Goal: Task Accomplishment & Management: Complete application form

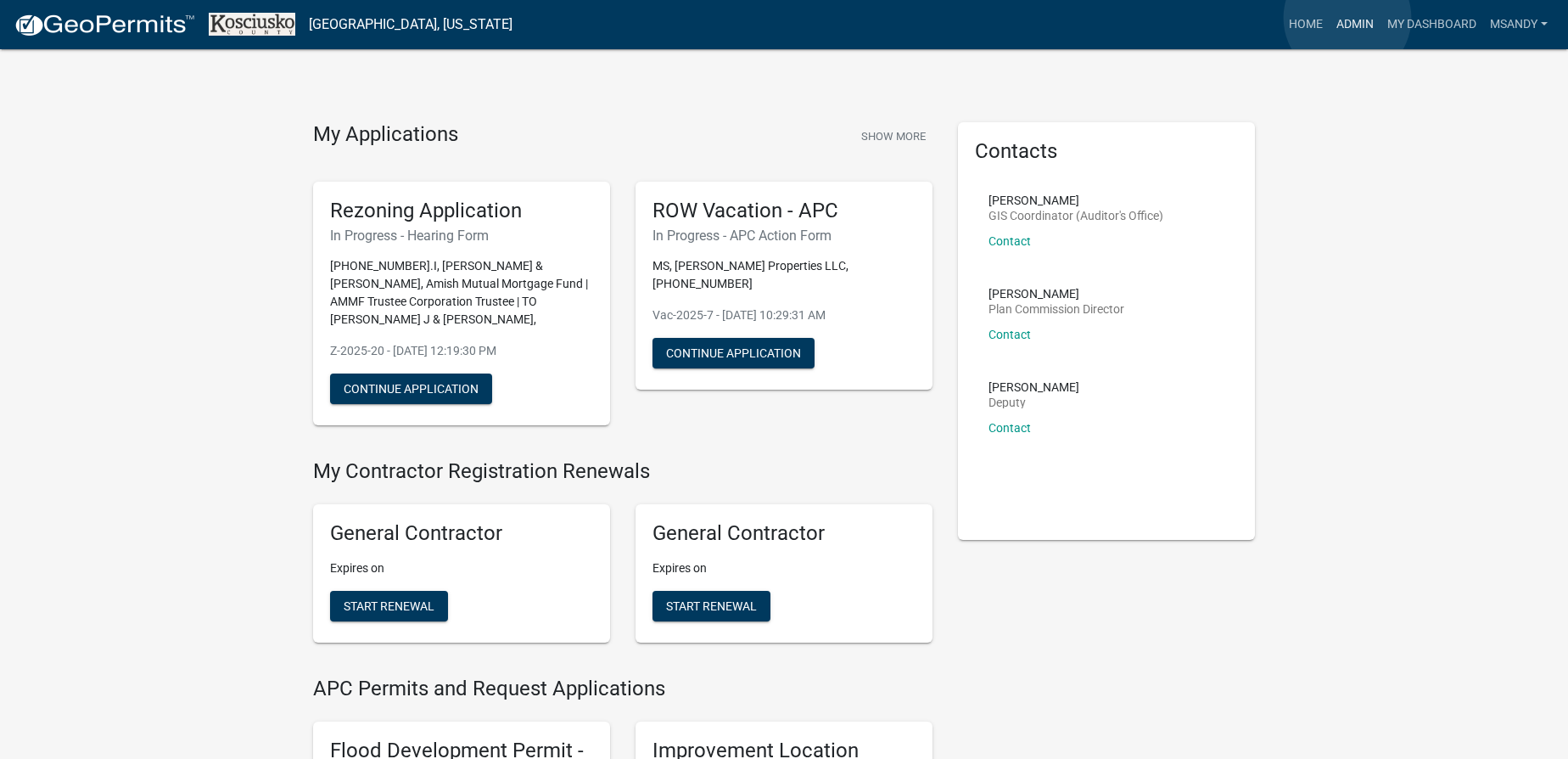
click at [795, 17] on link "Admin" at bounding box center [1355, 24] width 51 height 32
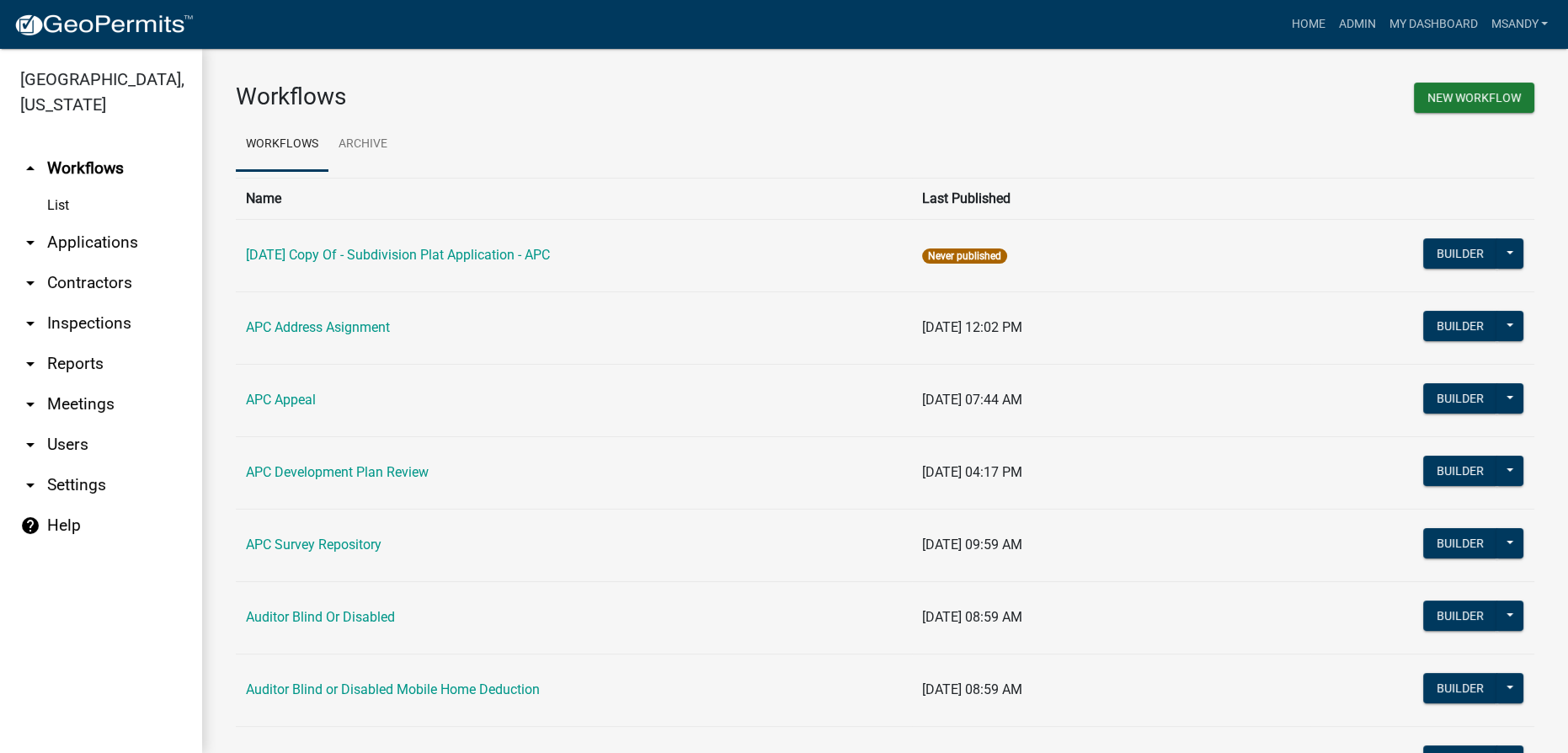
click at [56, 238] on link "arrow_drop_down Applications" at bounding box center [101, 242] width 202 height 41
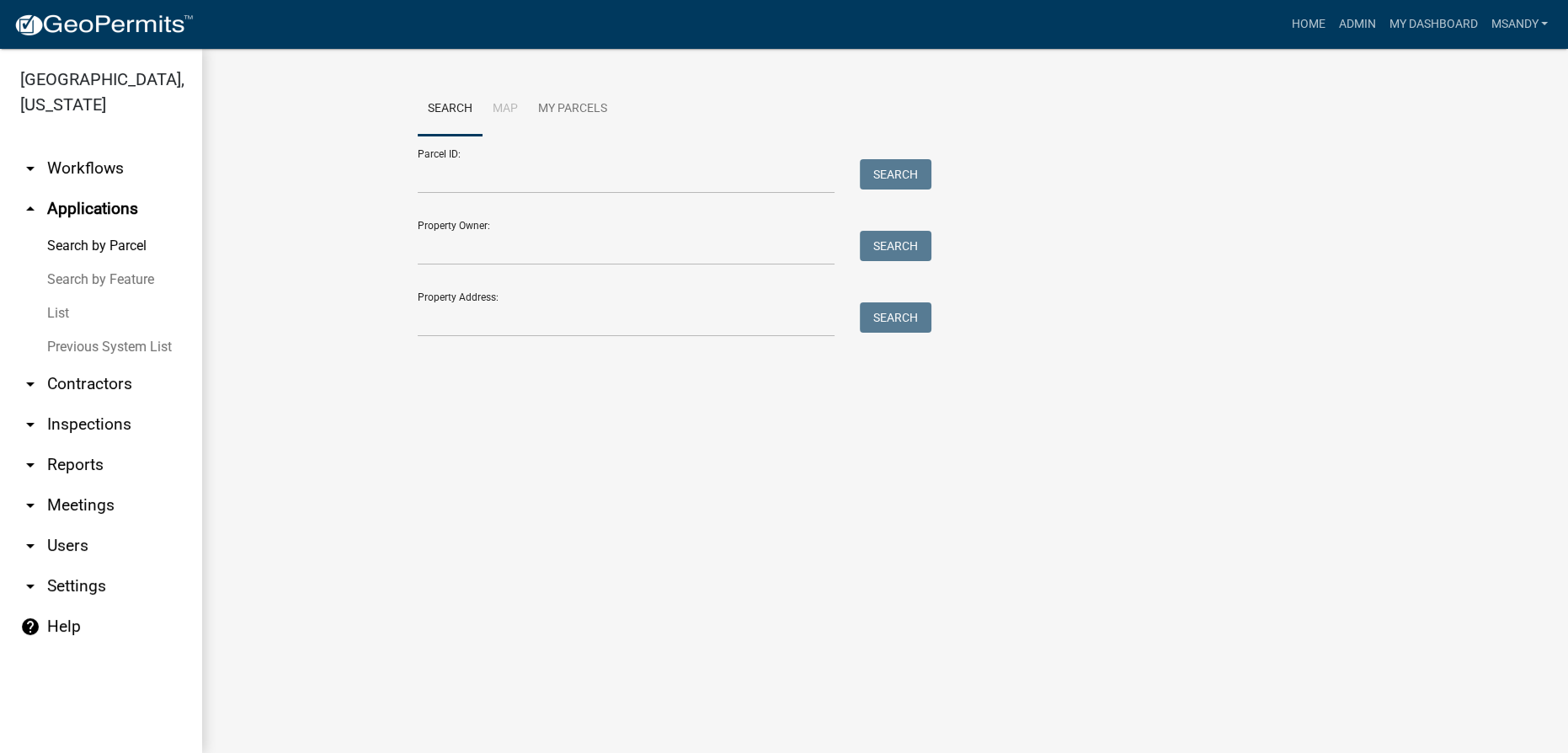
click at [50, 312] on link "List" at bounding box center [101, 313] width 202 height 34
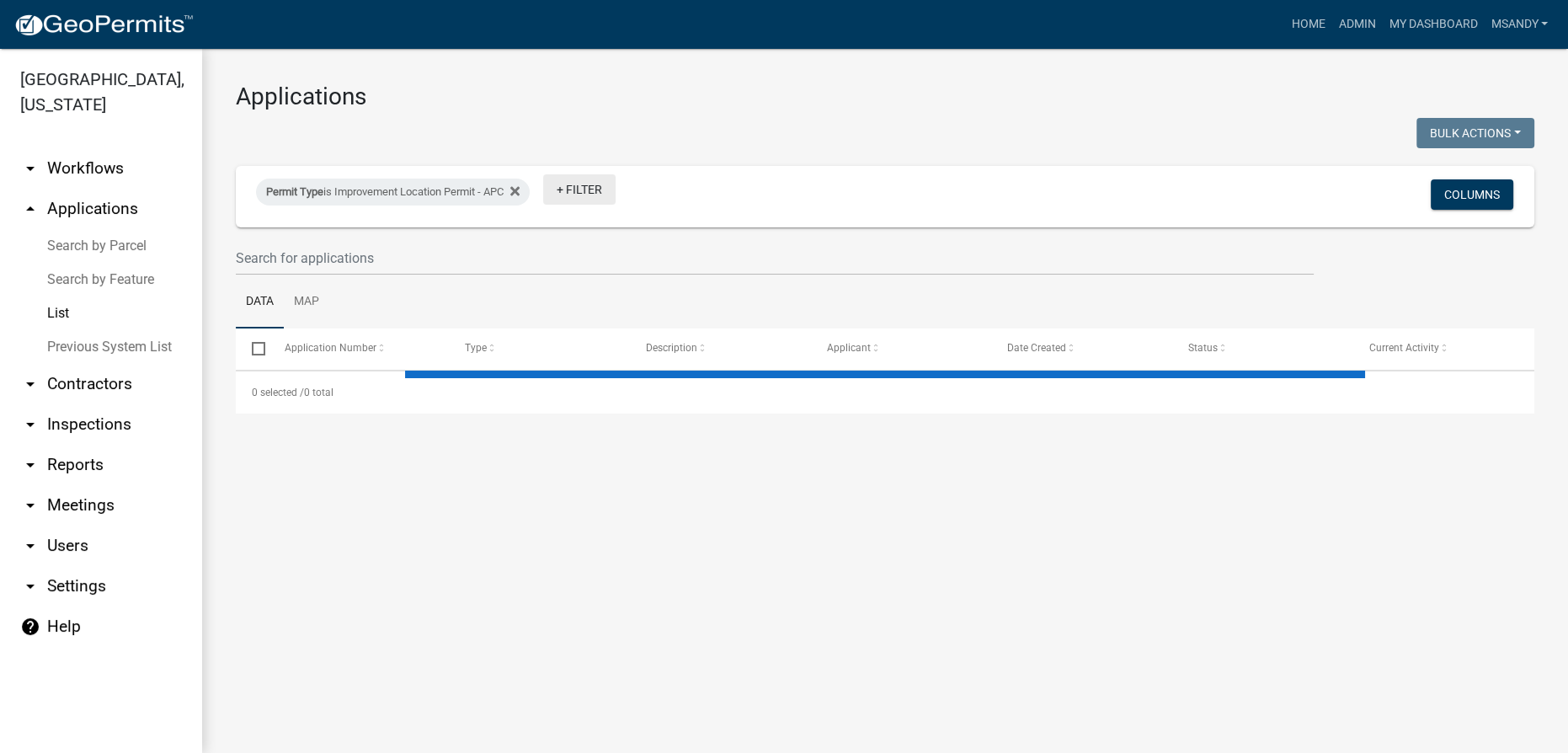
click at [608, 187] on link "+ Filter" at bounding box center [578, 189] width 72 height 30
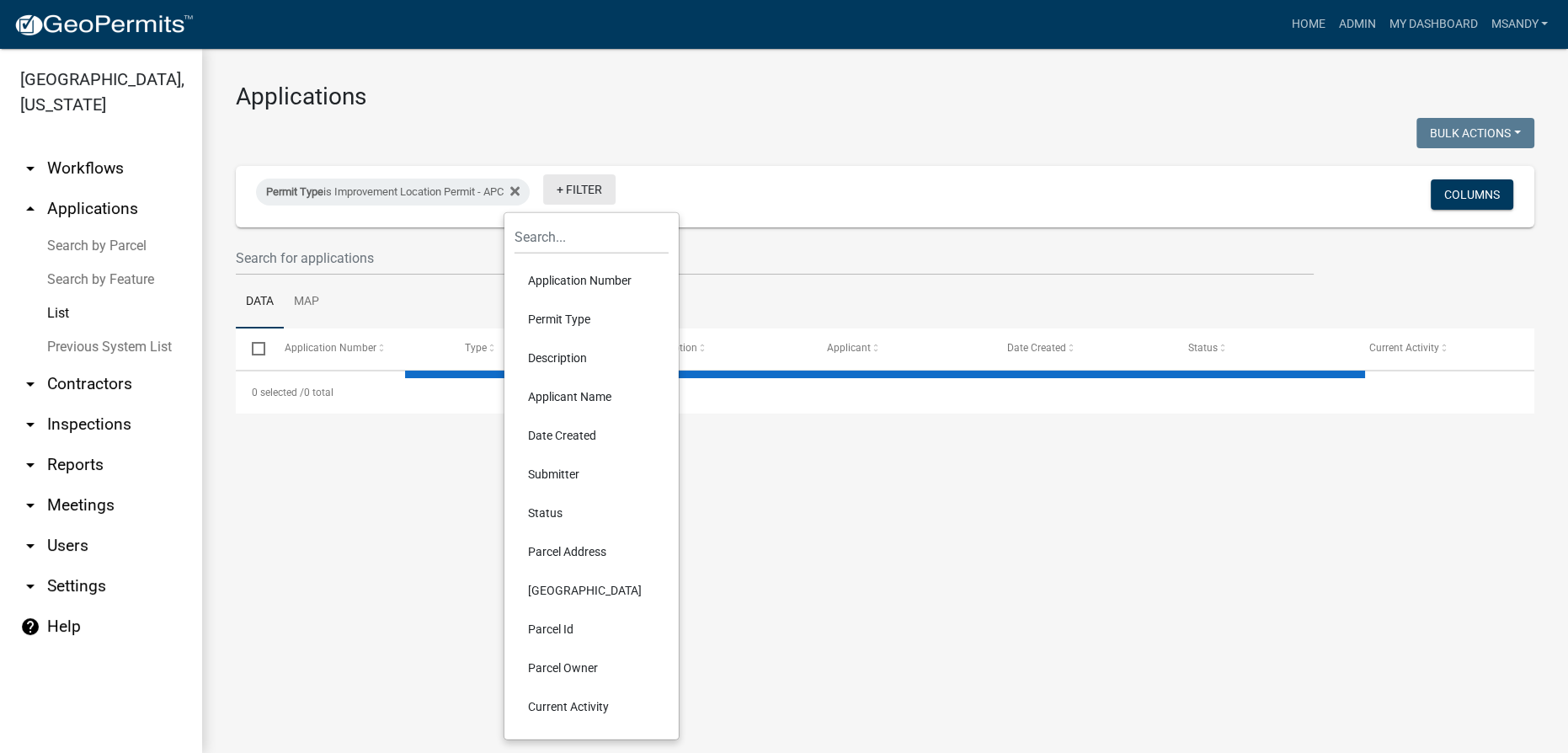
select select "3: 100"
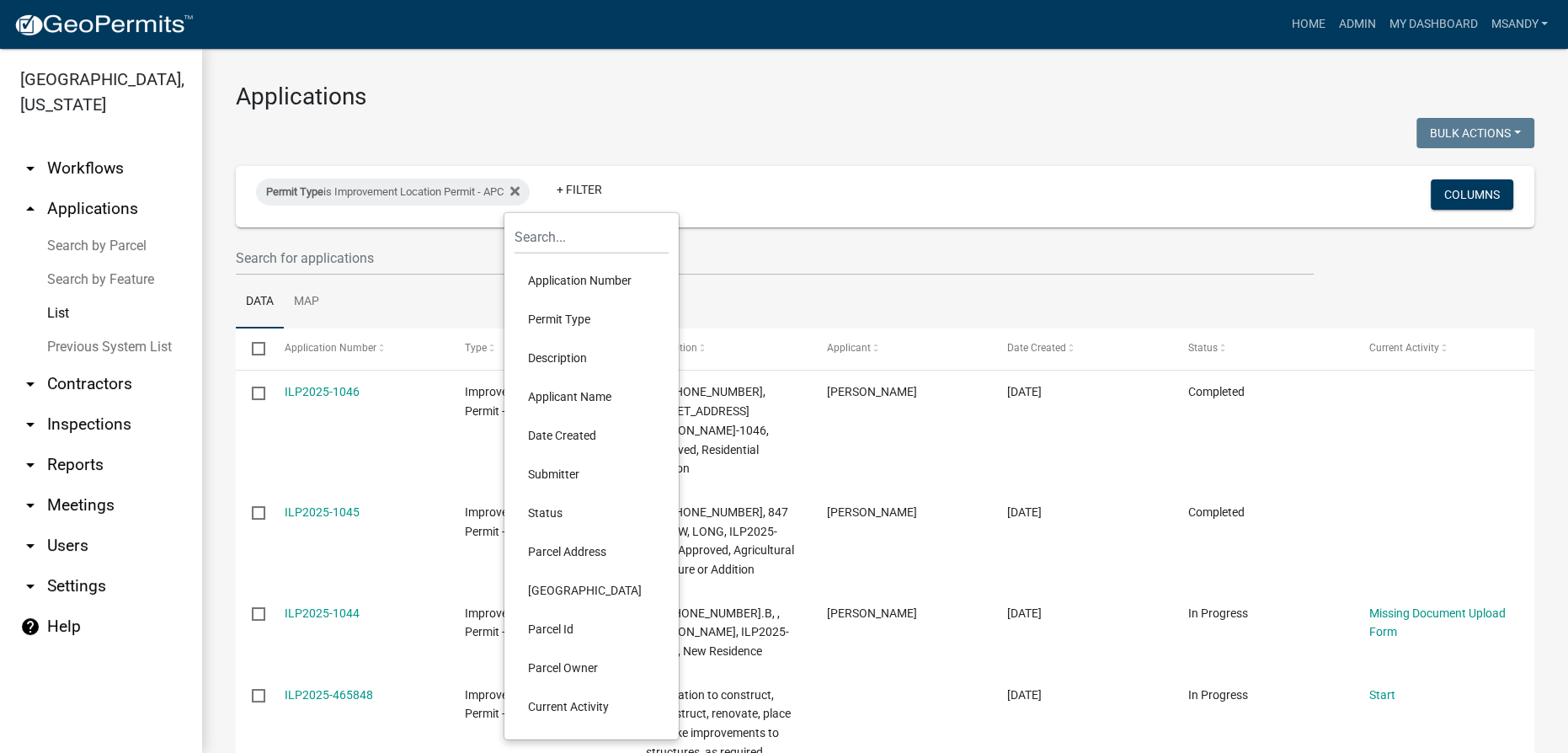
click at [544, 512] on li "Status" at bounding box center [591, 513] width 154 height 39
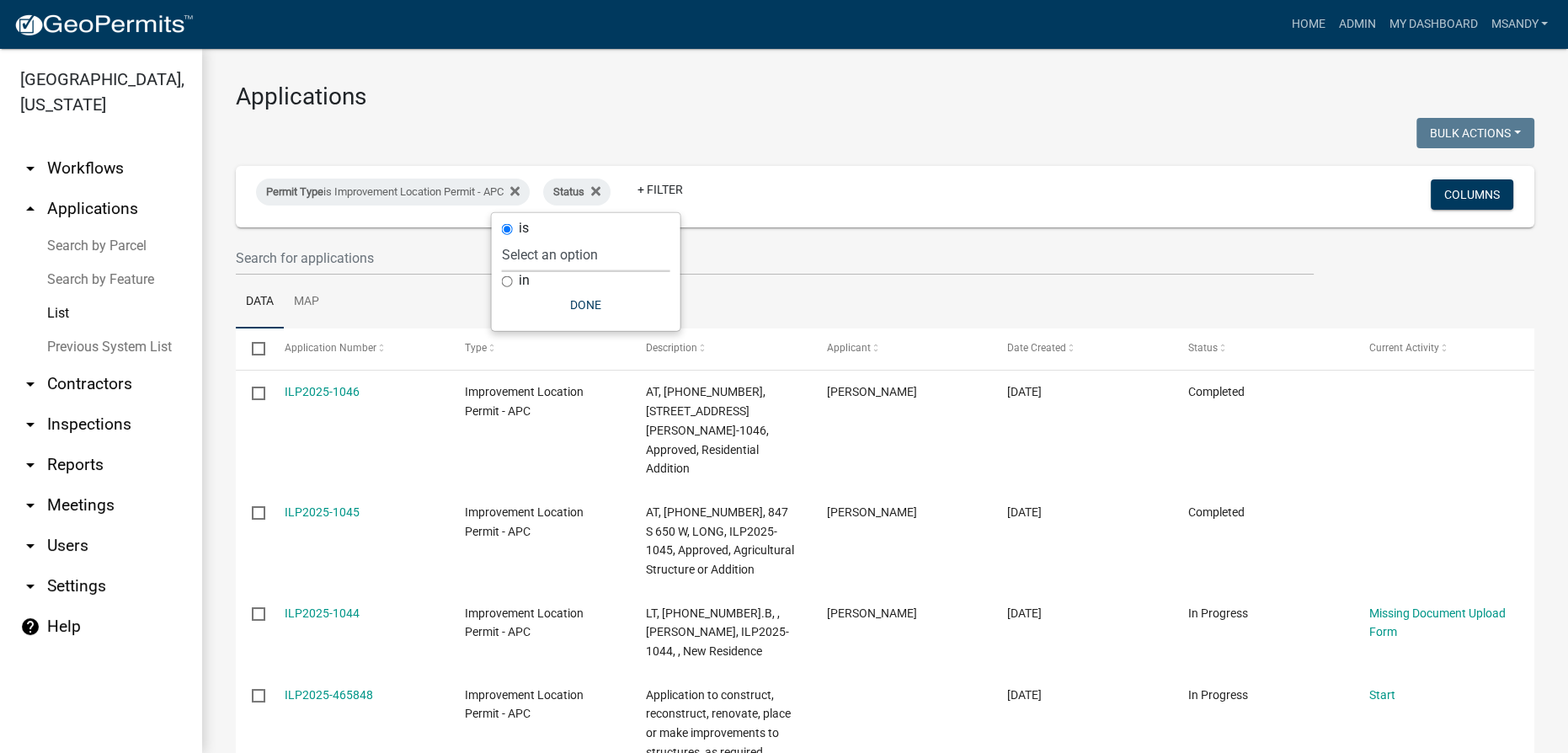
click at [555, 265] on select "Select an option Not Started In Progress Completed Expired Locked Withdrawn Voi…" at bounding box center [586, 255] width 168 height 35
select select "1"
click at [535, 238] on select "Select an option Not Started In Progress Completed Expired Locked Withdrawn Voi…" at bounding box center [586, 255] width 168 height 35
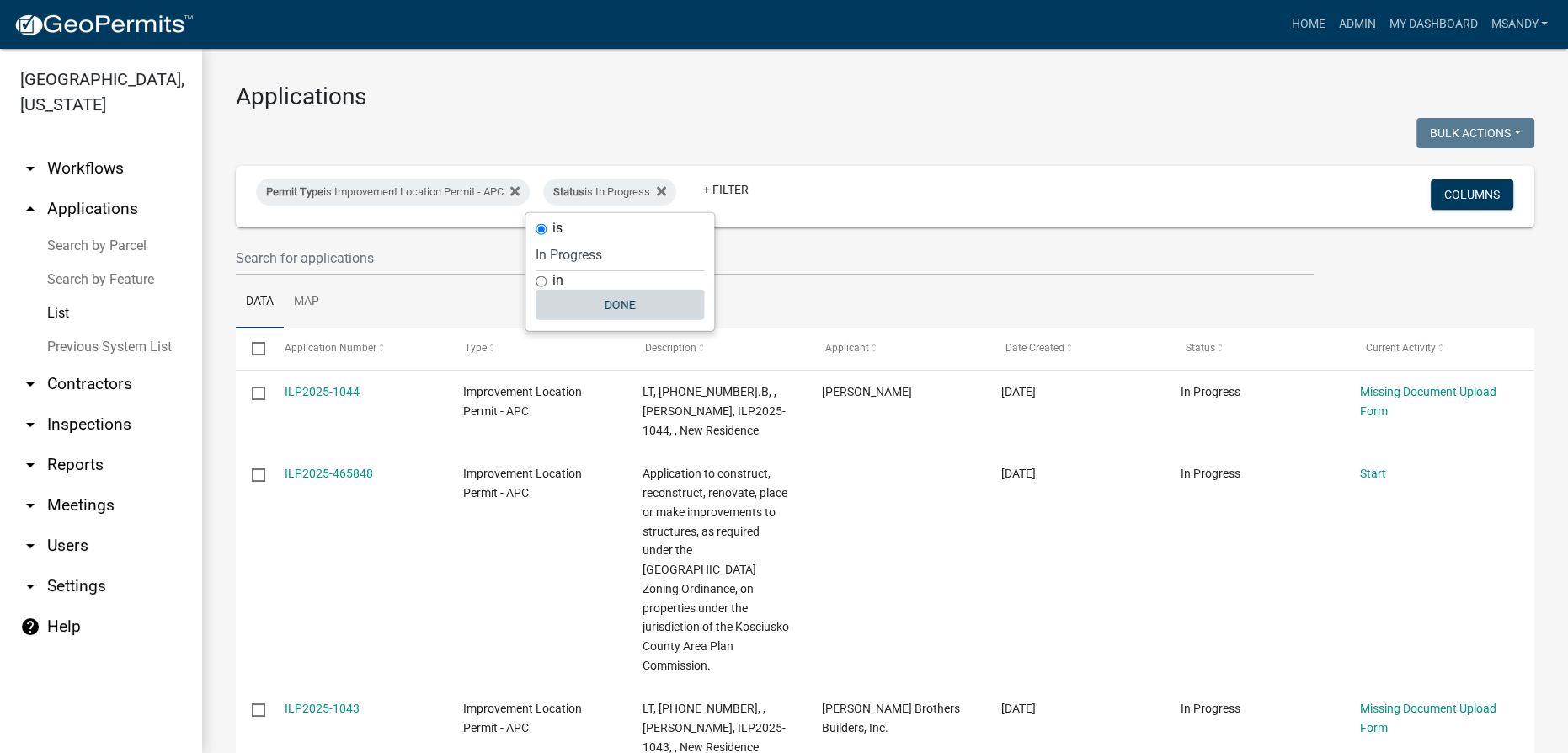
click at [625, 298] on button "Done" at bounding box center [619, 304] width 168 height 30
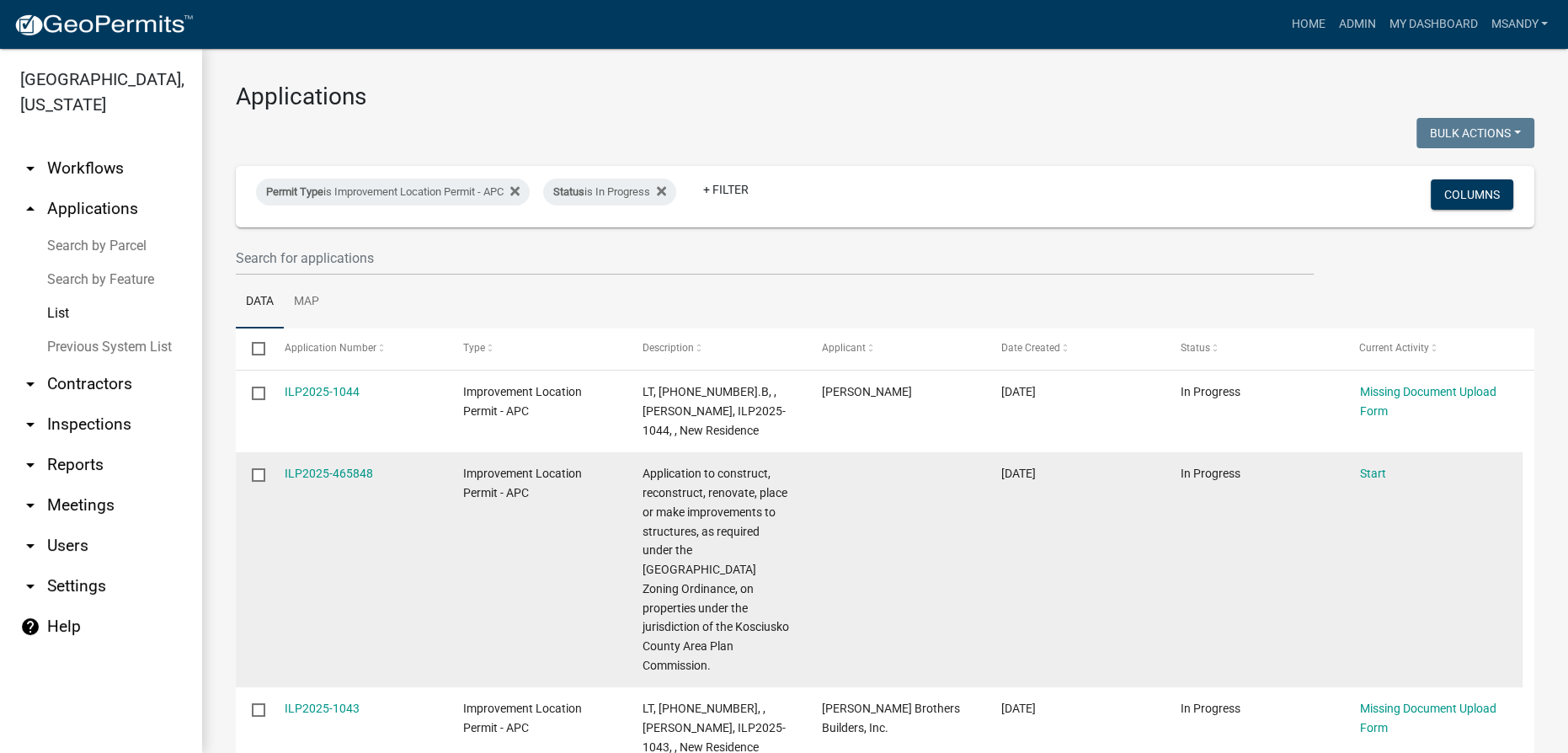
click at [263, 475] on input "checkbox" at bounding box center [257, 474] width 11 height 11
checkbox input "true"
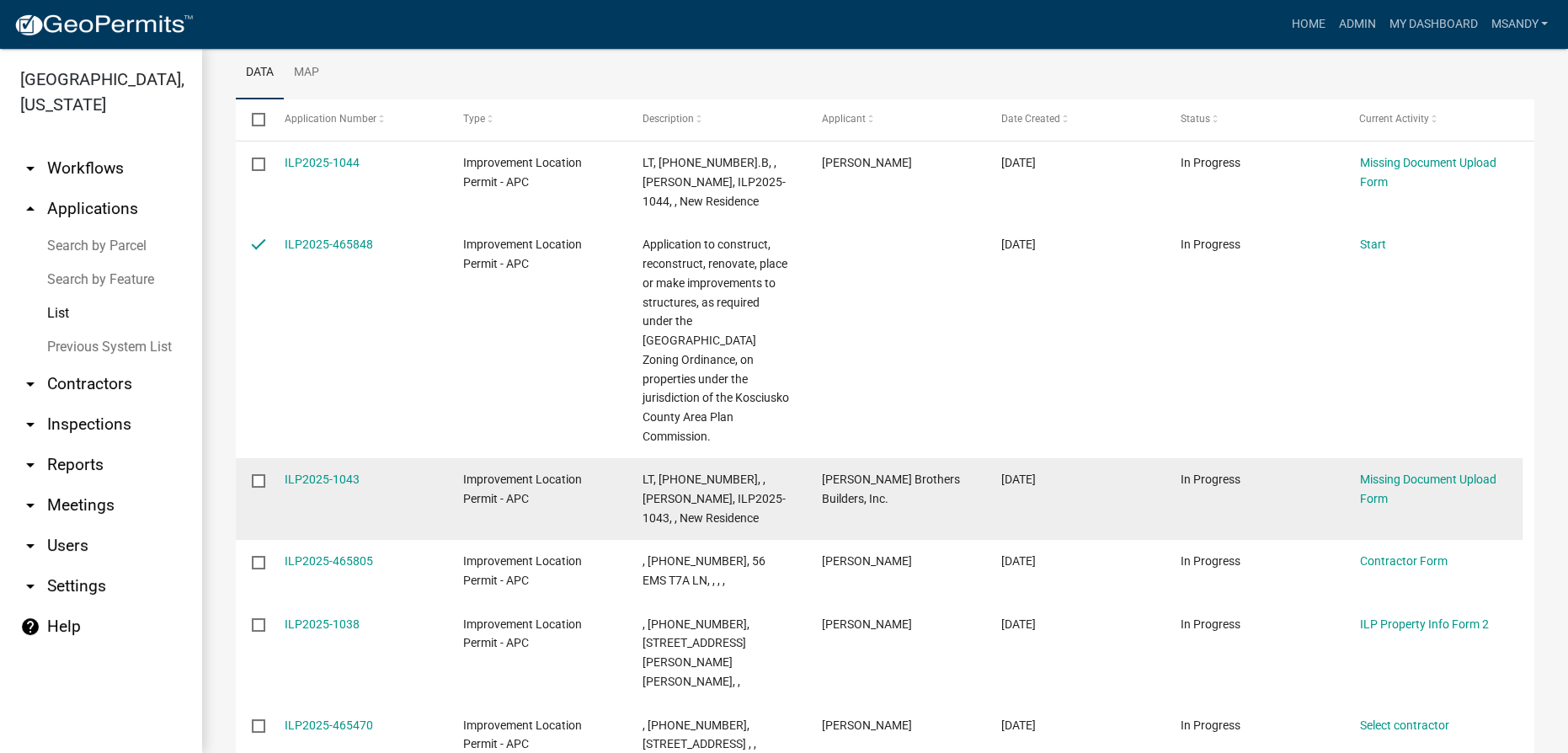
scroll to position [383, 0]
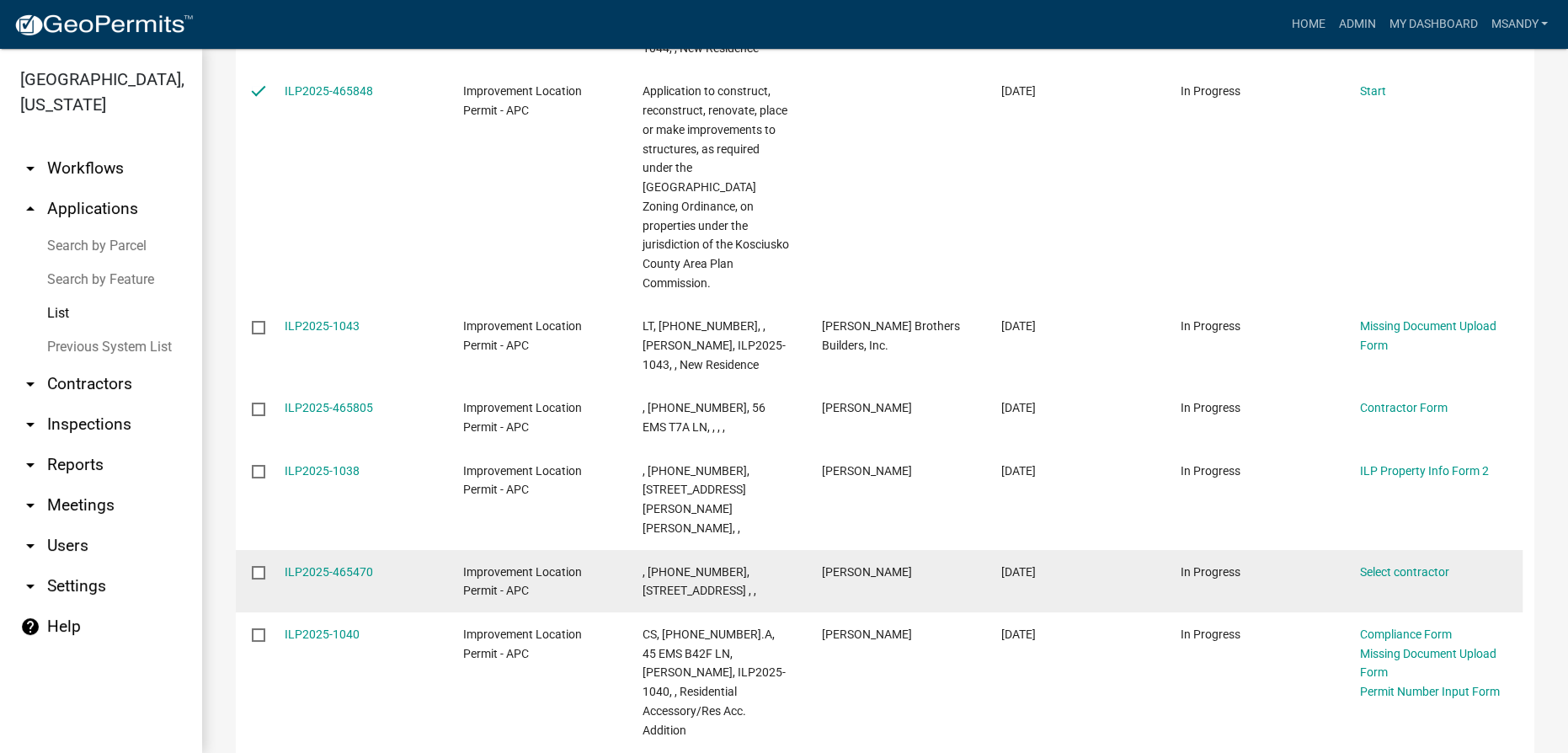
click at [259, 566] on input "checkbox" at bounding box center [257, 571] width 11 height 11
checkbox input "true"
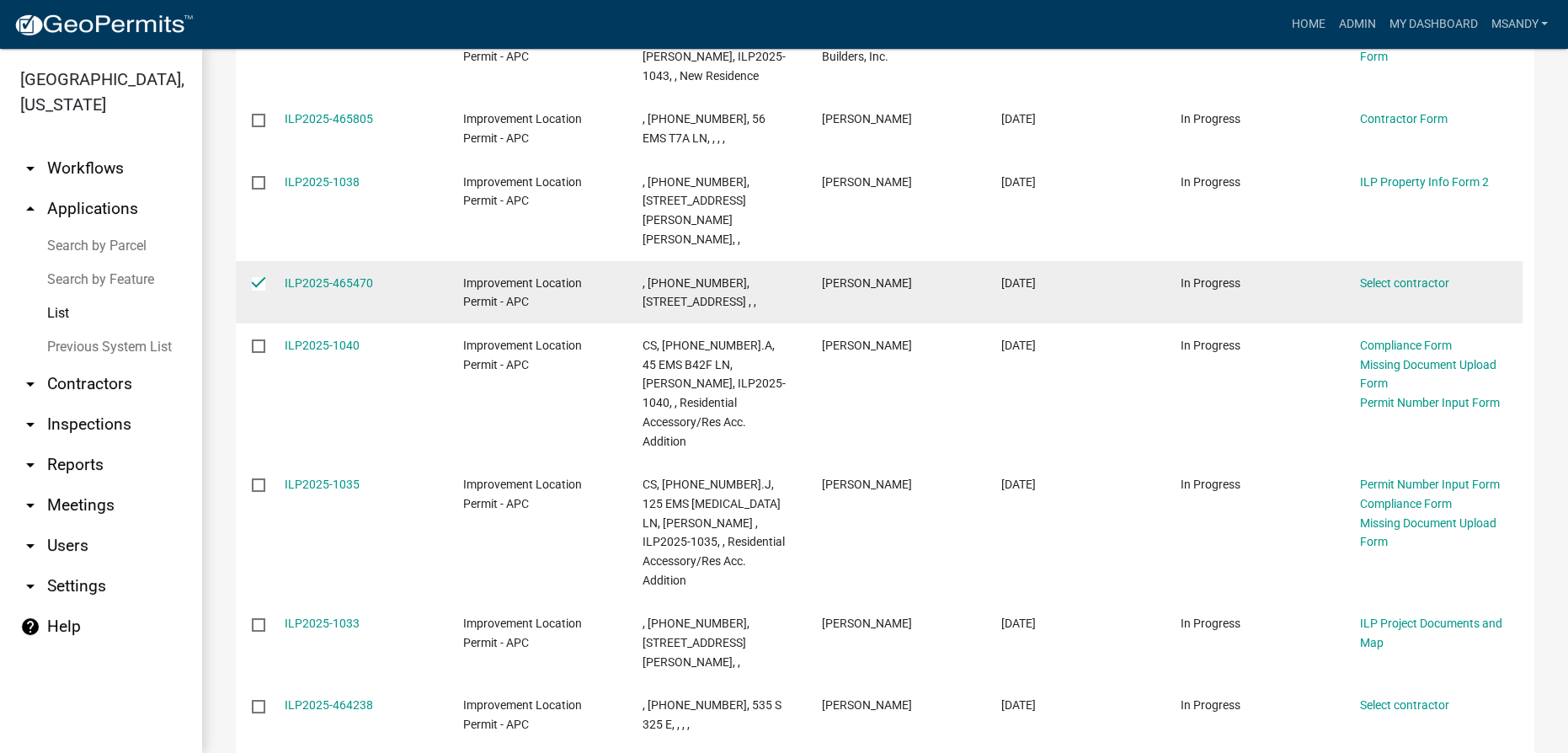
scroll to position [766, 0]
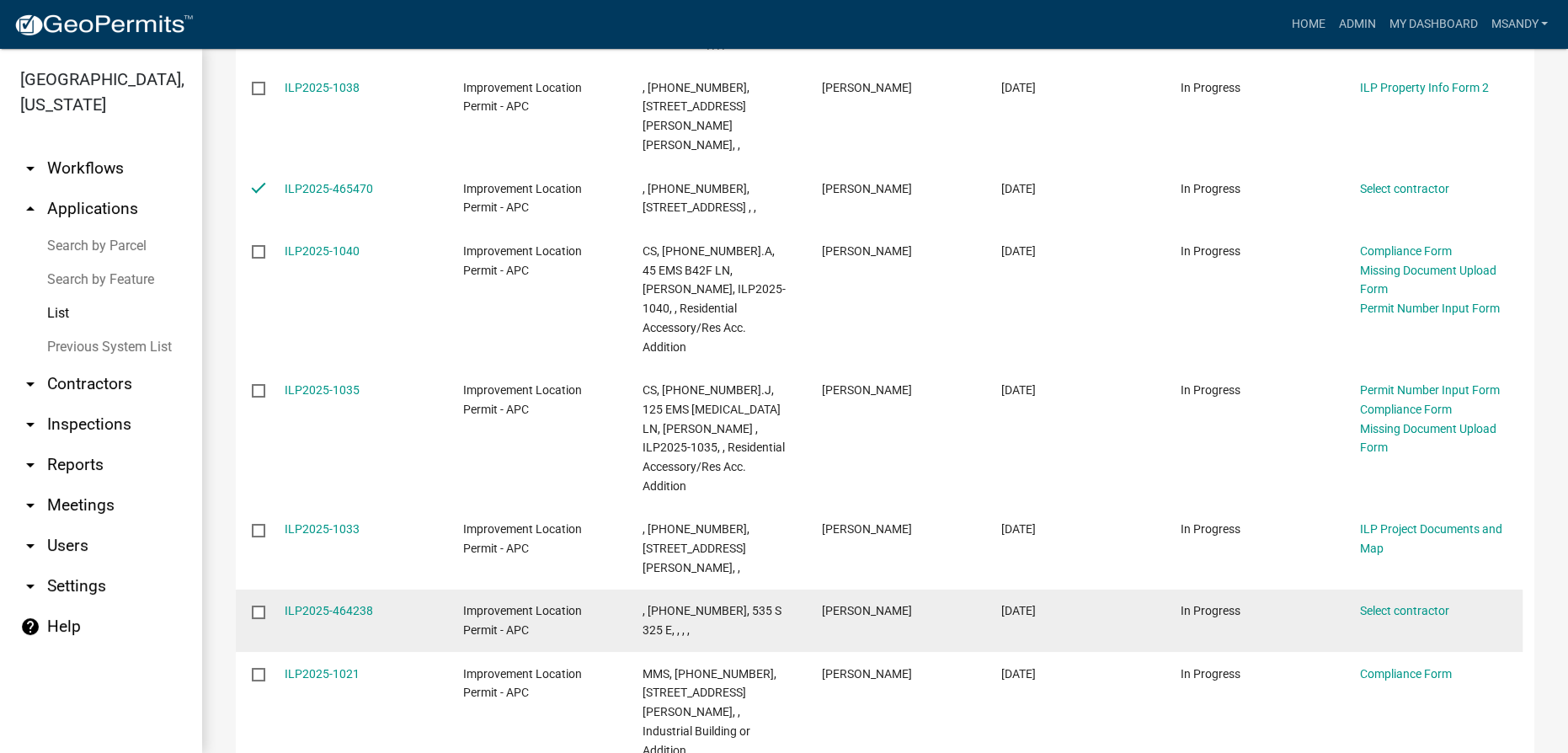
click at [257, 606] on input "checkbox" at bounding box center [257, 611] width 11 height 11
checkbox input "true"
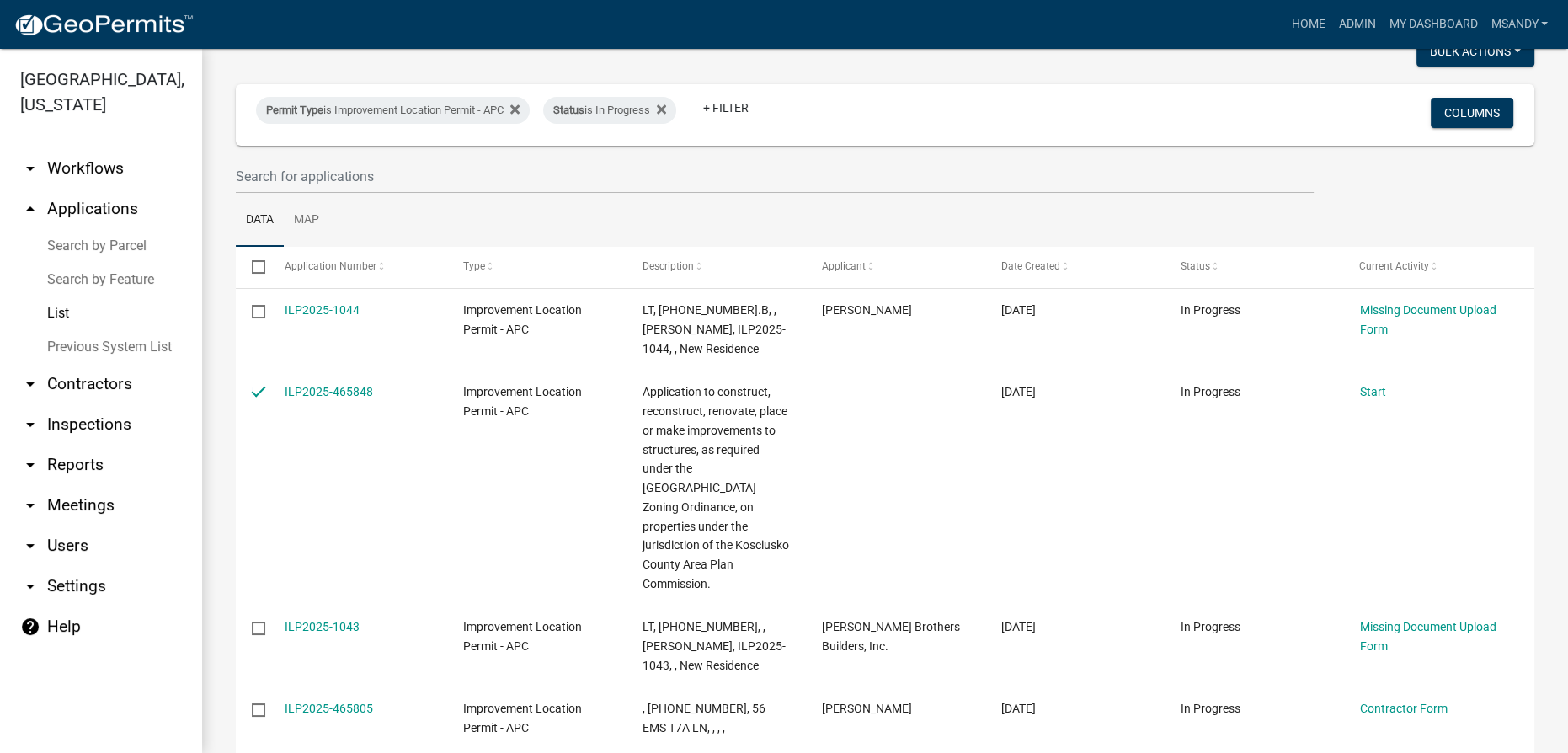
scroll to position [0, 0]
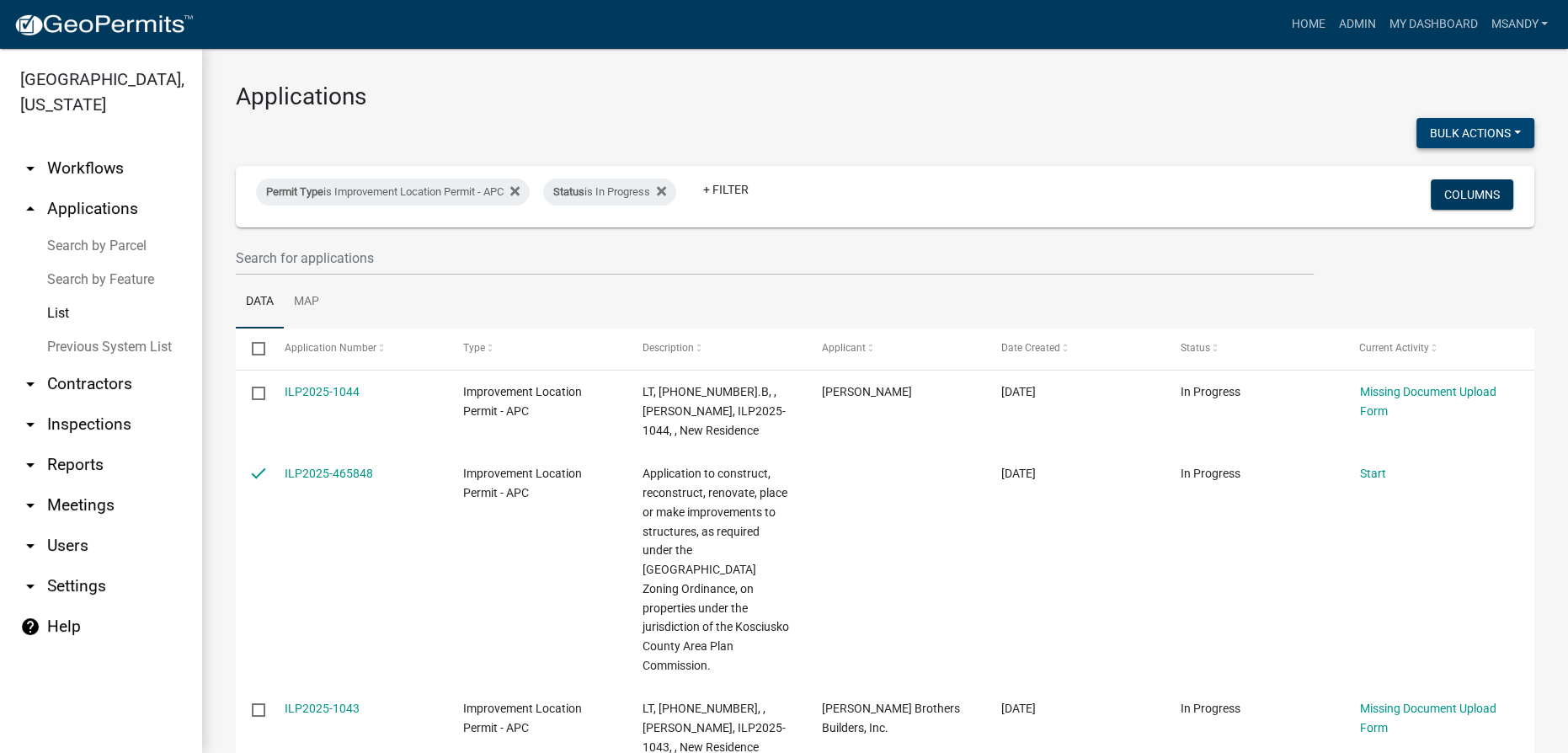
click at [789, 136] on button "Bulk Actions" at bounding box center [1475, 133] width 118 height 30
click at [789, 162] on button "Void" at bounding box center [1467, 177] width 134 height 41
checkbox input "false"
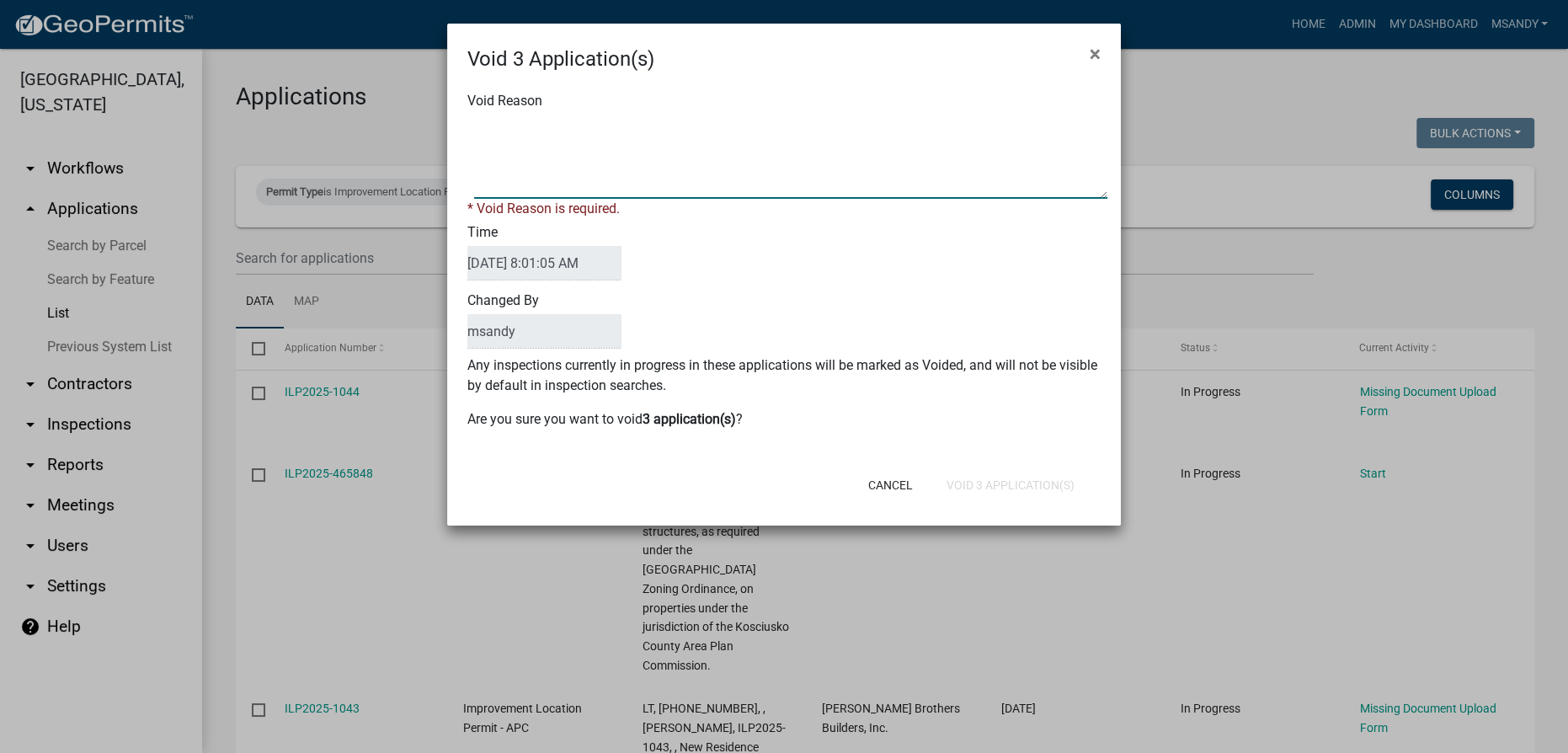
click at [715, 170] on textarea "Void Reason" at bounding box center [791, 156] width 633 height 84
type textarea "Incomplete"
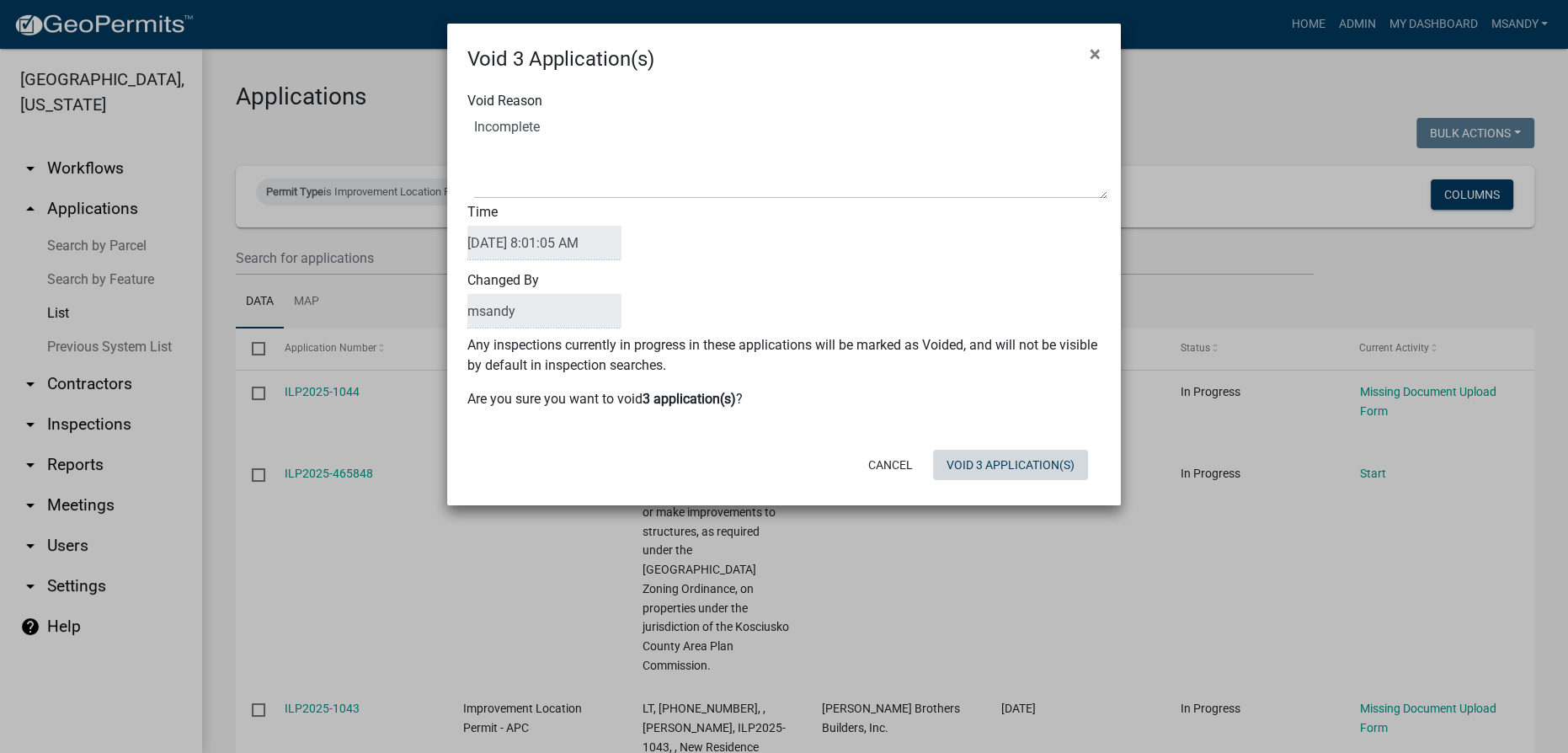
click at [789, 484] on div "Cancel Void 3 Application(s)" at bounding box center [893, 465] width 415 height 43
click at [789, 460] on button "Void 3 Application(s)" at bounding box center [1010, 464] width 155 height 30
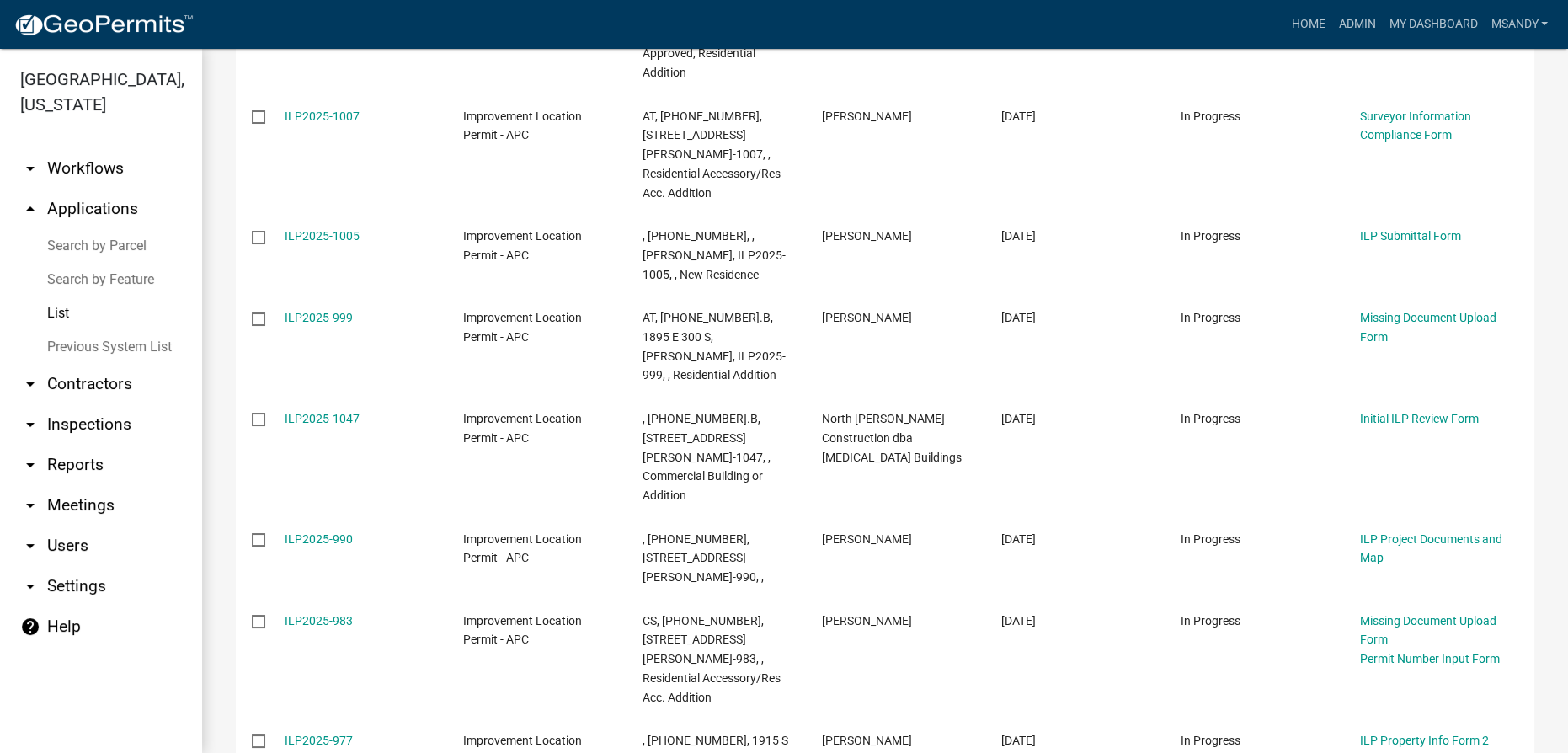
scroll to position [1313, 0]
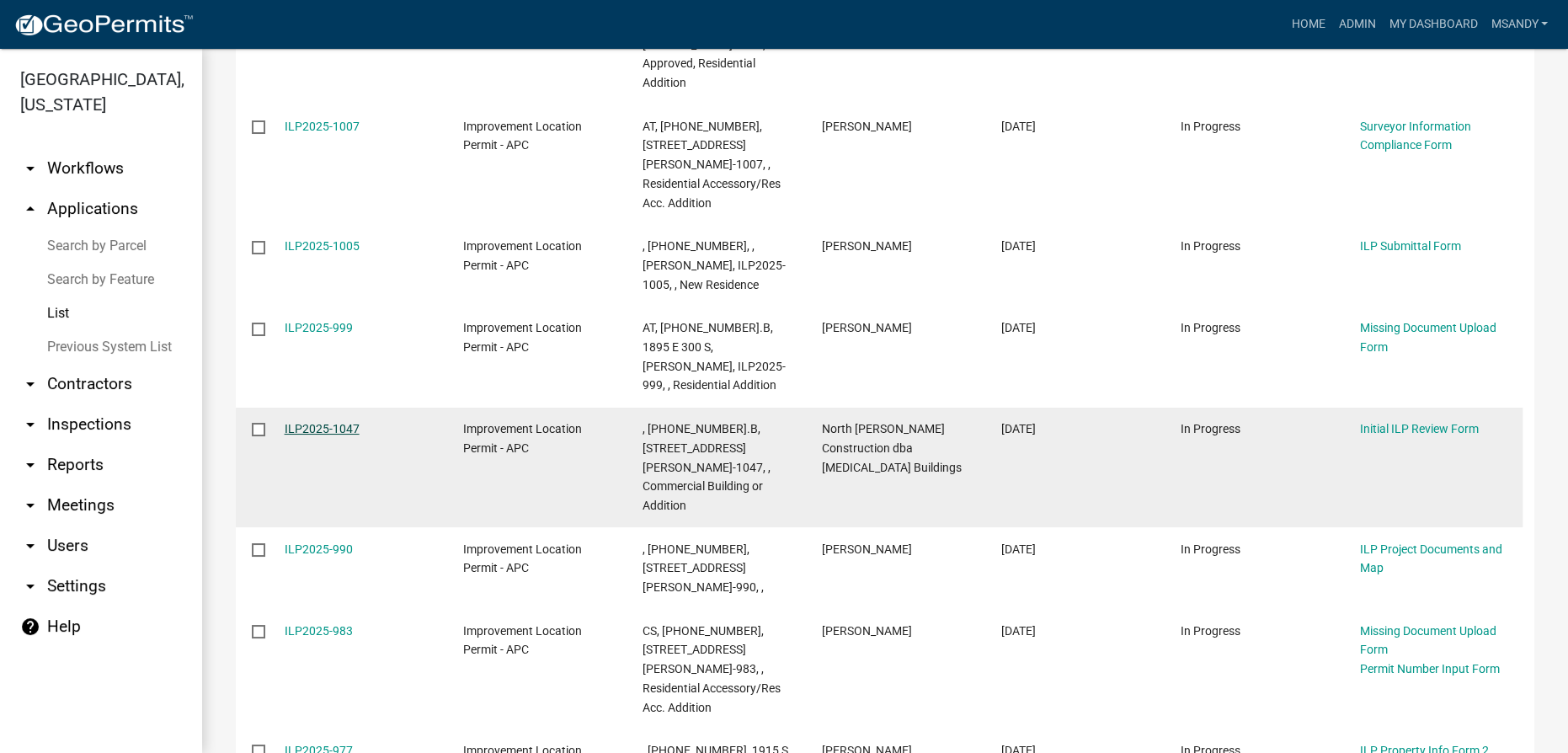
click at [328, 422] on link "ILP2025-1047" at bounding box center [322, 429] width 75 height 14
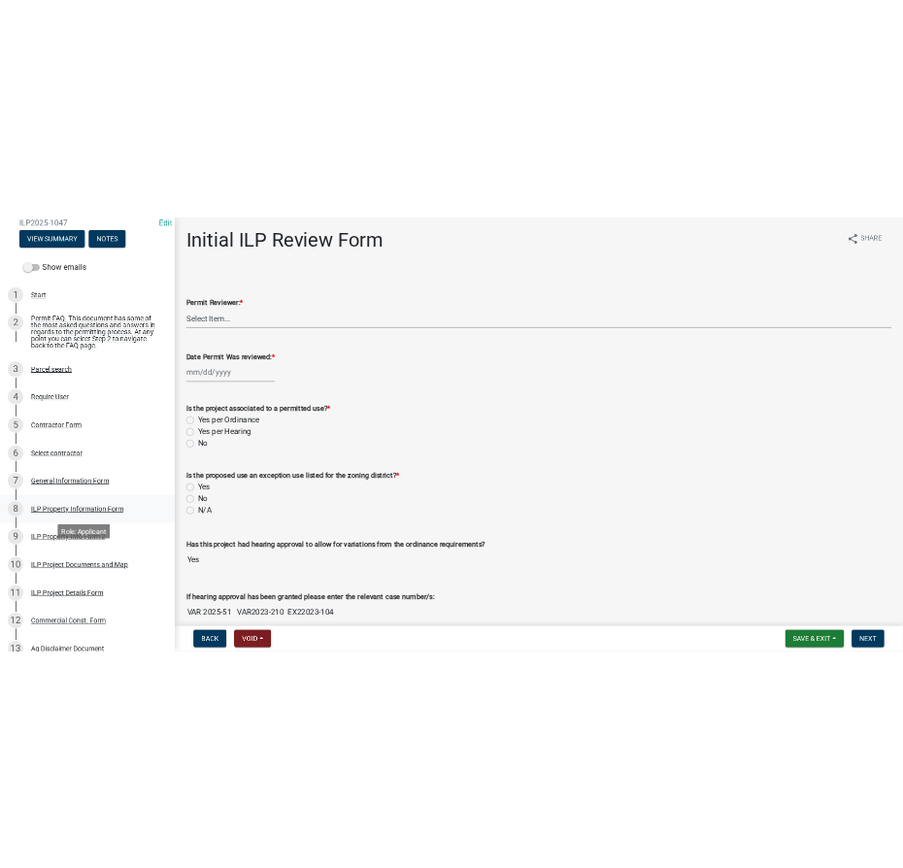
scroll to position [87, 0]
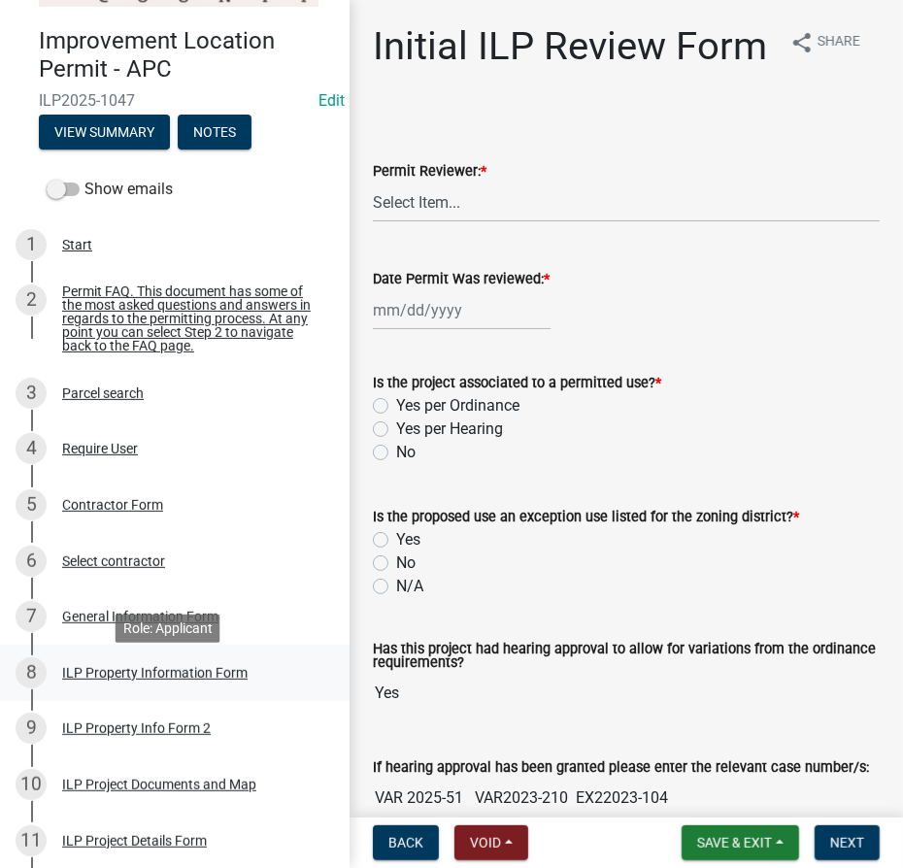
click at [129, 680] on div "ILP Property Information Form" at bounding box center [154, 673] width 185 height 14
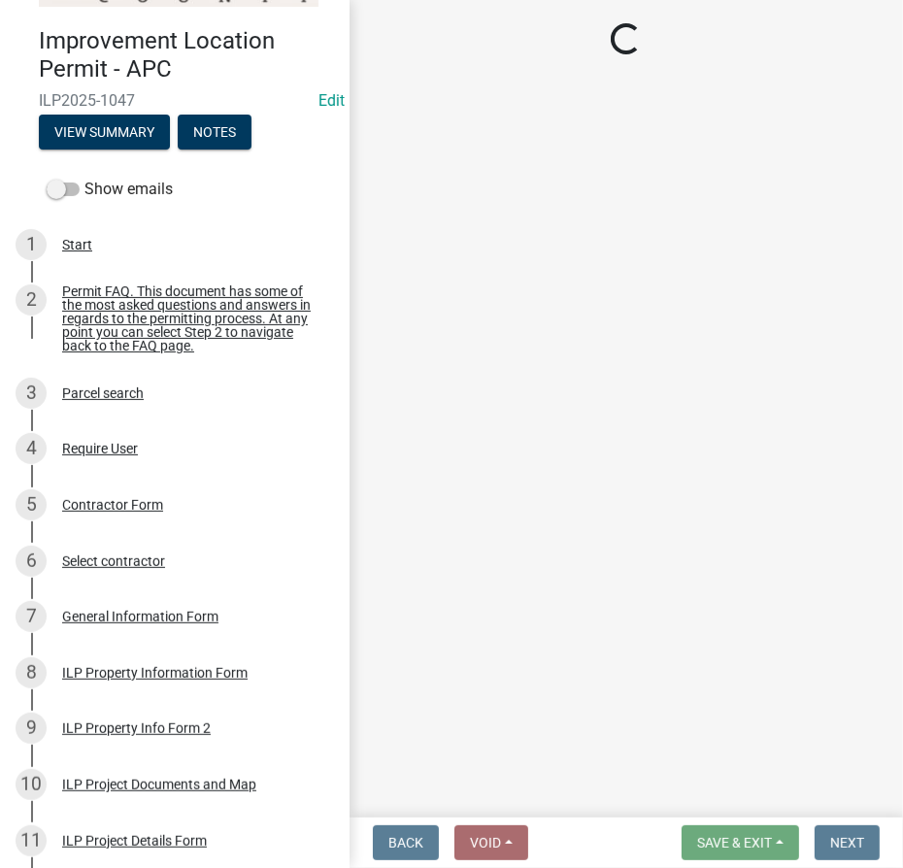
select select "57368d26-defc-477e-a8be-5a23ab554a17"
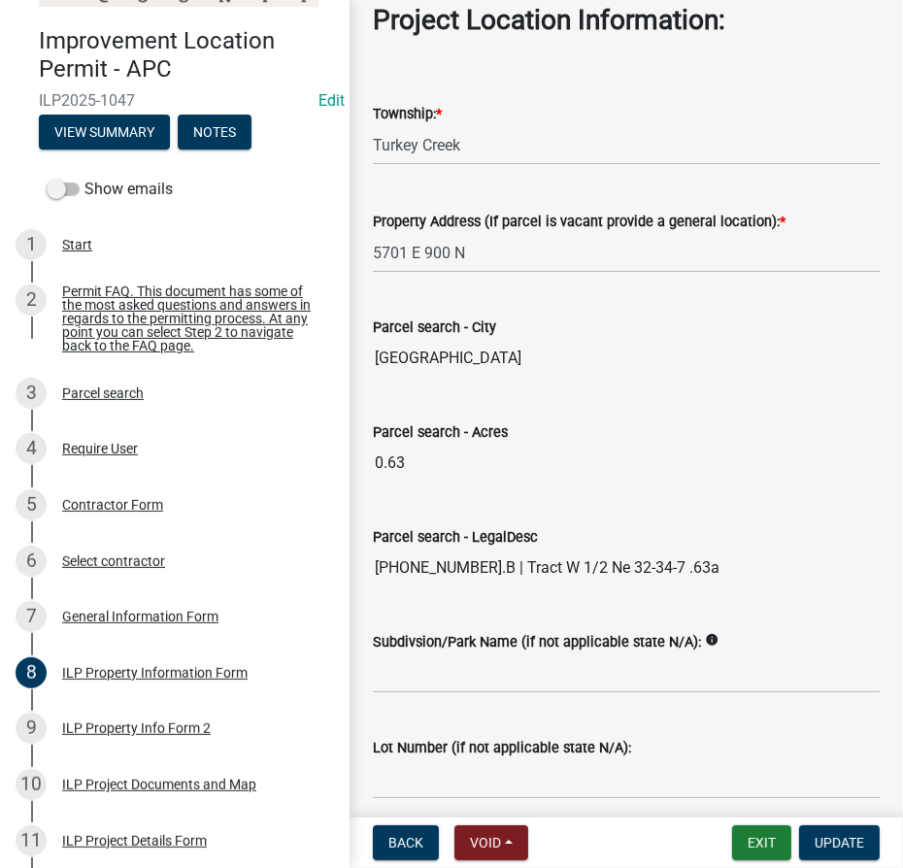
scroll to position [1541, 0]
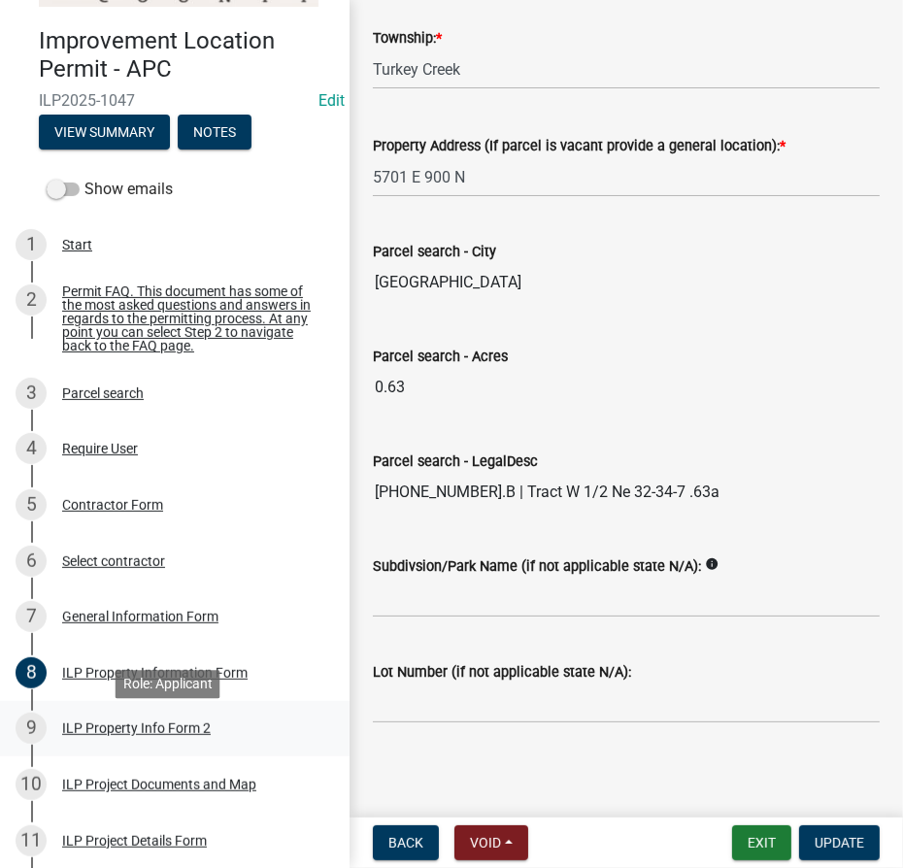
click at [117, 735] on div "ILP Property Info Form 2" at bounding box center [136, 728] width 149 height 14
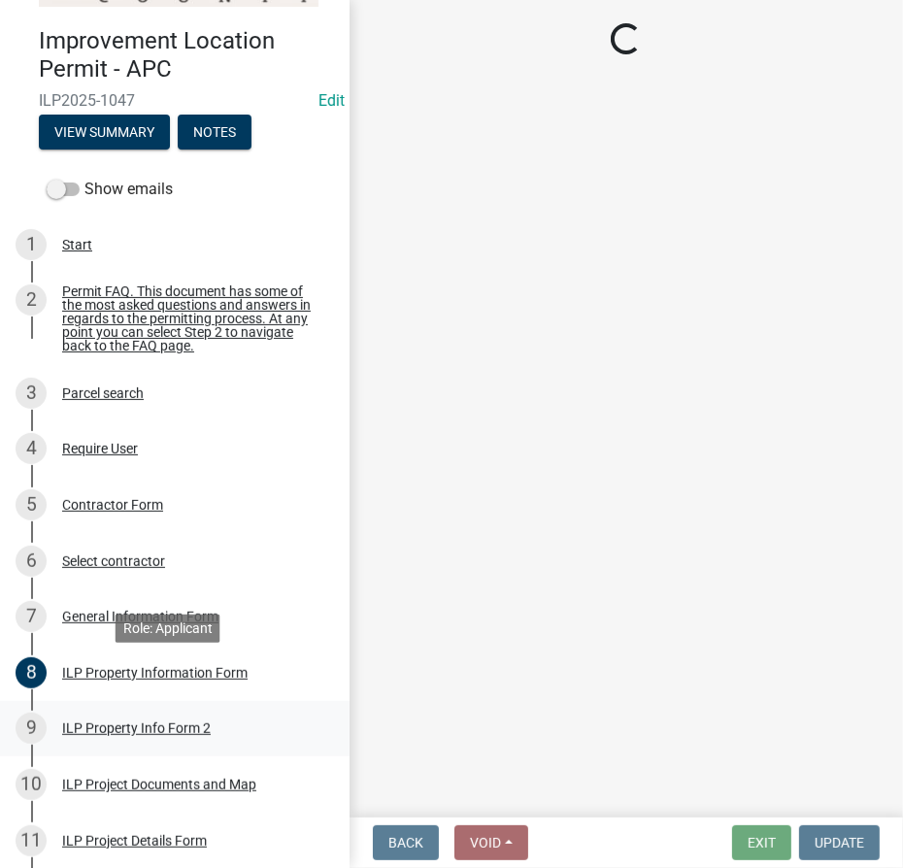
select select "5d8d9a6f-68f4-4910-b8ad-905844ed2da1"
select select "ea119d11-e52e-4559-b746-af06211fe819"
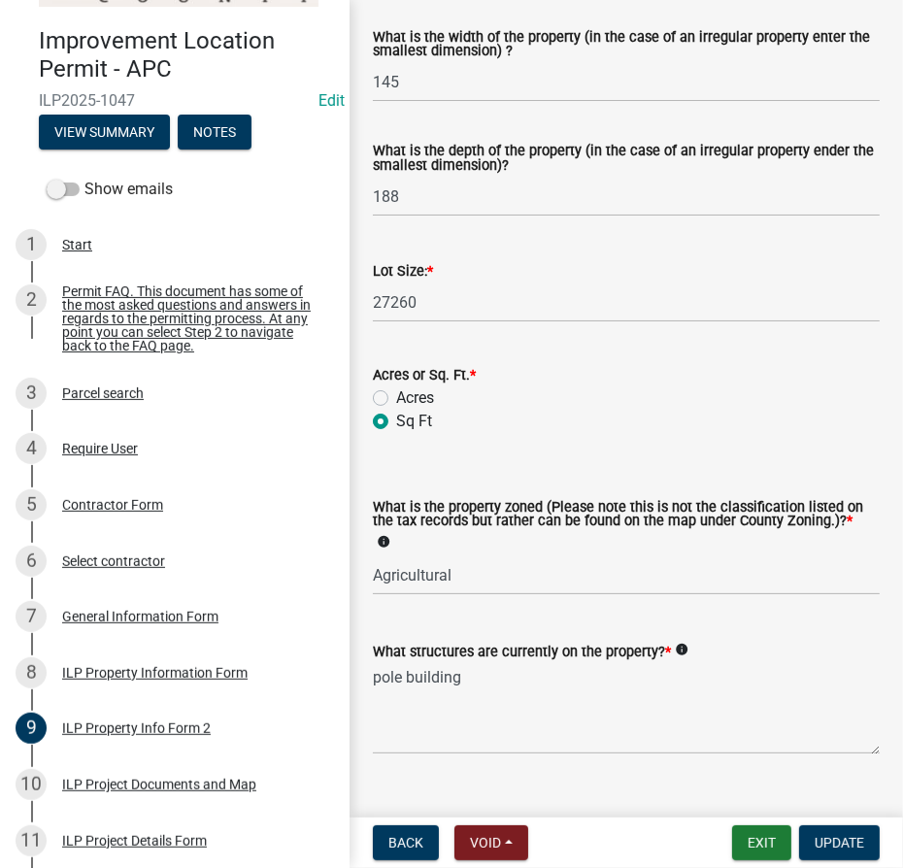
scroll to position [849, 0]
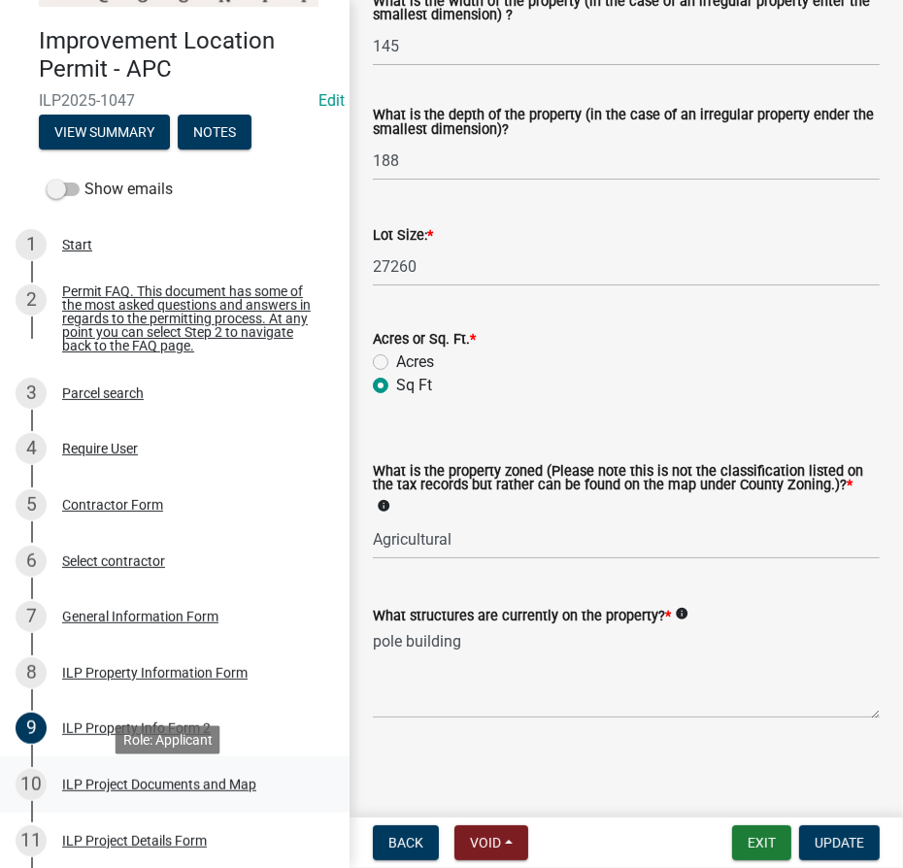
click at [210, 785] on div "ILP Project Documents and Map" at bounding box center [159, 785] width 194 height 14
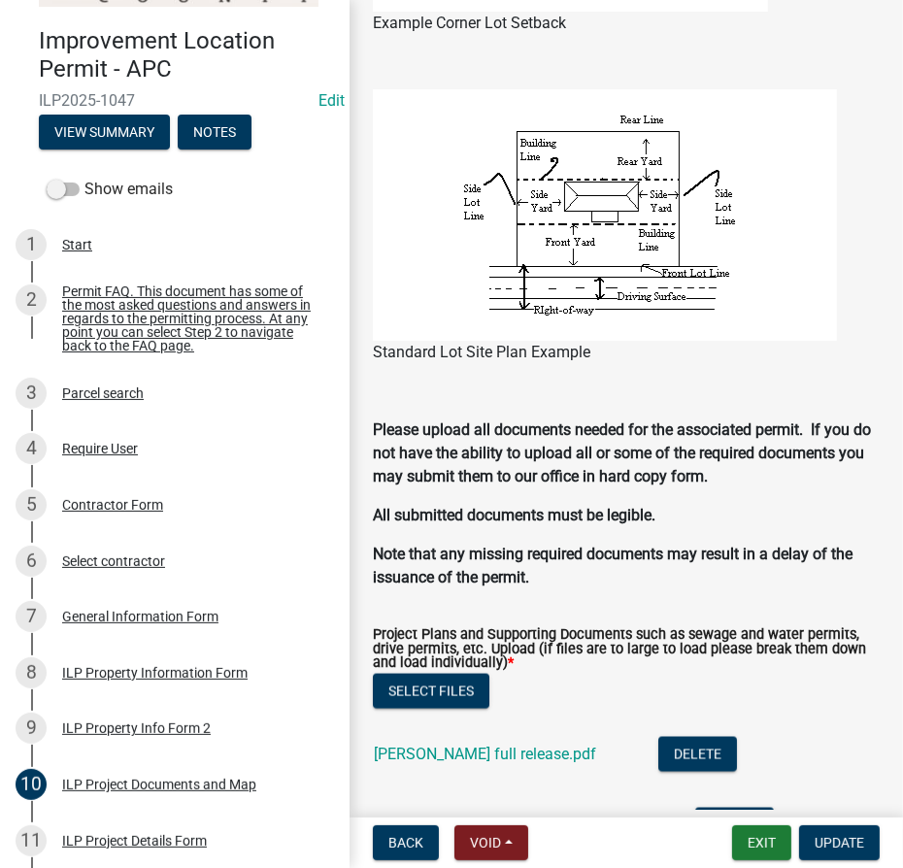
scroll to position [1942, 0]
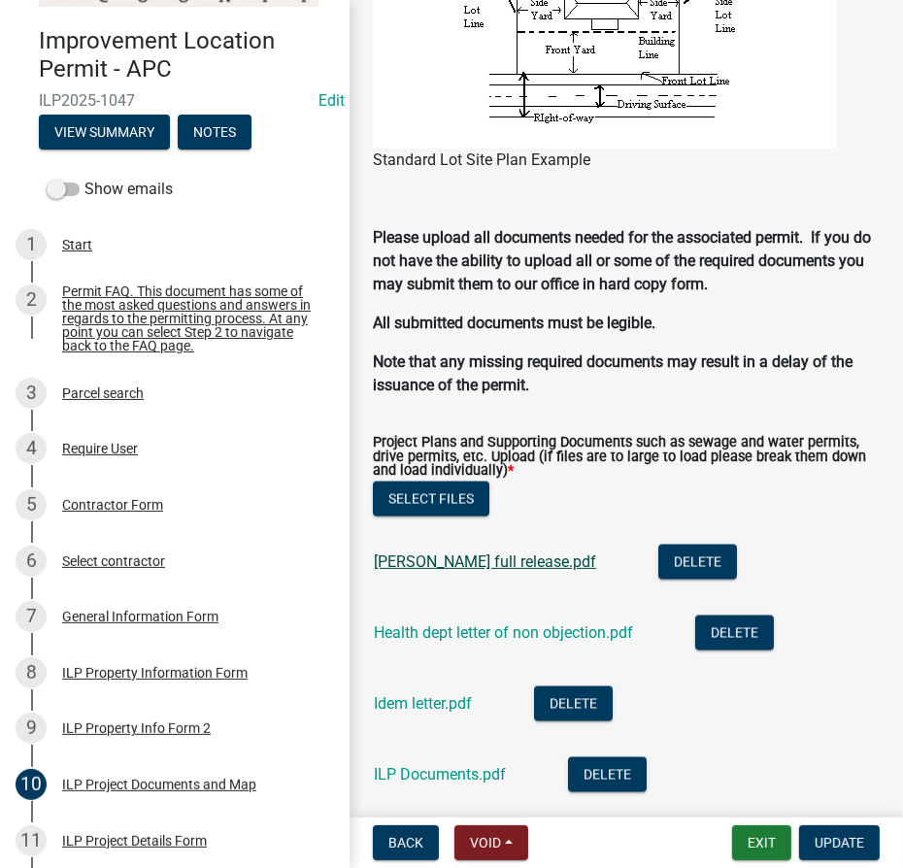
click at [463, 563] on link "[PERSON_NAME] full release.pdf" at bounding box center [485, 561] width 222 height 18
click at [412, 641] on link "Health dept letter of non objection.pdf" at bounding box center [503, 632] width 259 height 18
click at [401, 701] on link "Idem letter.pdf" at bounding box center [423, 703] width 98 height 18
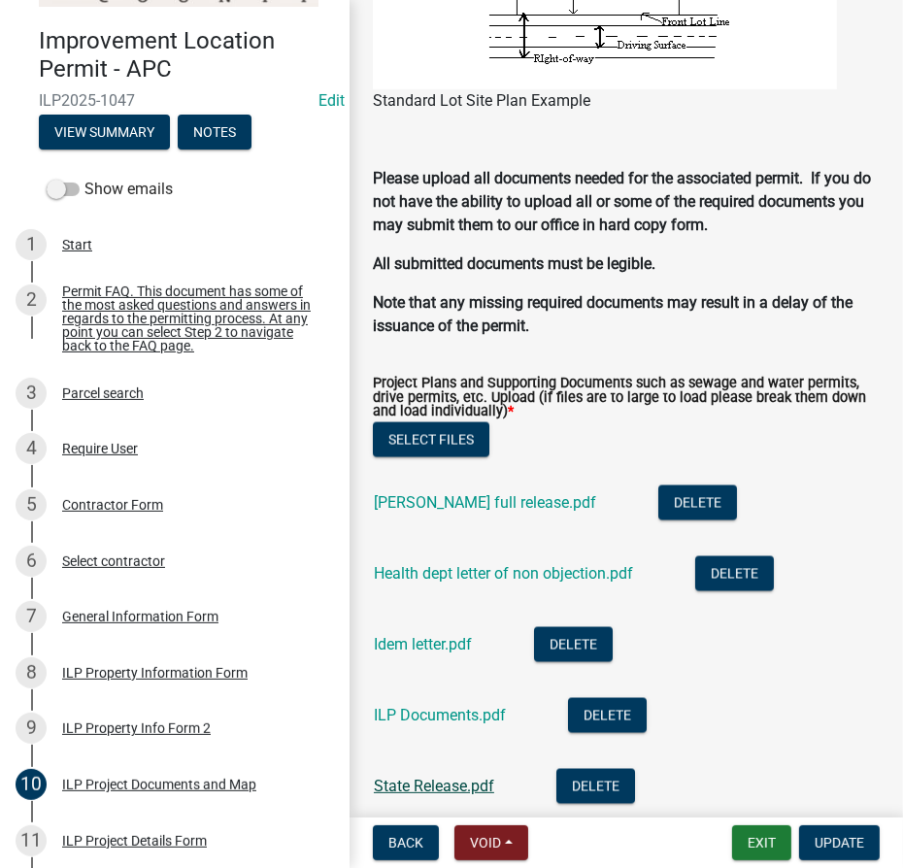
scroll to position [2118, 0]
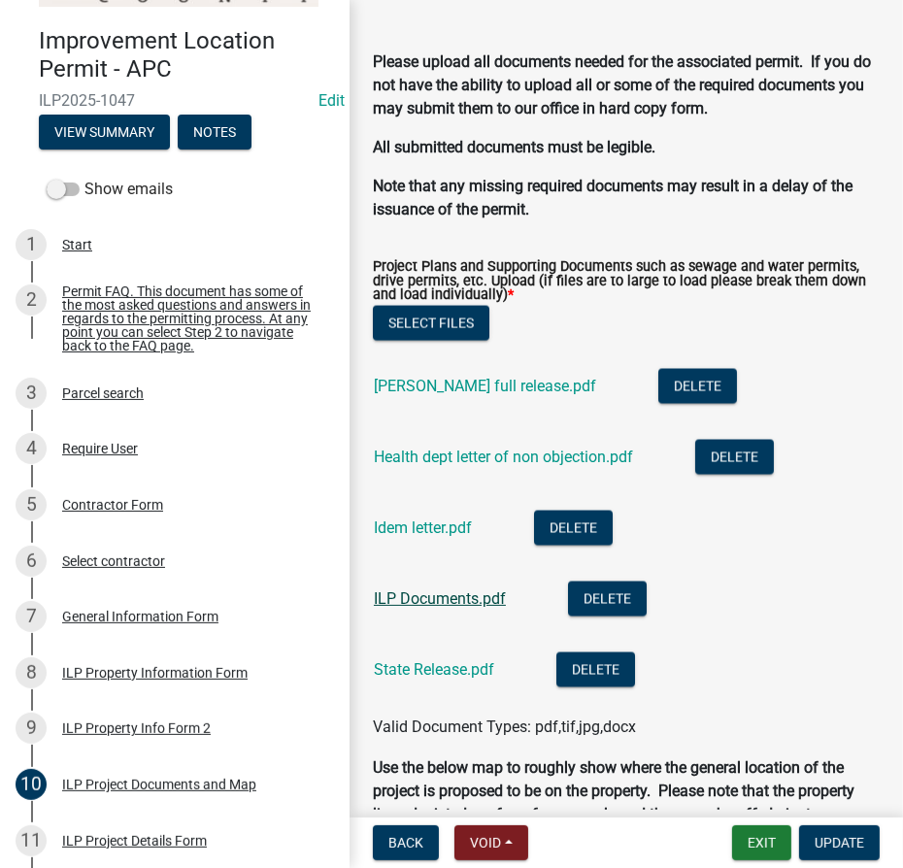
click at [427, 602] on link "ILP Documents.pdf" at bounding box center [440, 598] width 132 height 18
click at [447, 670] on link "State Release.pdf" at bounding box center [434, 669] width 120 height 18
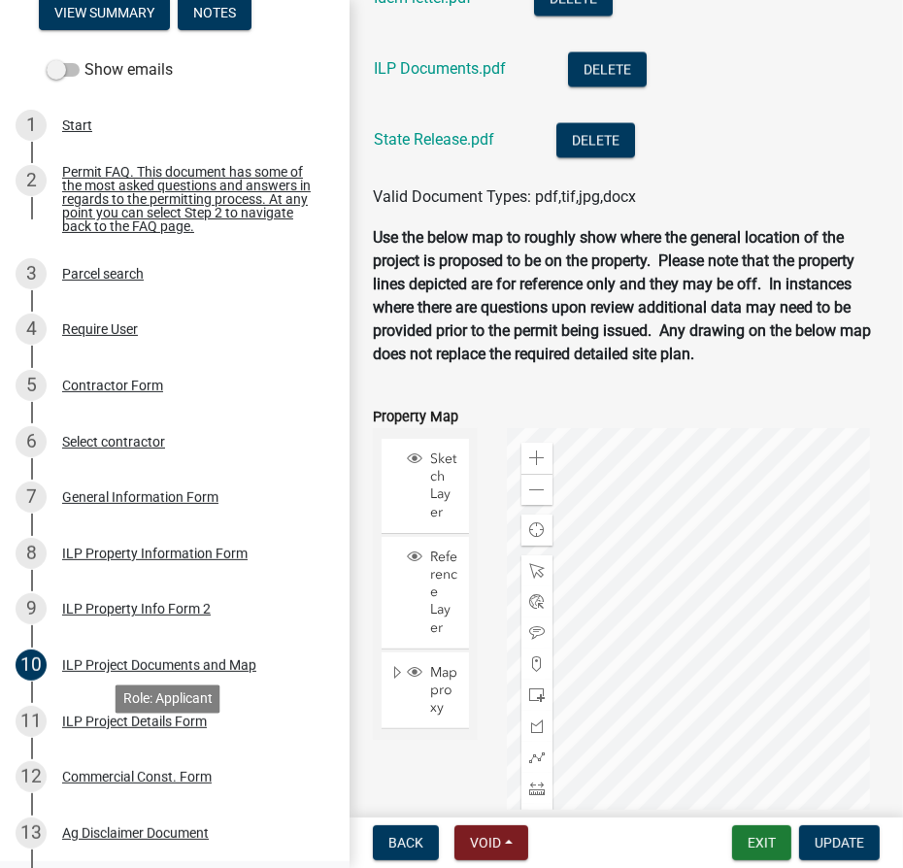
scroll to position [352, 0]
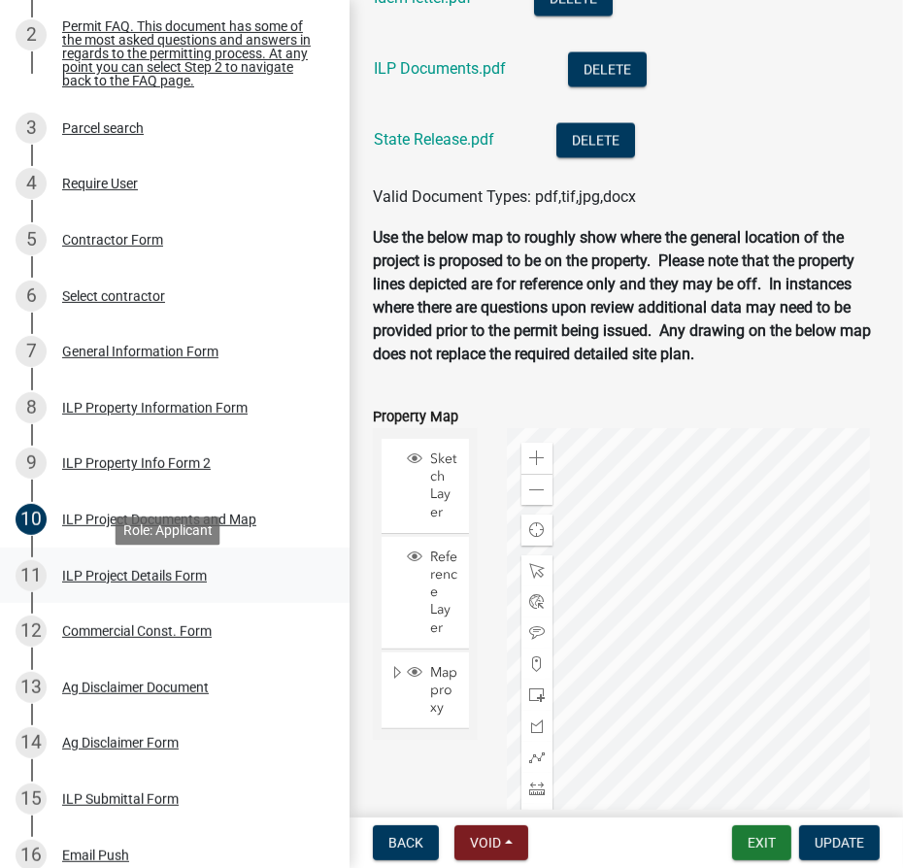
click at [94, 583] on div "ILP Project Details Form" at bounding box center [134, 576] width 145 height 14
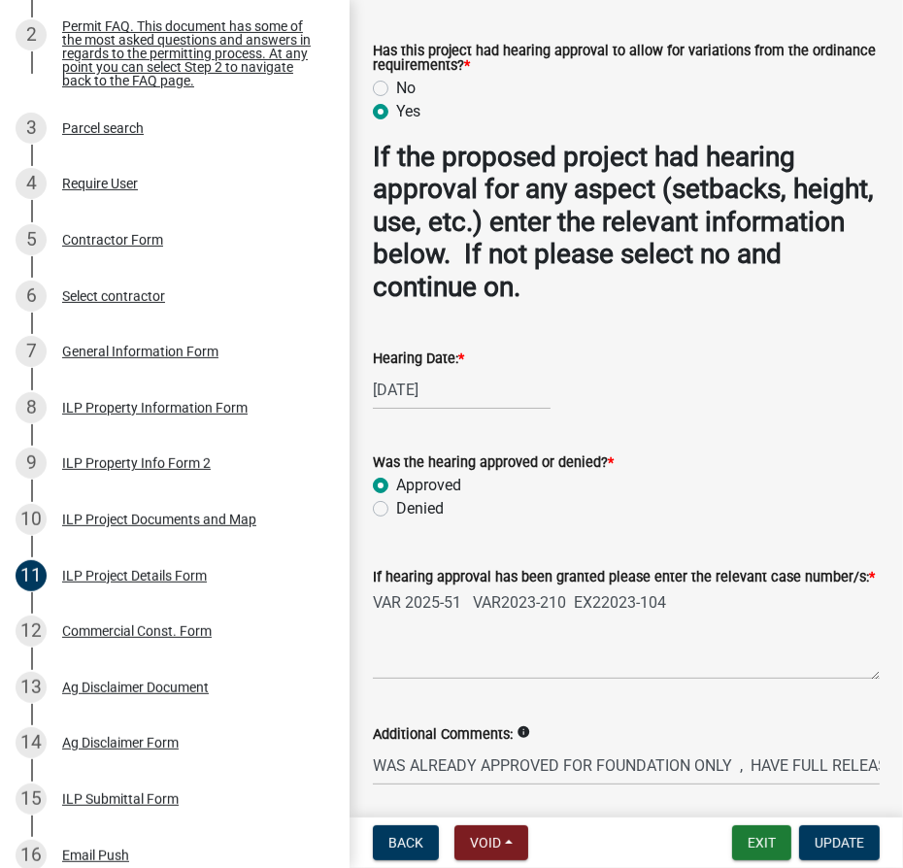
scroll to position [2085, 0]
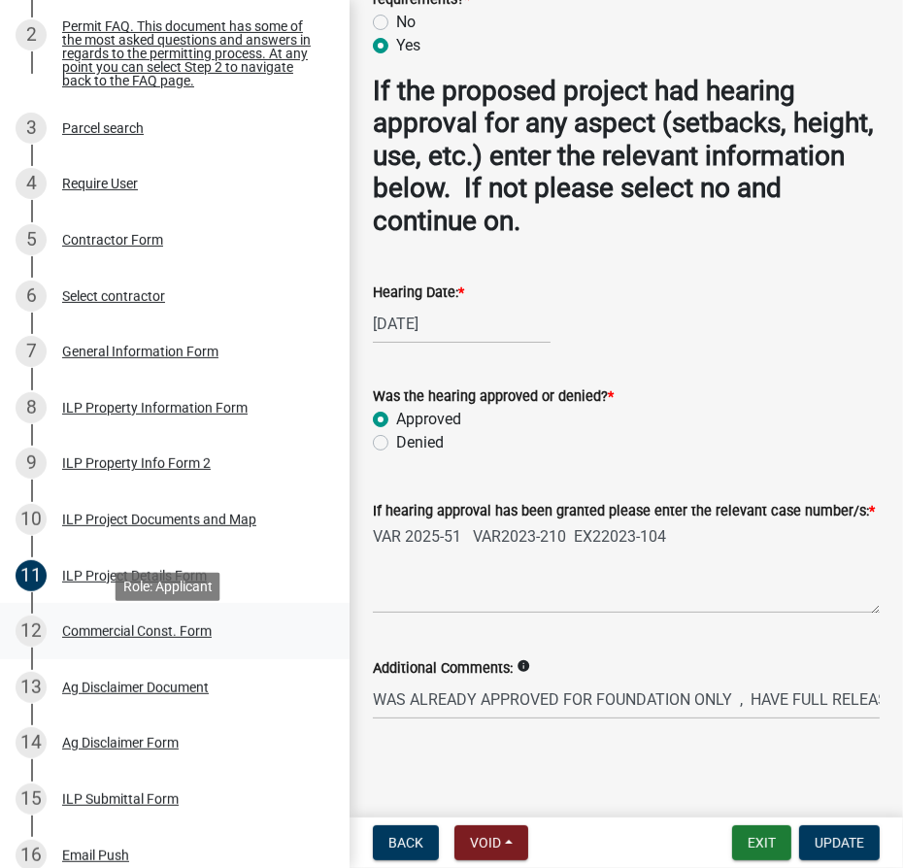
click at [93, 638] on div "Commercial Const. Form" at bounding box center [137, 631] width 150 height 14
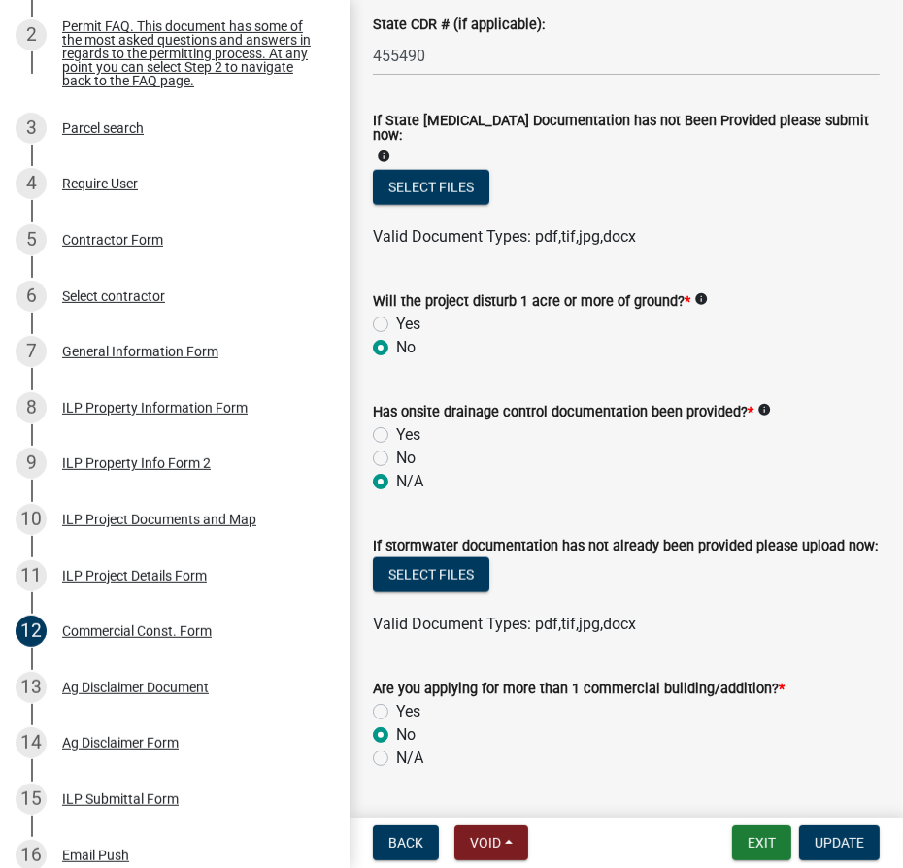
scroll to position [1503, 0]
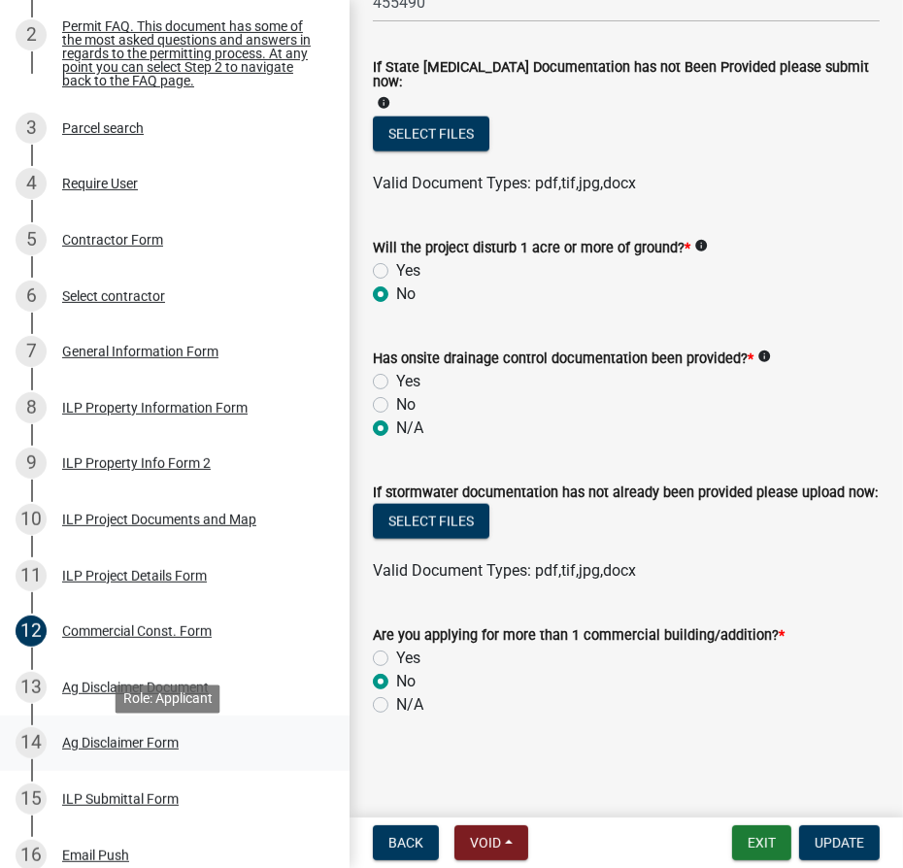
click at [100, 746] on div "Ag Disclaimer Form" at bounding box center [120, 743] width 117 height 14
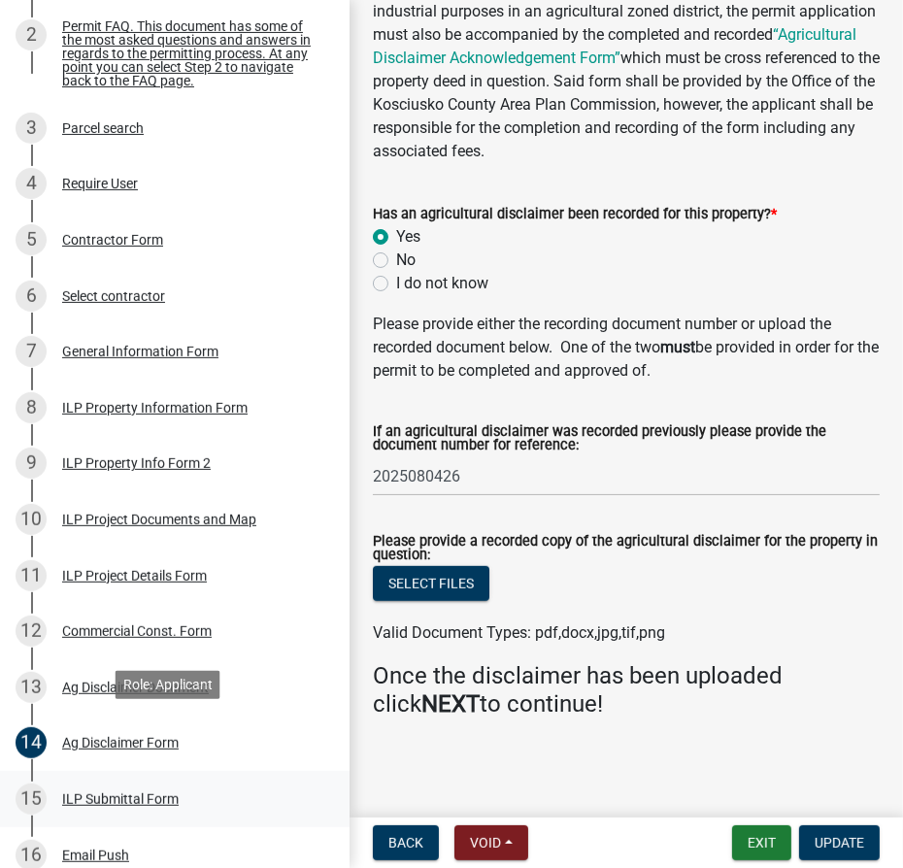
scroll to position [706, 0]
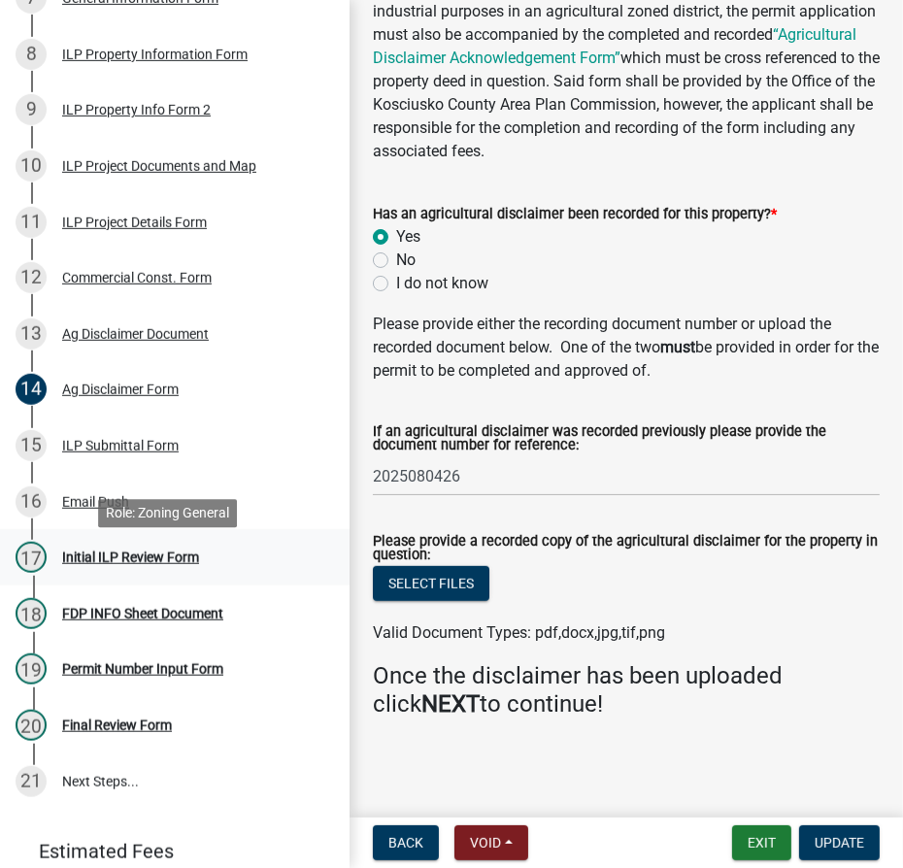
drag, startPoint x: 87, startPoint y: 570, endPoint x: 101, endPoint y: 569, distance: 13.6
click at [91, 564] on div "Initial ILP Review Form" at bounding box center [130, 557] width 137 height 14
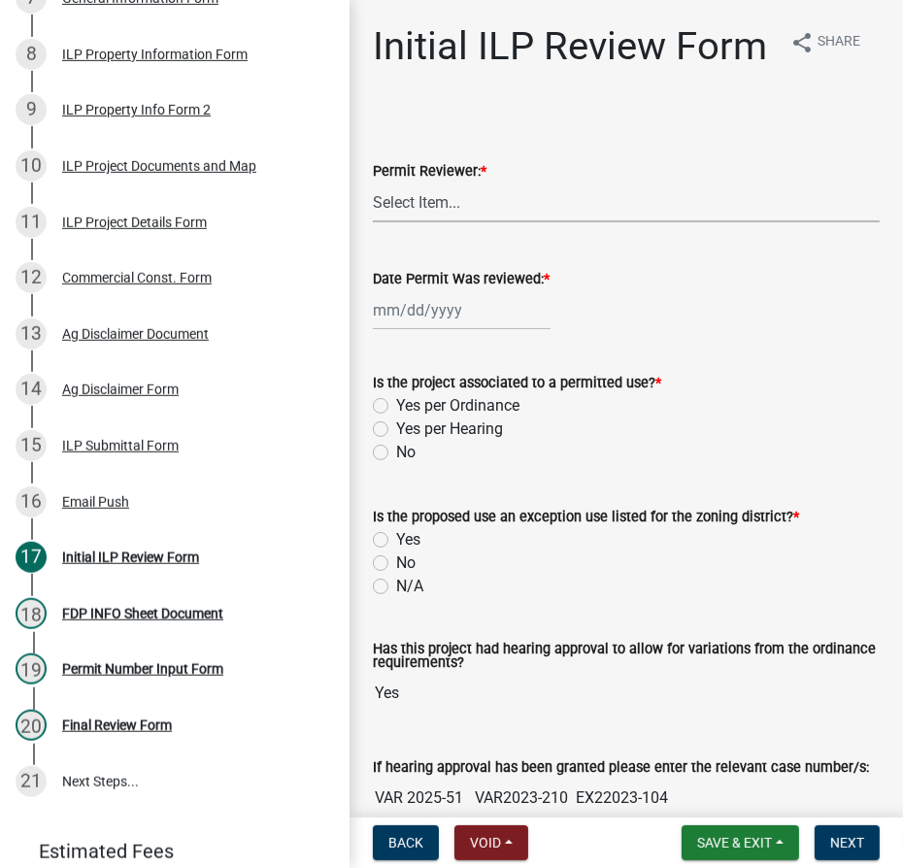
click at [494, 222] on select "Select Item... MMS LT AT CS [PERSON_NAME]" at bounding box center [626, 203] width 507 height 40
click at [373, 222] on select "Select Item... MMS LT AT CS [PERSON_NAME]" at bounding box center [626, 203] width 507 height 40
select select "4d3913d6-5a87-4fbb-afdb-cf4209782895"
click at [419, 330] on div at bounding box center [462, 310] width 178 height 40
select select "8"
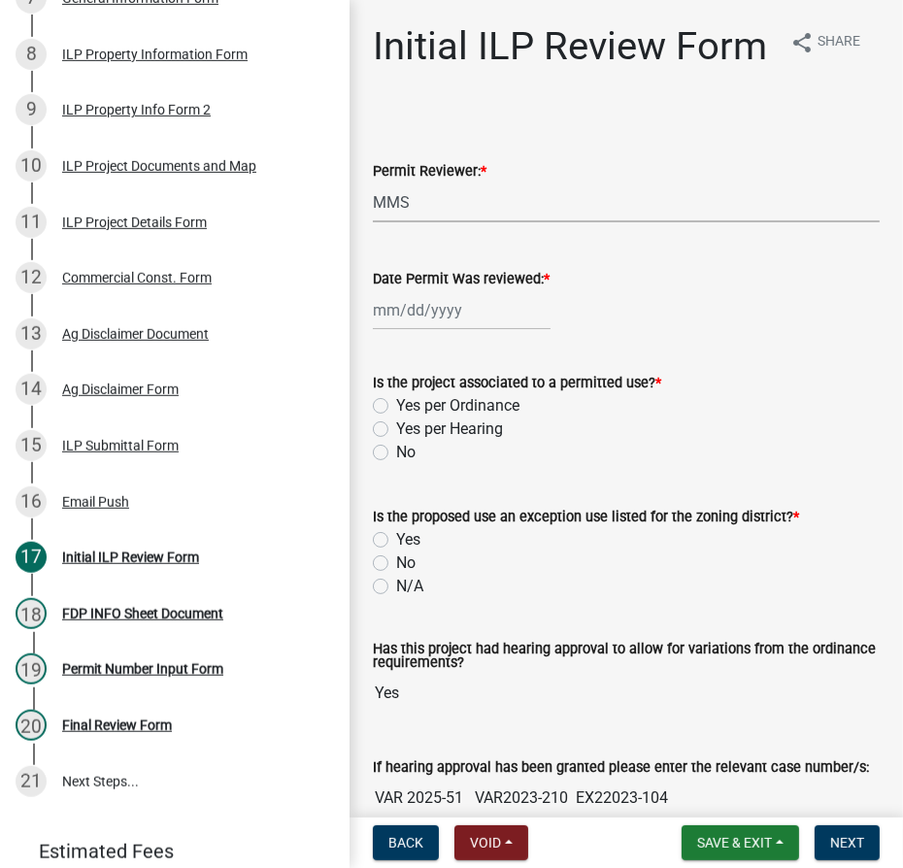
select select "2025"
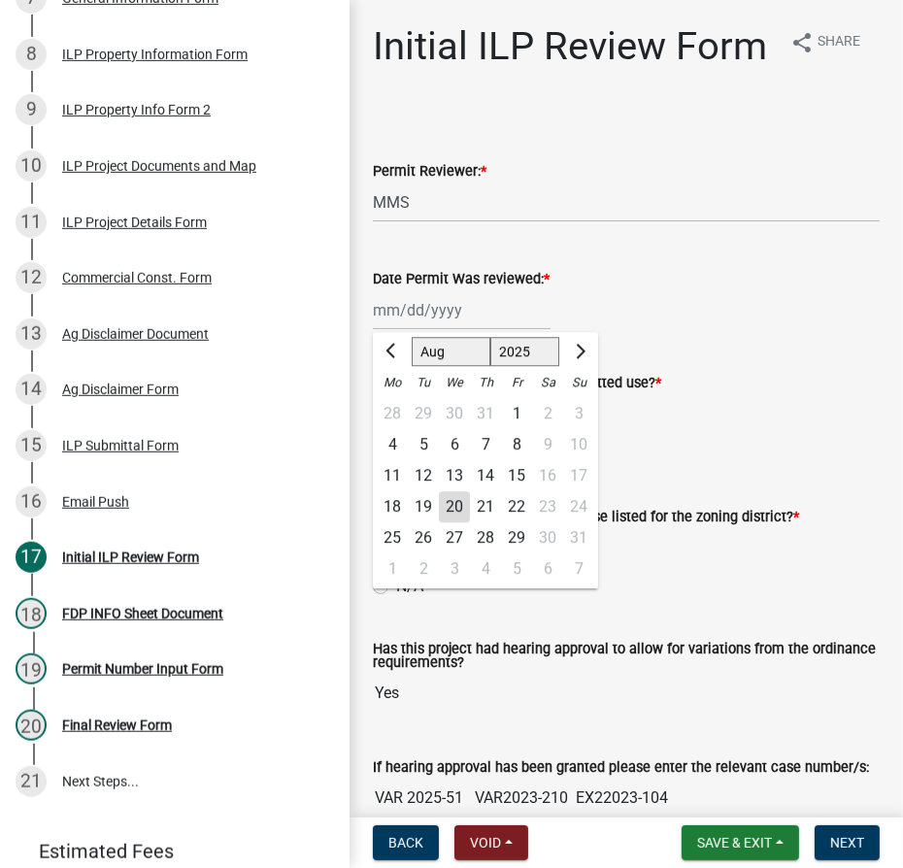
click at [448, 522] on div "20" at bounding box center [454, 506] width 31 height 31
type input "[DATE]"
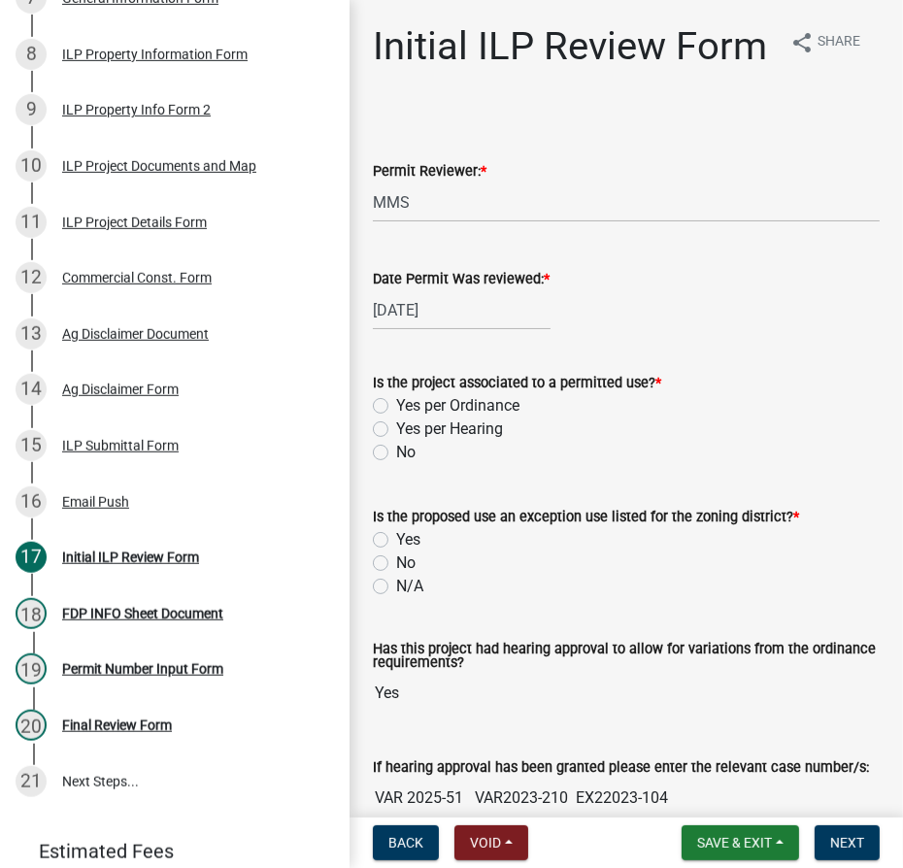
click at [396, 417] on label "Yes per Ordinance" at bounding box center [457, 405] width 123 height 23
click at [396, 407] on input "Yes per Ordinance" at bounding box center [402, 400] width 13 height 13
radio input "true"
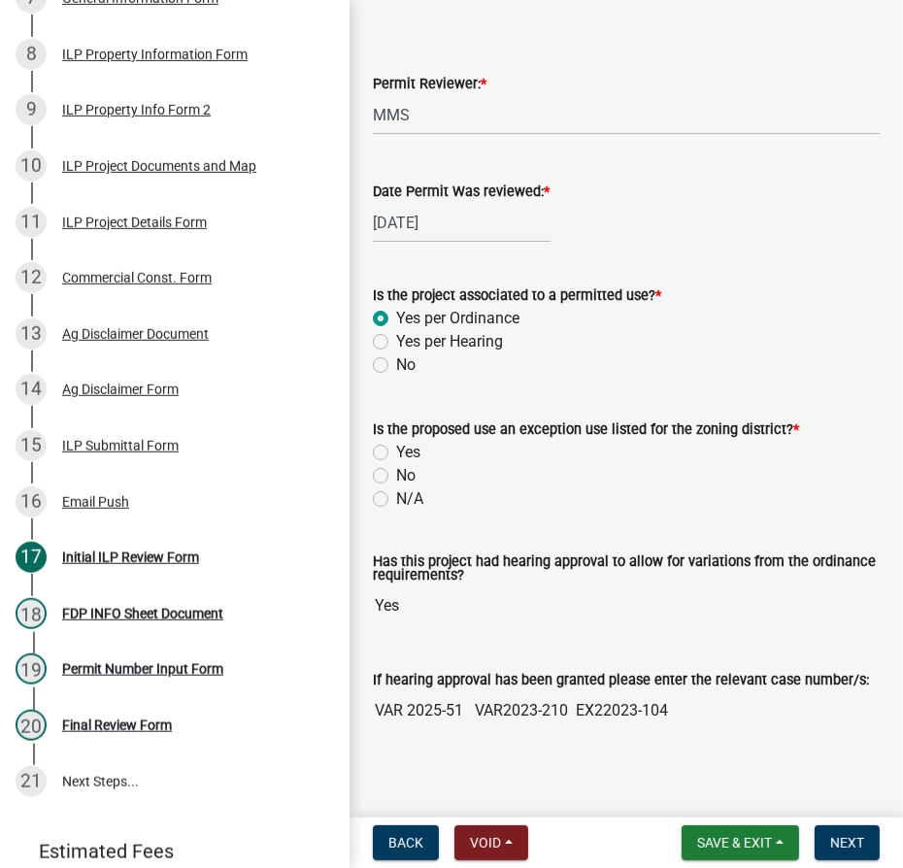
drag, startPoint x: 381, startPoint y: 384, endPoint x: 393, endPoint y: 416, distance: 33.5
click at [396, 353] on label "Yes per Hearing" at bounding box center [449, 341] width 107 height 23
click at [396, 343] on input "Yes per Hearing" at bounding box center [402, 336] width 13 height 13
radio input "true"
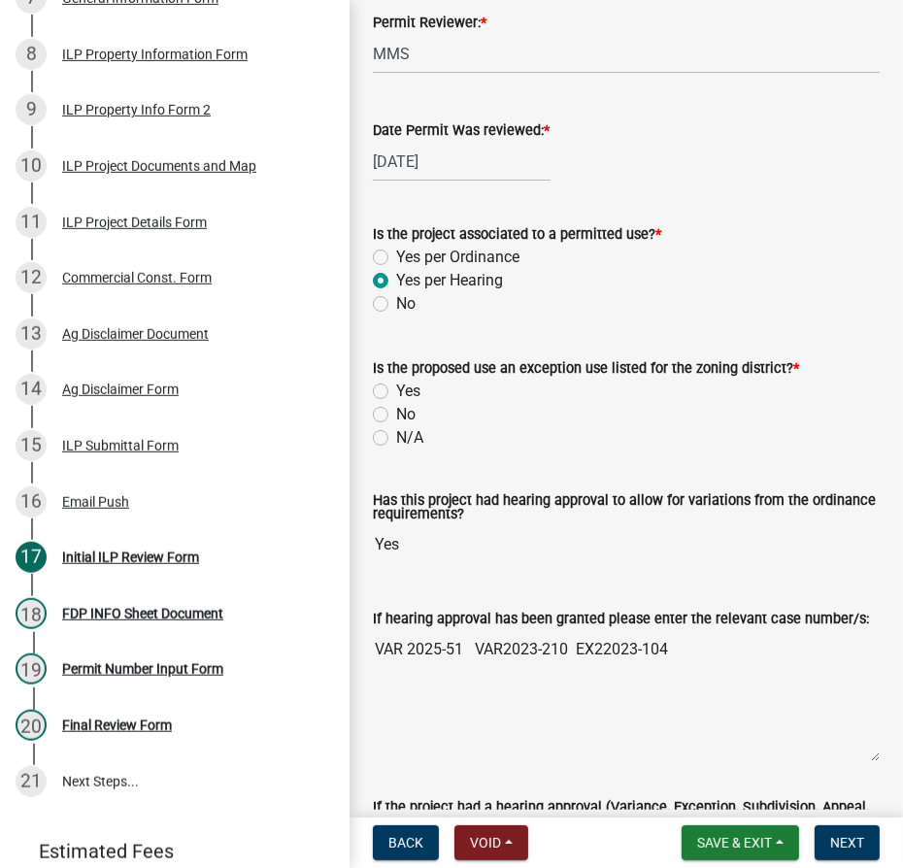
scroll to position [176, 0]
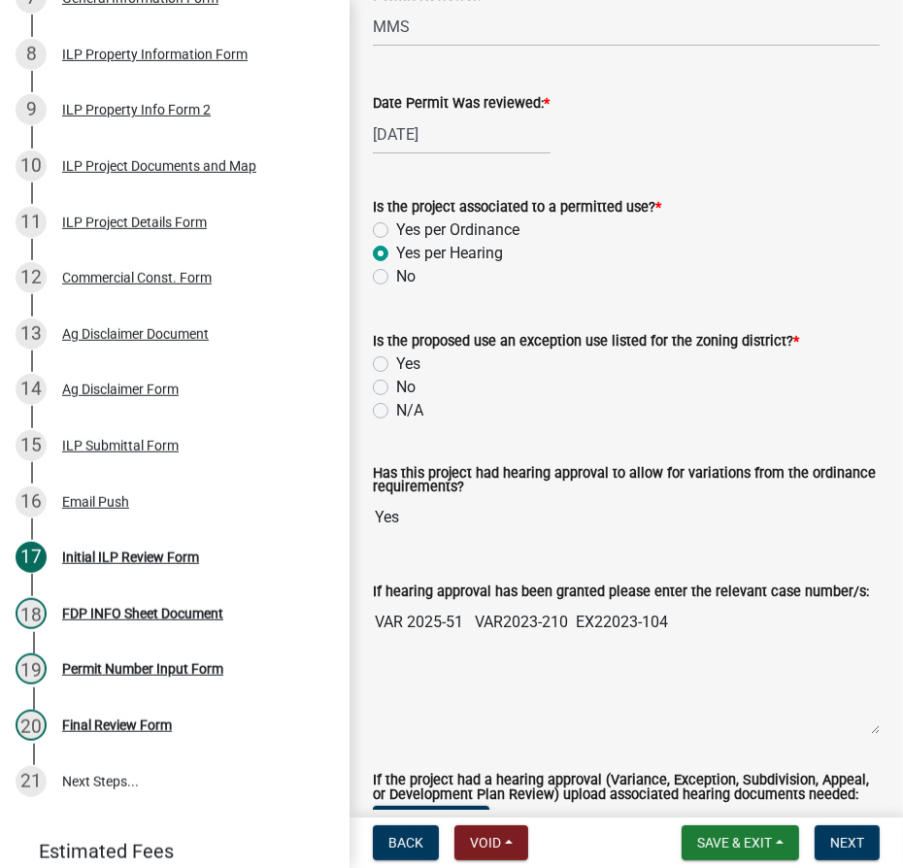
click at [396, 376] on label "Yes" at bounding box center [408, 363] width 24 height 23
click at [396, 365] on input "Yes" at bounding box center [402, 358] width 13 height 13
radio input "true"
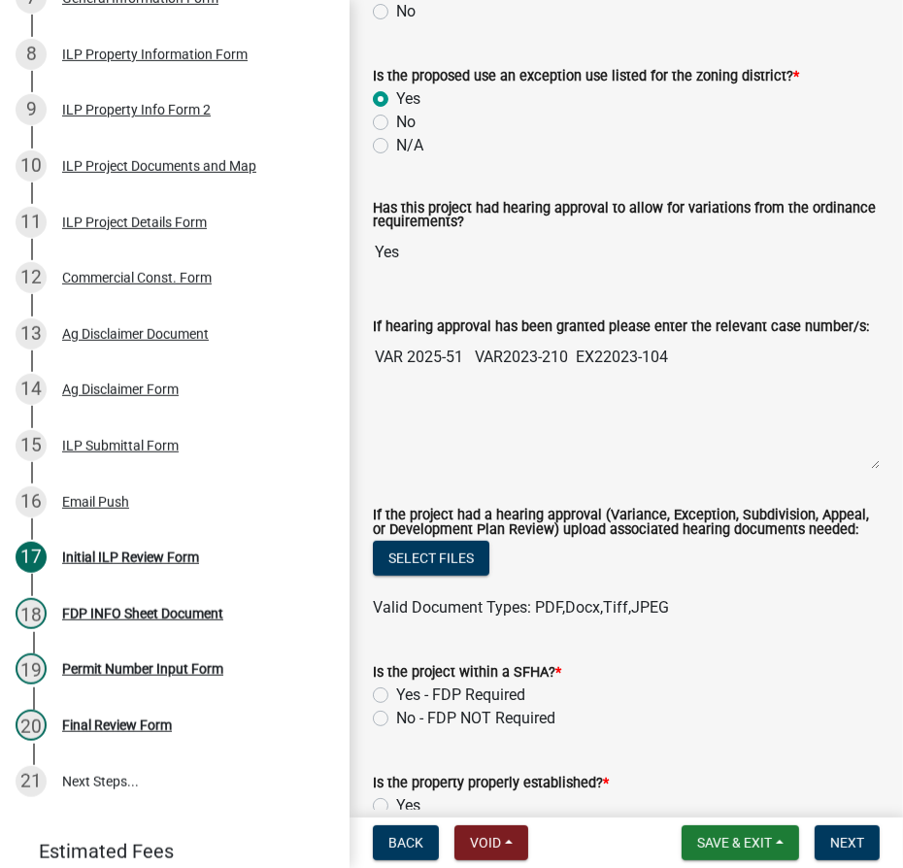
scroll to position [706, 0]
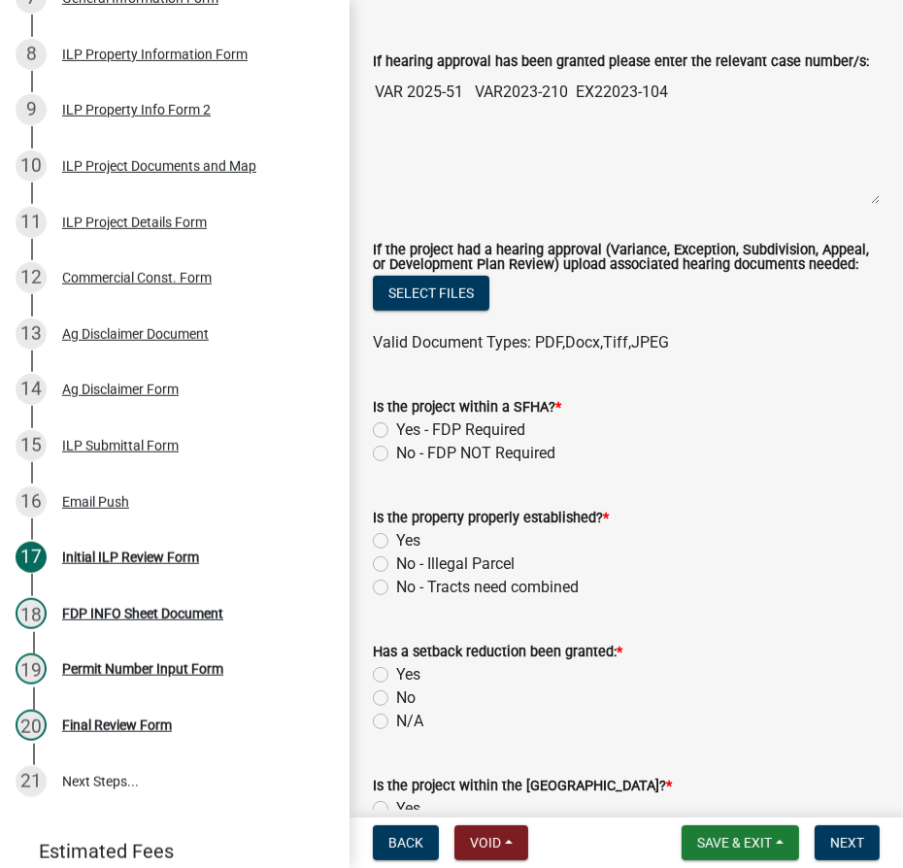
click at [396, 465] on label "No - FDP NOT Required" at bounding box center [475, 453] width 159 height 23
click at [396, 454] on input "No - FDP NOT Required" at bounding box center [402, 448] width 13 height 13
radio input "true"
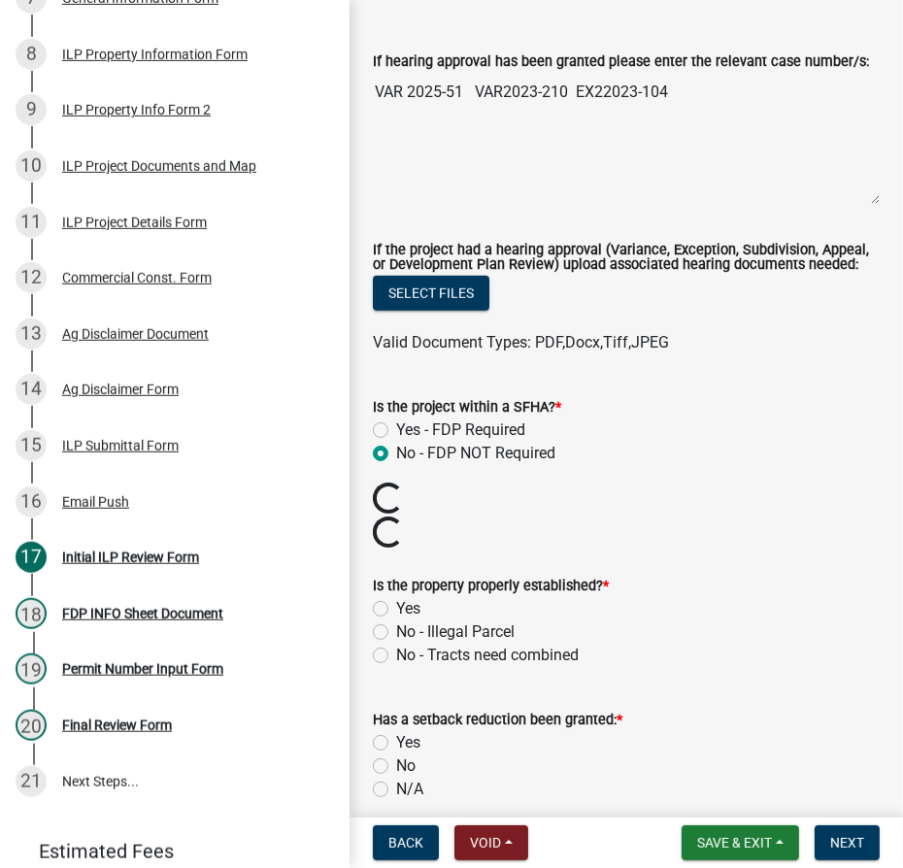
click at [396, 620] on label "Yes" at bounding box center [408, 608] width 24 height 23
click at [396, 610] on input "Yes" at bounding box center [402, 603] width 13 height 13
radio input "true"
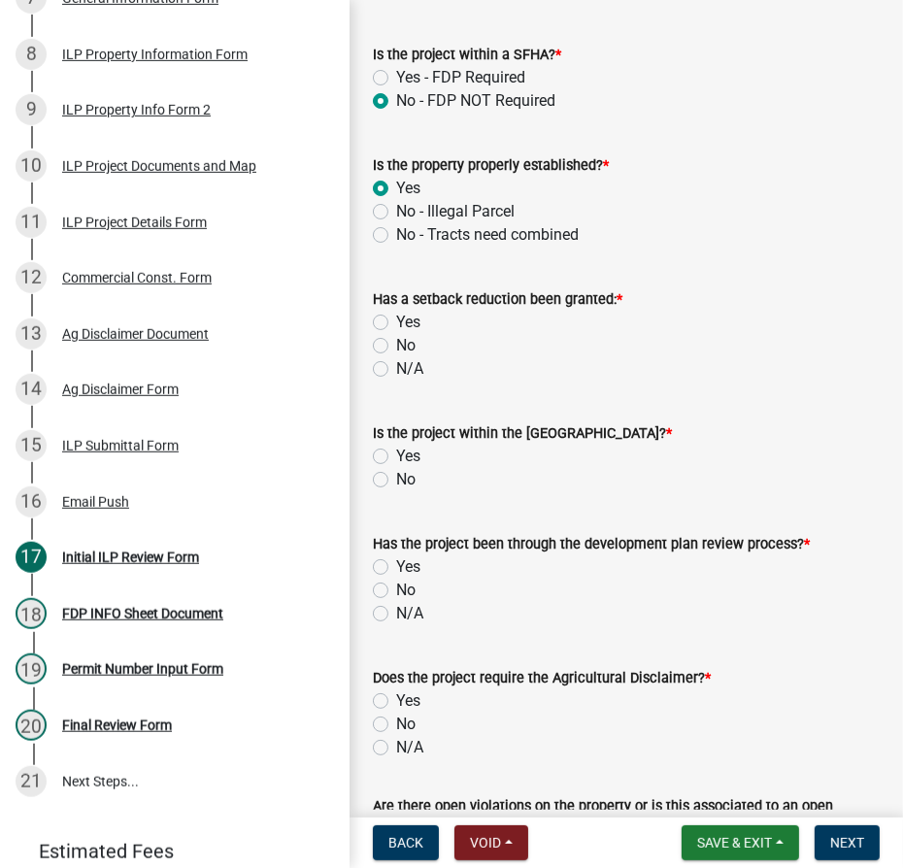
scroll to position [1058, 0]
click at [396, 381] on label "N/A" at bounding box center [409, 368] width 27 height 23
click at [396, 370] on input "N/A" at bounding box center [402, 363] width 13 height 13
radio input "true"
click at [396, 491] on label "No" at bounding box center [405, 479] width 19 height 23
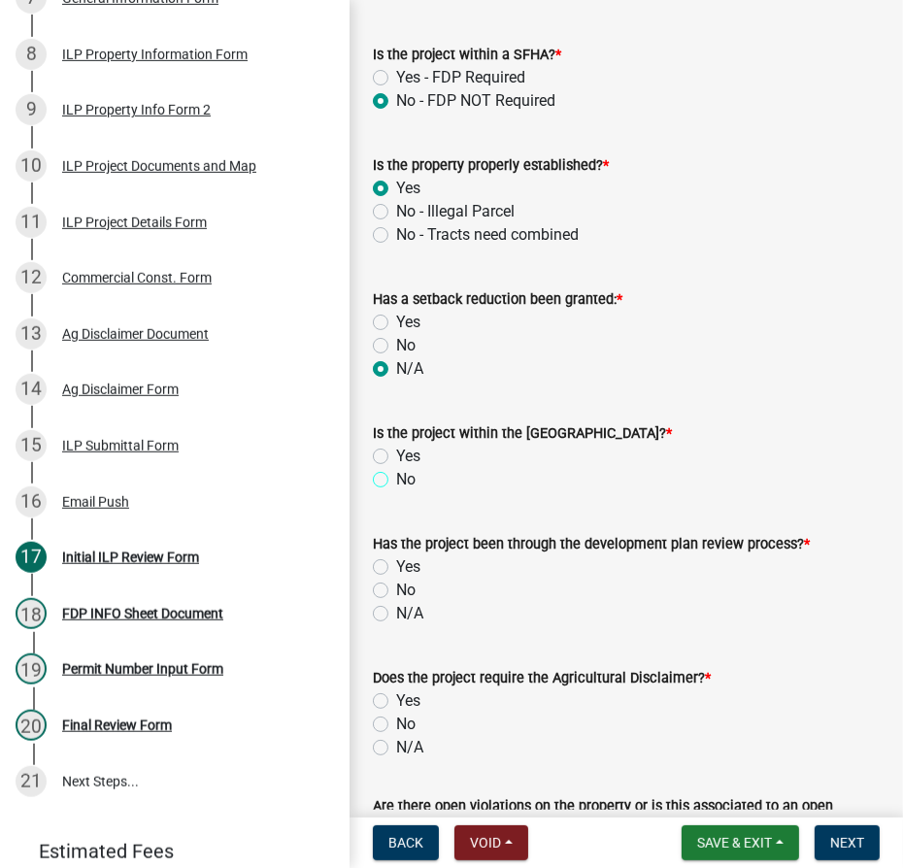
click at [396, 481] on input "No" at bounding box center [402, 474] width 13 height 13
radio input "true"
click at [396, 602] on label "No" at bounding box center [405, 590] width 19 height 23
click at [396, 591] on input "No" at bounding box center [402, 585] width 13 height 13
radio input "true"
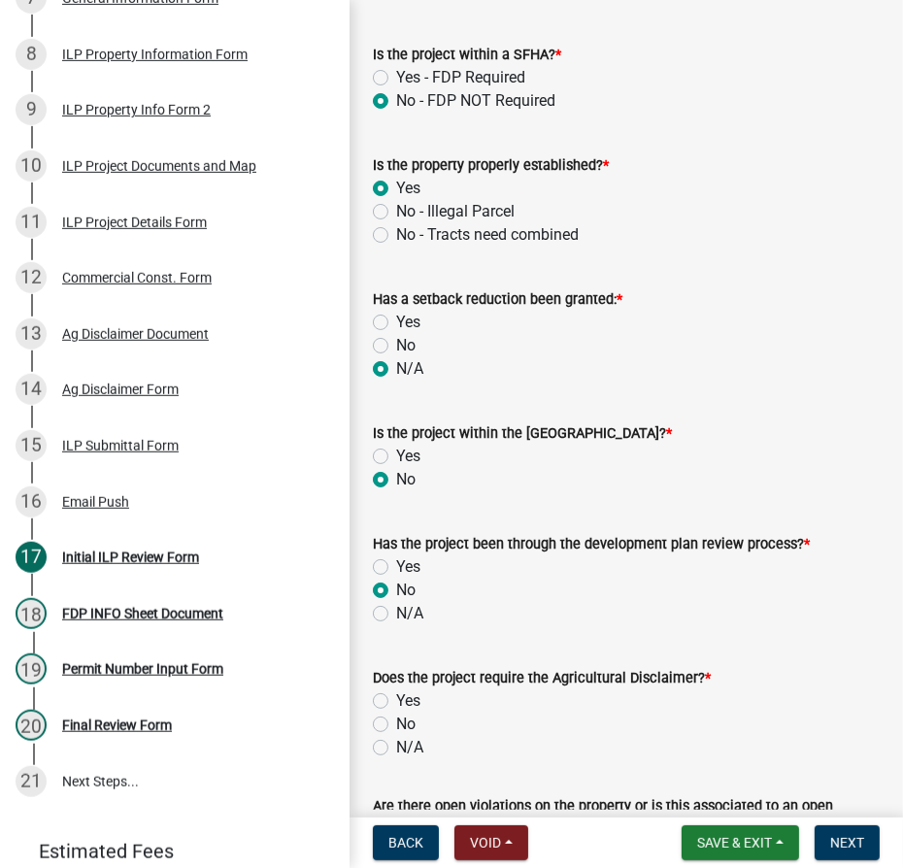
click at [396, 625] on label "N/A" at bounding box center [409, 613] width 27 height 23
click at [396, 615] on input "N/A" at bounding box center [402, 608] width 13 height 13
radio input "true"
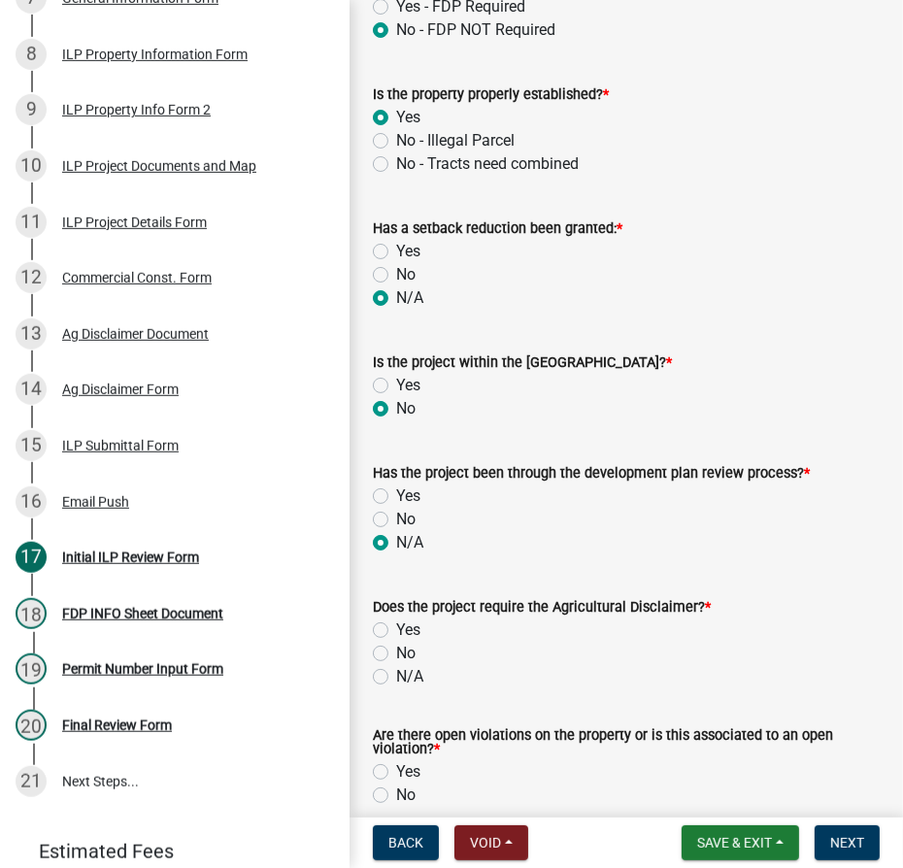
scroll to position [1235, 0]
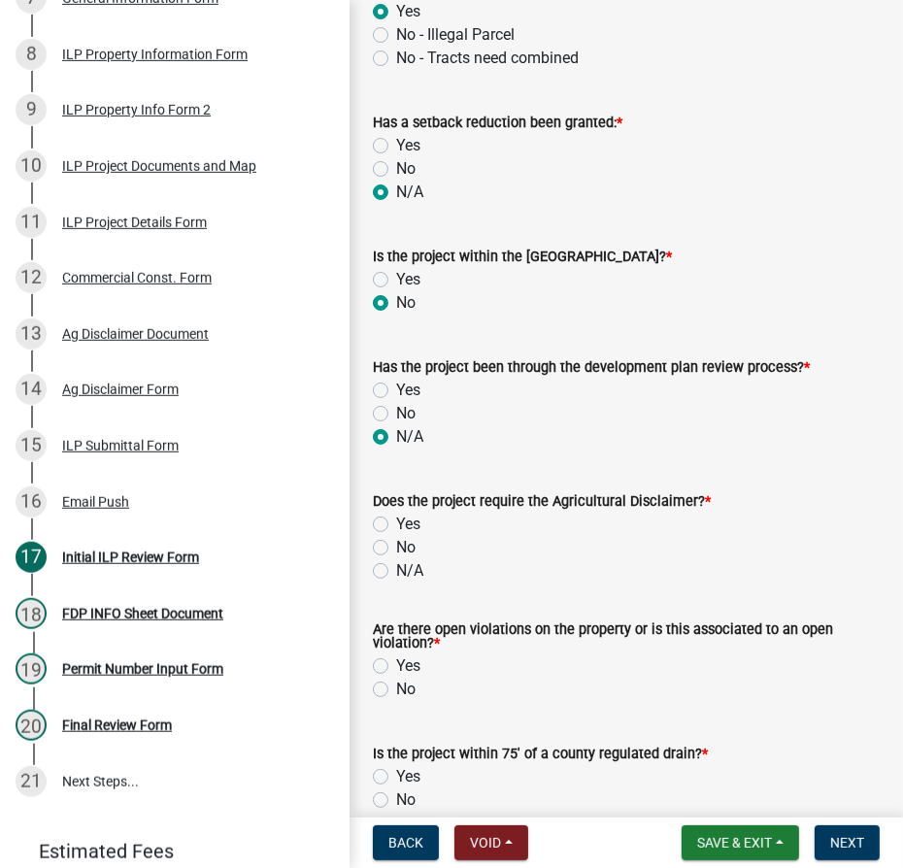
click at [396, 536] on label "Yes" at bounding box center [408, 524] width 24 height 23
click at [396, 525] on input "Yes" at bounding box center [402, 519] width 13 height 13
radio input "true"
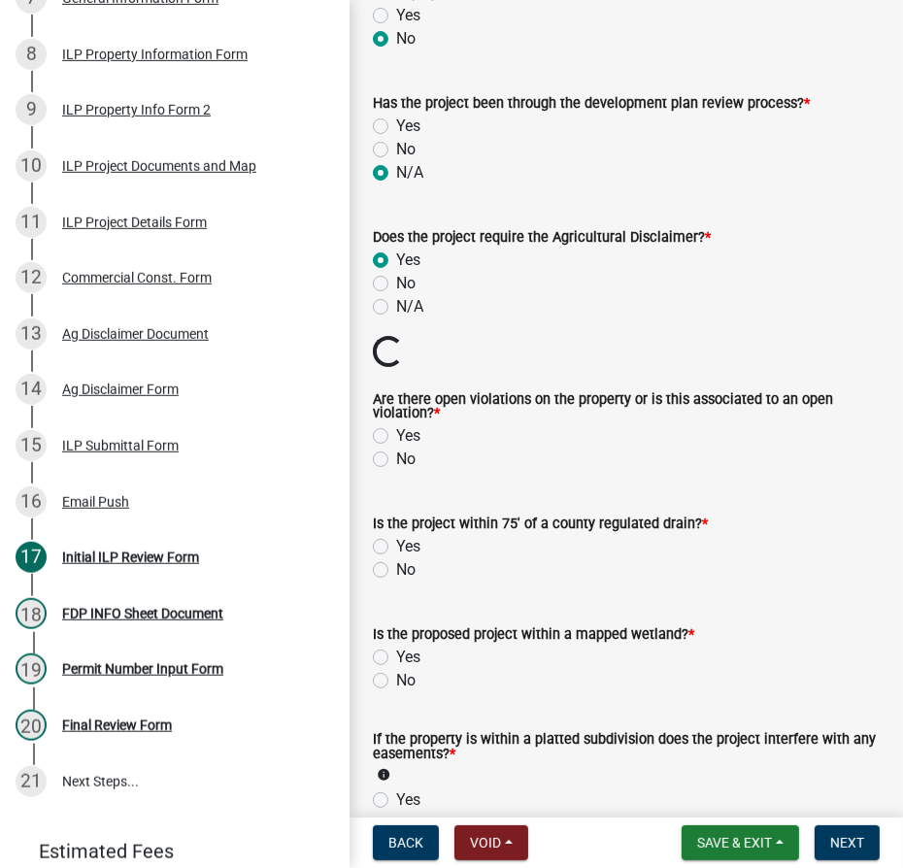
scroll to position [1500, 0]
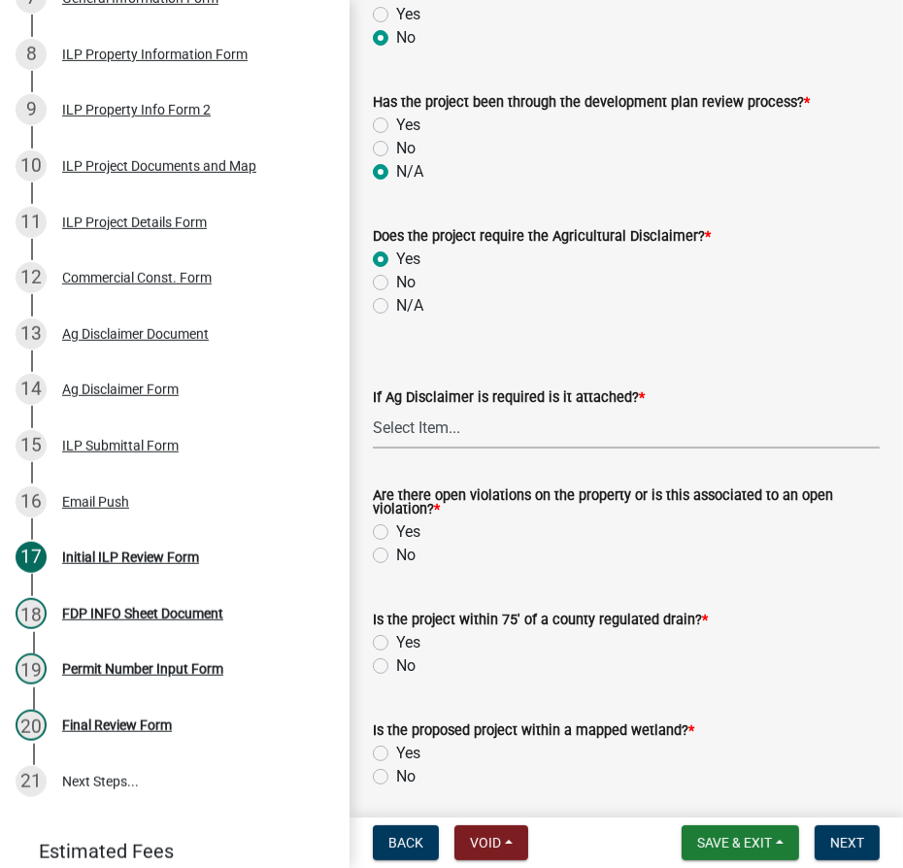
click at [407, 449] on select "Select Item... Yes No" at bounding box center [626, 429] width 507 height 40
click at [373, 449] on select "Select Item... Yes No" at bounding box center [626, 429] width 507 height 40
select select "c0fa77dd-9ee0-4144-9979-eb2eebb8c086"
click at [396, 567] on label "No" at bounding box center [405, 555] width 19 height 23
click at [396, 556] on input "No" at bounding box center [402, 550] width 13 height 13
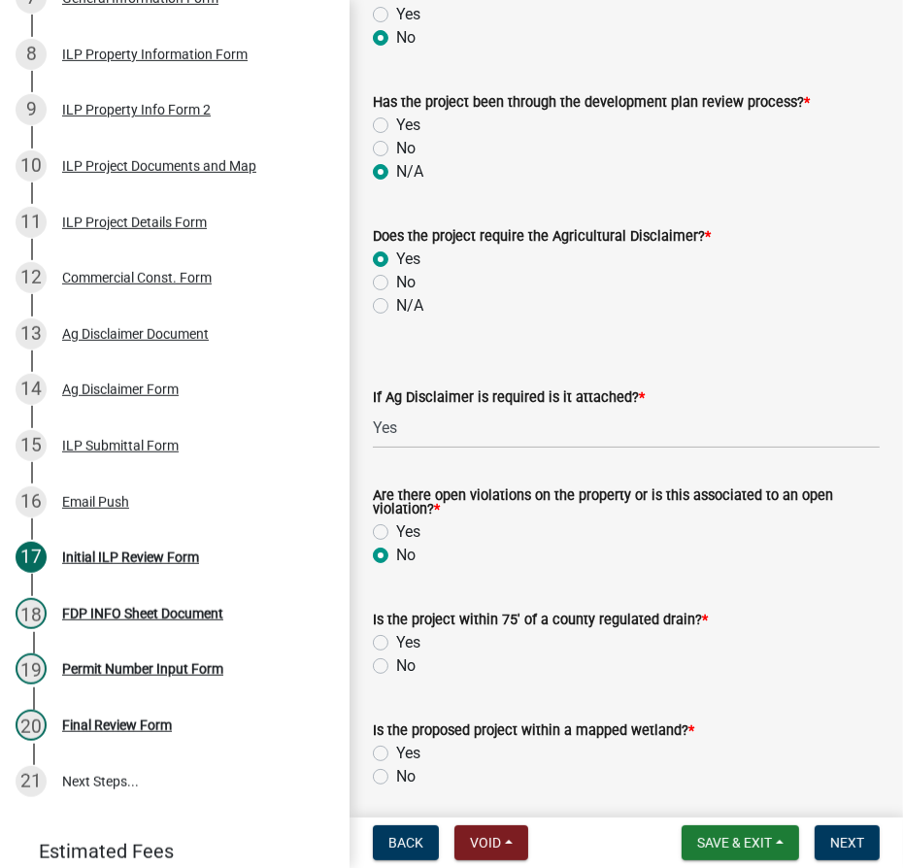
radio input "true"
click at [396, 678] on label "No" at bounding box center [405, 665] width 19 height 23
click at [396, 667] on input "No" at bounding box center [402, 660] width 13 height 13
radio input "true"
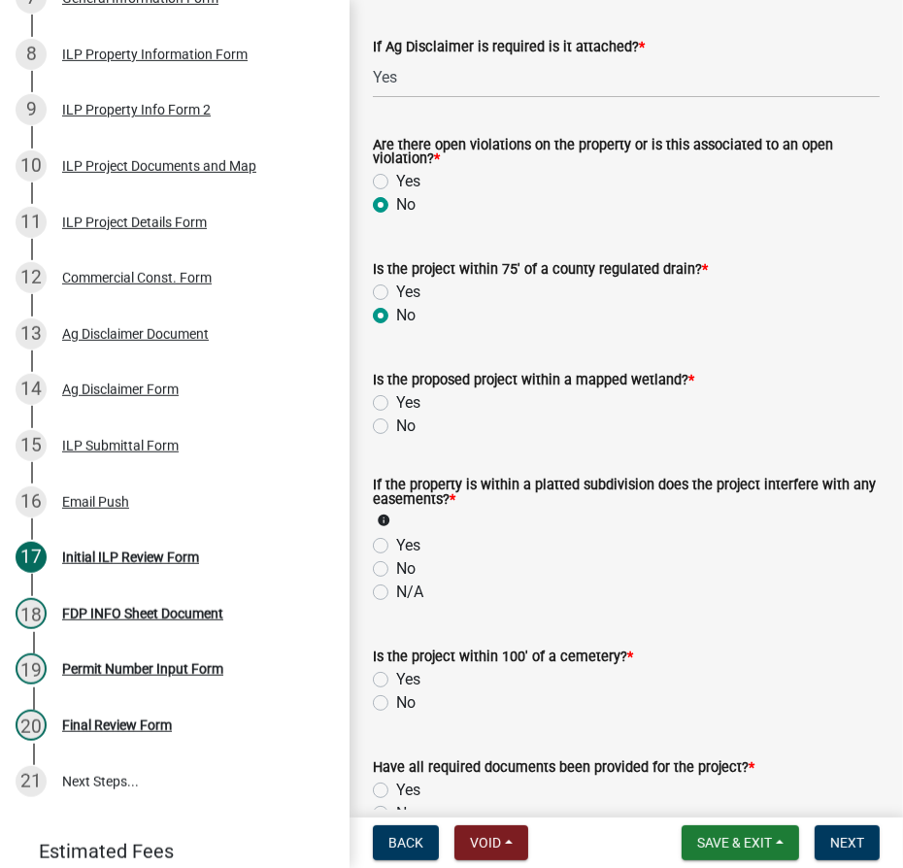
scroll to position [1853, 0]
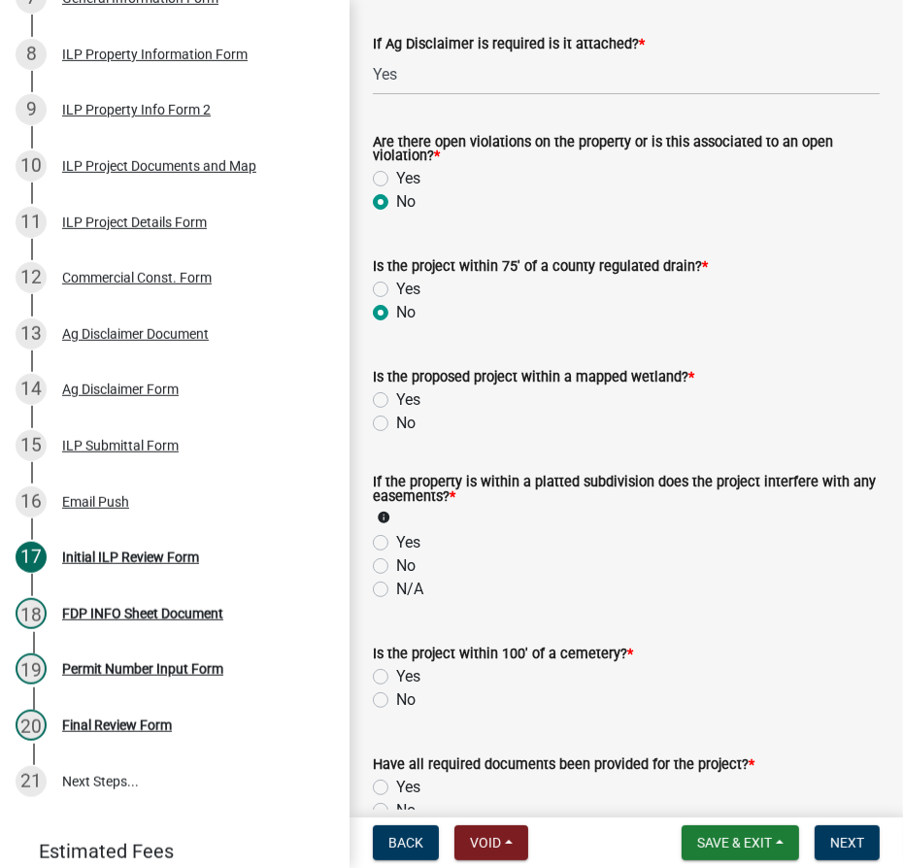
click at [396, 435] on label "No" at bounding box center [405, 423] width 19 height 23
click at [396, 424] on input "No" at bounding box center [402, 418] width 13 height 13
radio input "true"
click at [396, 601] on label "N/A" at bounding box center [409, 589] width 27 height 23
click at [396, 590] on input "N/A" at bounding box center [402, 584] width 13 height 13
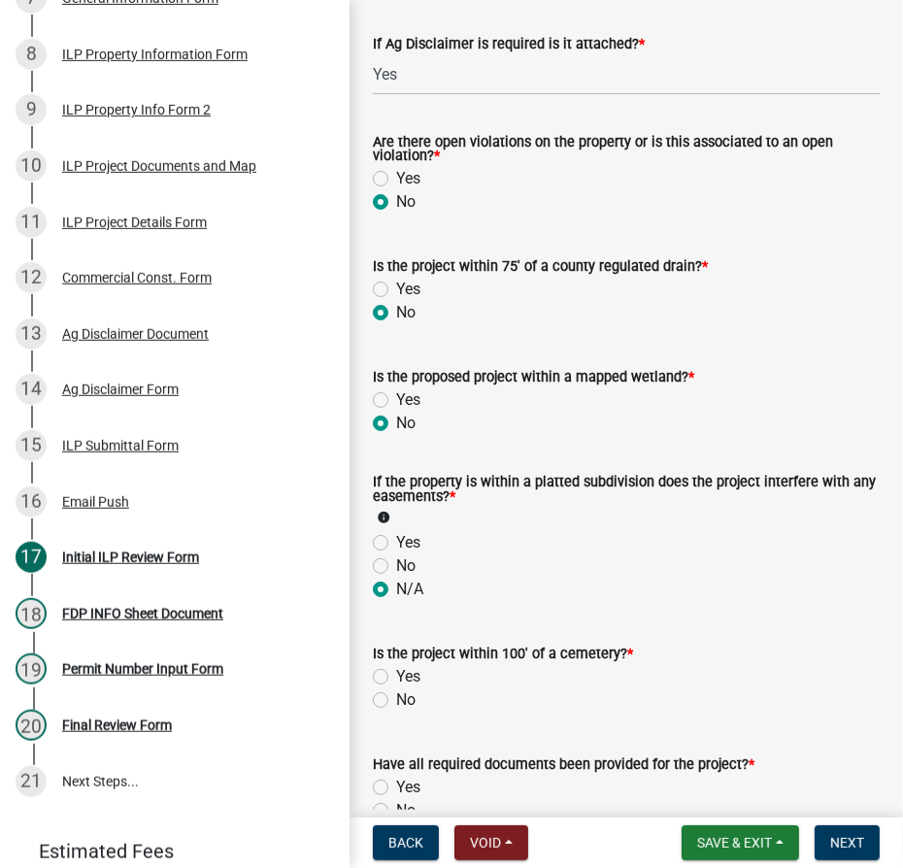
radio input "true"
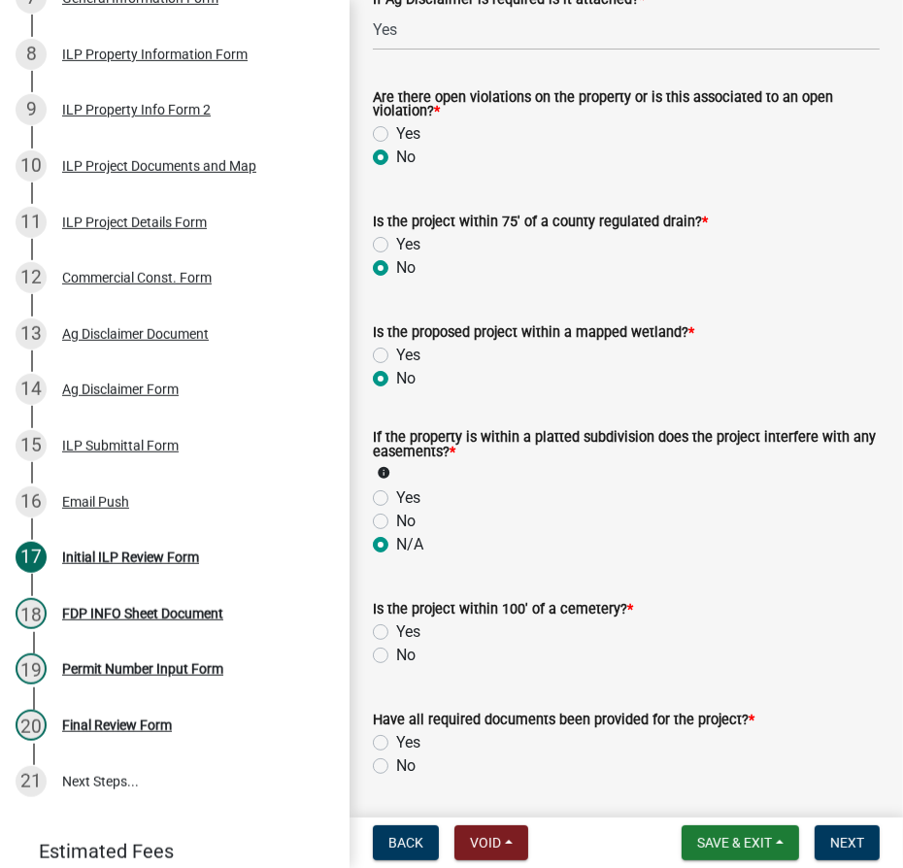
scroll to position [1942, 0]
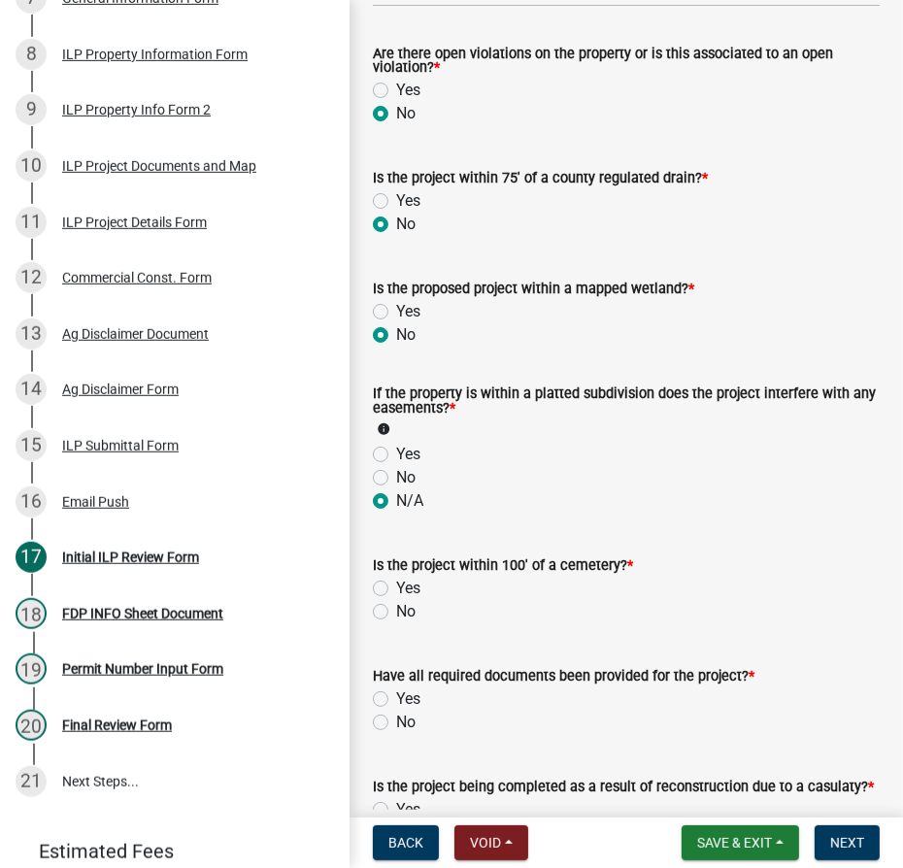
drag, startPoint x: 373, startPoint y: 656, endPoint x: 385, endPoint y: 651, distance: 13.5
click at [396, 623] on label "No" at bounding box center [405, 611] width 19 height 23
click at [396, 613] on input "No" at bounding box center [402, 606] width 13 height 13
radio input "true"
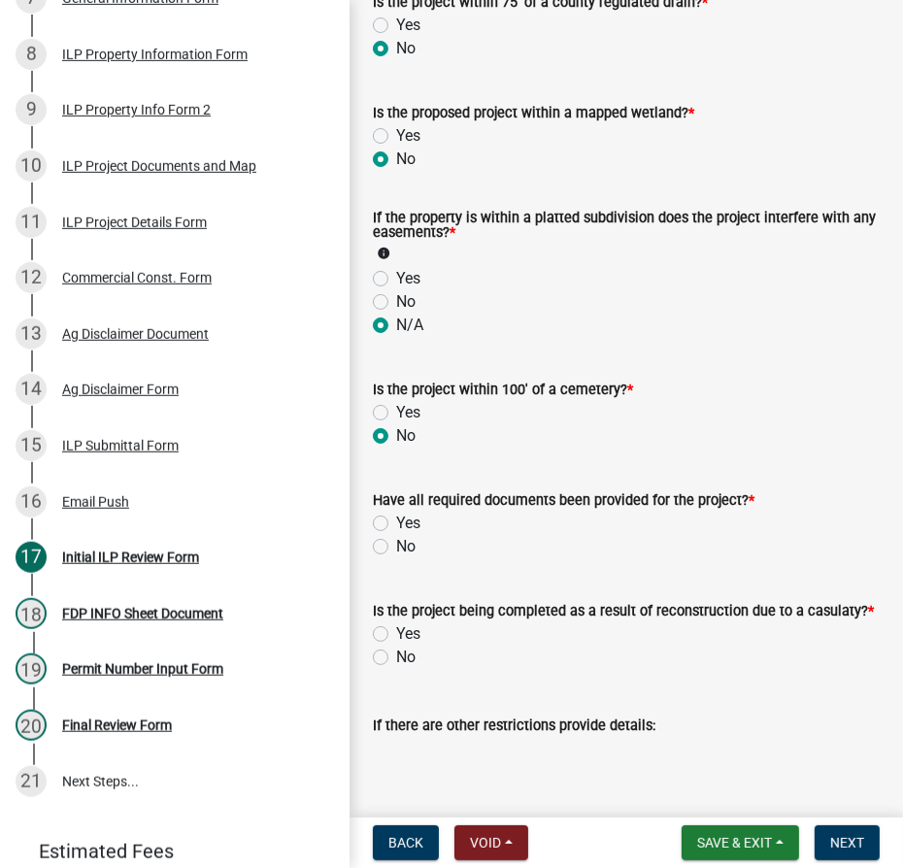
click at [396, 535] on label "Yes" at bounding box center [408, 523] width 24 height 23
click at [396, 524] on input "Yes" at bounding box center [402, 518] width 13 height 13
radio input "true"
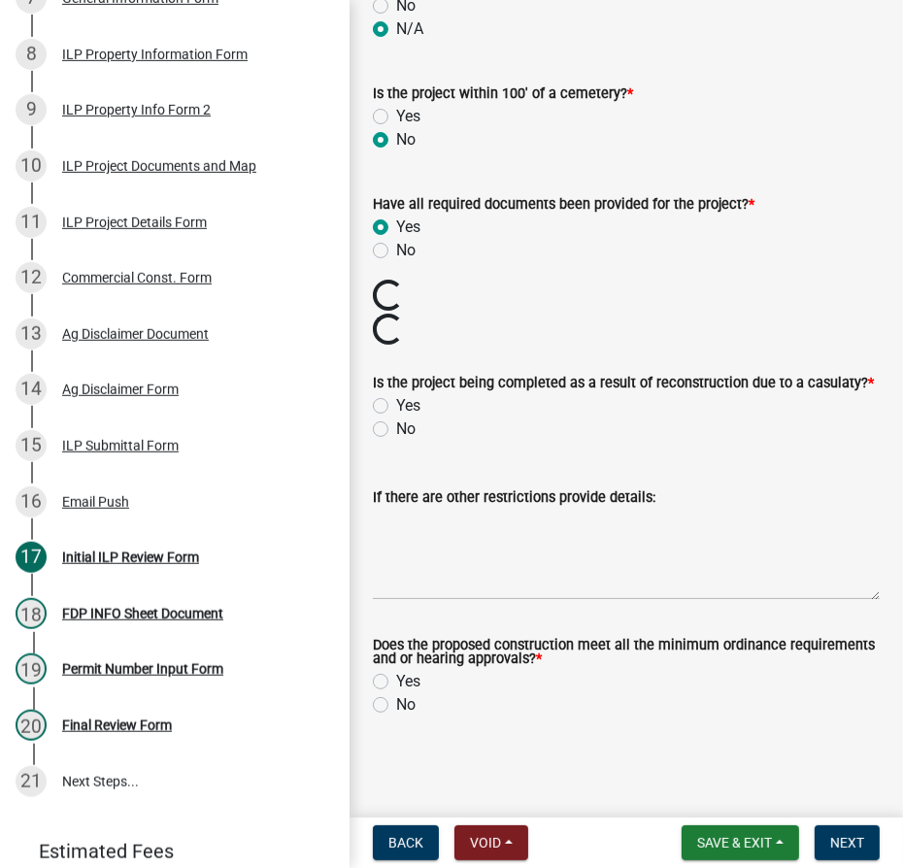
scroll to position [2424, 0]
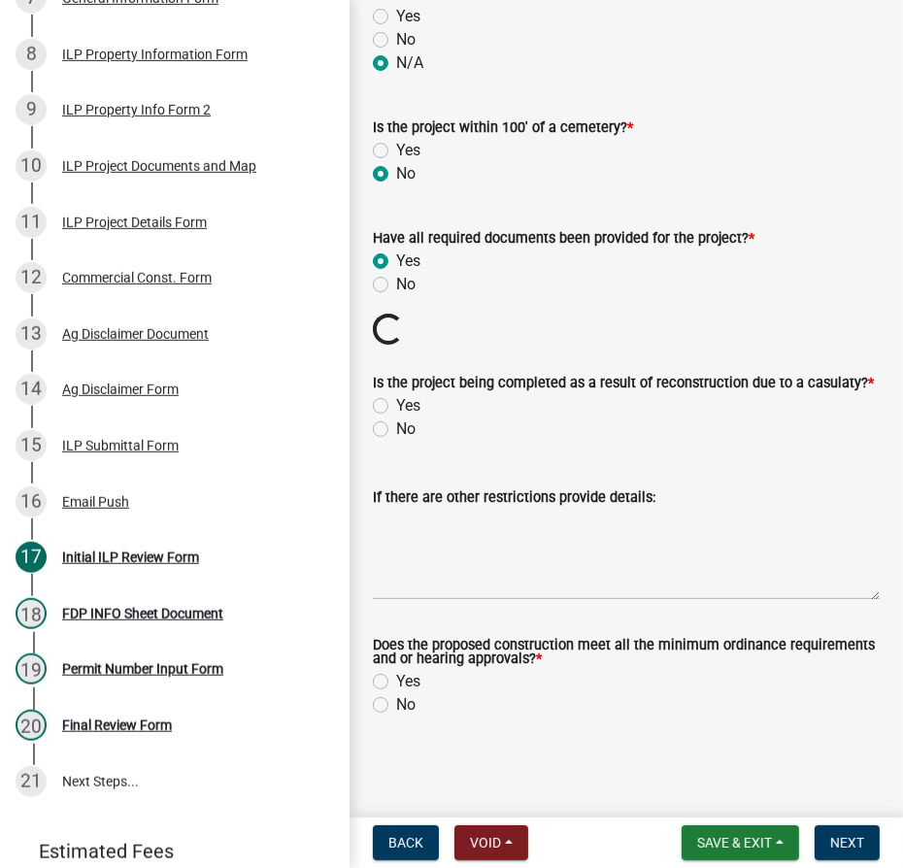
click at [396, 431] on label "No" at bounding box center [405, 428] width 19 height 23
click at [396, 430] on input "No" at bounding box center [402, 423] width 13 height 13
radio input "true"
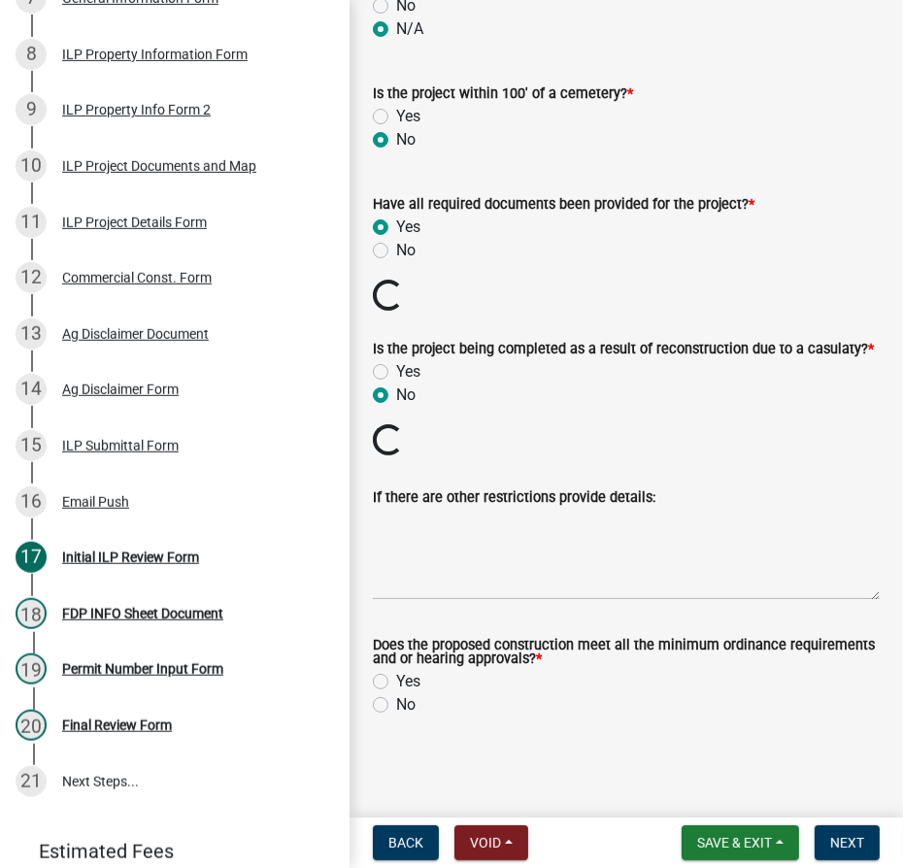
click at [396, 693] on label "Yes" at bounding box center [408, 681] width 24 height 23
click at [396, 683] on input "Yes" at bounding box center [402, 676] width 13 height 13
radio input "true"
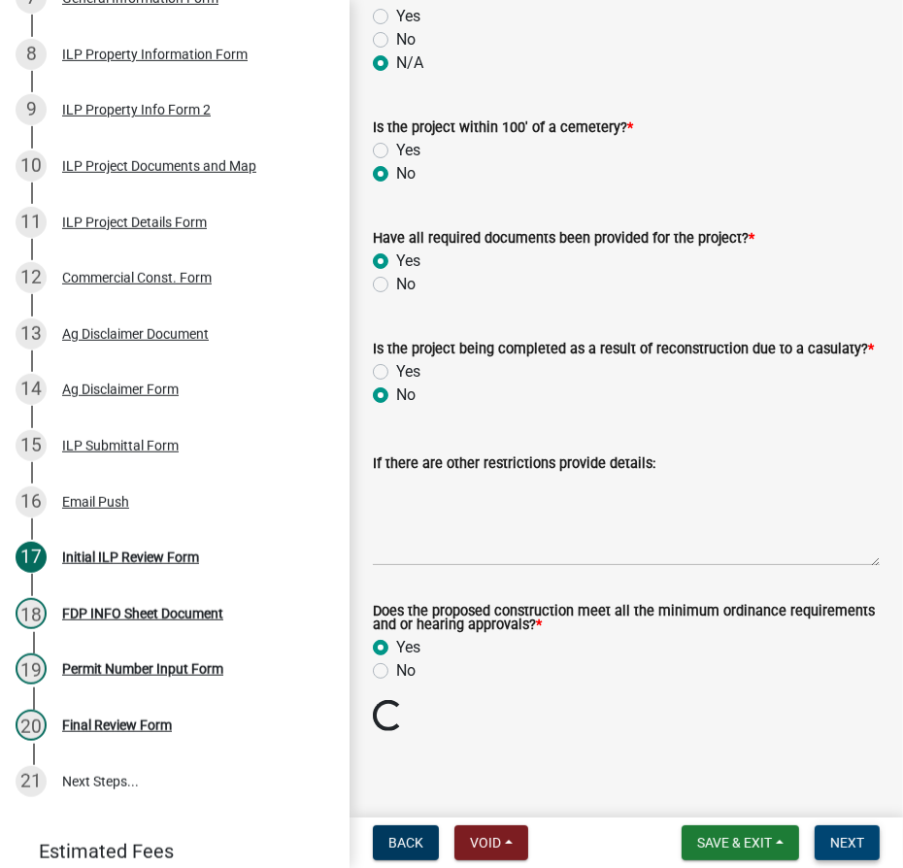
scroll to position [2391, 0]
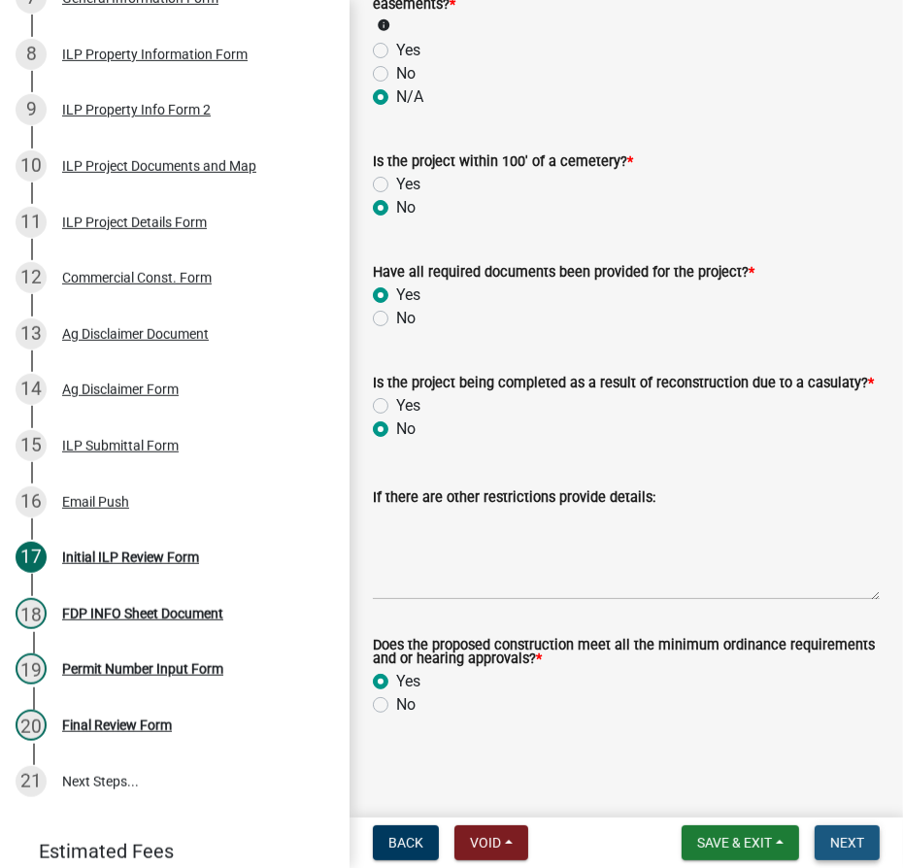
click at [852, 844] on span "Next" at bounding box center [847, 843] width 34 height 16
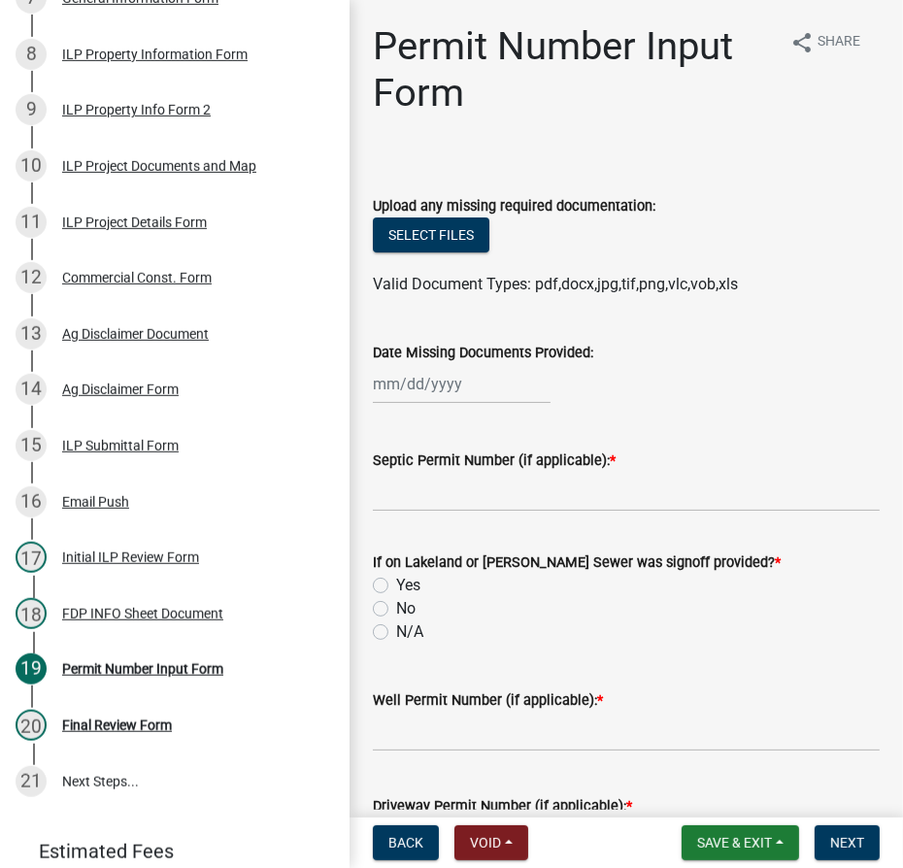
click at [409, 254] on div "Select files" at bounding box center [626, 237] width 507 height 40
click at [410, 235] on button "Select files" at bounding box center [431, 234] width 117 height 35
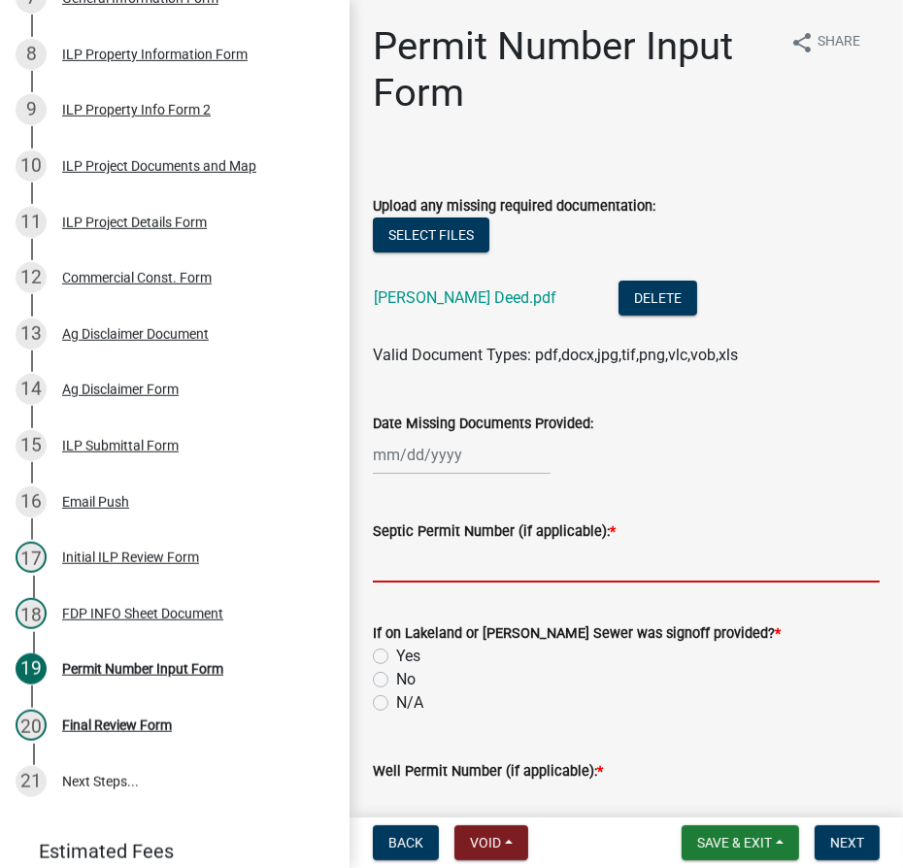
drag, startPoint x: 448, startPoint y: 558, endPoint x: 463, endPoint y: 543, distance: 22.0
click at [448, 558] on input "Septic Permit Number (if applicable): *" at bounding box center [626, 563] width 507 height 40
type input "Waiver"
click at [396, 708] on label "N/A" at bounding box center [409, 702] width 27 height 23
click at [396, 704] on input "N/A" at bounding box center [402, 697] width 13 height 13
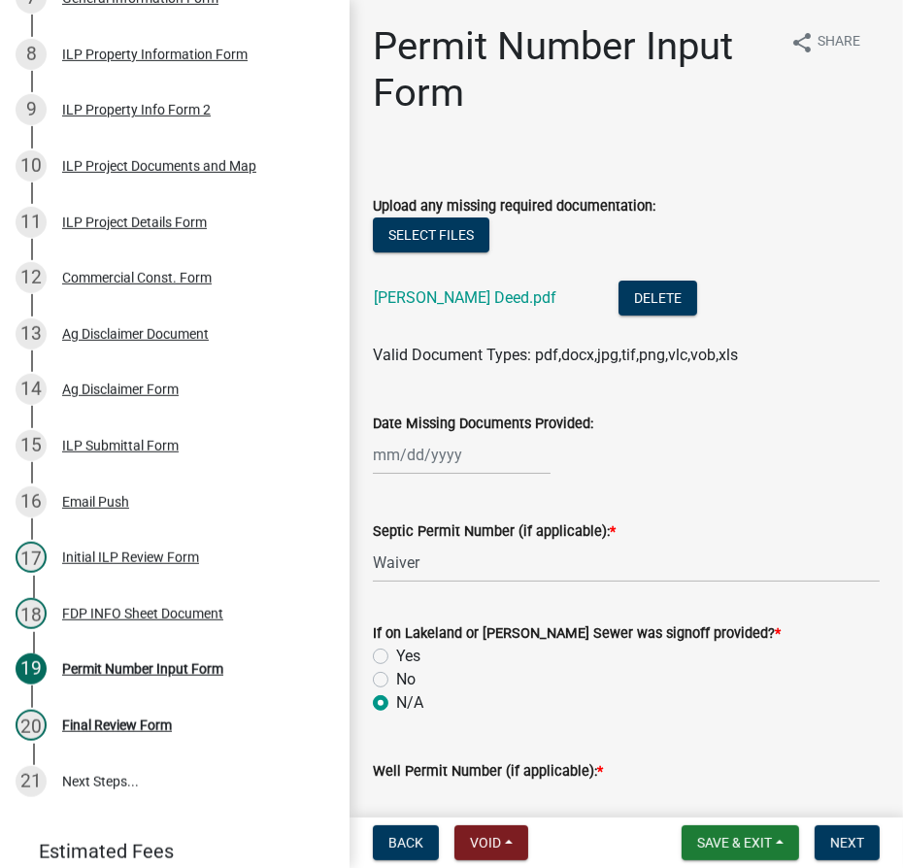
radio input "true"
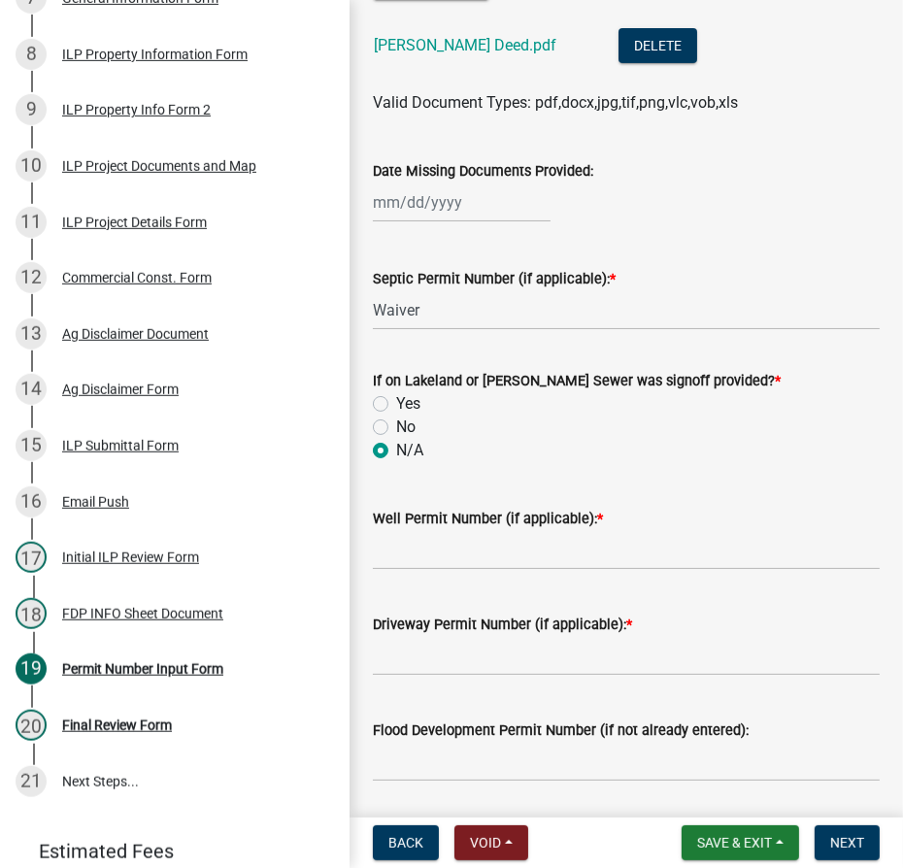
scroll to position [264, 0]
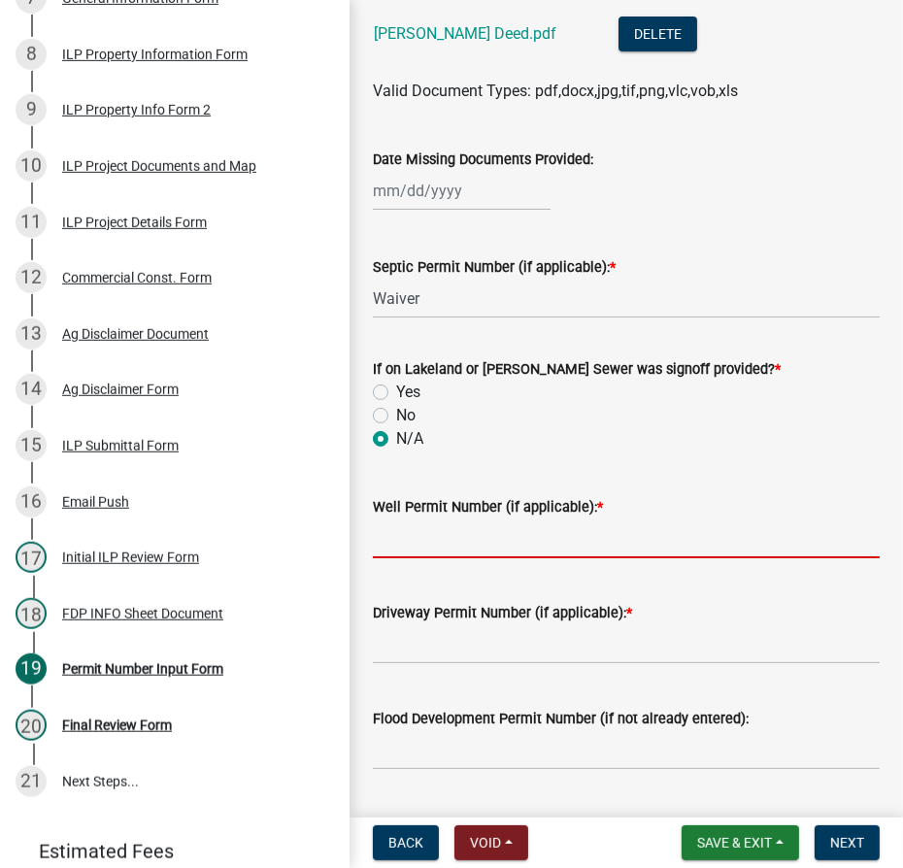
drag, startPoint x: 445, startPoint y: 534, endPoint x: 458, endPoint y: 537, distance: 13.9
click at [445, 534] on input "Well Permit Number (if applicable): *" at bounding box center [626, 538] width 507 height 40
type input "IDEM"
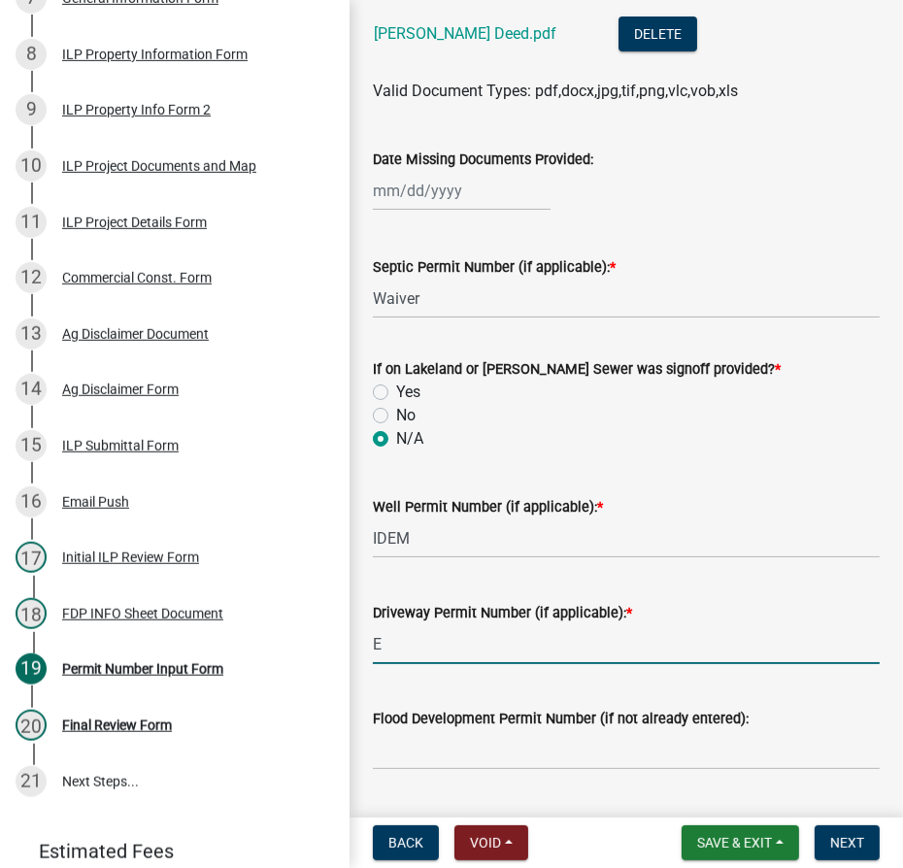
type input "Existing"
click at [867, 834] on button "Next" at bounding box center [847, 842] width 65 height 35
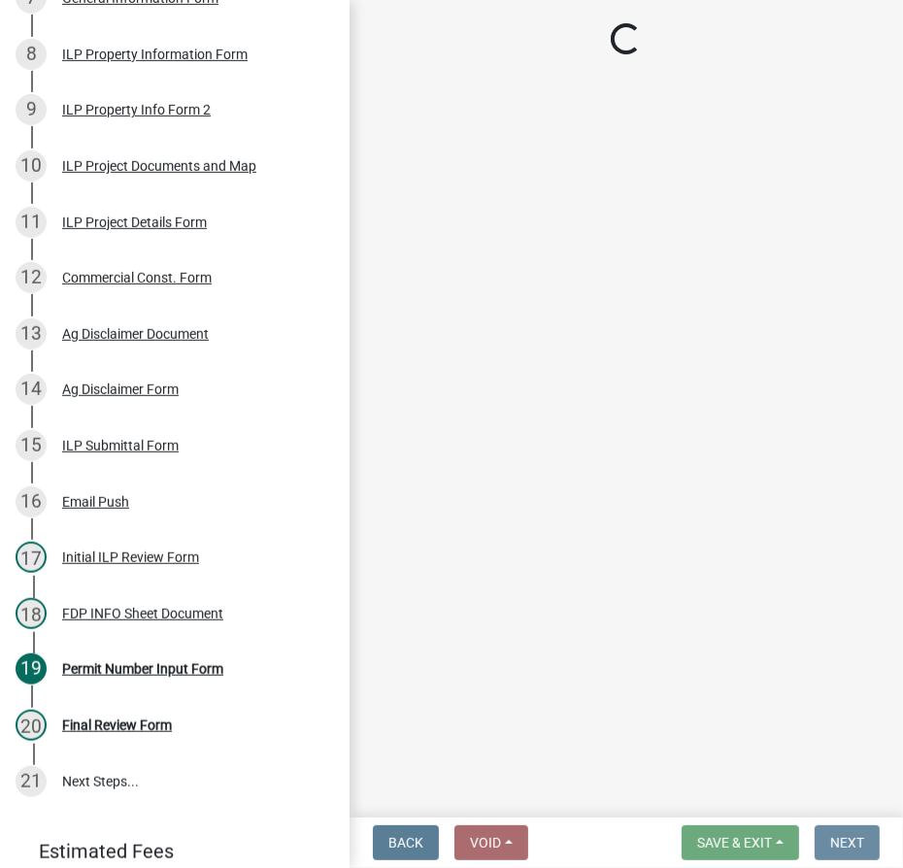
scroll to position [0, 0]
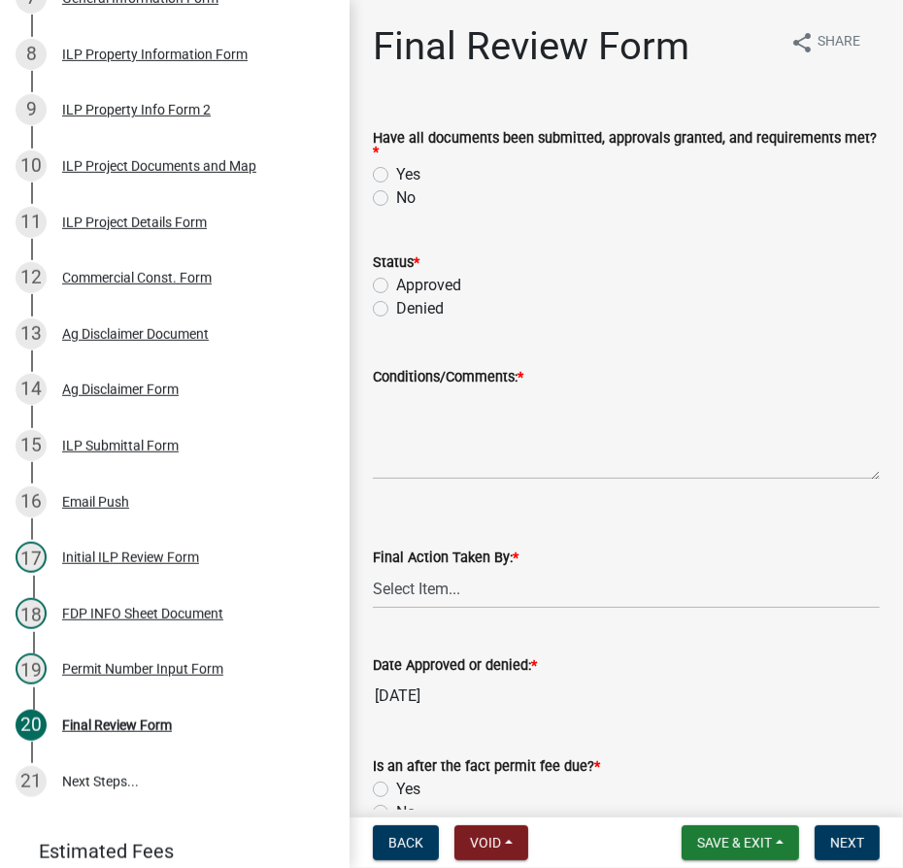
click at [396, 177] on label "Yes" at bounding box center [408, 174] width 24 height 23
click at [396, 176] on input "Yes" at bounding box center [402, 169] width 13 height 13
radio input "true"
click at [396, 292] on label "Approved" at bounding box center [428, 285] width 65 height 23
click at [396, 286] on input "Approved" at bounding box center [402, 280] width 13 height 13
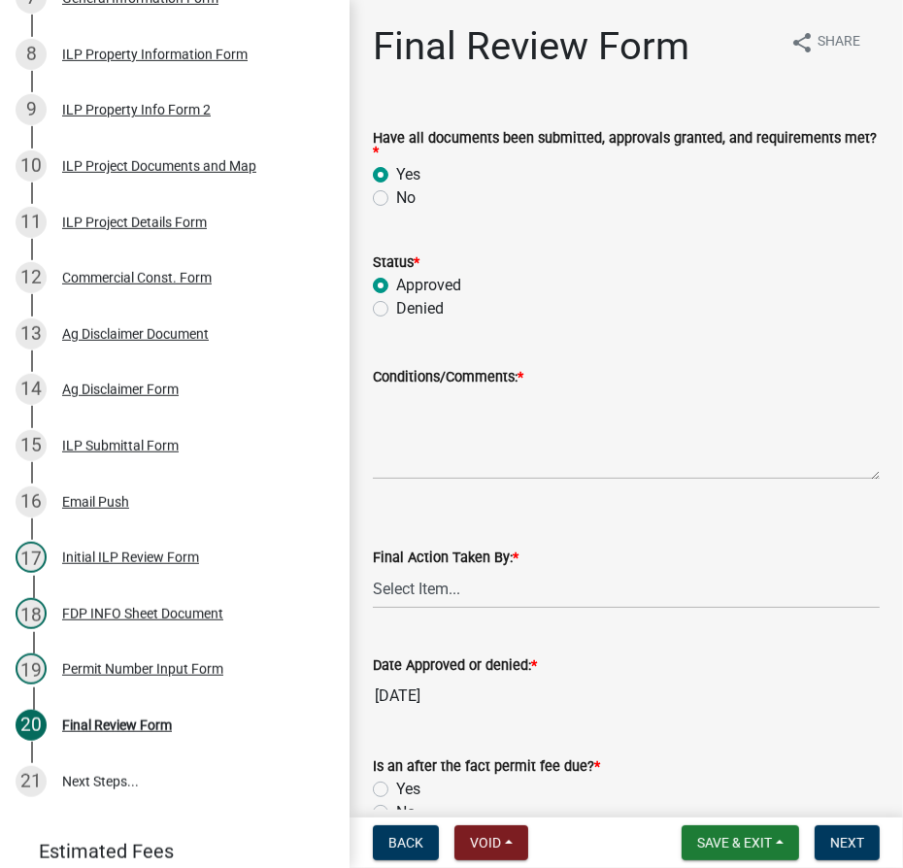
radio input "true"
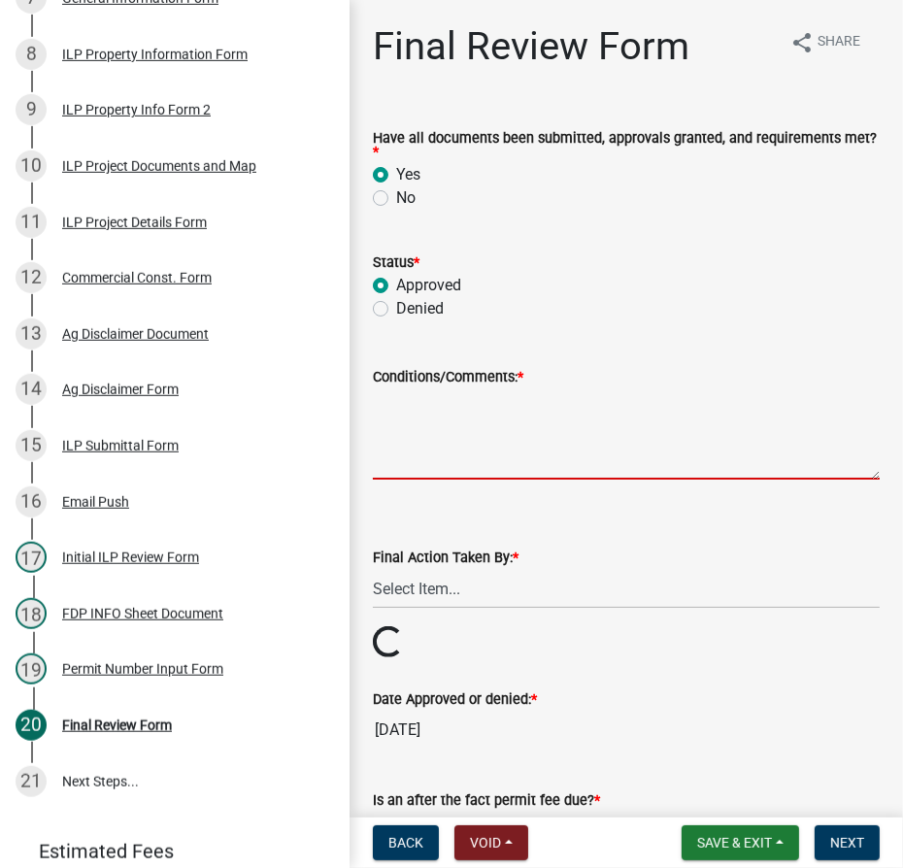
drag, startPoint x: 417, startPoint y: 414, endPoint x: 403, endPoint y: 406, distance: 15.7
click at [417, 416] on textarea "Conditions/Comments: *" at bounding box center [626, 433] width 507 height 91
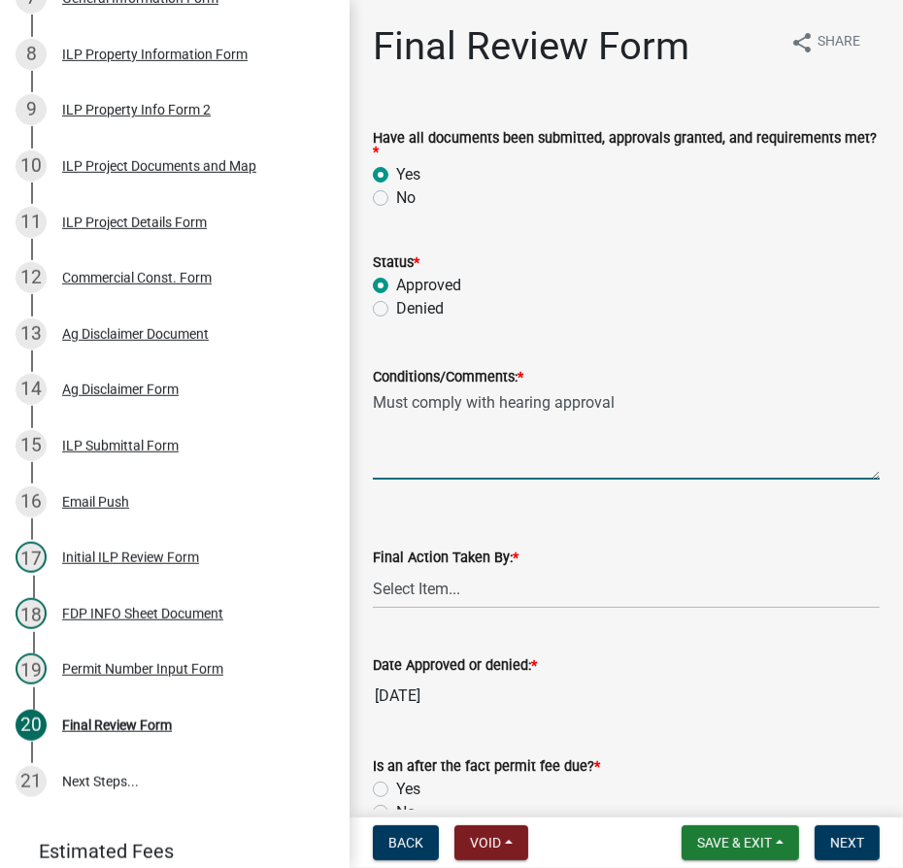
type textarea "Must comply with hearing approval"
click at [419, 592] on select "Select Item... MMS LT AT CS [PERSON_NAME]" at bounding box center [626, 589] width 507 height 40
click at [373, 569] on select "Select Item... MMS LT AT CS [PERSON_NAME]" at bounding box center [626, 589] width 507 height 40
select select "4d3913d6-5a87-4fbb-afdb-cf4209782895"
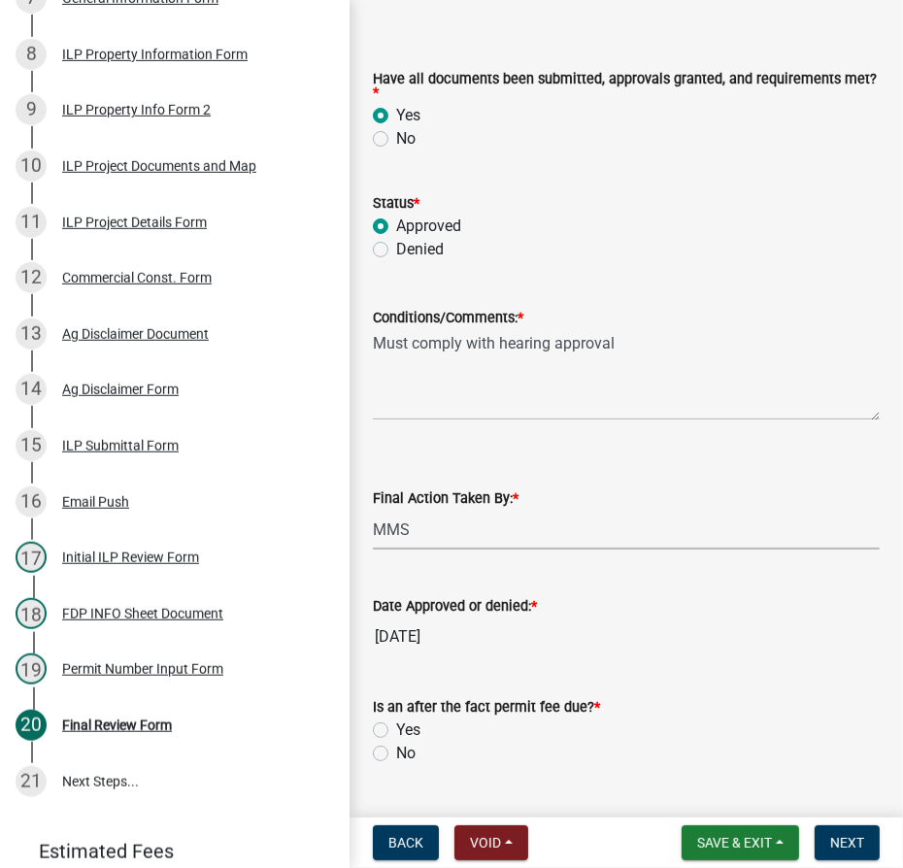
scroll to position [176, 0]
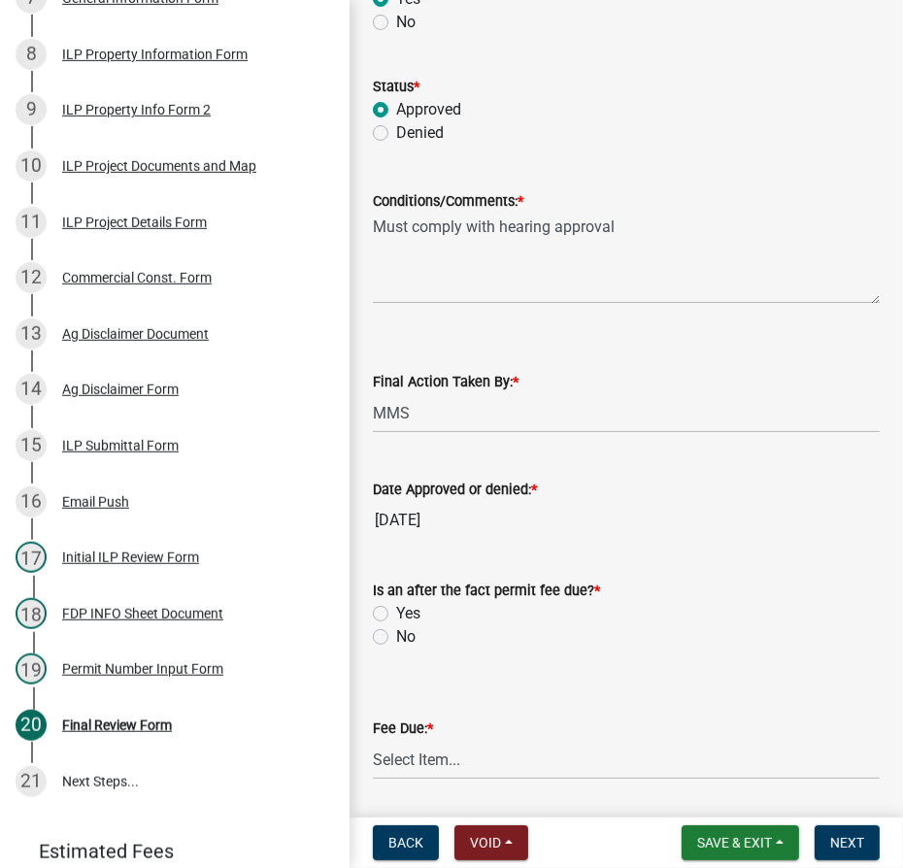
click at [396, 631] on label "No" at bounding box center [405, 636] width 19 height 23
click at [396, 631] on input "No" at bounding box center [402, 631] width 13 height 13
radio input "true"
click at [425, 755] on select "Select Item... N/A $10.00 $25.00 $125.00 $250 $500 $500 + $10.00 for every 10 s…" at bounding box center [626, 760] width 507 height 40
click at [373, 740] on select "Select Item... N/A $10.00 $25.00 $125.00 $250 $500 $500 + $10.00 for every 10 s…" at bounding box center [626, 760] width 507 height 40
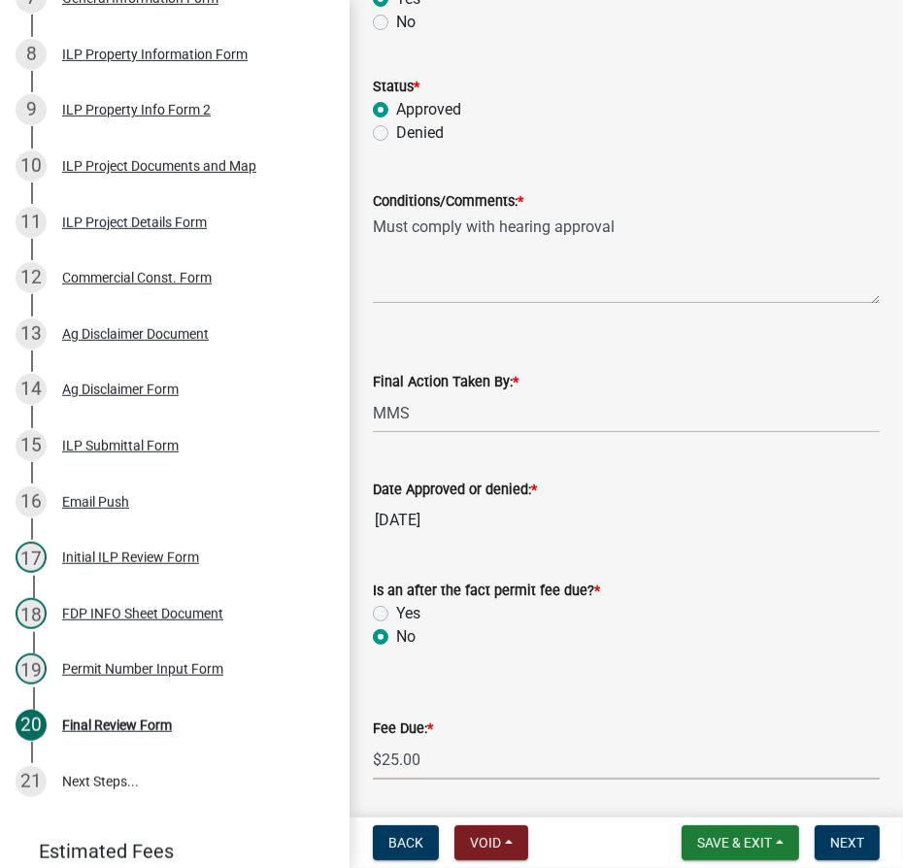
select select "71256567-8c52-414d-b434-ae6b266e1a0e"
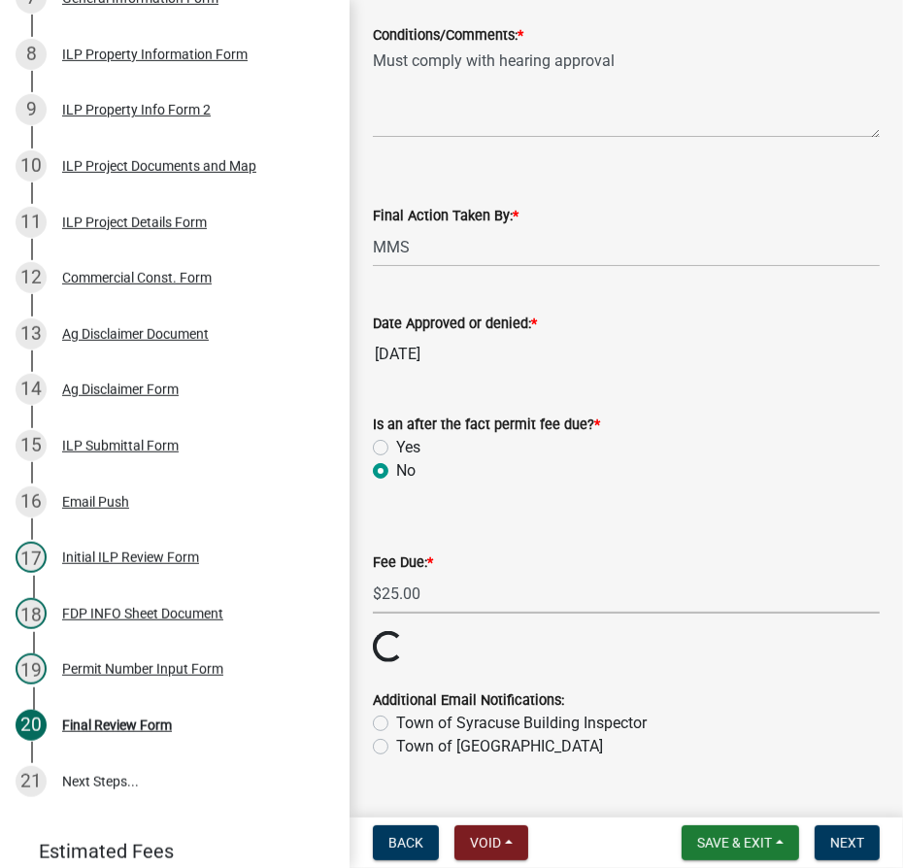
scroll to position [352, 0]
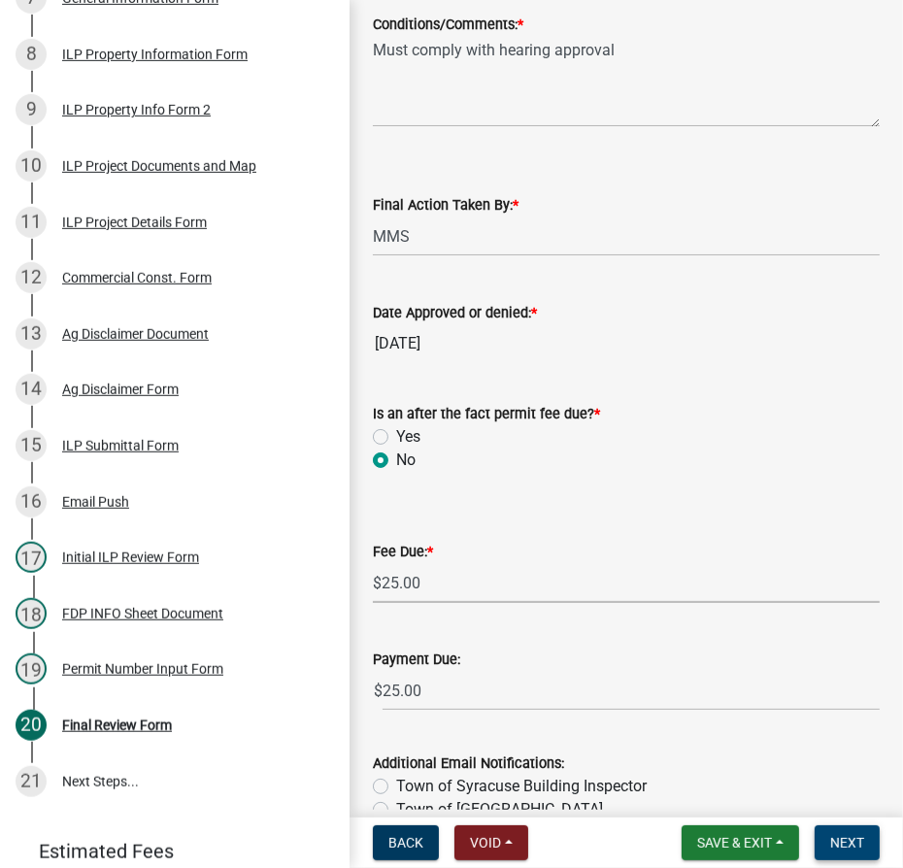
click at [862, 845] on span "Next" at bounding box center [847, 843] width 34 height 16
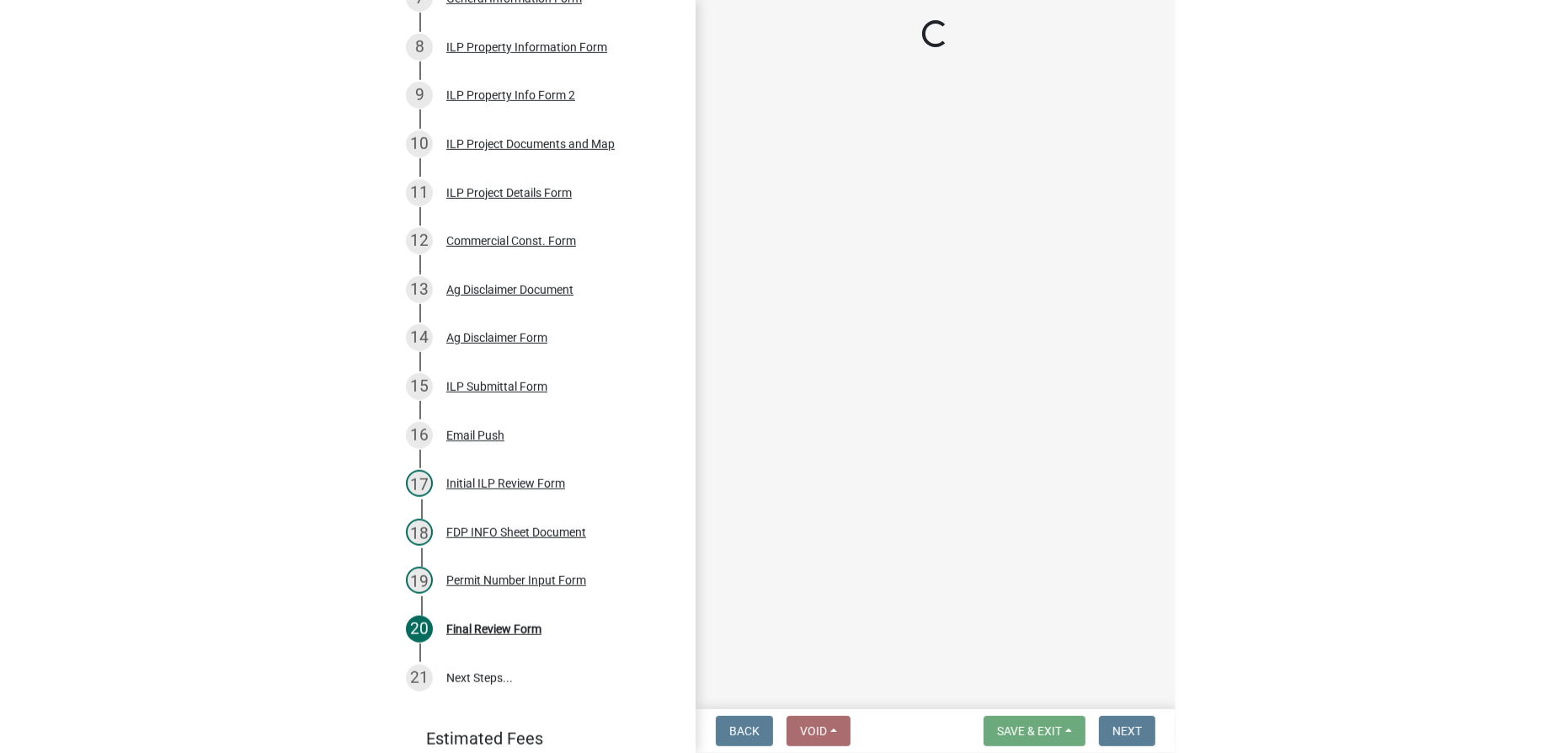
scroll to position [709, 0]
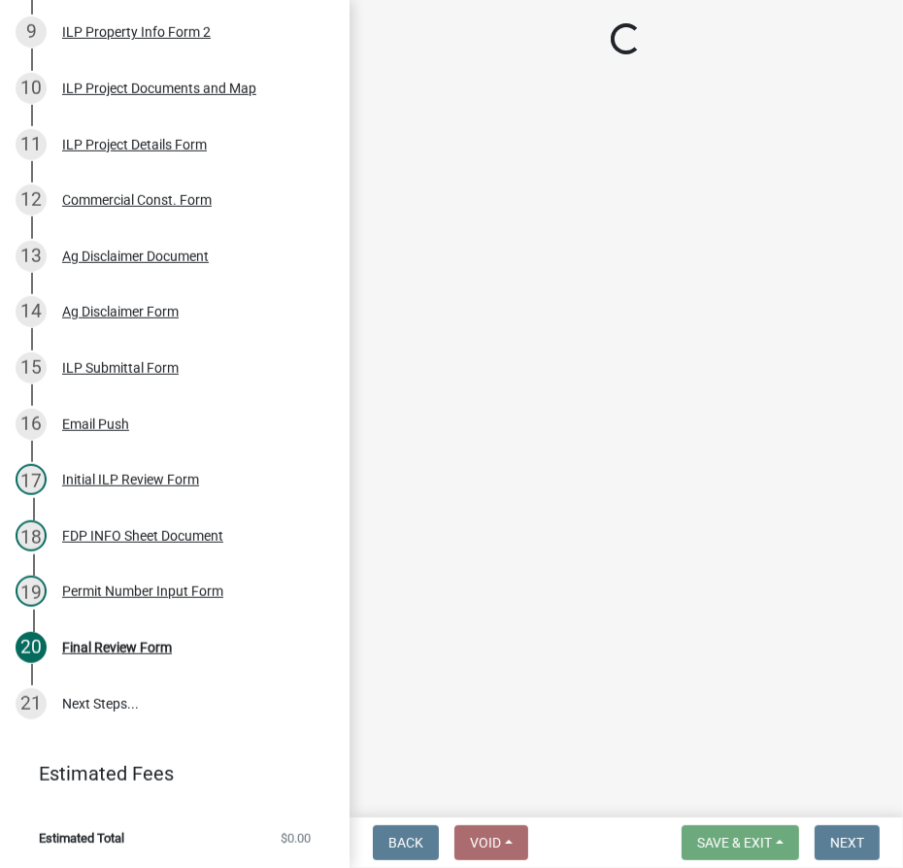
select select "3: 3"
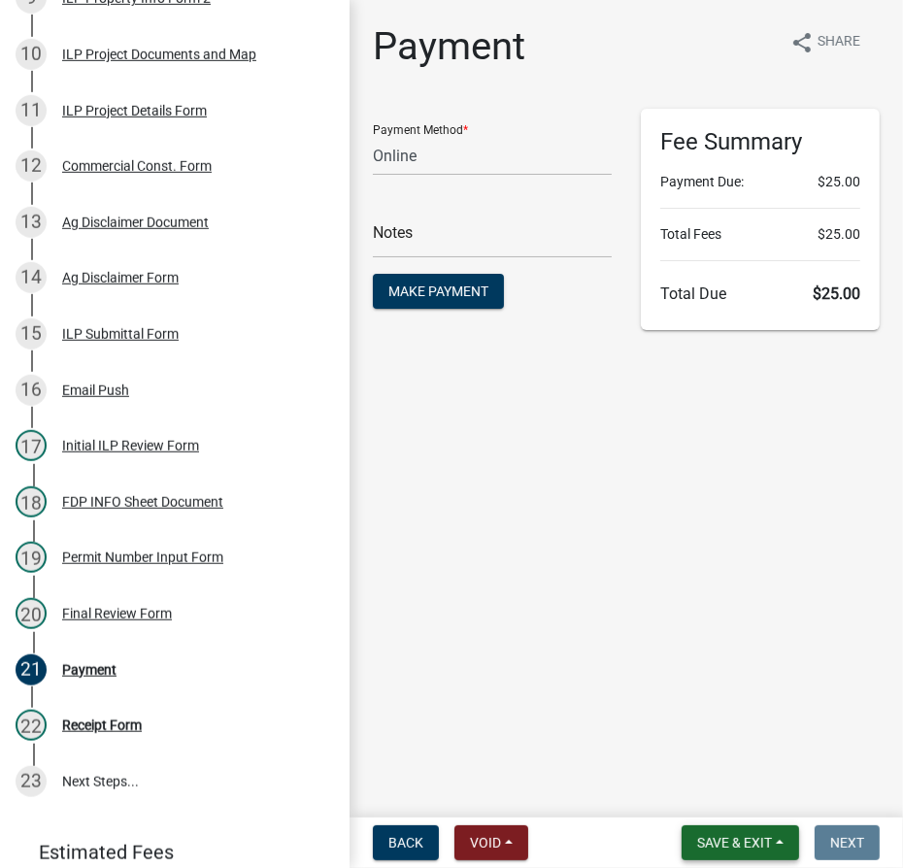
click at [770, 849] on span "Save & Exit" at bounding box center [734, 843] width 75 height 16
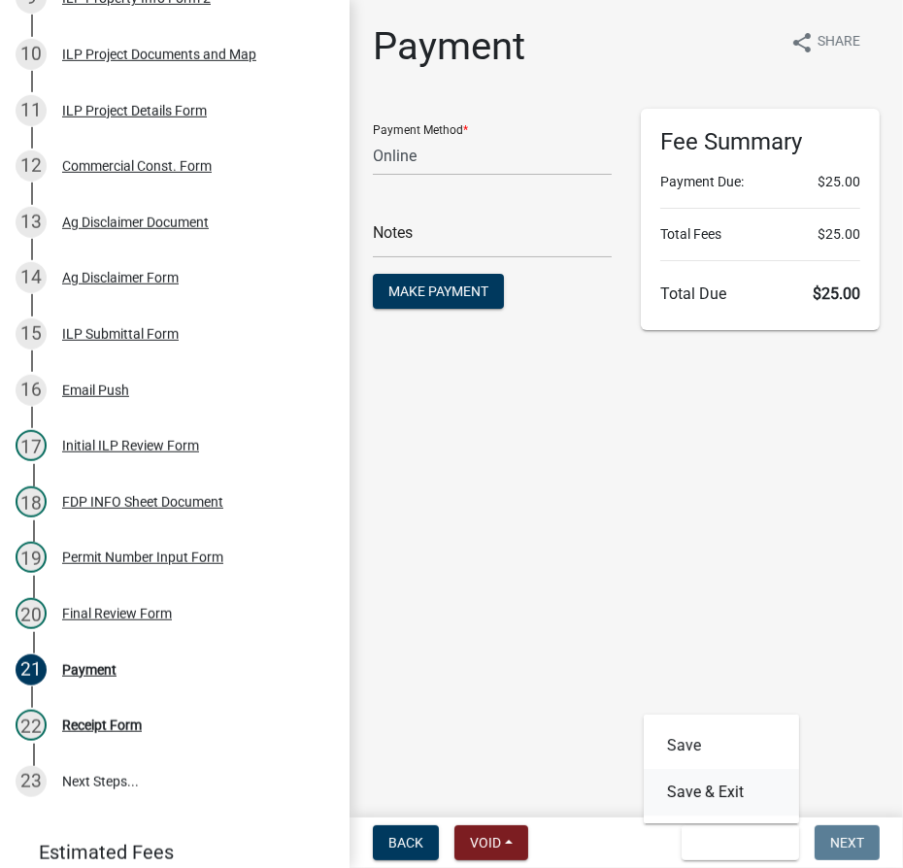
click at [742, 801] on button "Save & Exit" at bounding box center [721, 792] width 155 height 47
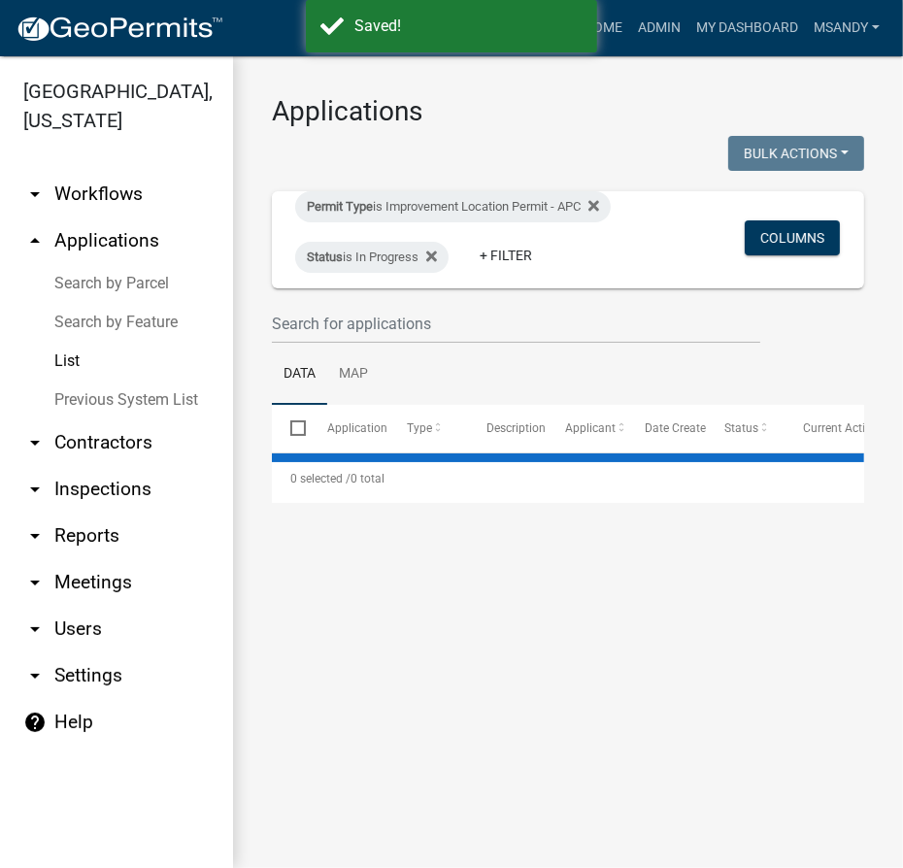
select select "3: 100"
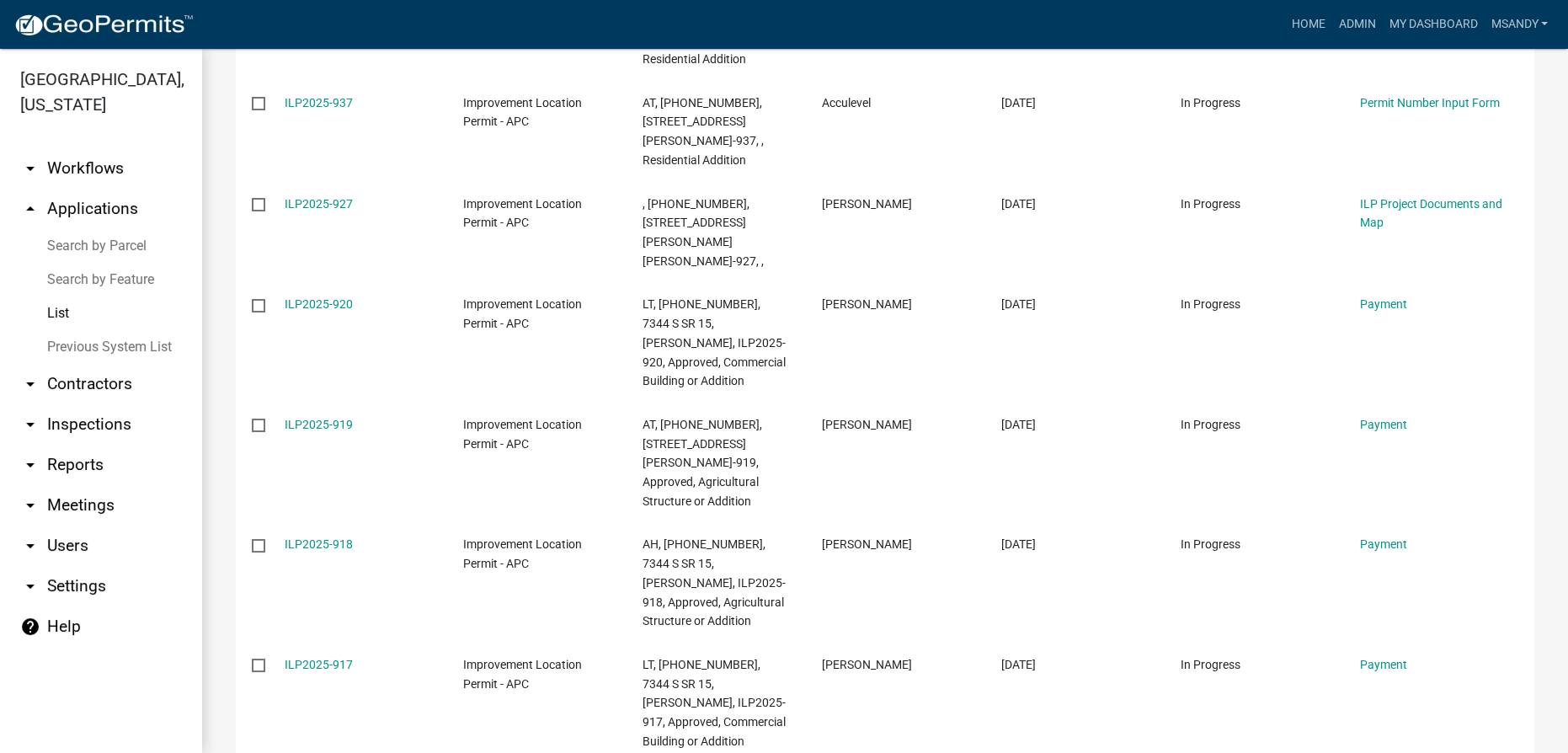
scroll to position [2405, 0]
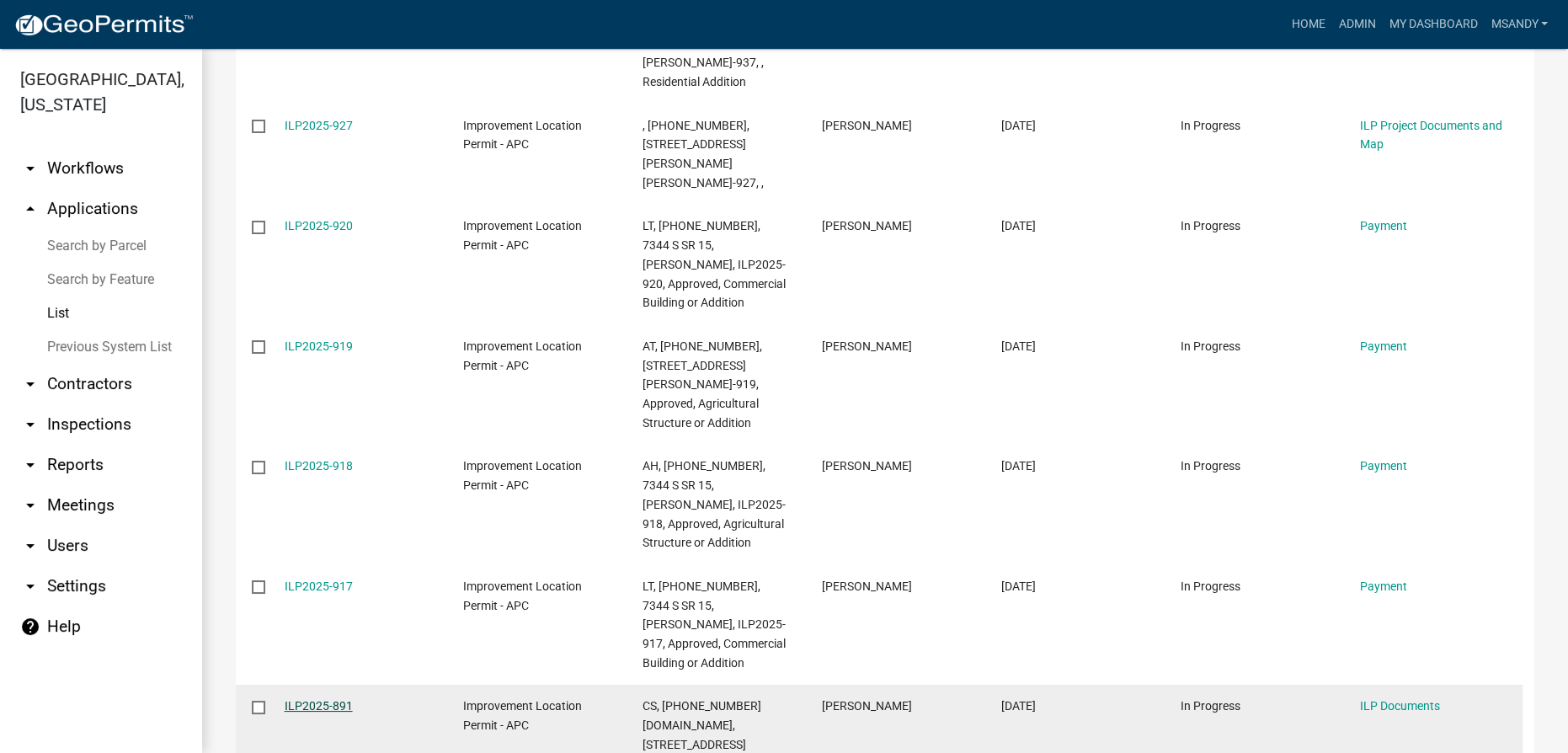
click at [330, 699] on link "ILP2025-891" at bounding box center [318, 706] width 69 height 14
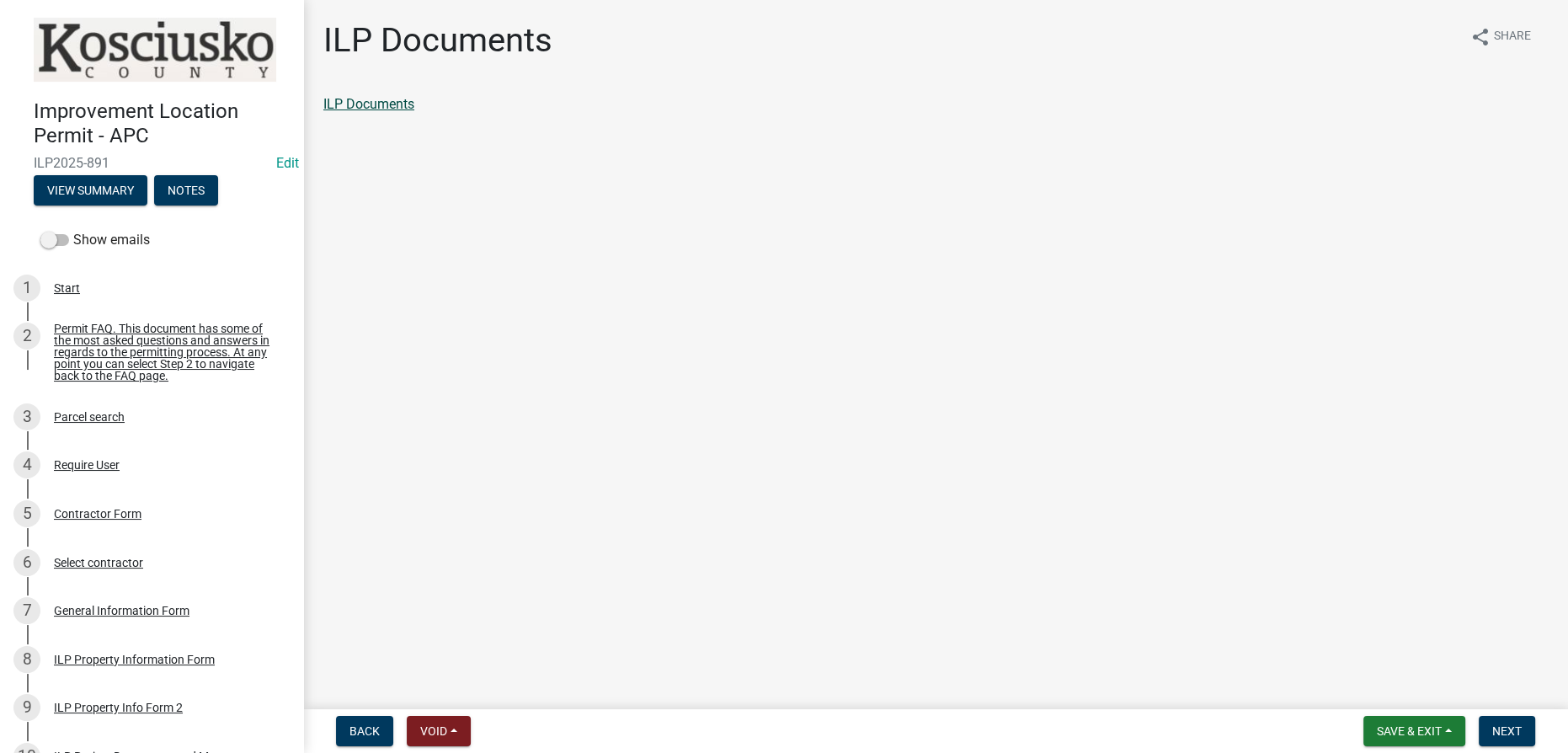
click at [374, 104] on link "ILP Documents" at bounding box center [369, 104] width 91 height 16
click at [789, 730] on button "Next" at bounding box center [1506, 730] width 56 height 30
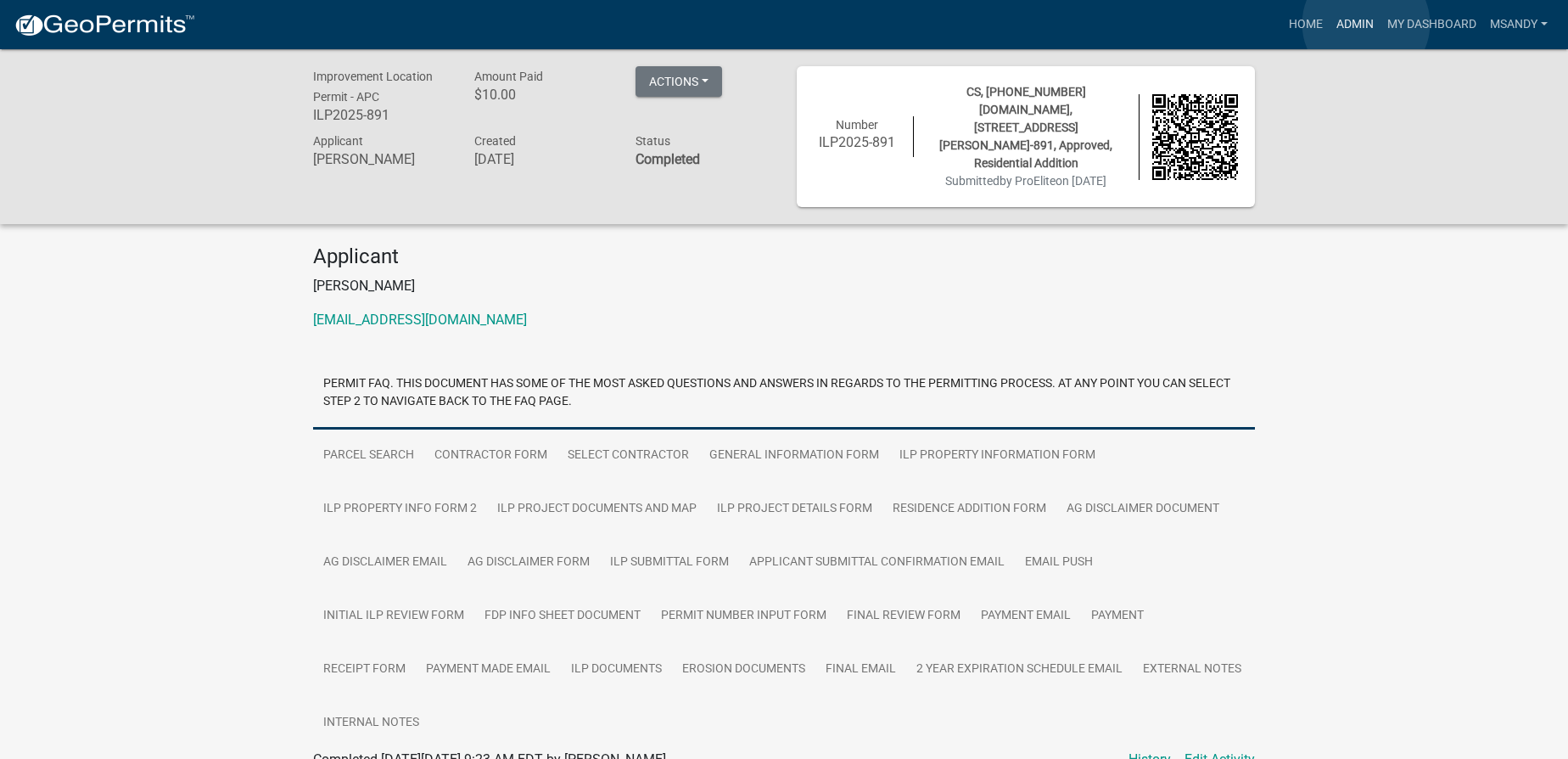
click at [795, 24] on link "Admin" at bounding box center [1355, 24] width 51 height 32
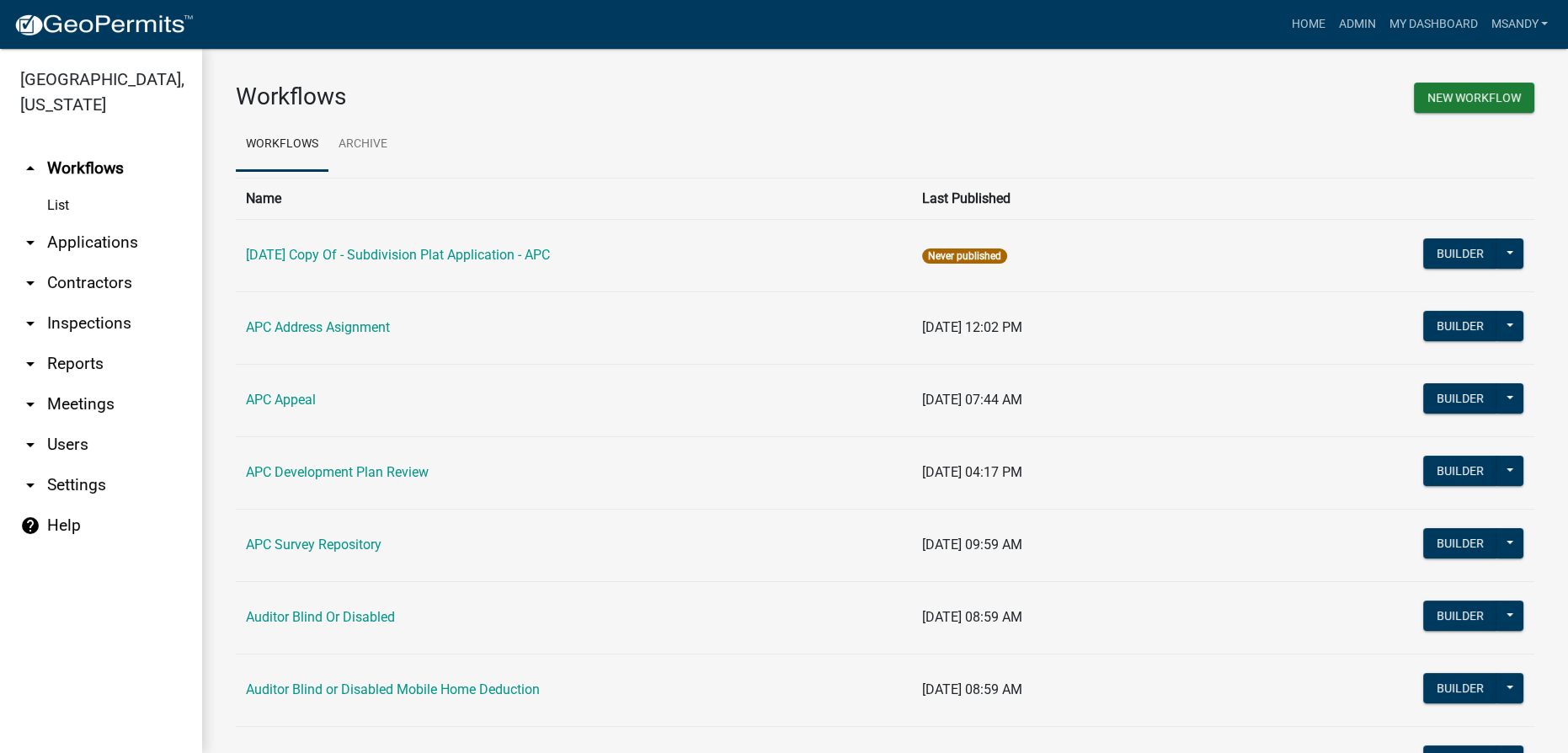
click at [95, 241] on link "arrow_drop_down Applications" at bounding box center [101, 242] width 202 height 41
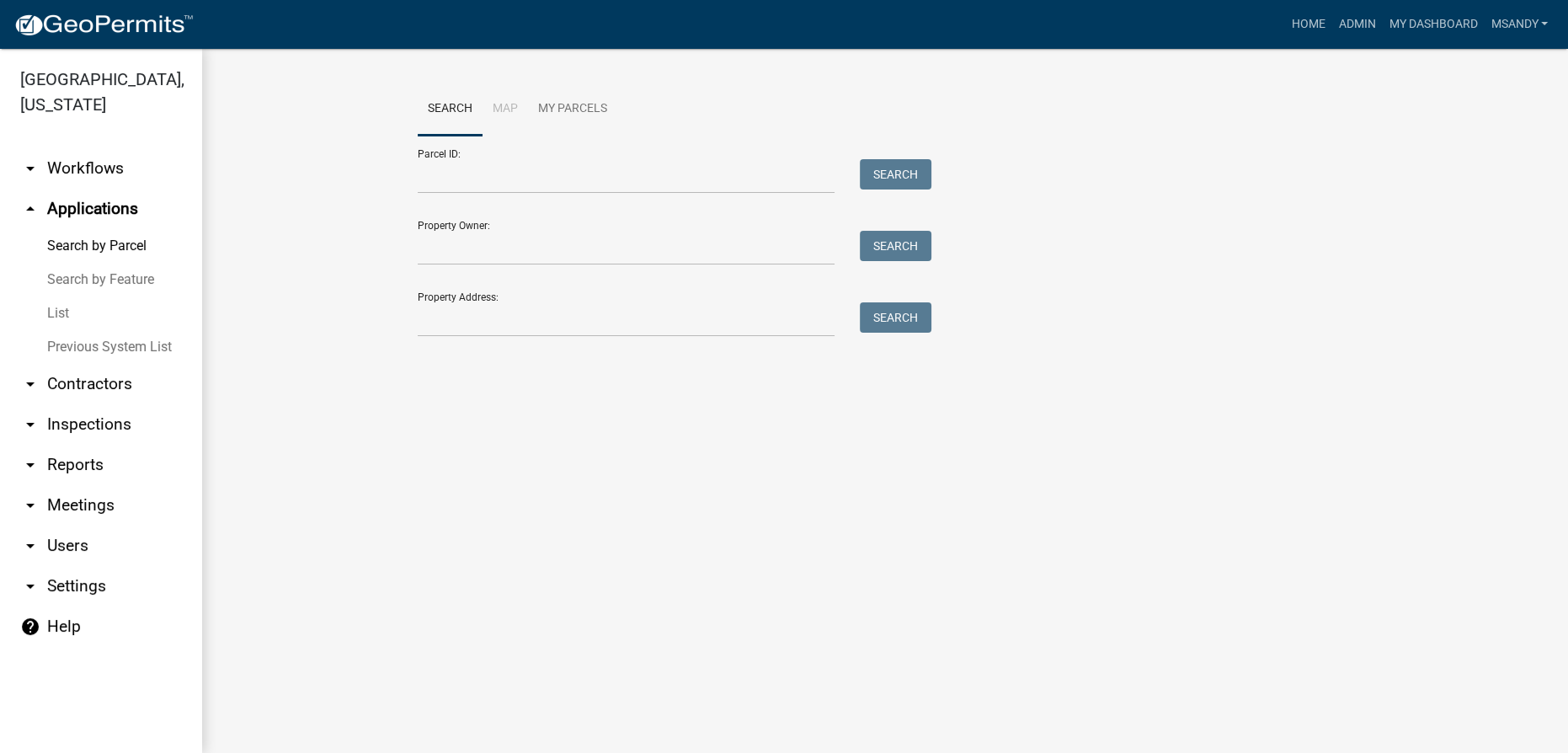
click at [63, 306] on link "List" at bounding box center [101, 313] width 202 height 34
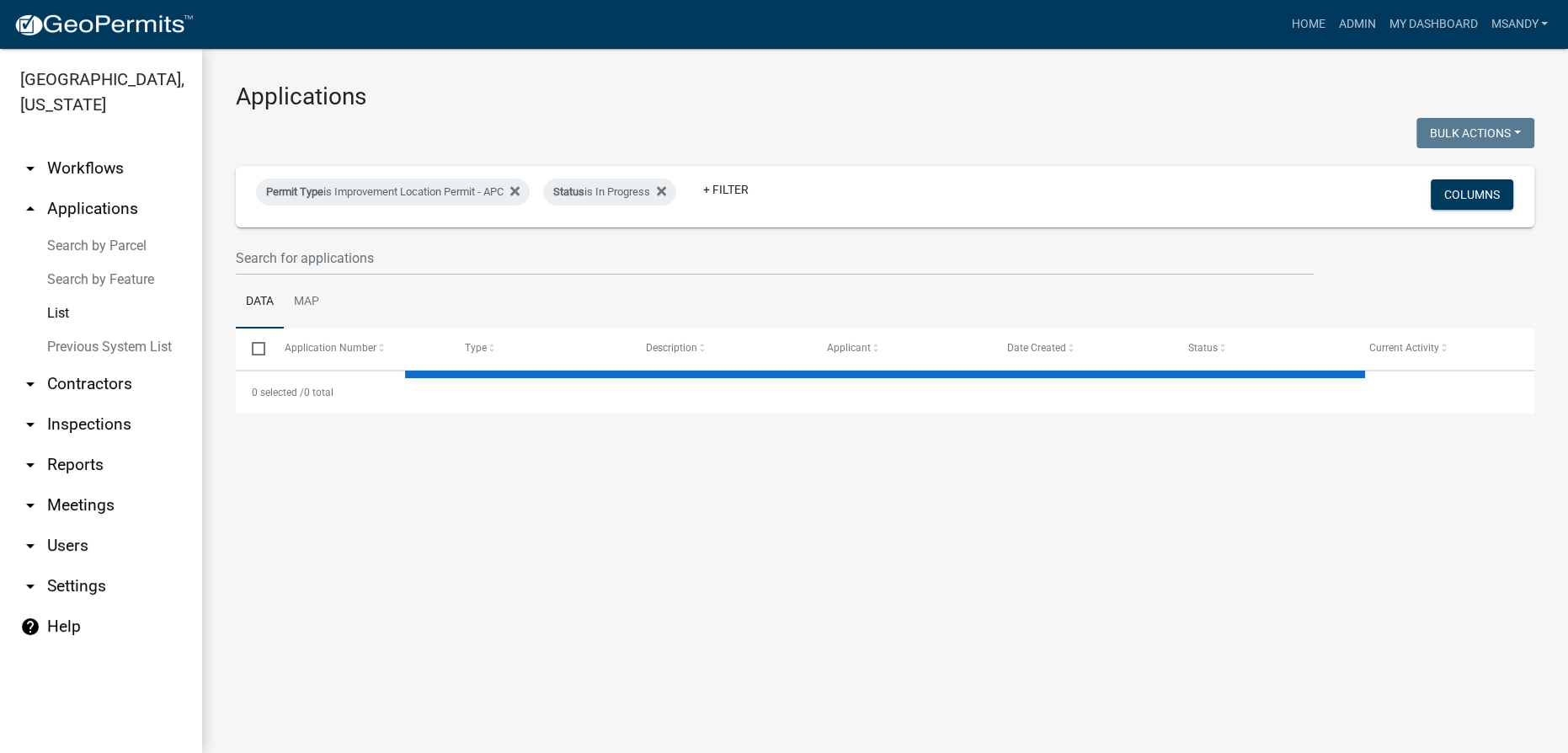
select select "3: 100"
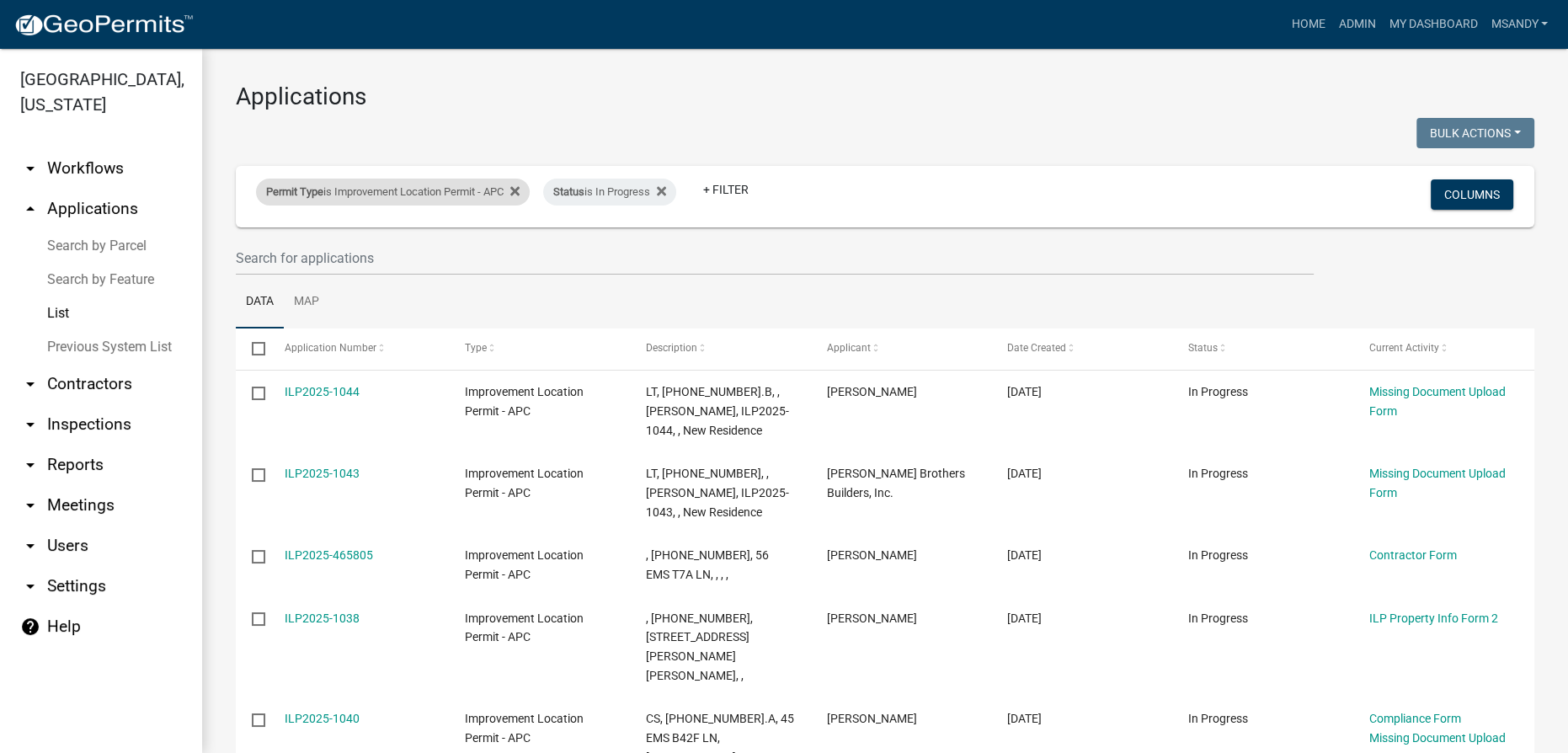
click at [384, 193] on div "Permit Type is Improvement Location Permit - APC" at bounding box center [393, 192] width 274 height 27
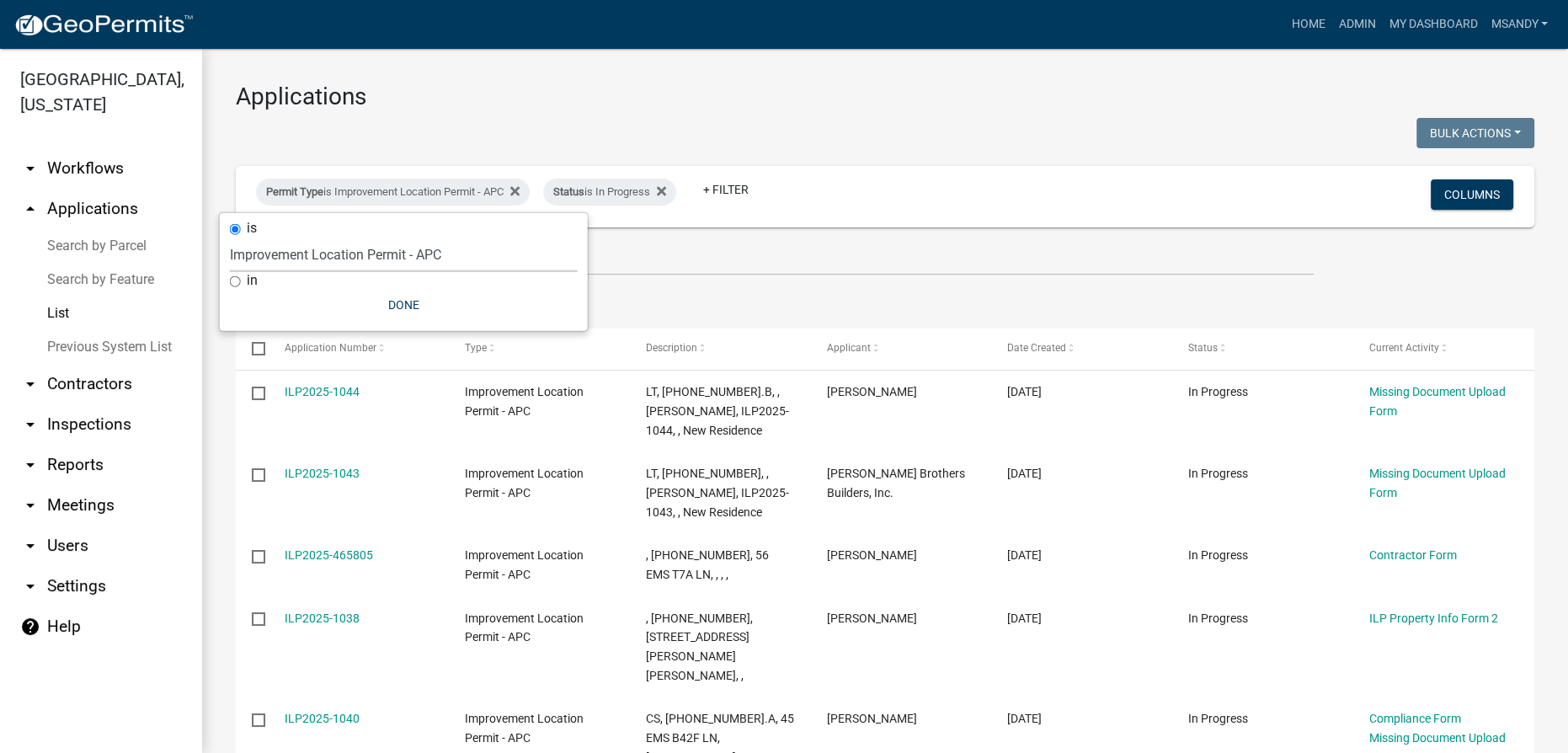
click at [372, 252] on select "Select an option [DATE] Copy Of - Subdivision Plat Application - APC APC Addres…" at bounding box center [403, 255] width 348 height 35
select select "06555e07-7e79-4569-9f73-610b83aead0f"
click at [230, 238] on select "Select an option [DATE] Copy Of - Subdivision Plat Application - APC APC Addres…" at bounding box center [403, 255] width 348 height 35
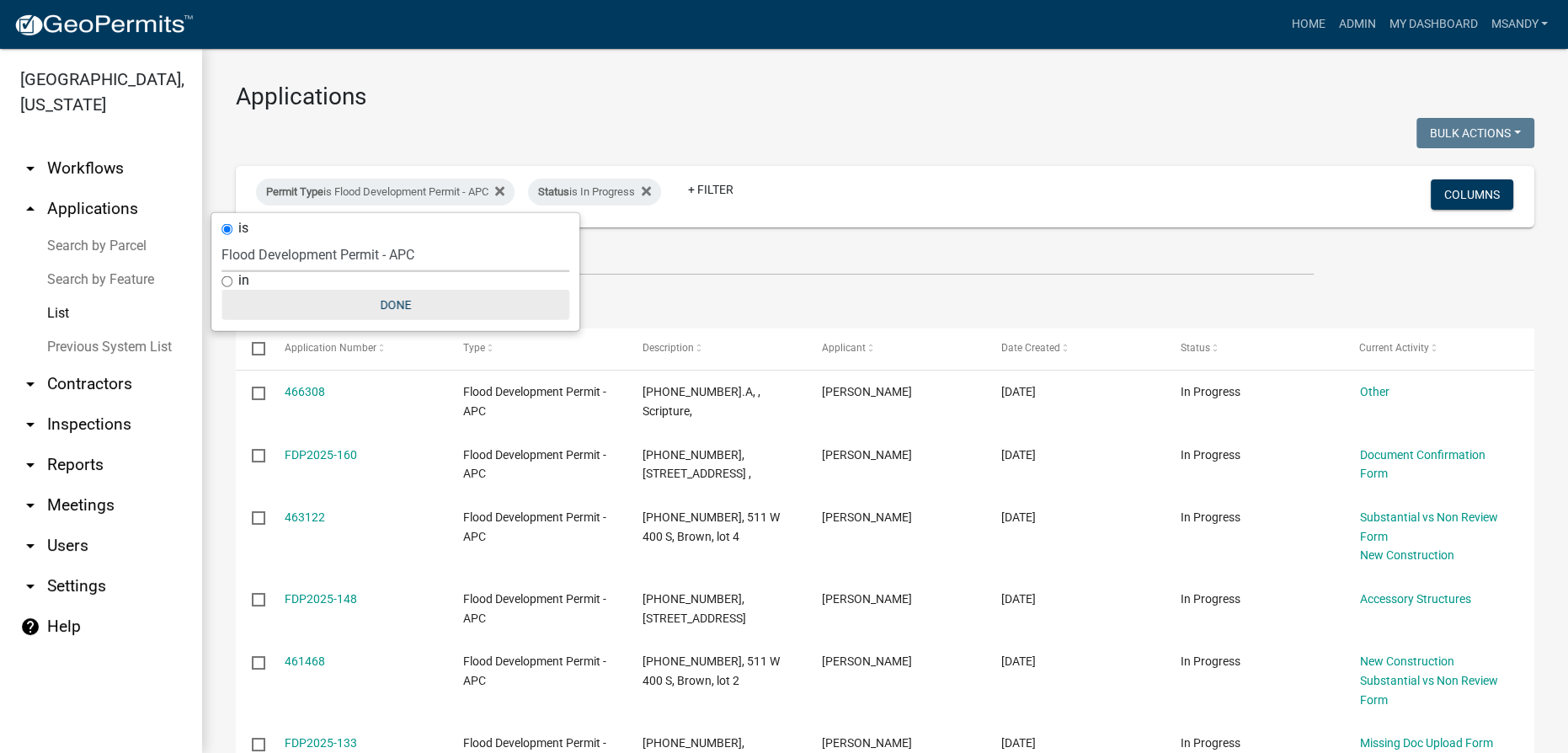
click at [399, 300] on button "Done" at bounding box center [395, 304] width 348 height 30
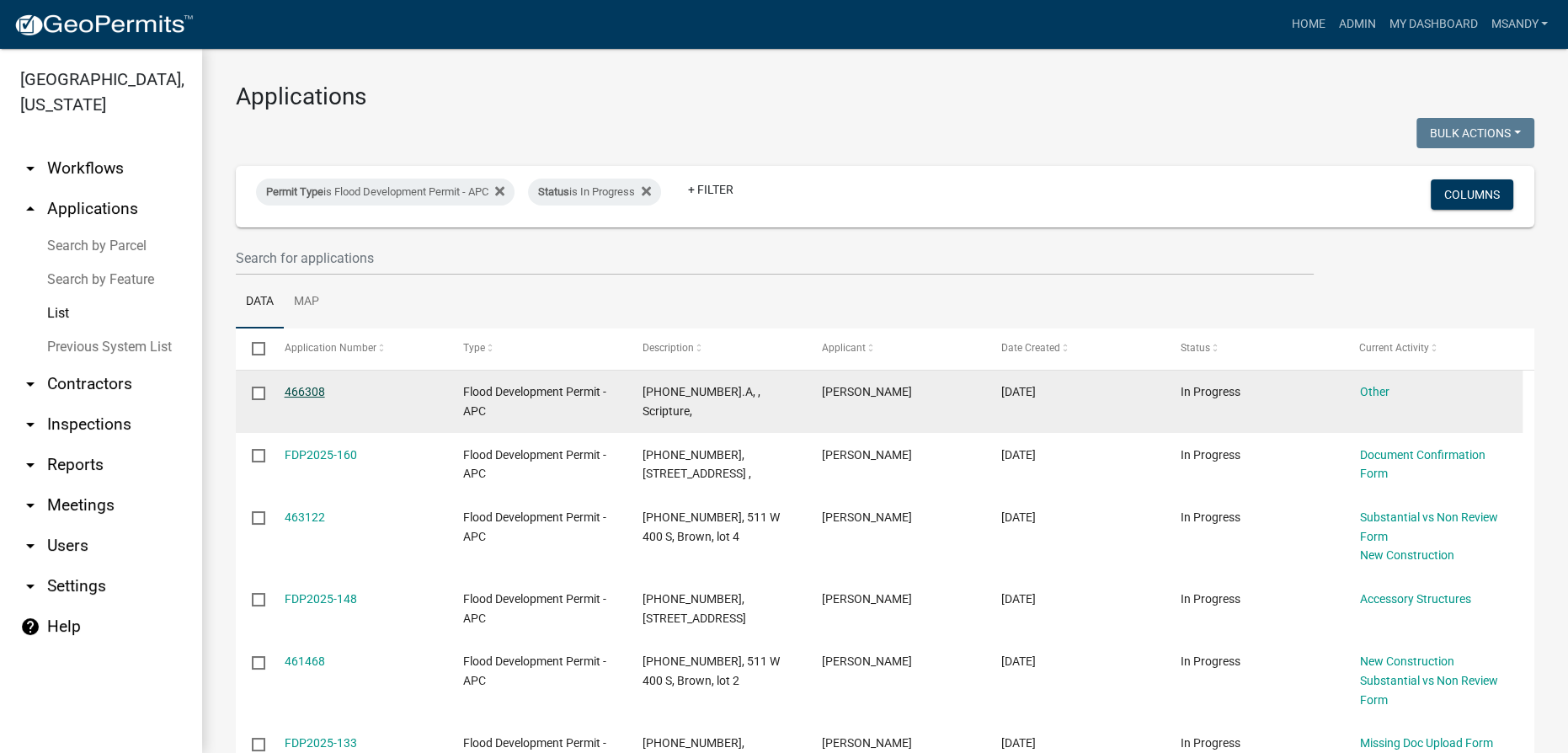
click at [318, 393] on link "466308" at bounding box center [304, 392] width 41 height 14
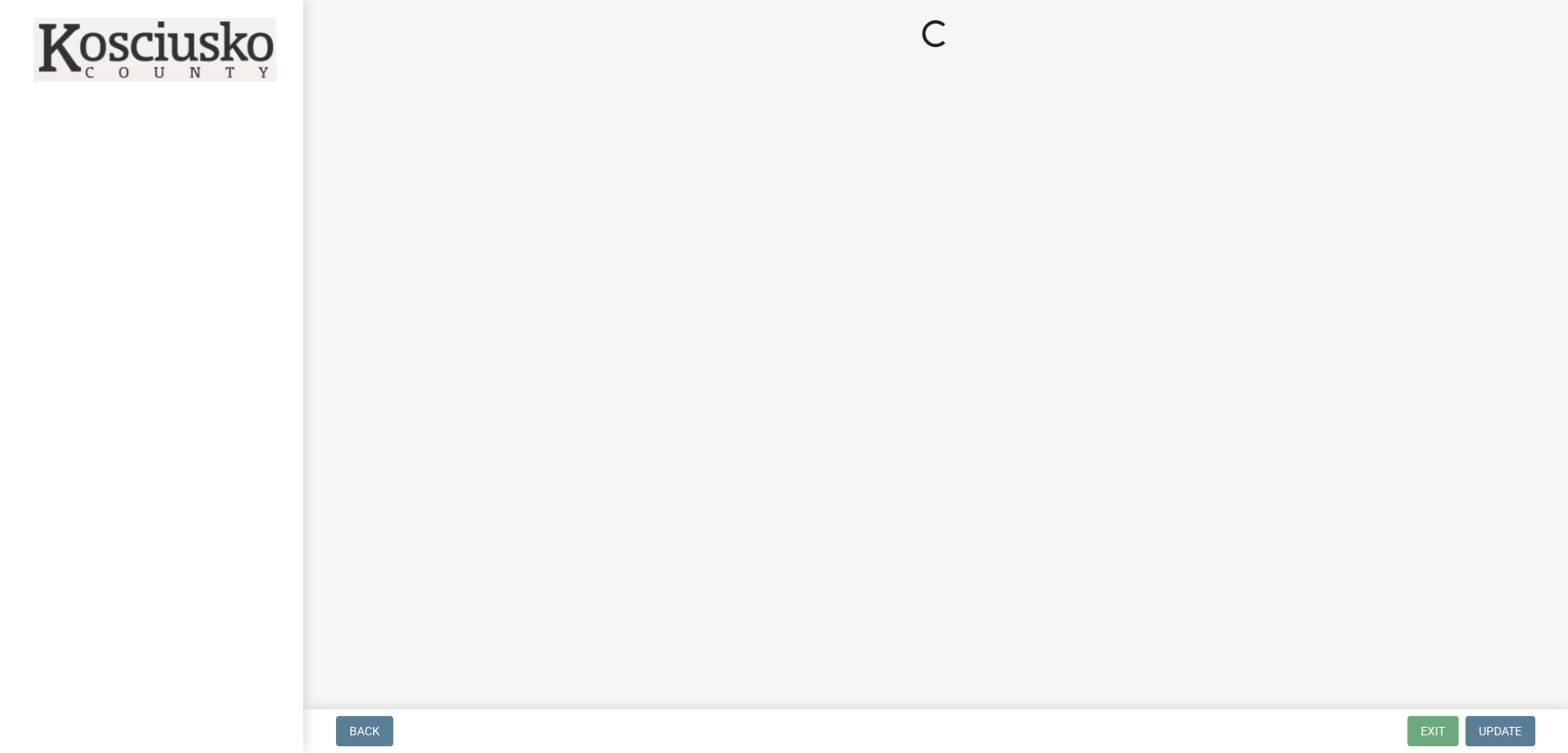
select select "ee21cfbc-0e32-4f21-8e7b-ab62415e13b5"
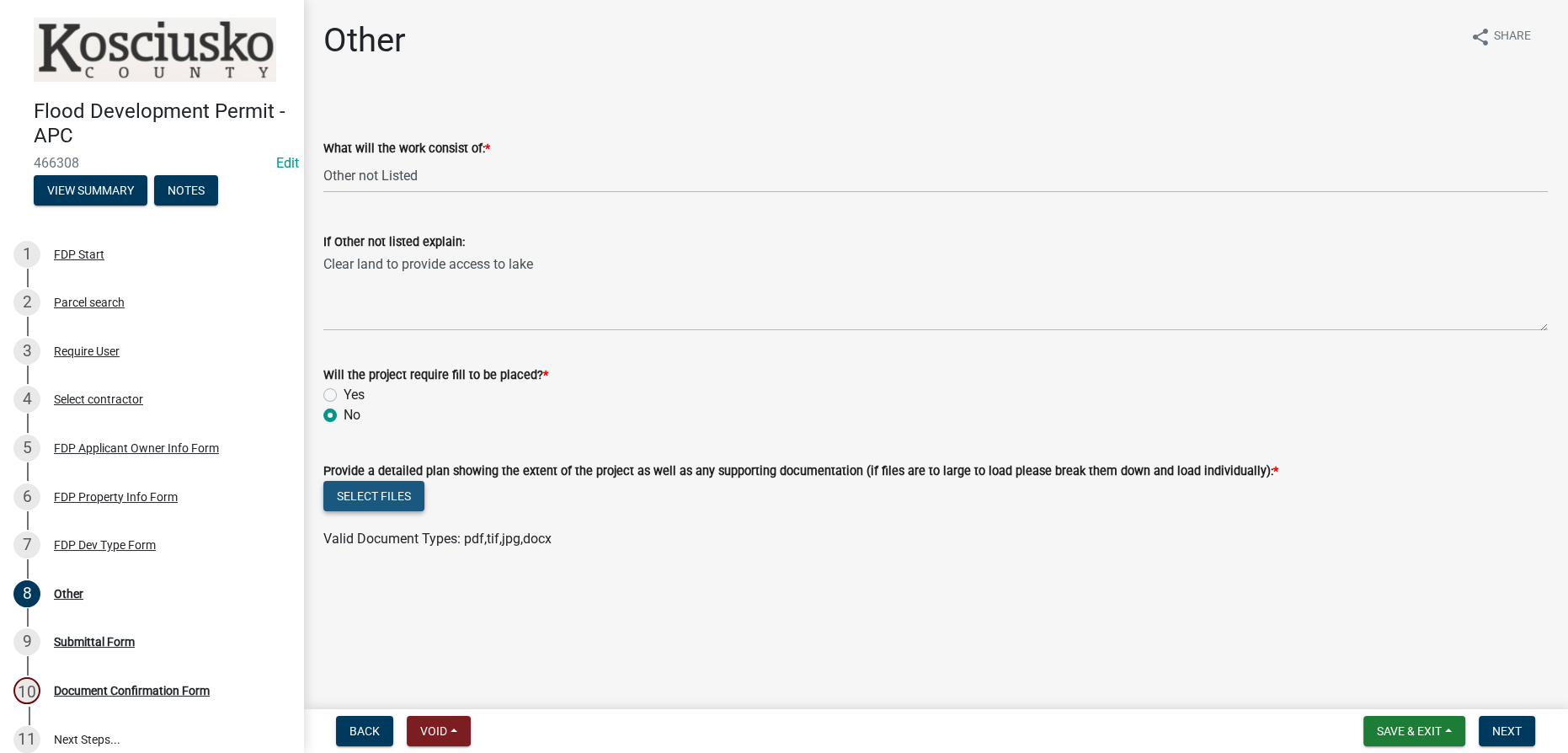
click at [396, 491] on button "Select files" at bounding box center [374, 495] width 101 height 30
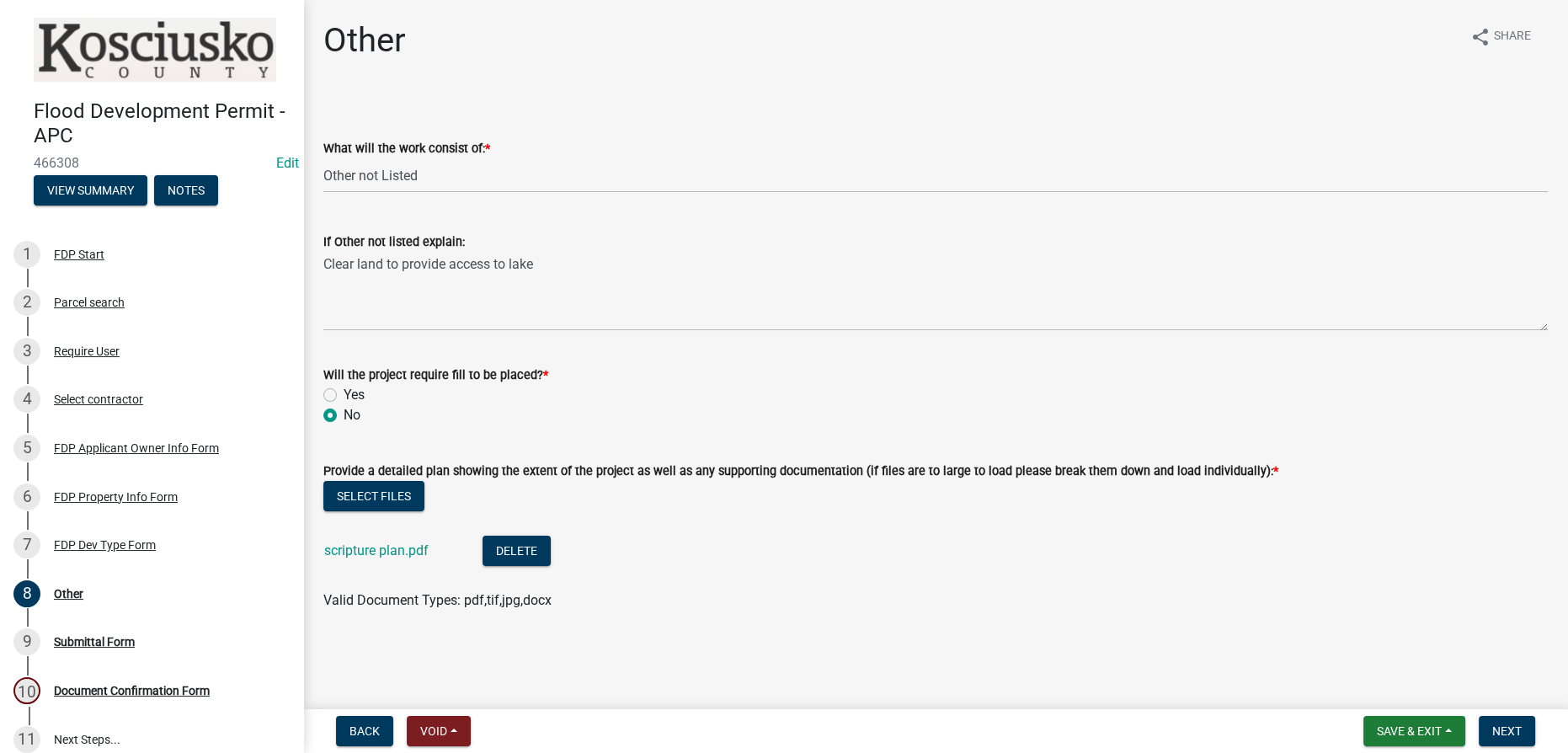
click at [789, 746] on nav "Back Void Withdraw Lock Expire Void Save & Exit Save Save & Exit Next" at bounding box center [936, 730] width 1264 height 43
click at [789, 738] on button "Next" at bounding box center [1506, 730] width 56 height 30
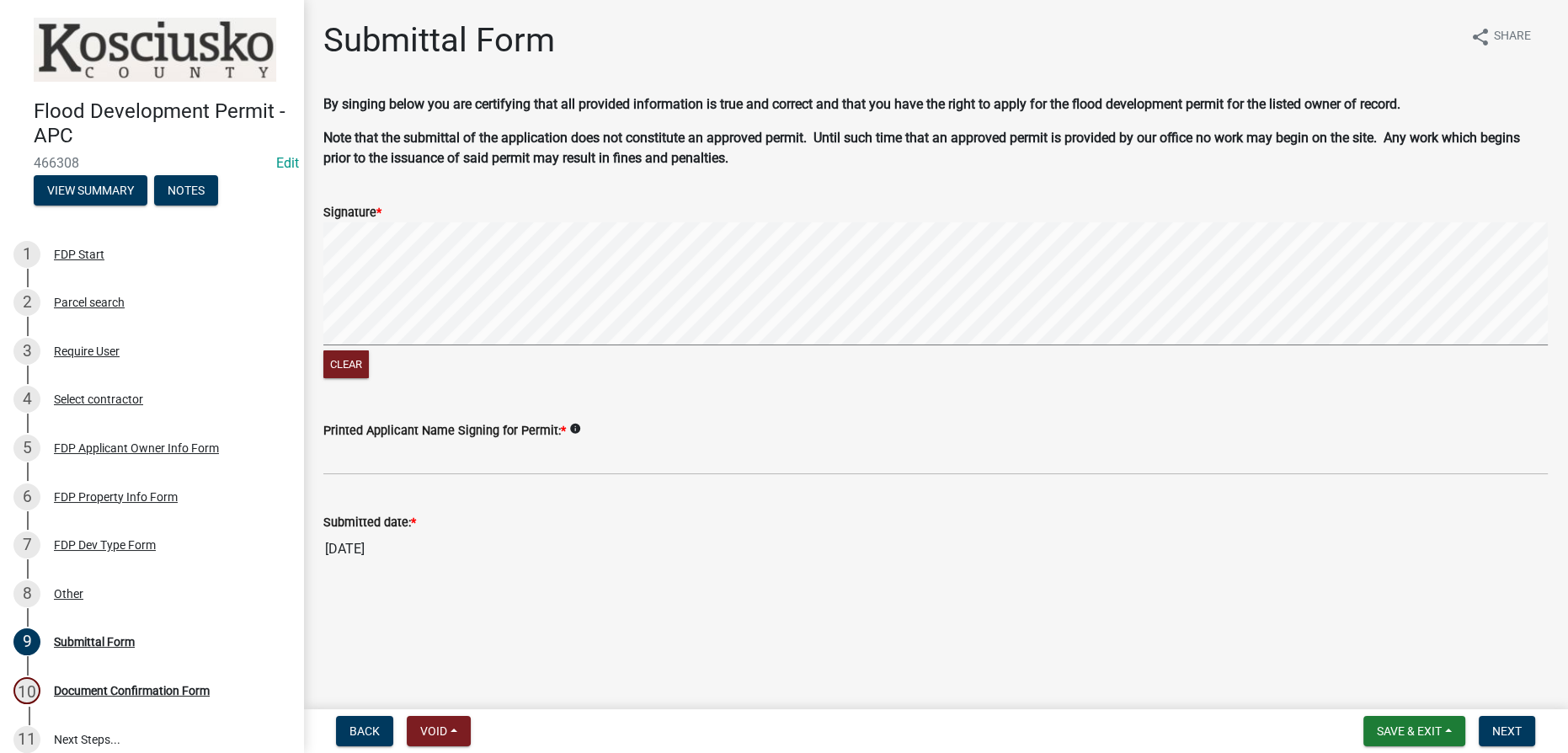
click at [789, 350] on div "Clear" at bounding box center [936, 301] width 1225 height 159
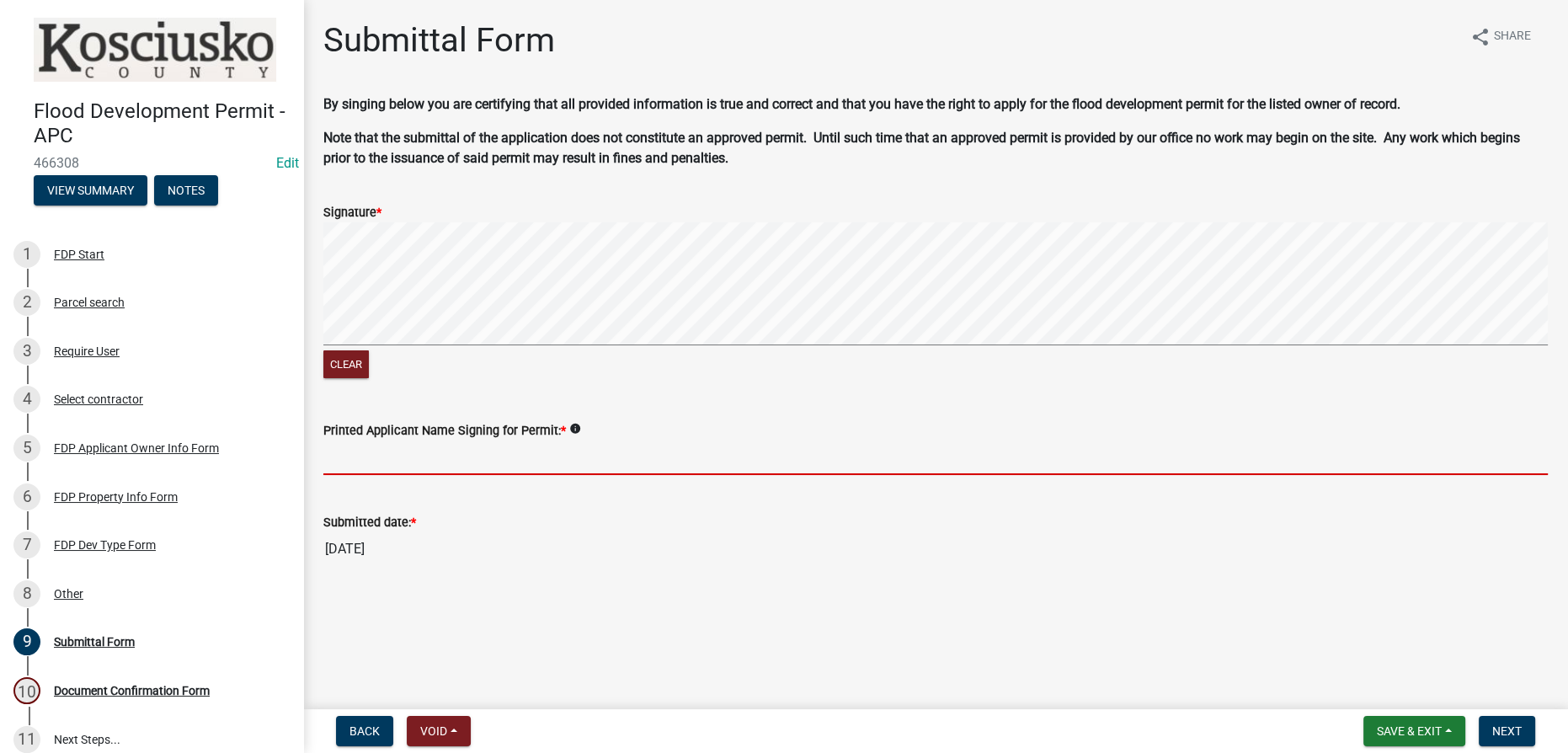
drag, startPoint x: 604, startPoint y: 459, endPoint x: 622, endPoint y: 462, distance: 18.2
click at [606, 460] on input "Printed Applicant Name Signing for Permit: *" at bounding box center [936, 458] width 1225 height 35
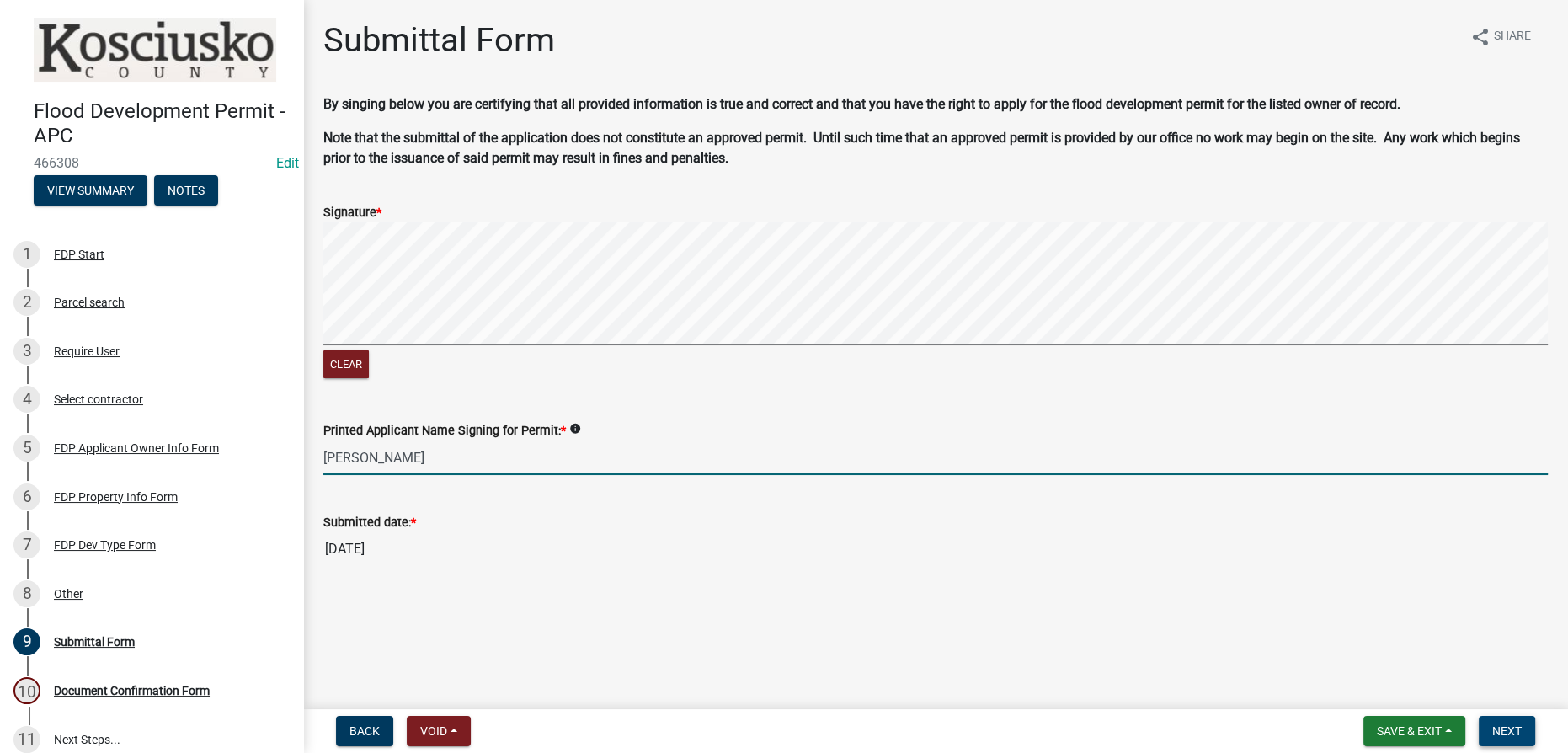
type input "[PERSON_NAME]"
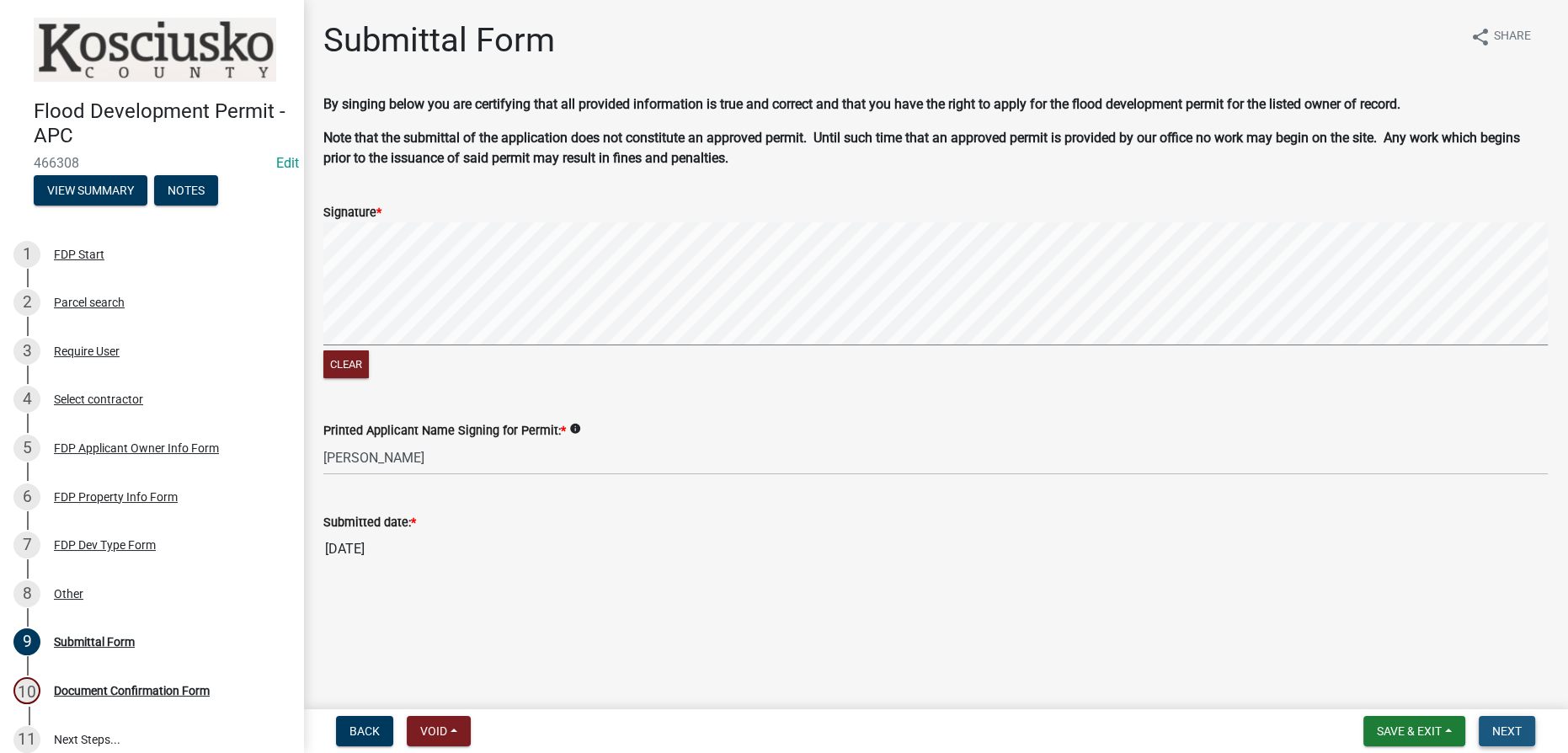
click at [789, 737] on span "Next" at bounding box center [1506, 731] width 29 height 14
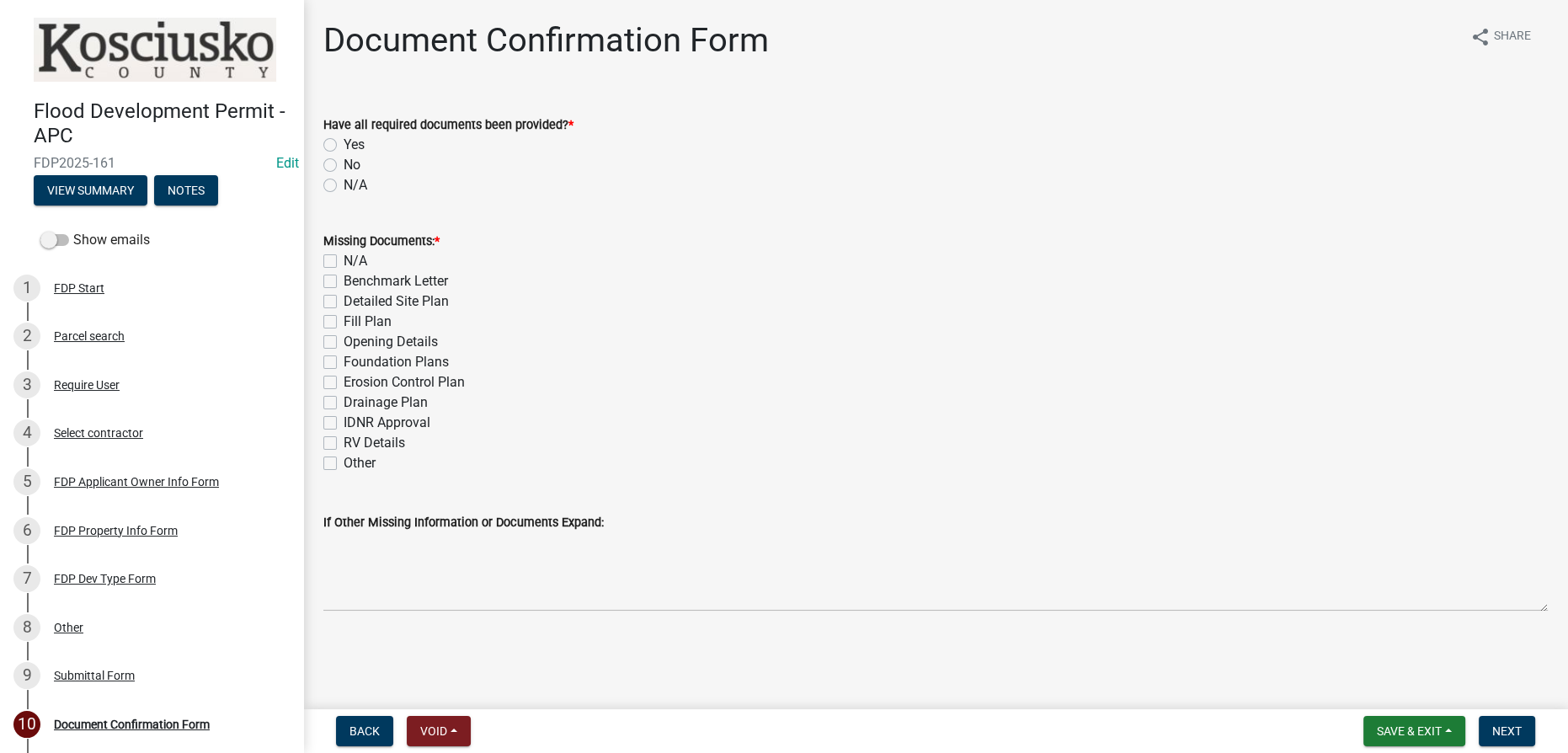
click at [343, 148] on label "Yes" at bounding box center [354, 144] width 21 height 20
click at [343, 146] on input "Yes" at bounding box center [349, 140] width 11 height 11
radio input "true"
click at [343, 264] on label "N/A" at bounding box center [355, 260] width 23 height 20
click at [343, 262] on input "N/A" at bounding box center [349, 256] width 11 height 11
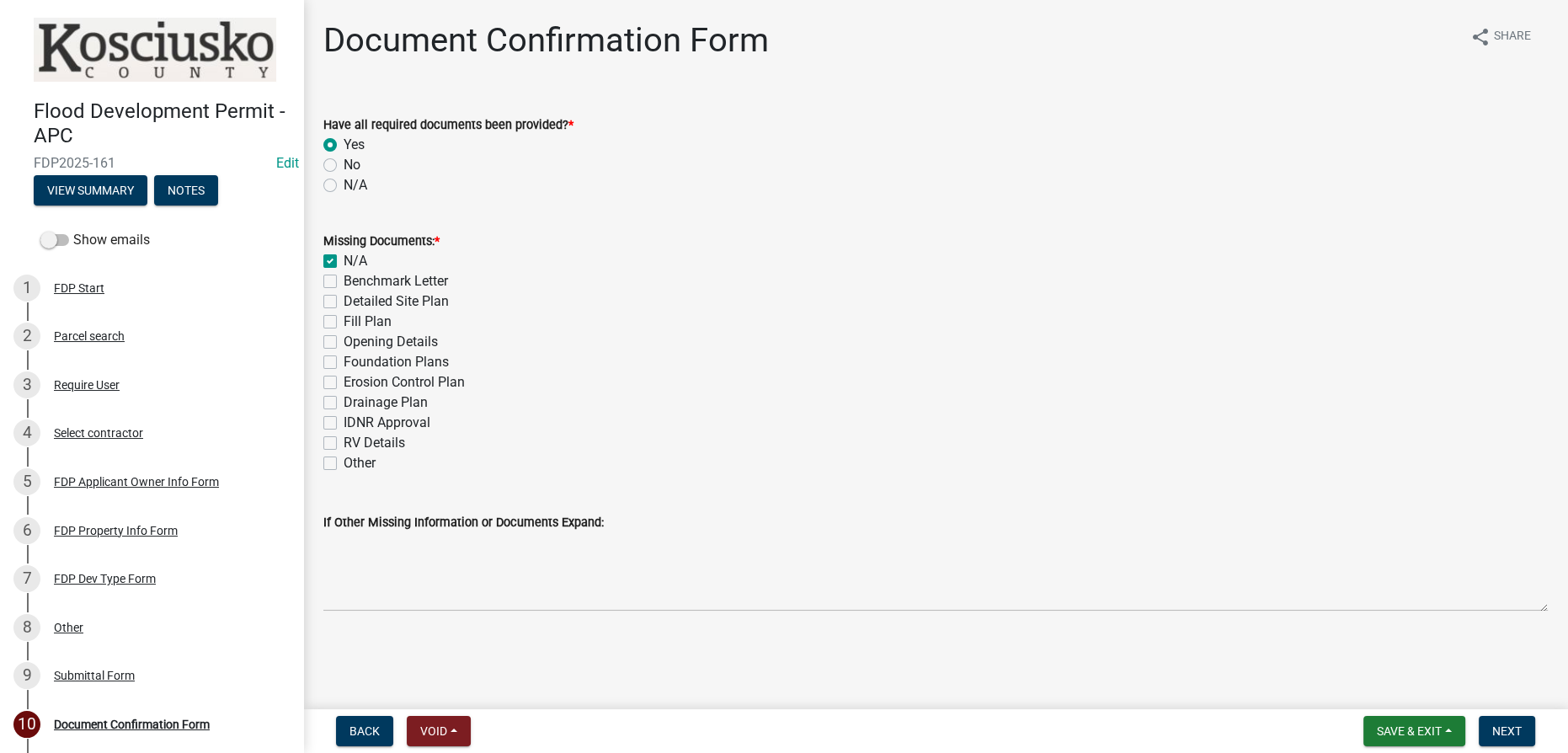
checkbox input "true"
checkbox input "false"
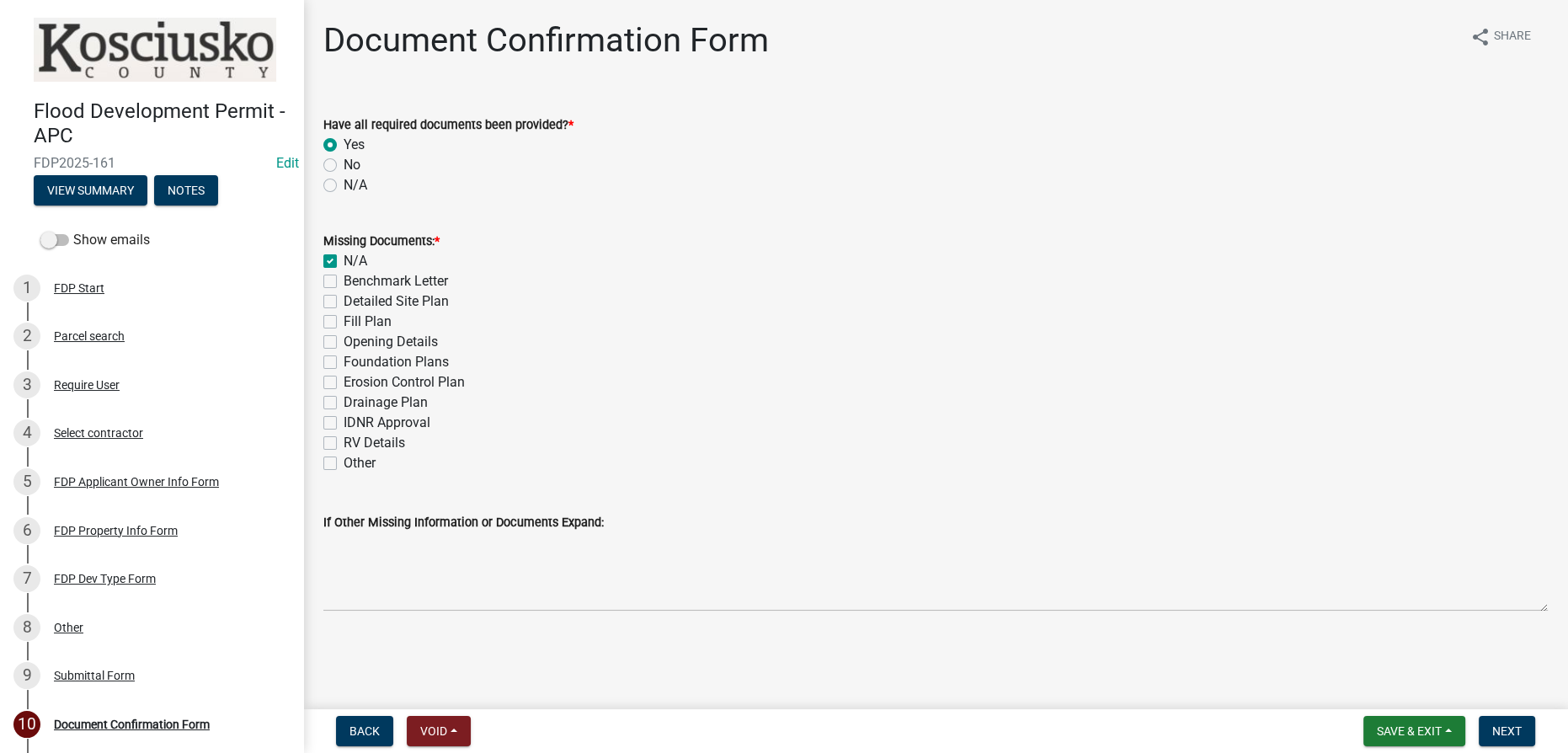
checkbox input "false"
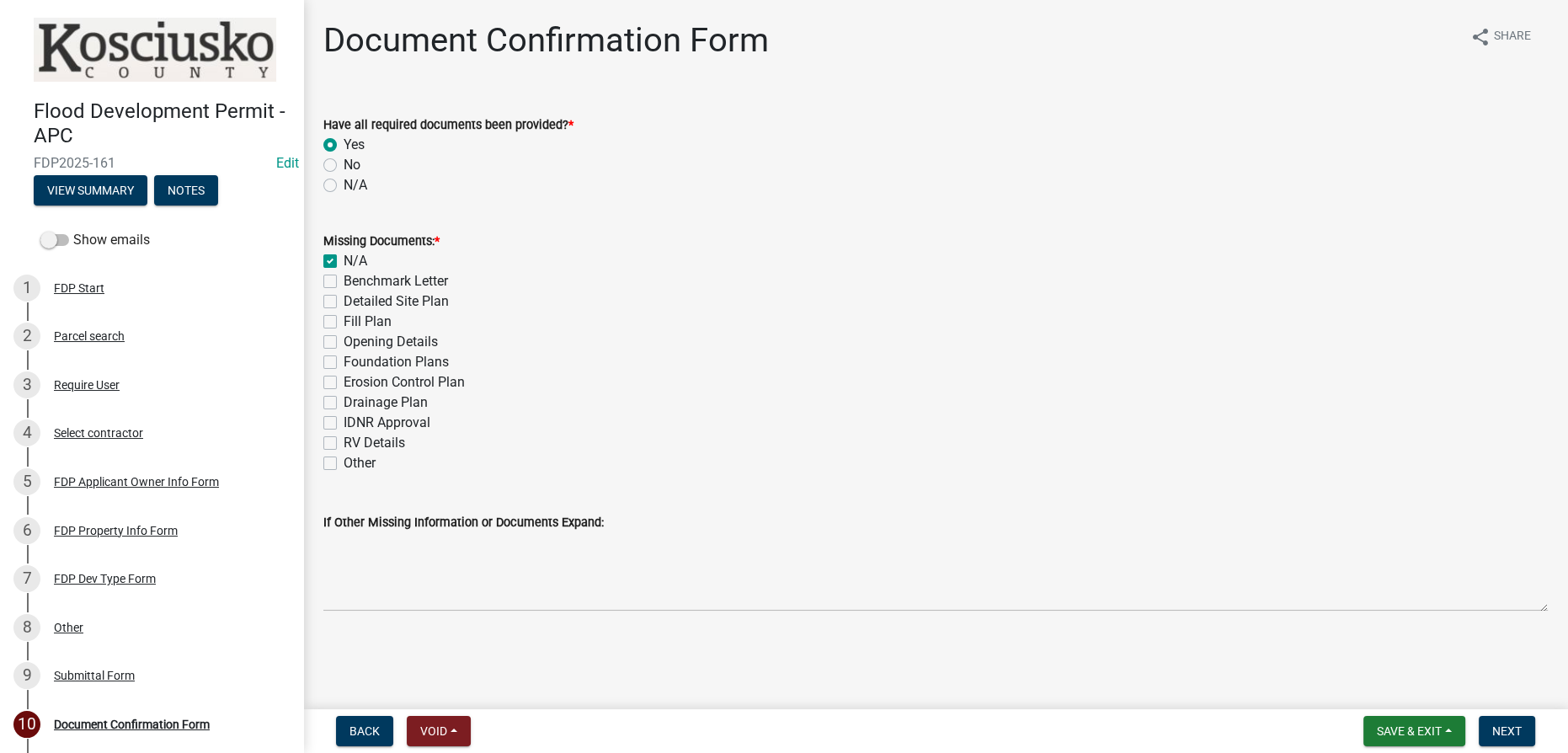
checkbox input "false"
click at [789, 731] on span "Next" at bounding box center [1506, 731] width 29 height 14
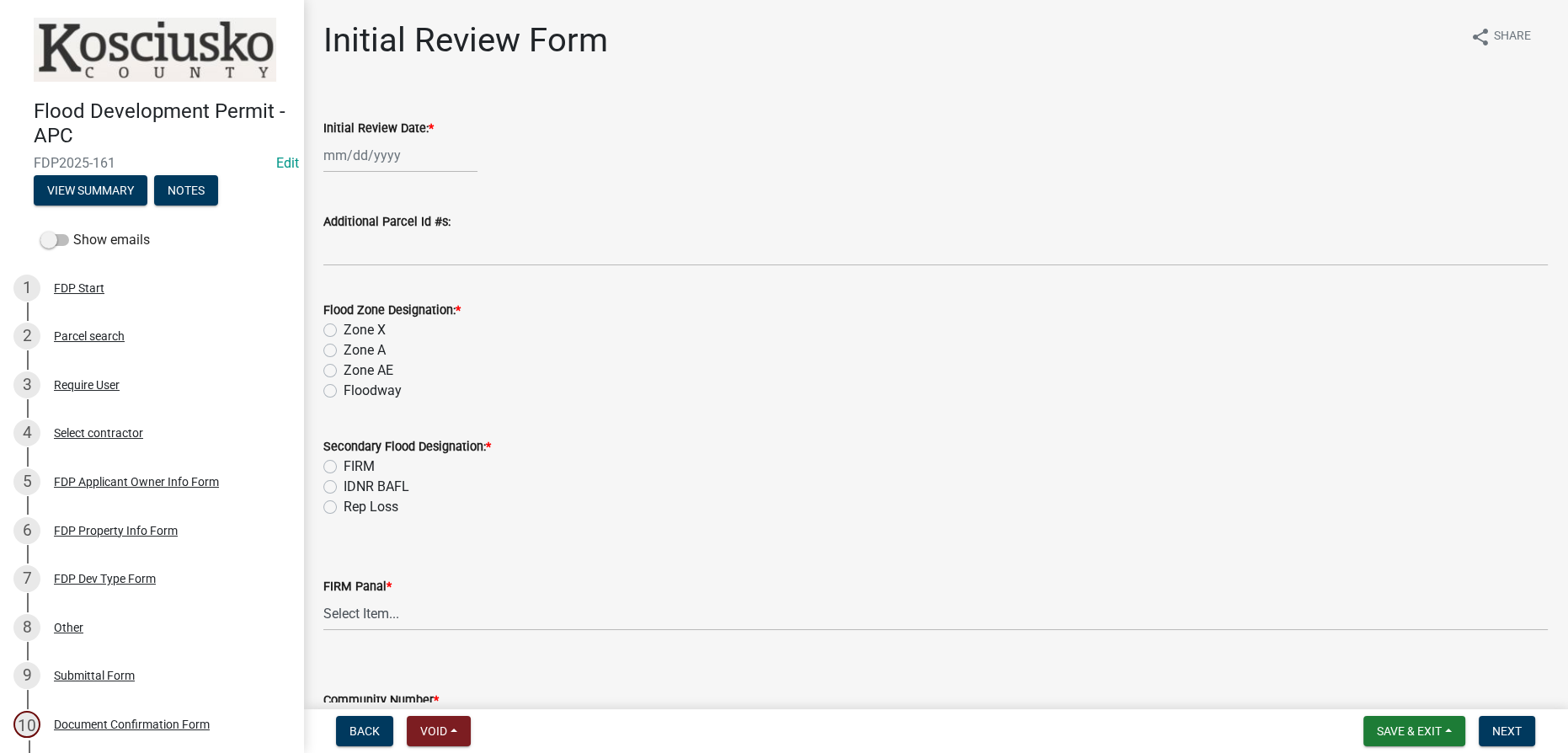
click at [396, 159] on div at bounding box center [401, 155] width 154 height 35
select select "8"
select select "2025"
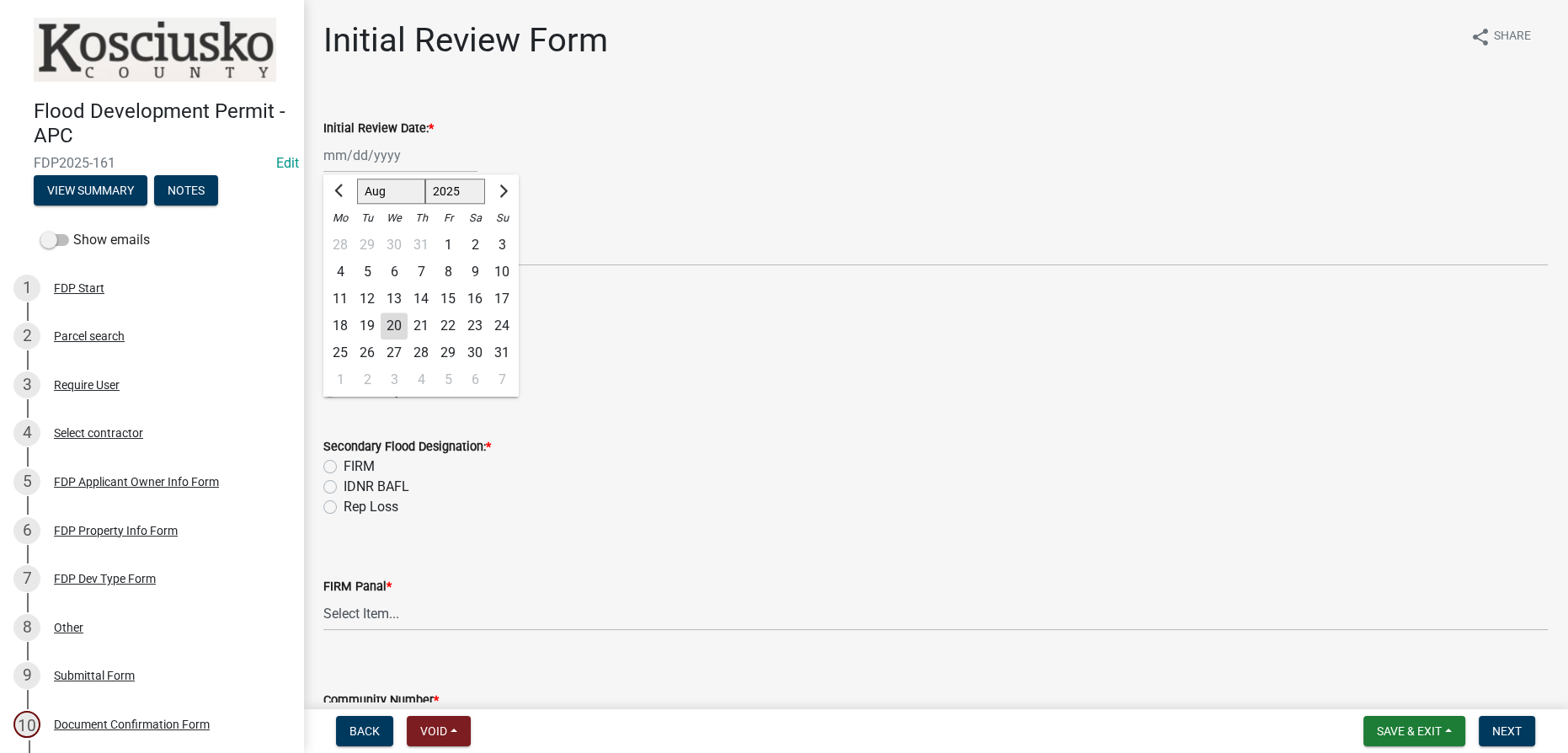
click at [395, 318] on div "20" at bounding box center [394, 325] width 27 height 27
type input "[DATE]"
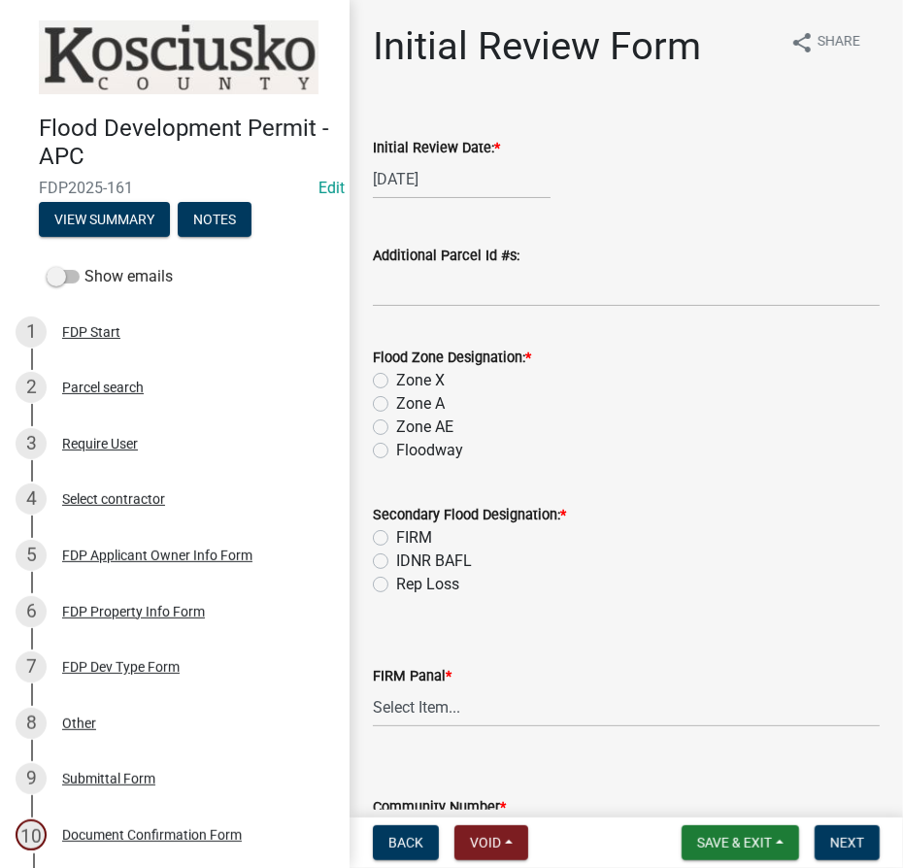
click at [396, 408] on label "Zone A" at bounding box center [420, 403] width 49 height 23
click at [396, 405] on input "Zone A" at bounding box center [402, 398] width 13 height 13
radio input "true"
click at [396, 535] on label "FIRM" at bounding box center [414, 537] width 36 height 23
click at [396, 535] on input "FIRM" at bounding box center [402, 532] width 13 height 13
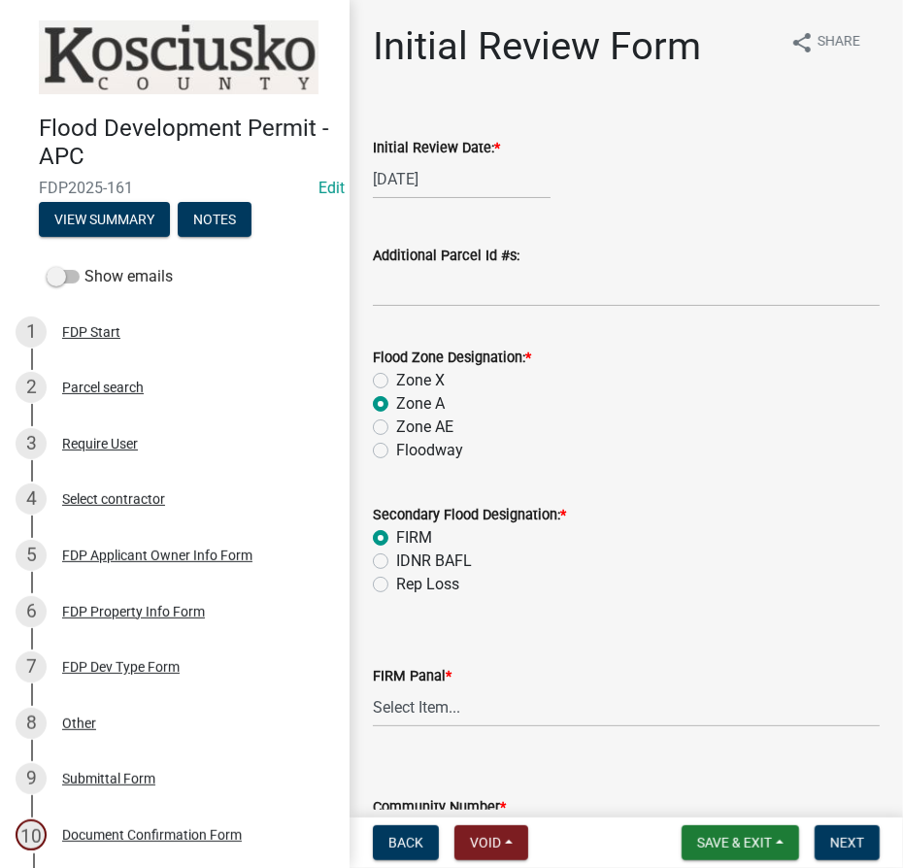
radio input "true"
click at [531, 718] on select "Select Item... 0020 0040 0045 0065 0067 0070 0086 0090 0095 0110 0120 0140 0145…" at bounding box center [626, 707] width 507 height 40
click at [373, 687] on select "Select Item... 0020 0040 0045 0065 0067 0070 0086 0090 0095 0110 0120 0140 0145…" at bounding box center [626, 707] width 507 height 40
select select "8442ca41-ecb4-4ab1-b831-692d38e6001f"
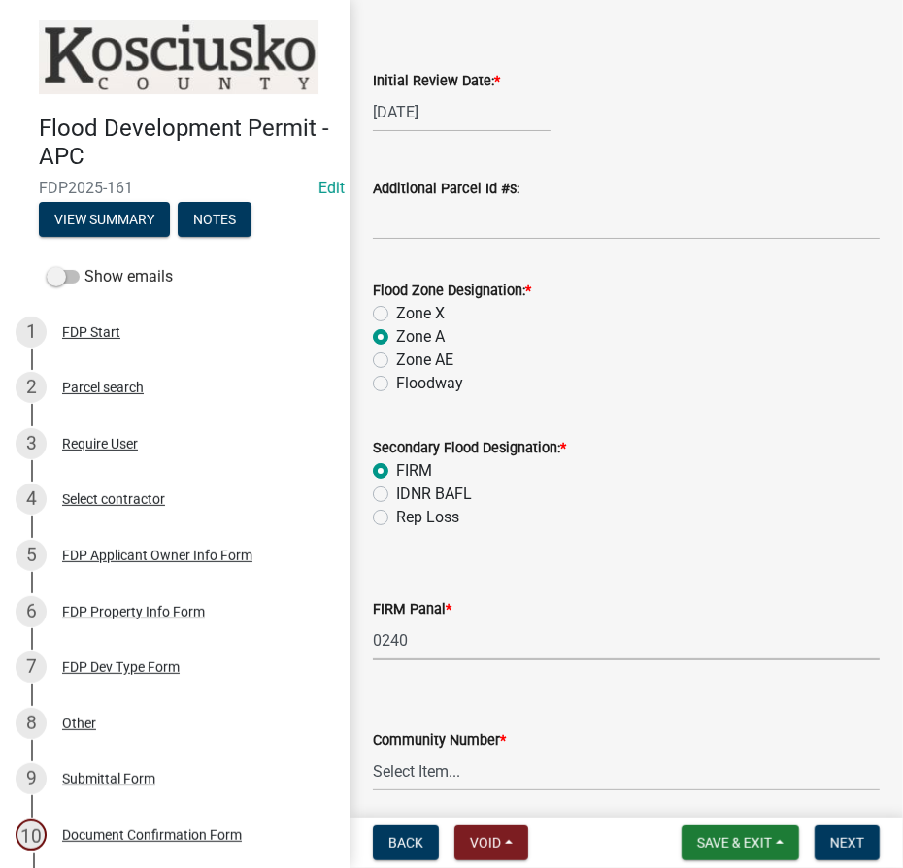
scroll to position [142, 0]
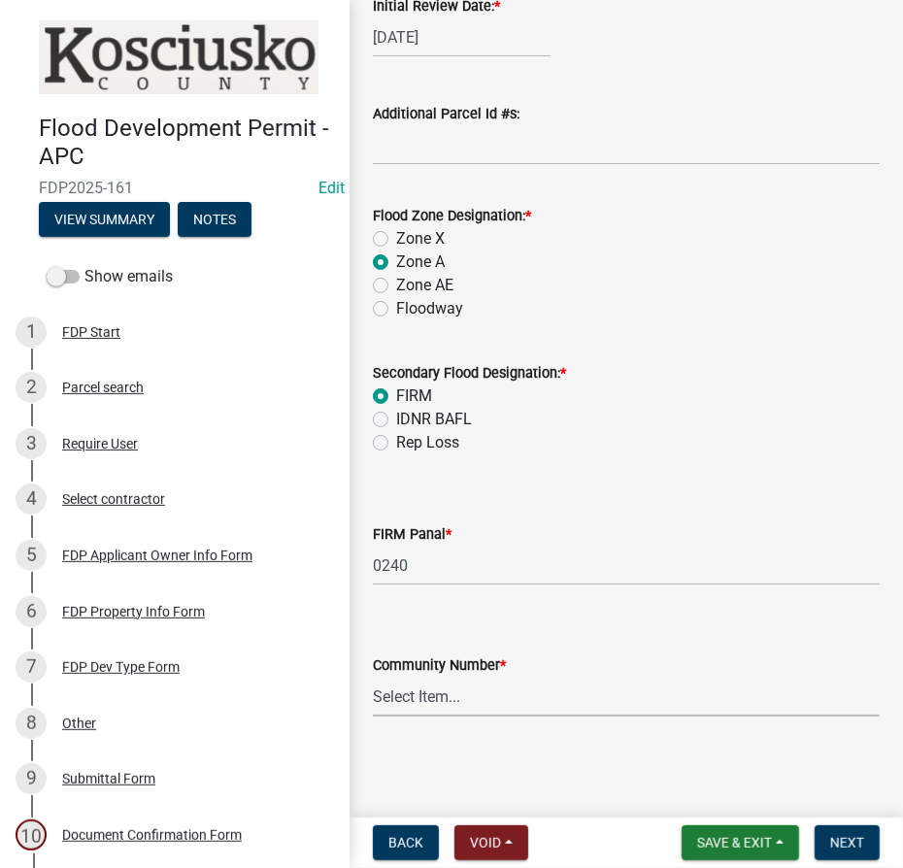
click at [433, 700] on select "Select Item... Kos Co - Unincop - 180121 Town of [GEOGRAPHIC_DATA] - 180382 Tow…" at bounding box center [626, 697] width 507 height 40
click at [373, 677] on select "Select Item... Kos Co - Unincop - 180121 Town of [GEOGRAPHIC_DATA] - 180382 Tow…" at bounding box center [626, 697] width 507 height 40
select select "1d0925c7-9c1e-4f6f-b7f6-1bc109fea0dc"
click at [834, 841] on span "Next" at bounding box center [847, 843] width 34 height 16
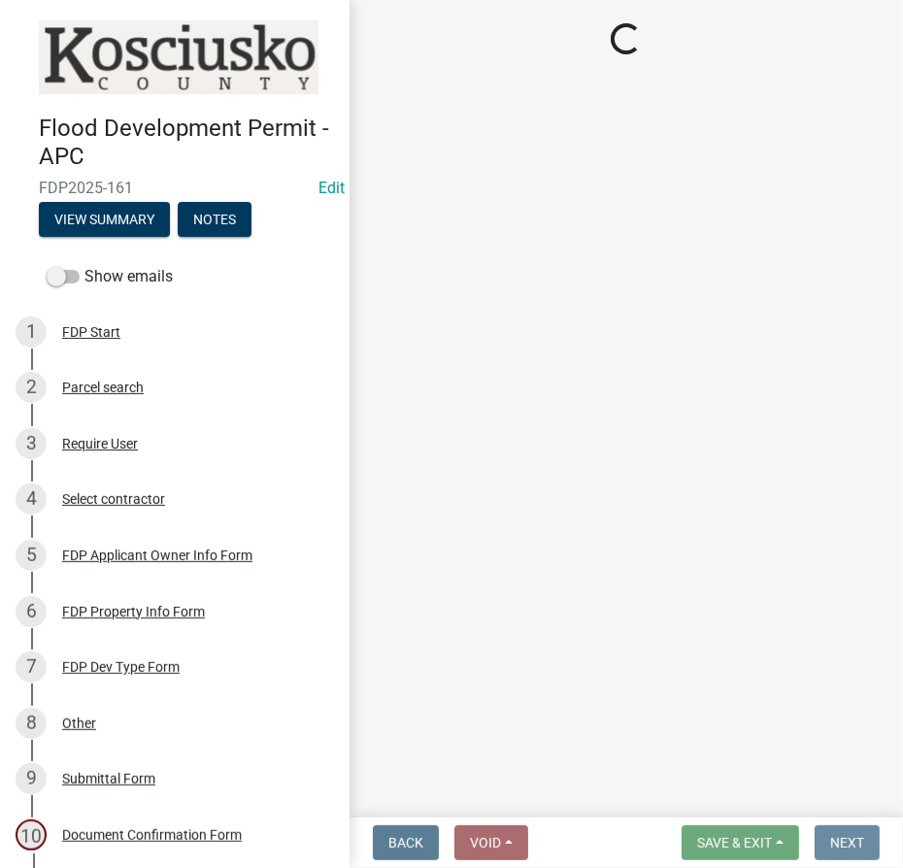
scroll to position [0, 0]
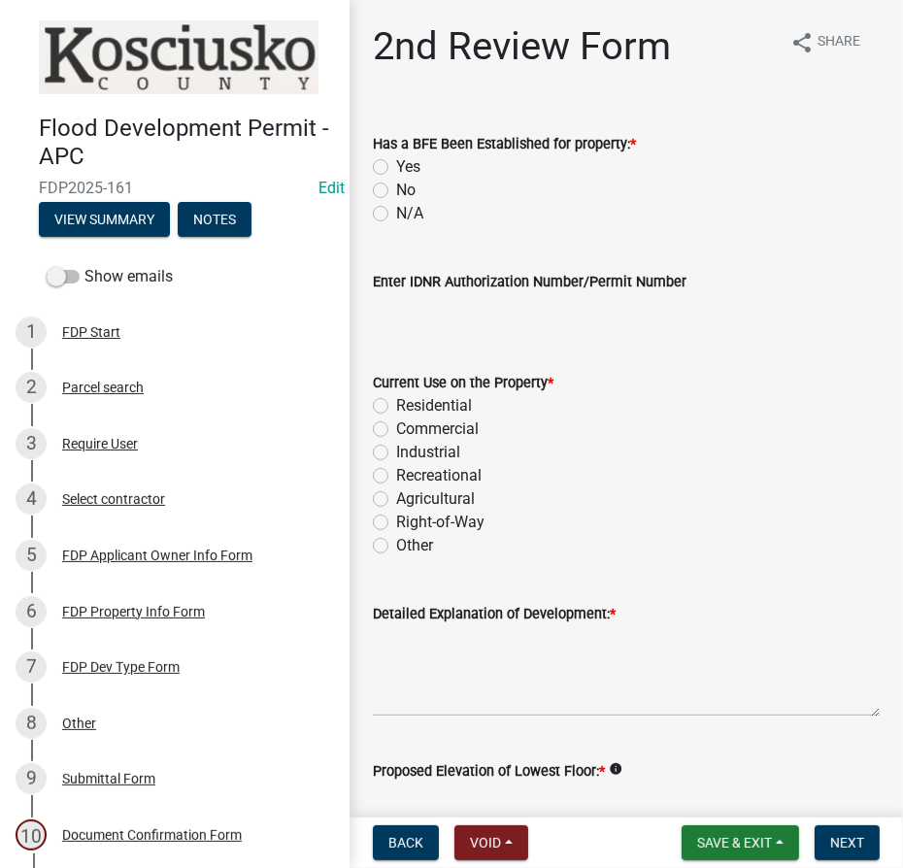
click at [389, 167] on div "Yes" at bounding box center [626, 166] width 507 height 23
click at [396, 160] on label "Yes" at bounding box center [408, 166] width 24 height 23
click at [396, 160] on input "Yes" at bounding box center [402, 161] width 13 height 13
radio input "true"
click at [396, 475] on label "Recreational" at bounding box center [438, 475] width 85 height 23
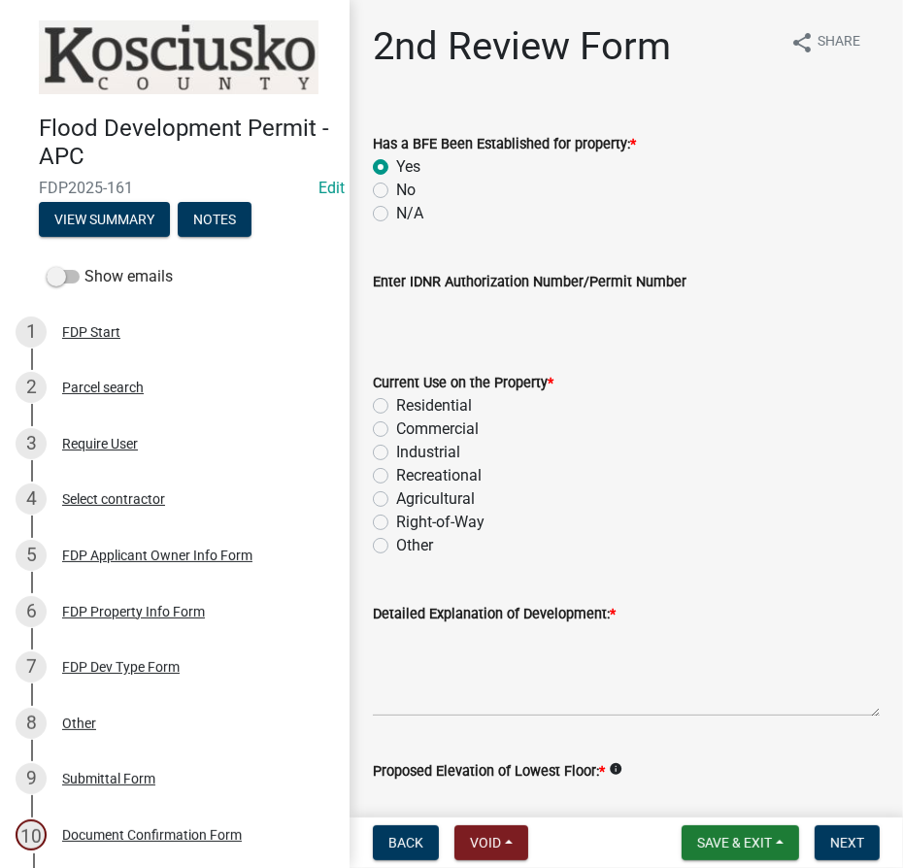
click at [396, 475] on input "Recreational" at bounding box center [402, 470] width 13 height 13
radio input "true"
click at [403, 649] on textarea "Detailed Explanation of Development: *" at bounding box center [626, 670] width 507 height 91
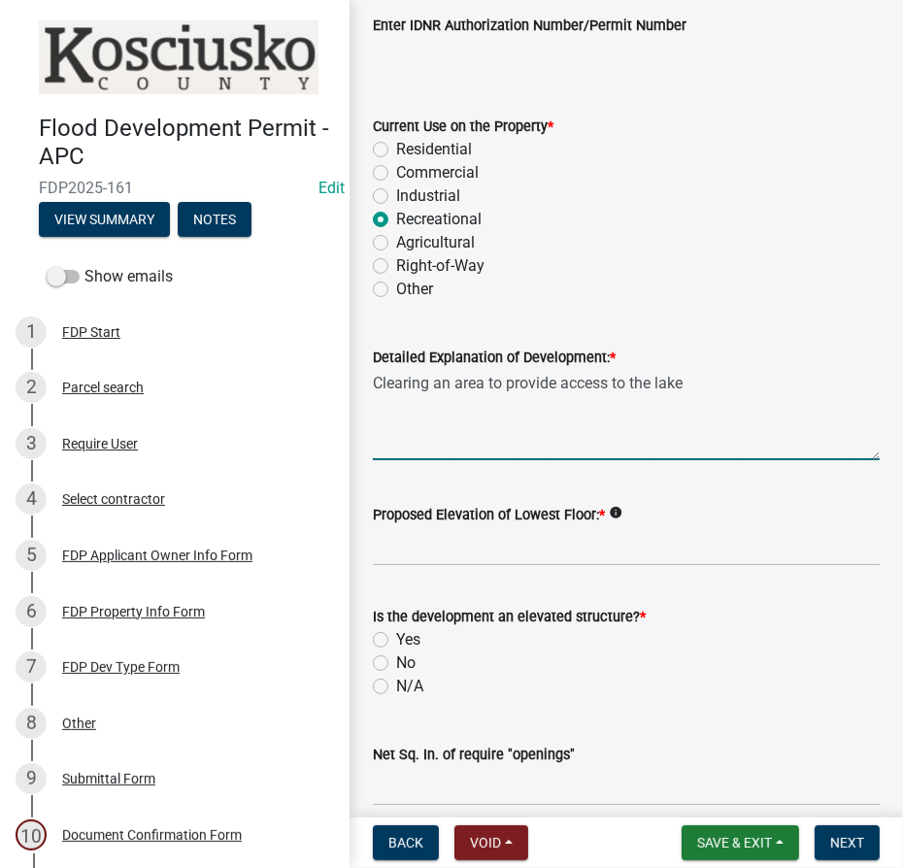
scroll to position [264, 0]
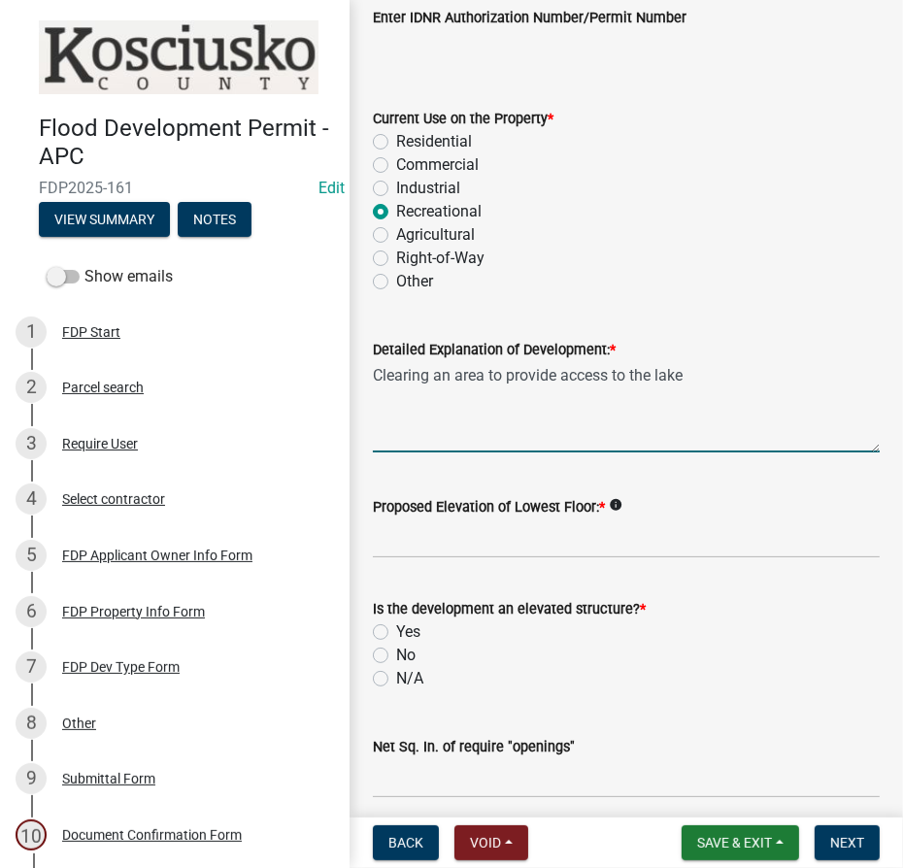
type textarea "Clearing an area to provide access to the lake"
click at [441, 542] on input "Proposed Elevation of Lowest Floor: *" at bounding box center [626, 538] width 507 height 40
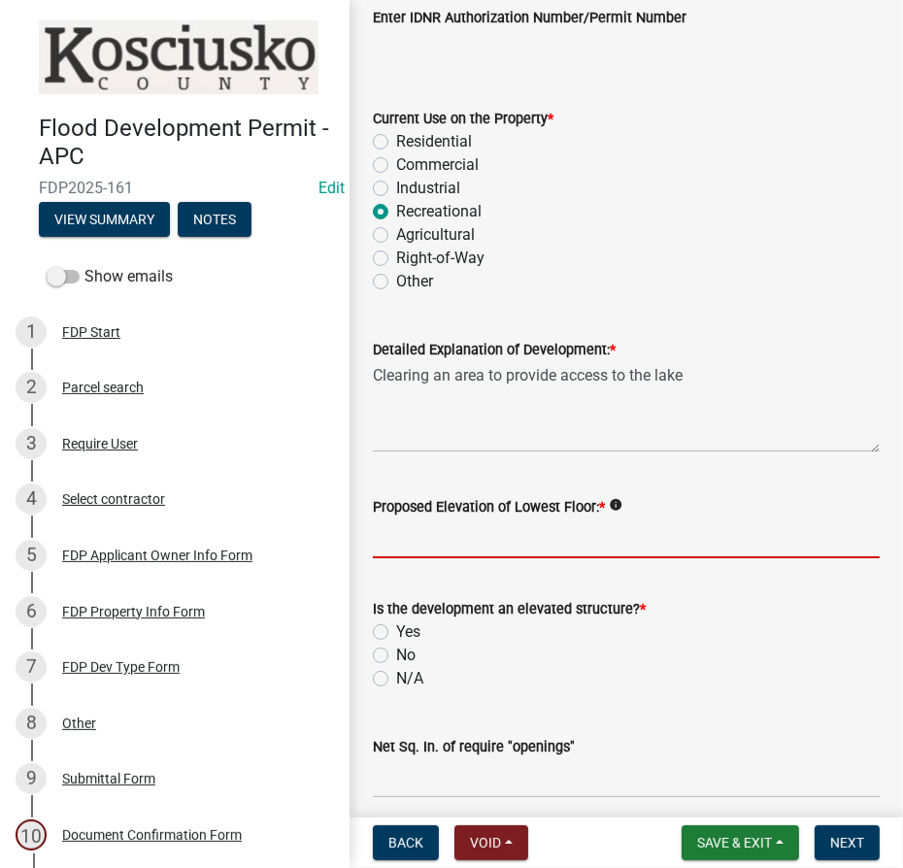
type input "N/A"
click at [396, 673] on label "N/A" at bounding box center [409, 678] width 27 height 23
click at [396, 673] on input "N/A" at bounding box center [402, 673] width 13 height 13
radio input "true"
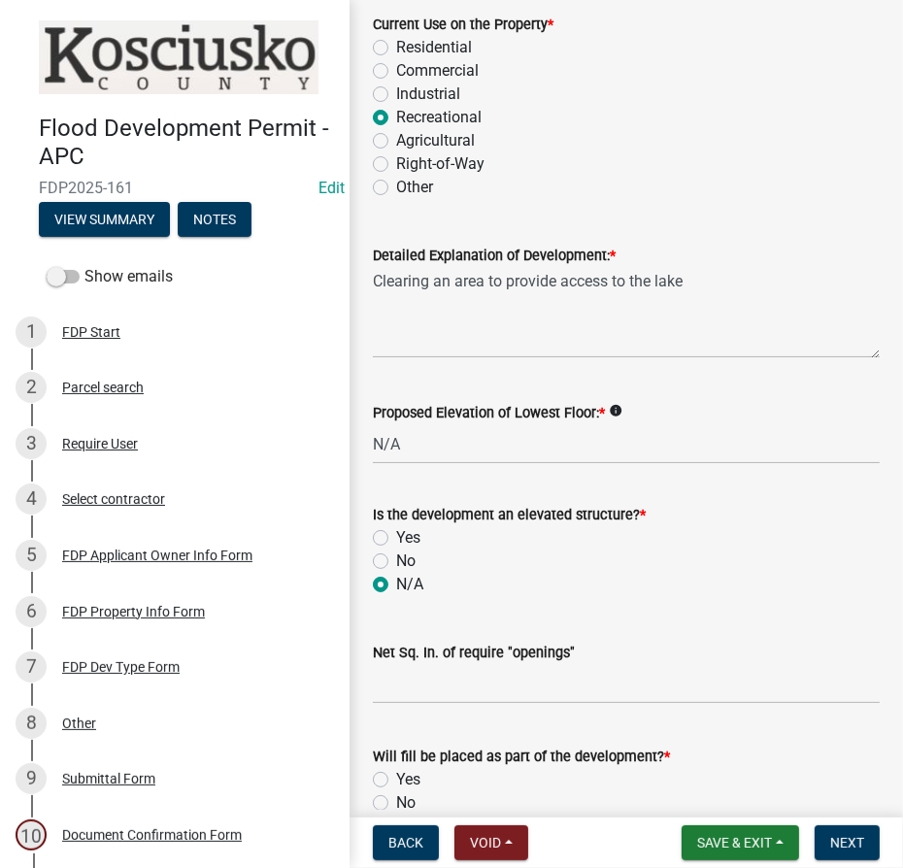
scroll to position [529, 0]
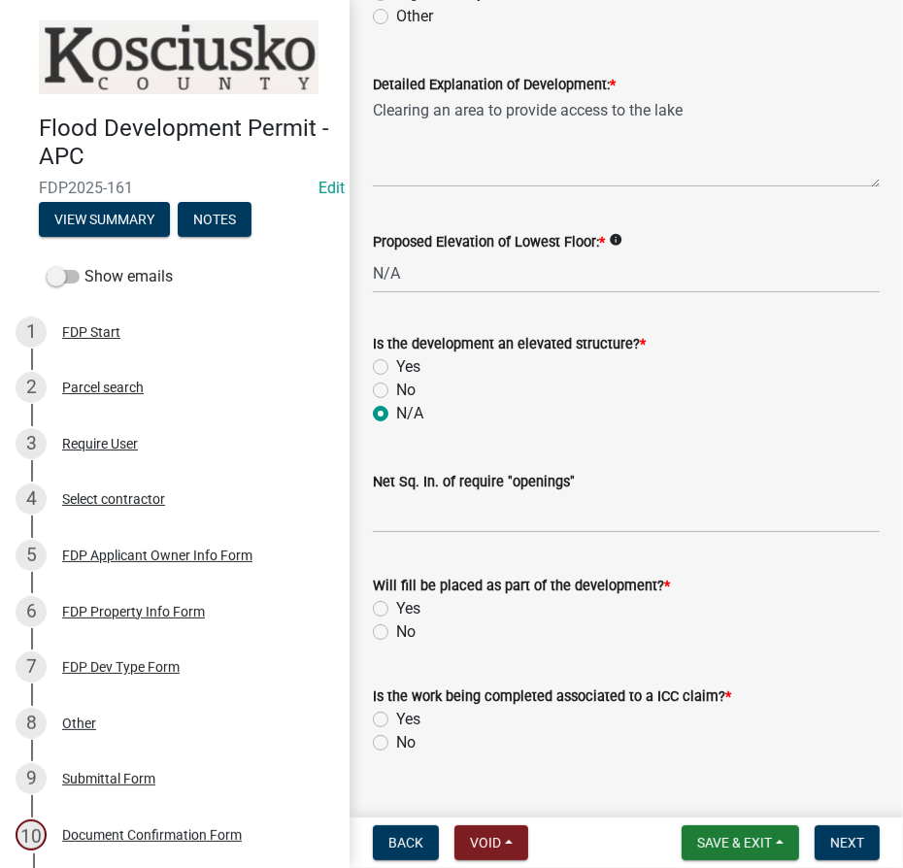
click at [396, 631] on label "No" at bounding box center [405, 631] width 19 height 23
click at [396, 631] on input "No" at bounding box center [402, 626] width 13 height 13
radio input "true"
click at [396, 745] on label "No" at bounding box center [405, 742] width 19 height 23
click at [396, 744] on input "No" at bounding box center [402, 737] width 13 height 13
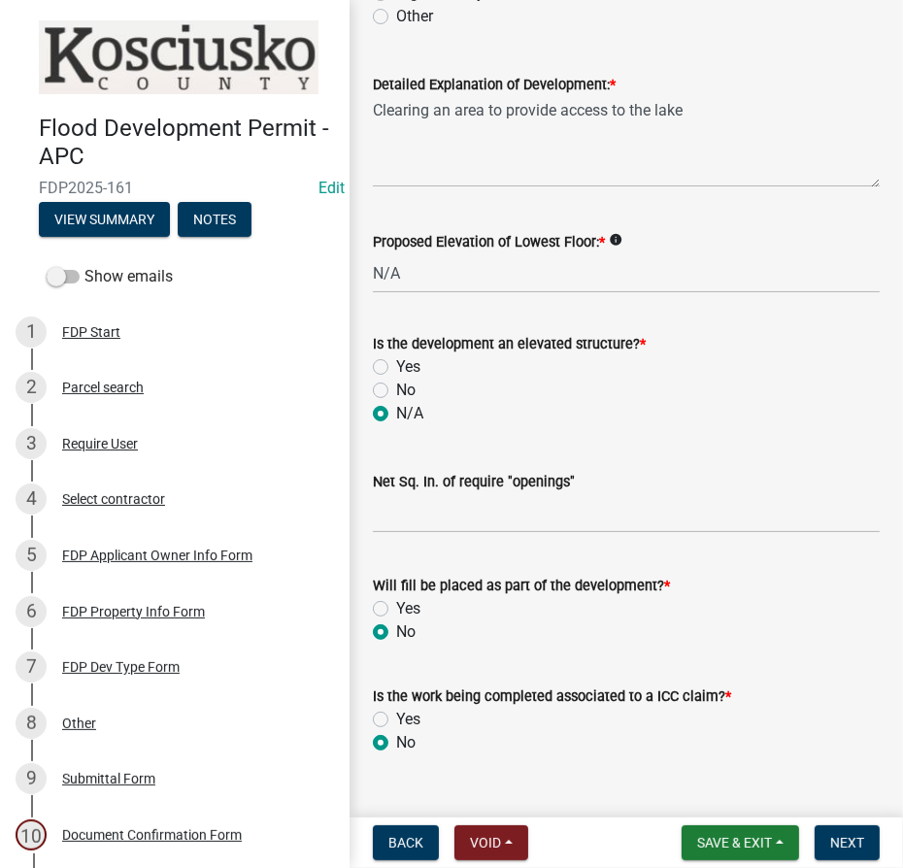
radio input "true"
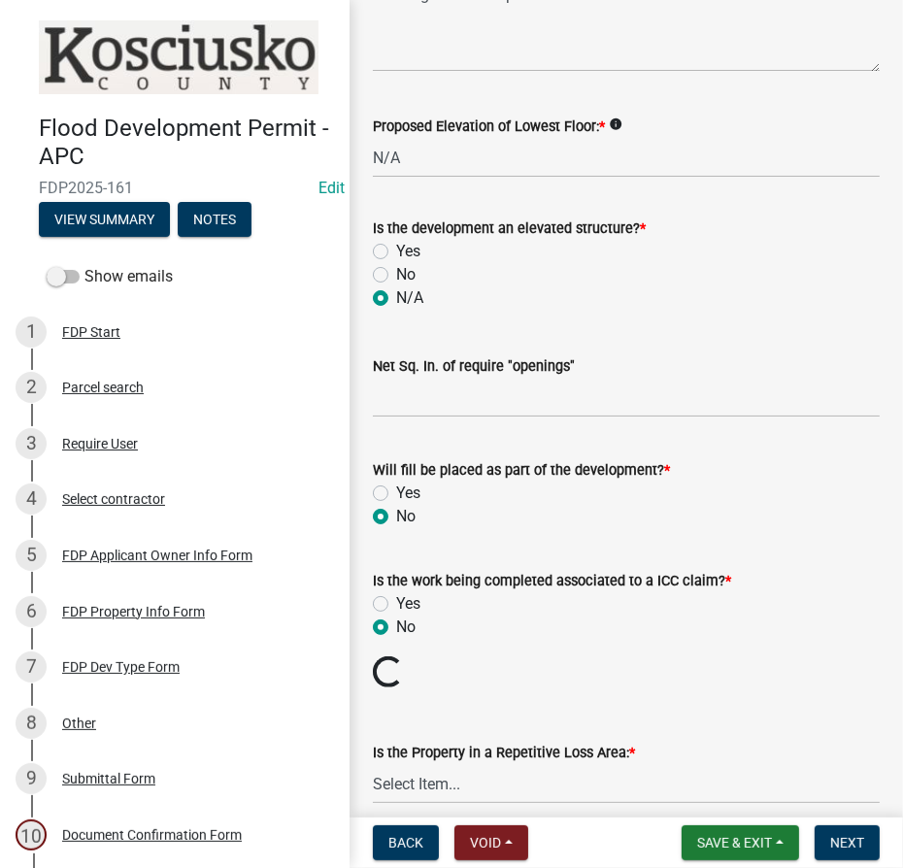
scroll to position [730, 0]
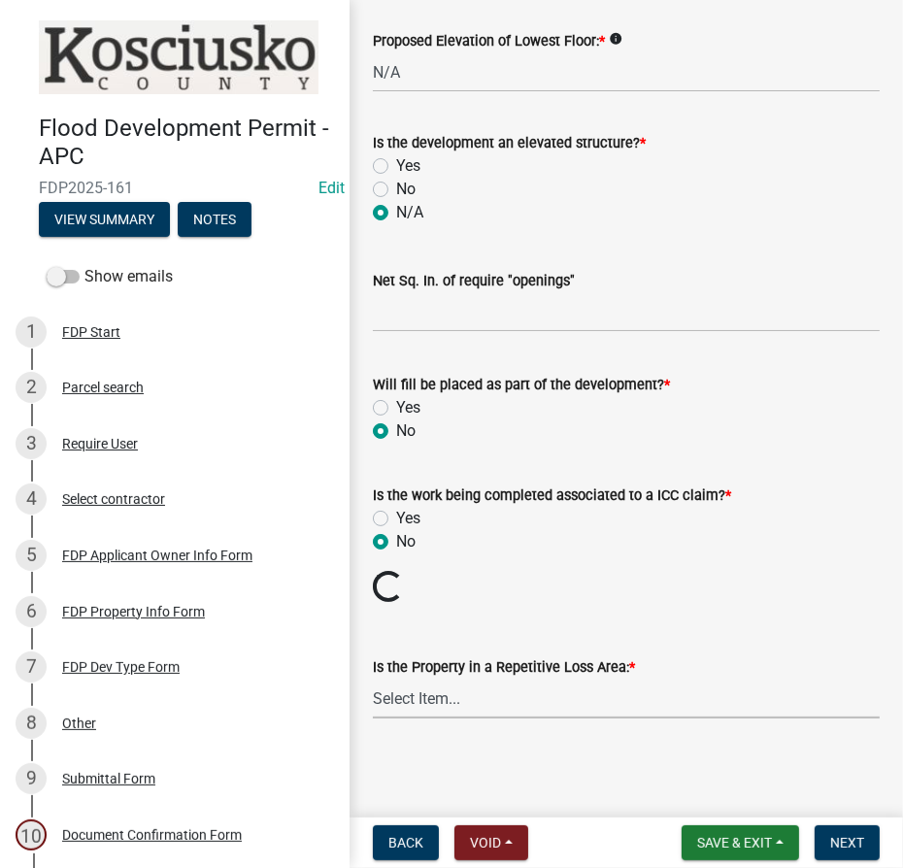
click at [401, 698] on select "Select Item... N/A Sycamore Briarwood EMS T41 EMS T13B Shore Acres EMS B40F EMS…" at bounding box center [626, 699] width 507 height 40
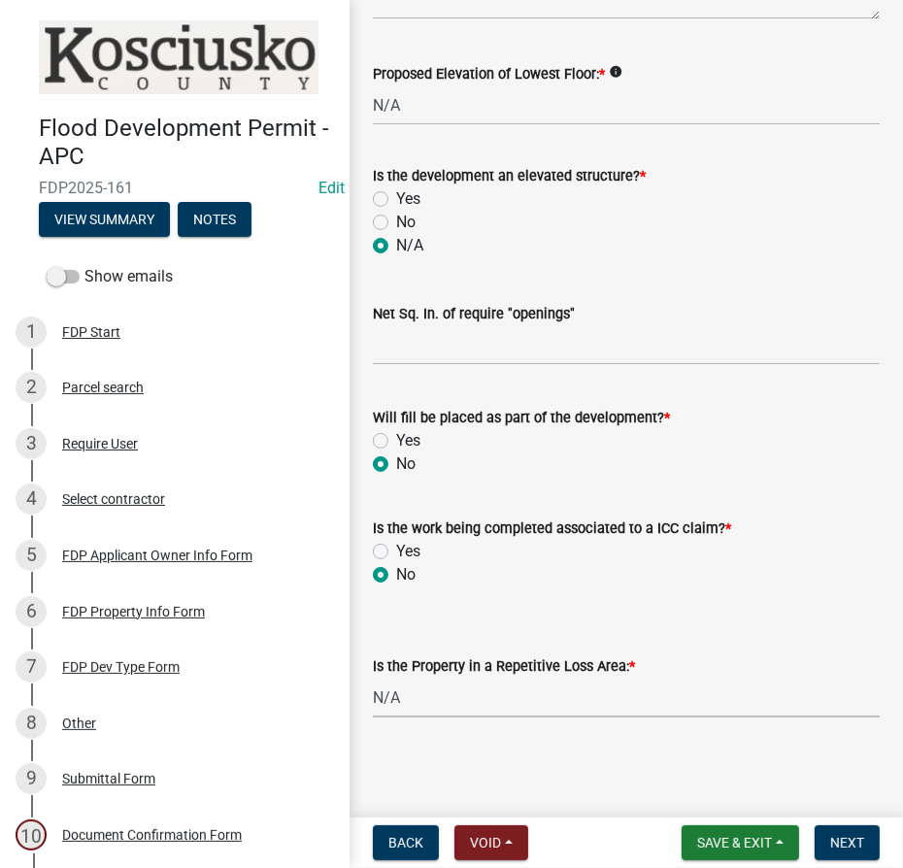
click at [373, 678] on select "Select Item... N/A Sycamore Briarwood EMS T41 EMS T13B Shore Acres EMS B40F EMS…" at bounding box center [626, 698] width 507 height 40
select select "e3c360ee-7977-4b9d-91ef-f00a4a3ecee8"
click at [843, 838] on span "Next" at bounding box center [847, 843] width 34 height 16
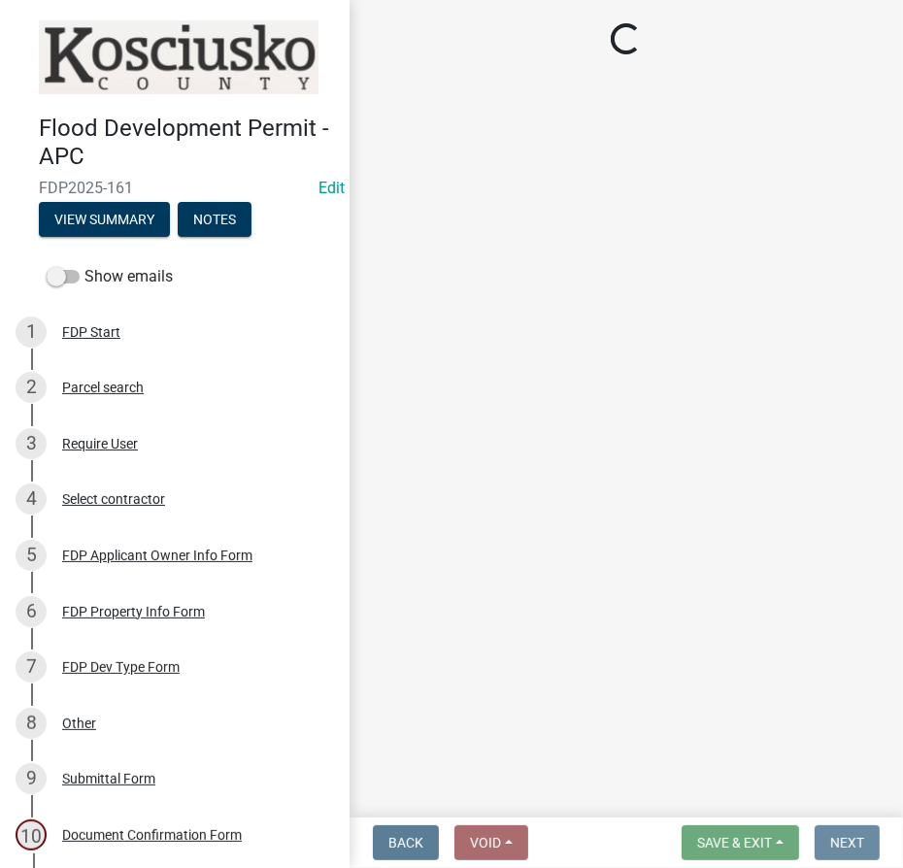
scroll to position [0, 0]
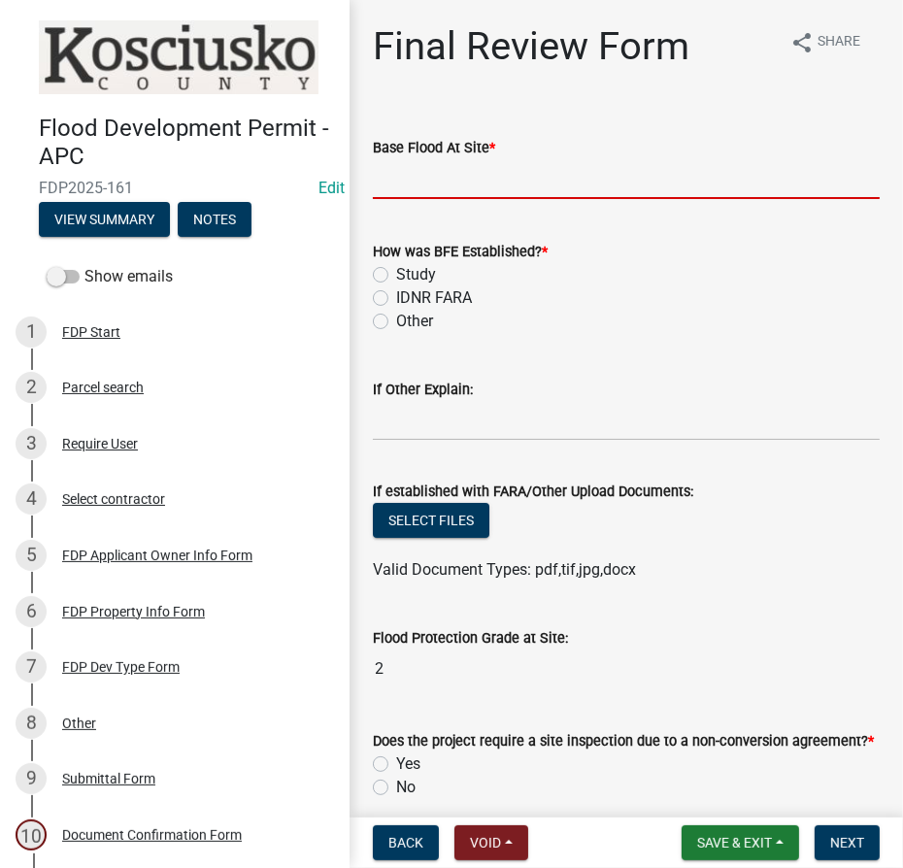
click at [462, 177] on input "text" at bounding box center [626, 179] width 507 height 40
type input "819.4"
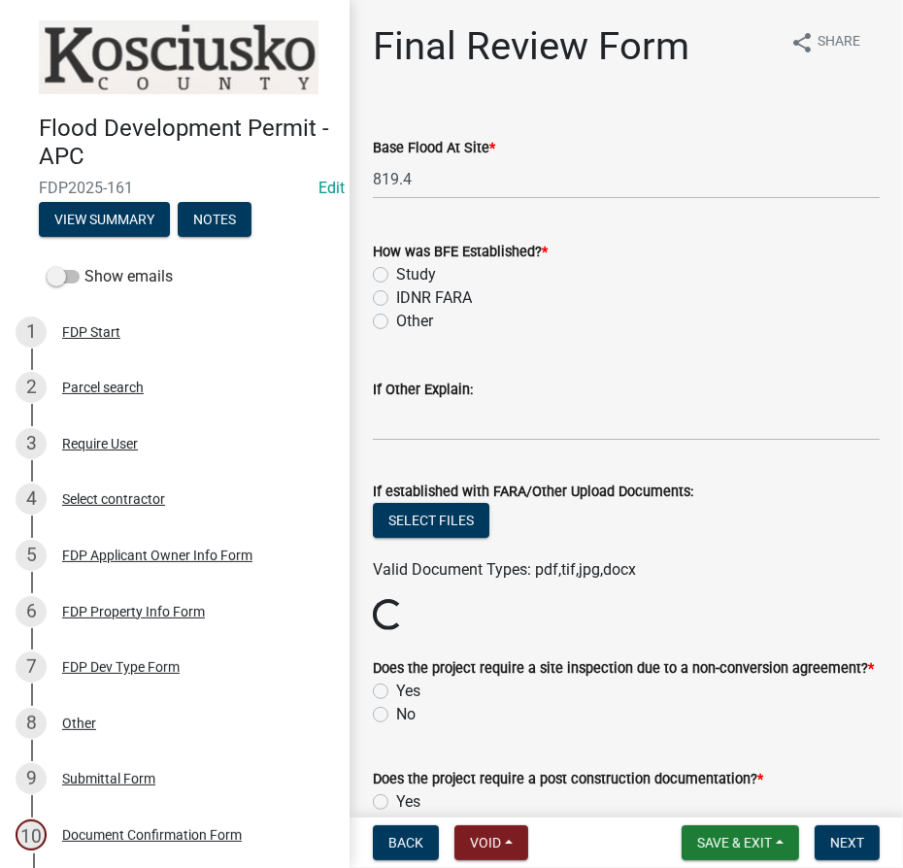
click at [396, 299] on label "IDNR FARA" at bounding box center [434, 297] width 76 height 23
click at [396, 299] on input "IDNR FARA" at bounding box center [402, 292] width 13 height 13
radio input "true"
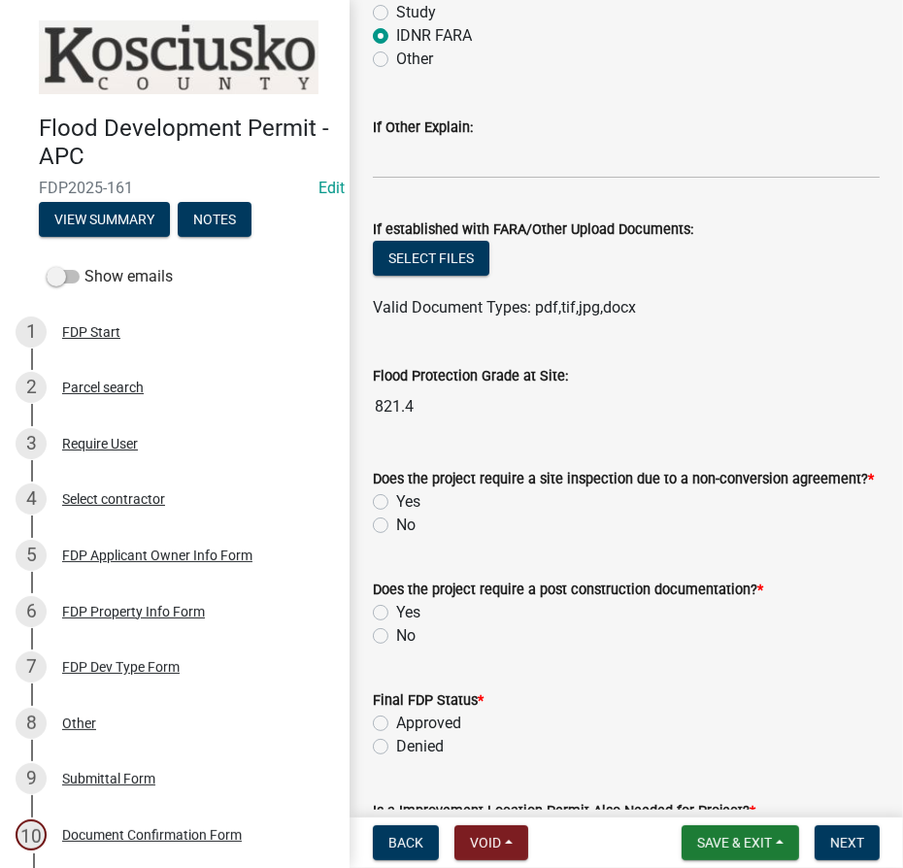
scroll to position [264, 0]
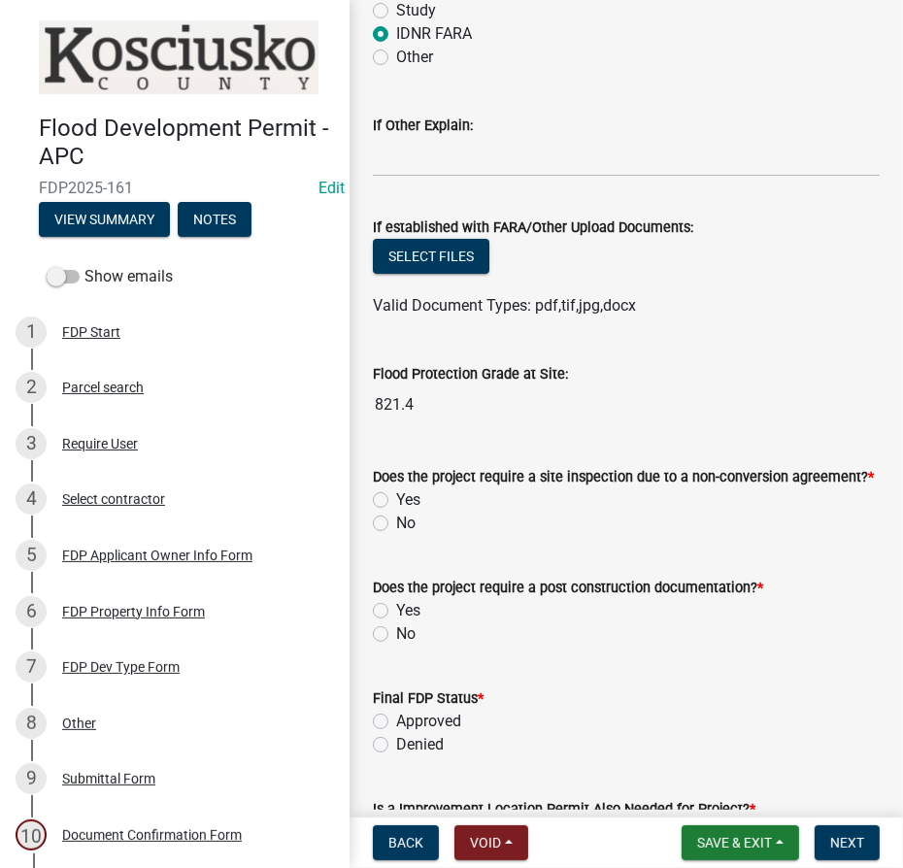
click at [396, 521] on label "No" at bounding box center [405, 523] width 19 height 23
click at [396, 521] on input "No" at bounding box center [402, 518] width 13 height 13
radio input "true"
click at [396, 628] on label "No" at bounding box center [405, 633] width 19 height 23
click at [396, 628] on input "No" at bounding box center [402, 628] width 13 height 13
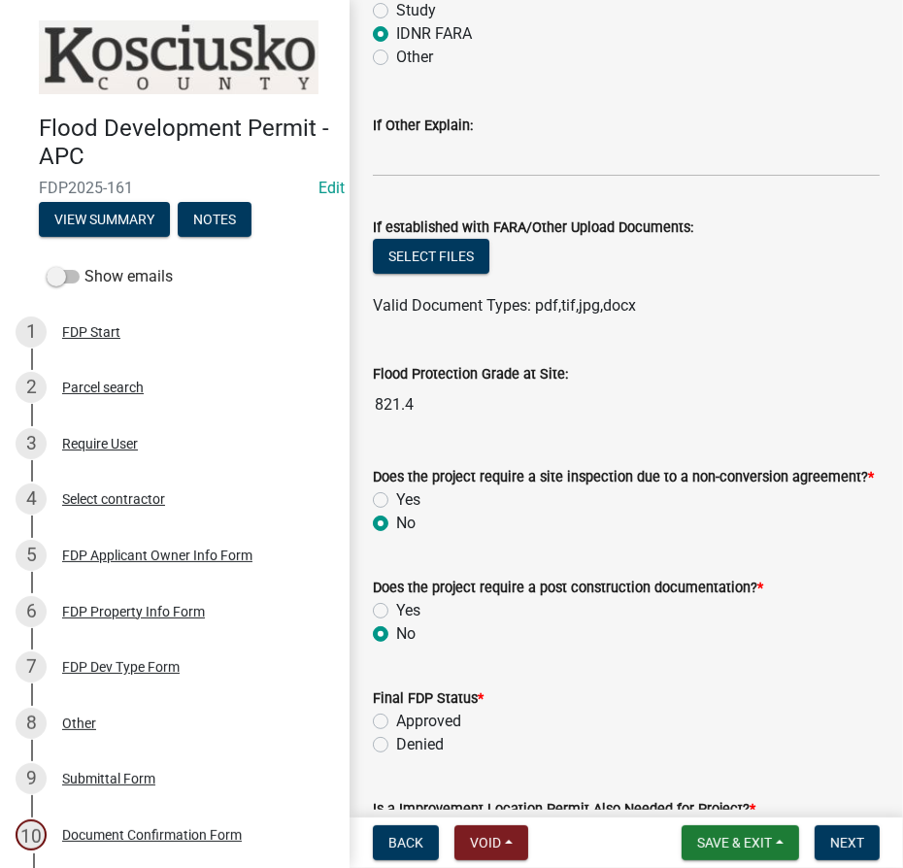
radio input "true"
click at [382, 754] on div "Denied" at bounding box center [626, 744] width 507 height 23
click at [396, 718] on label "Approved" at bounding box center [428, 721] width 65 height 23
click at [396, 718] on input "Approved" at bounding box center [402, 716] width 13 height 13
radio input "true"
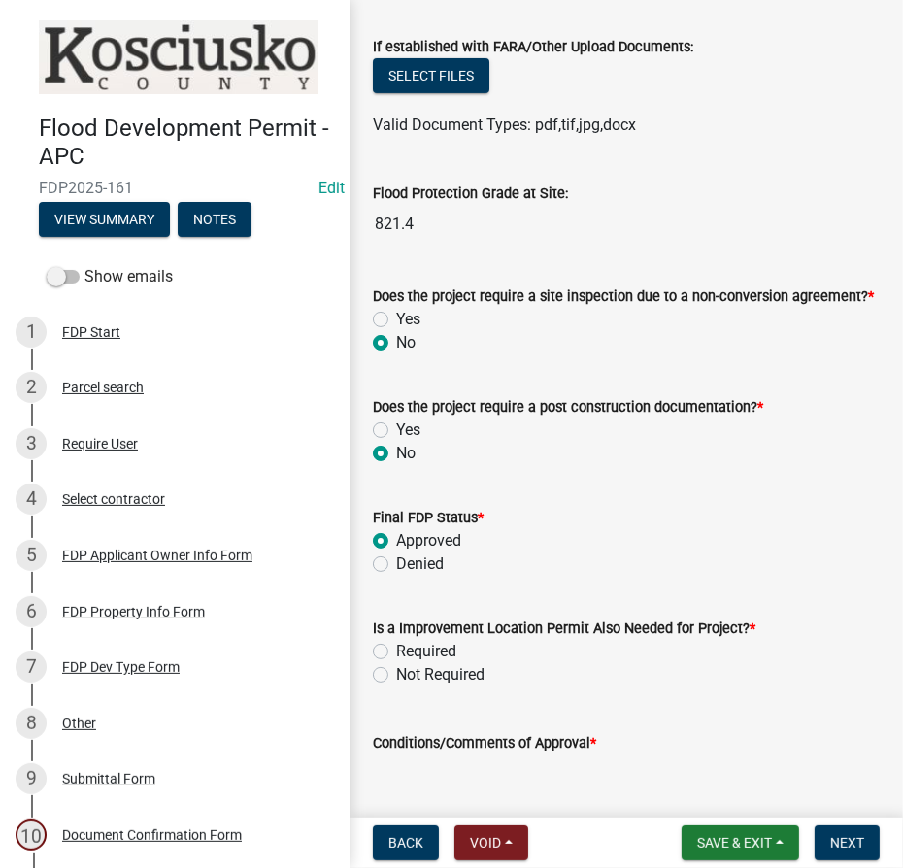
scroll to position [617, 0]
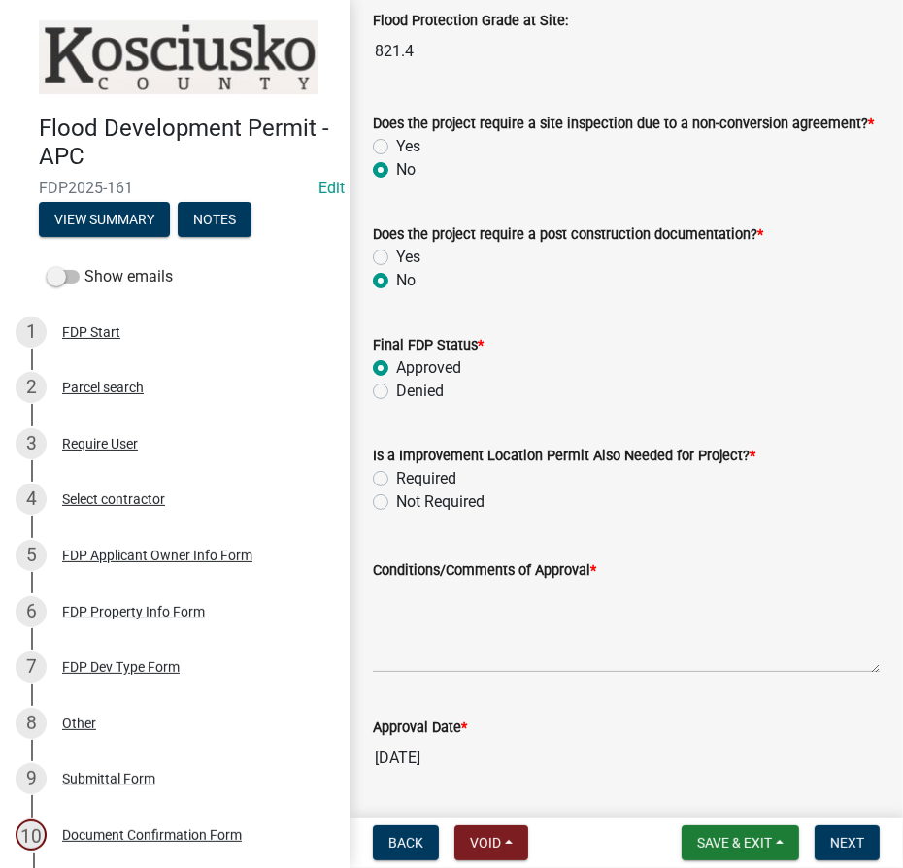
click at [396, 504] on label "Not Required" at bounding box center [440, 501] width 88 height 23
click at [396, 503] on input "Not Required" at bounding box center [402, 496] width 13 height 13
radio input "true"
click at [405, 600] on textarea "Conditions/Comments of Approval *" at bounding box center [626, 627] width 507 height 91
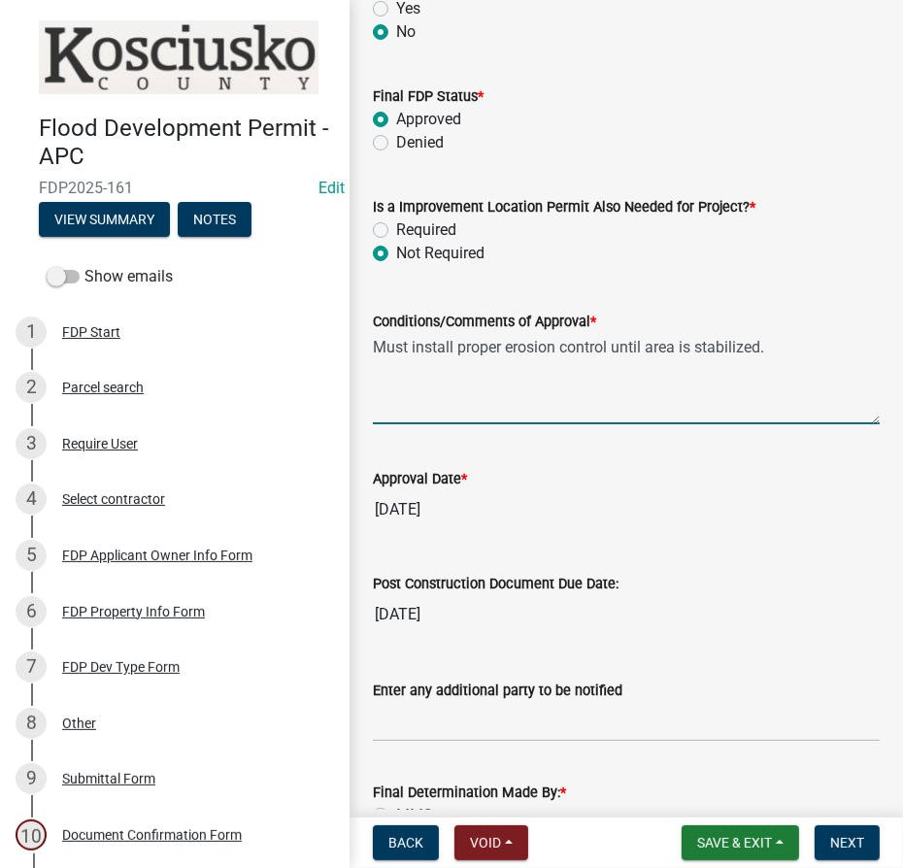
scroll to position [1058, 0]
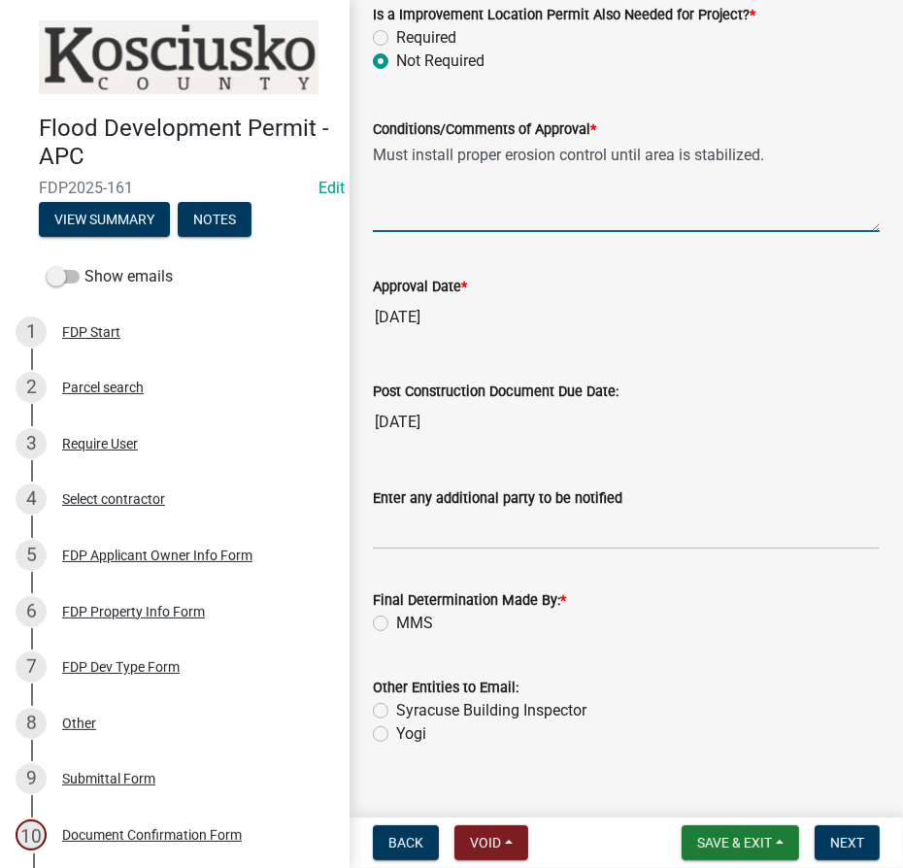
type textarea "Must install proper erosion control until area is stabilized."
click at [396, 622] on label "MMS" at bounding box center [414, 623] width 37 height 23
click at [396, 622] on input "MMS" at bounding box center [402, 618] width 13 height 13
radio input "true"
click at [835, 840] on span "Next" at bounding box center [847, 843] width 34 height 16
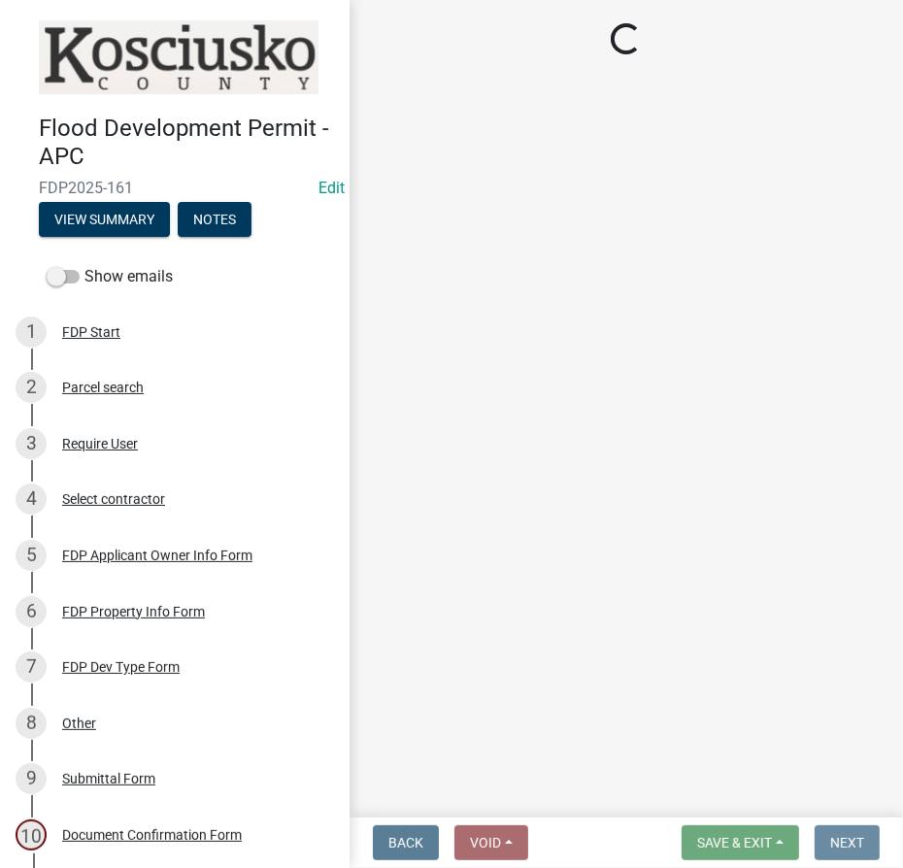
scroll to position [0, 0]
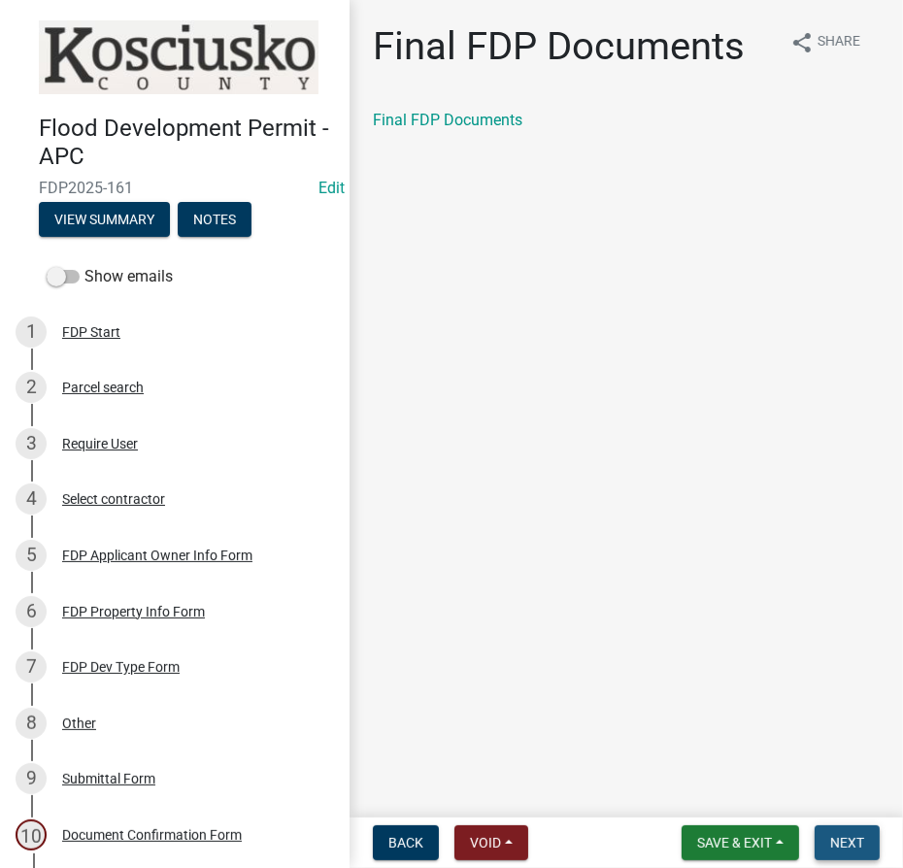
click at [846, 832] on button "Next" at bounding box center [847, 842] width 65 height 35
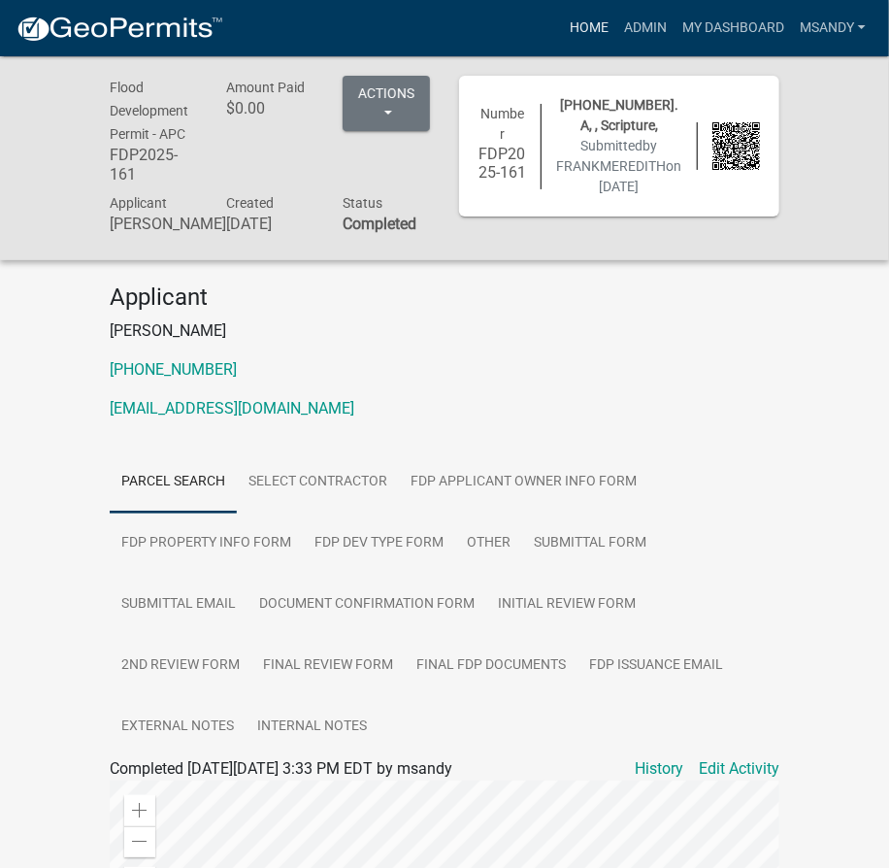
click at [584, 28] on link "Home" at bounding box center [589, 28] width 54 height 37
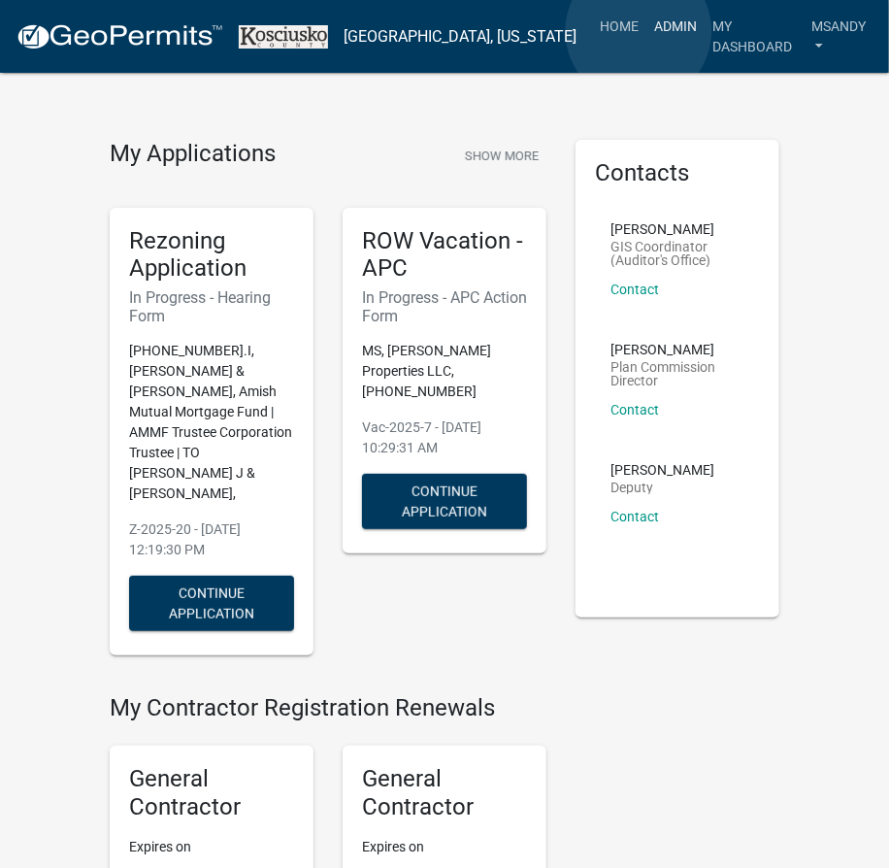
click at [647, 31] on link "Admin" at bounding box center [676, 26] width 58 height 37
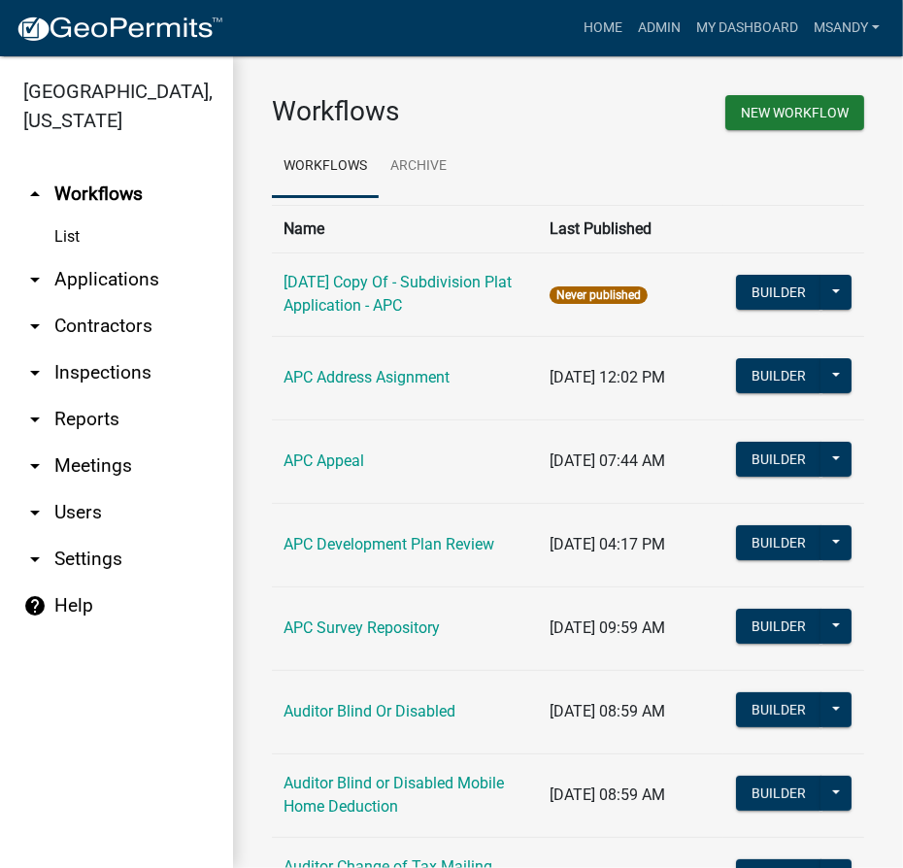
click at [89, 275] on link "arrow_drop_down Applications" at bounding box center [116, 279] width 233 height 47
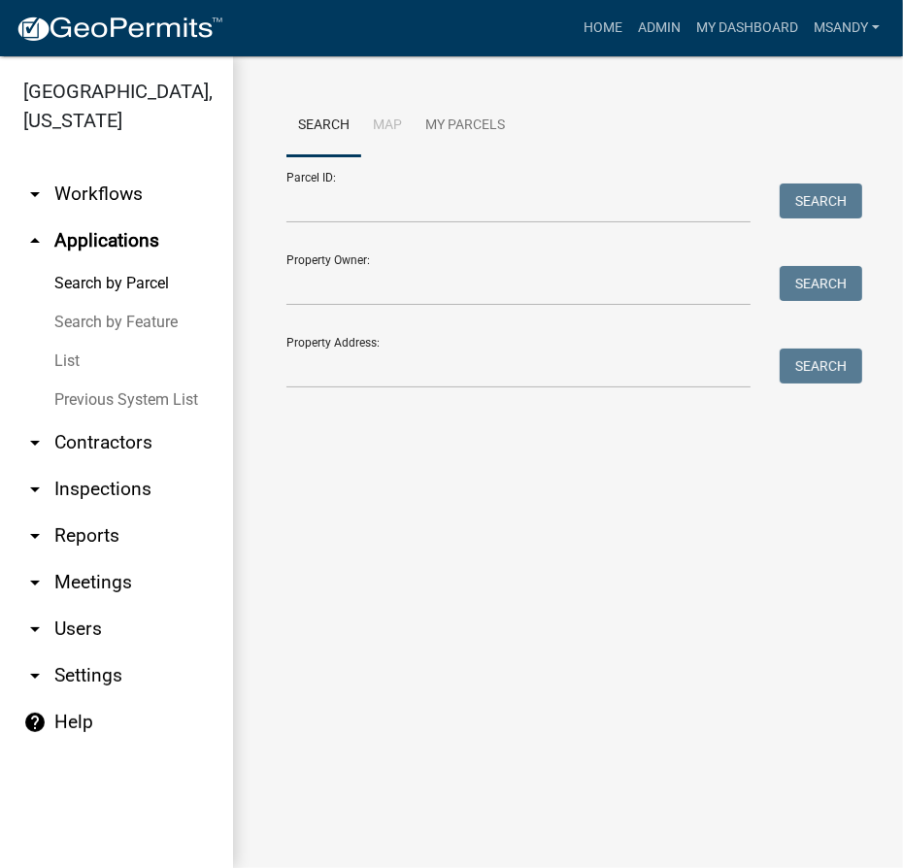
click at [70, 363] on link "List" at bounding box center [116, 361] width 233 height 39
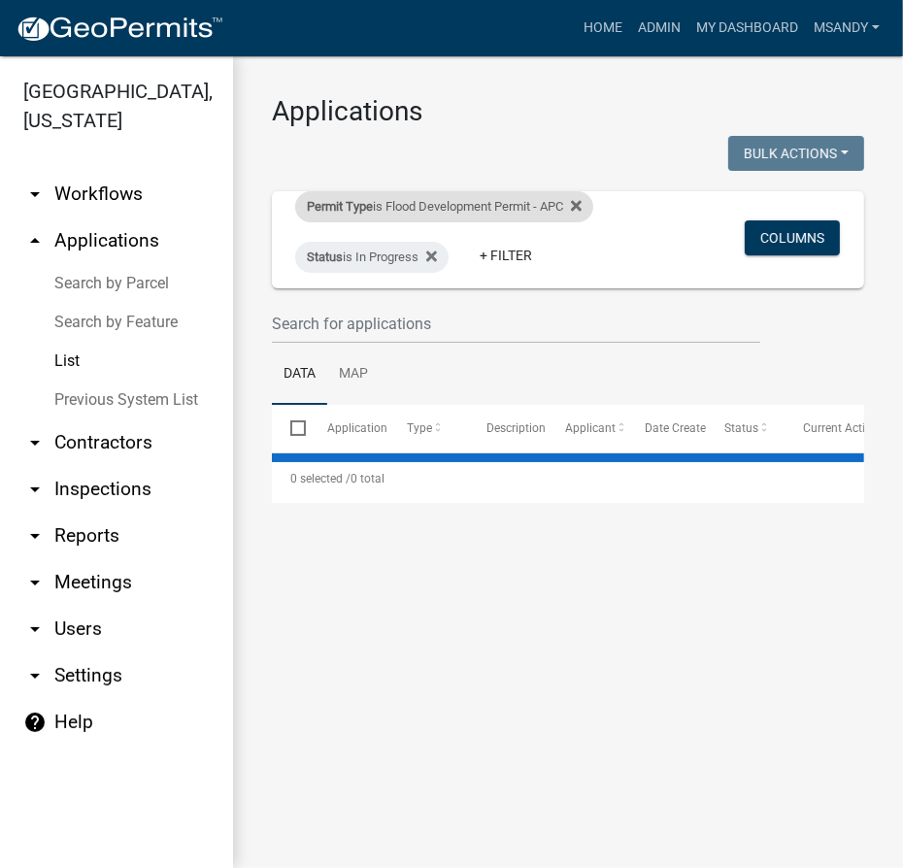
click at [385, 199] on div "Permit Type is Flood Development Permit - APC" at bounding box center [444, 206] width 298 height 31
select select "06555e07-7e79-4569-9f73-610b83aead0f"
select select "3: 100"
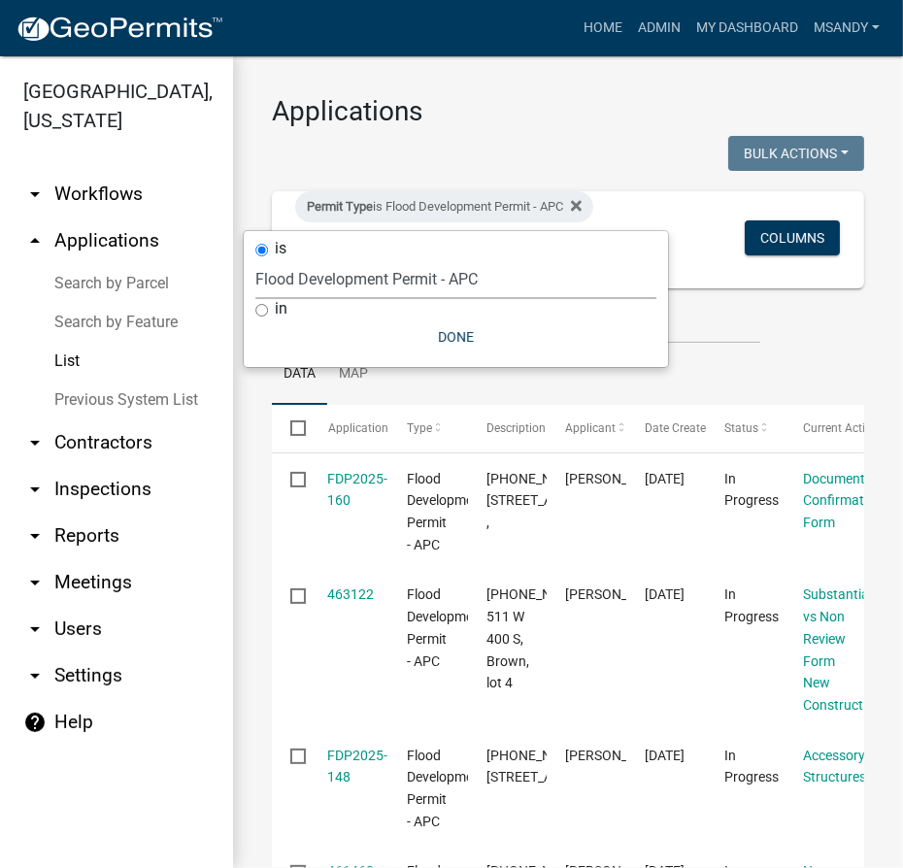
click at [371, 280] on select "Select an option [DATE] Copy Of - Subdivision Plat Application - APC APC Addres…" at bounding box center [455, 279] width 401 height 40
select select "39955938-6eae-4fcf-8cb0-e02ae33ed793"
click at [255, 259] on select "Select an option [DATE] Copy Of - Subdivision Plat Application - APC APC Addres…" at bounding box center [455, 279] width 401 height 40
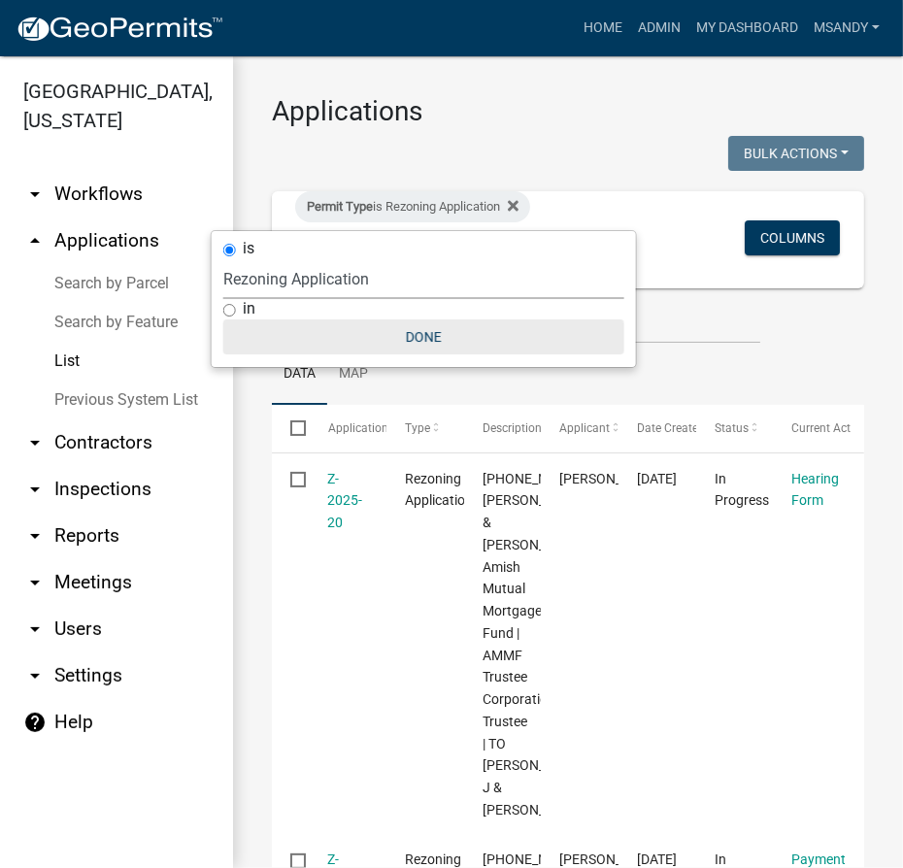
click at [426, 334] on button "Done" at bounding box center [423, 336] width 401 height 35
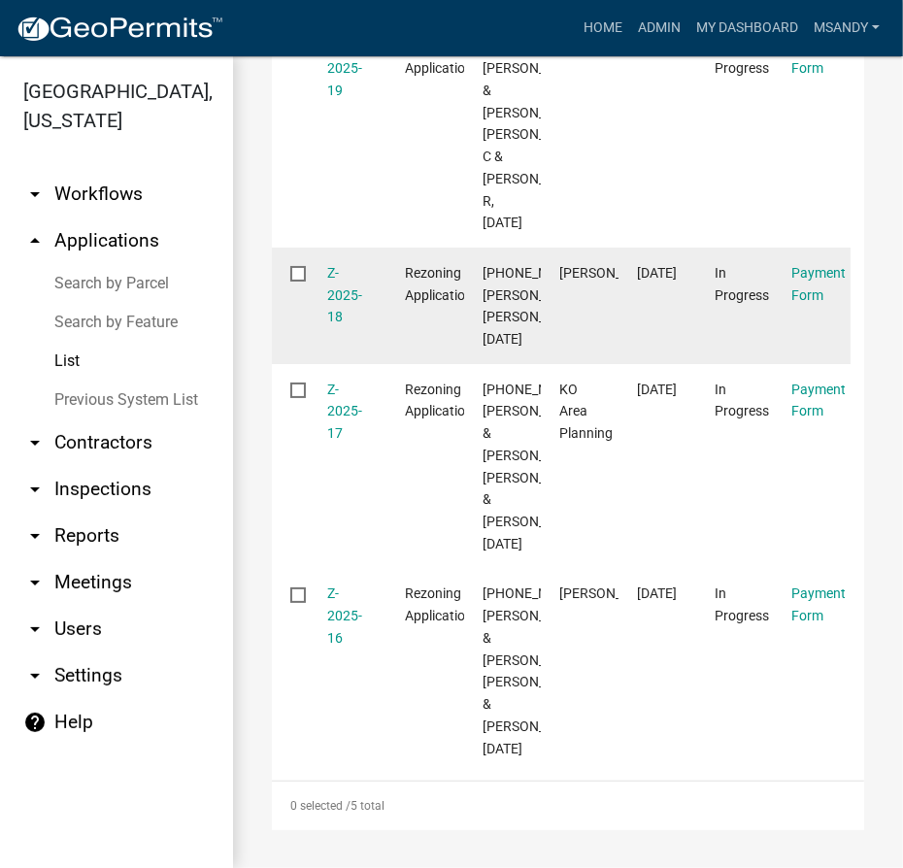
scroll to position [791, 0]
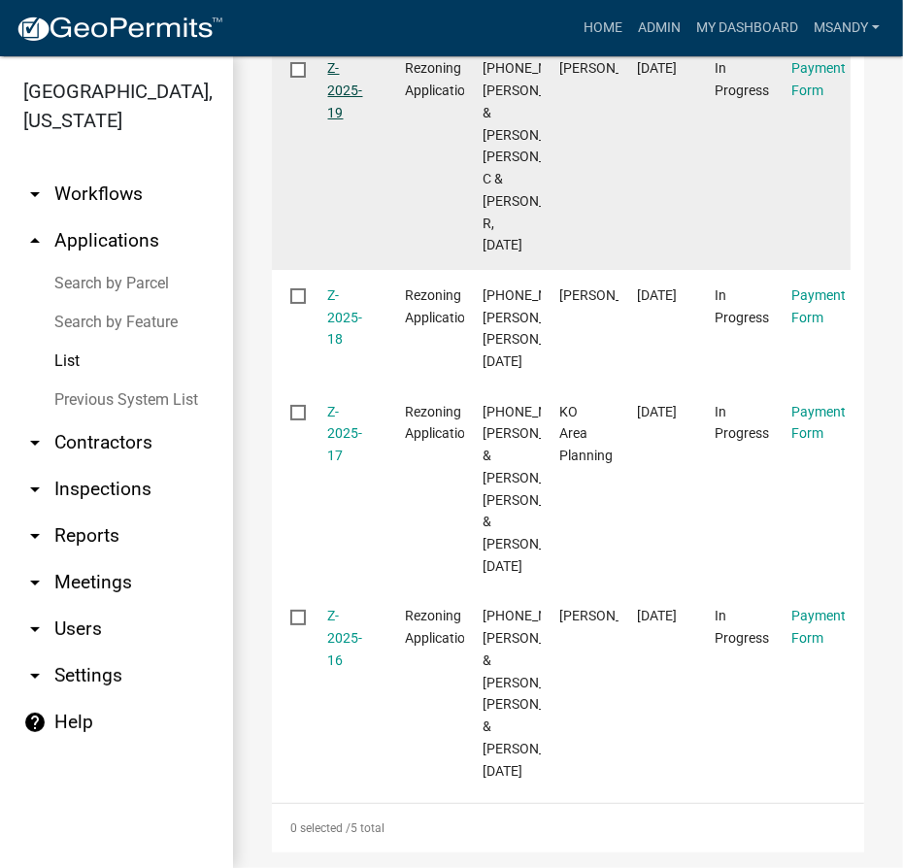
click at [344, 120] on link "Z-2025-19" at bounding box center [345, 90] width 35 height 60
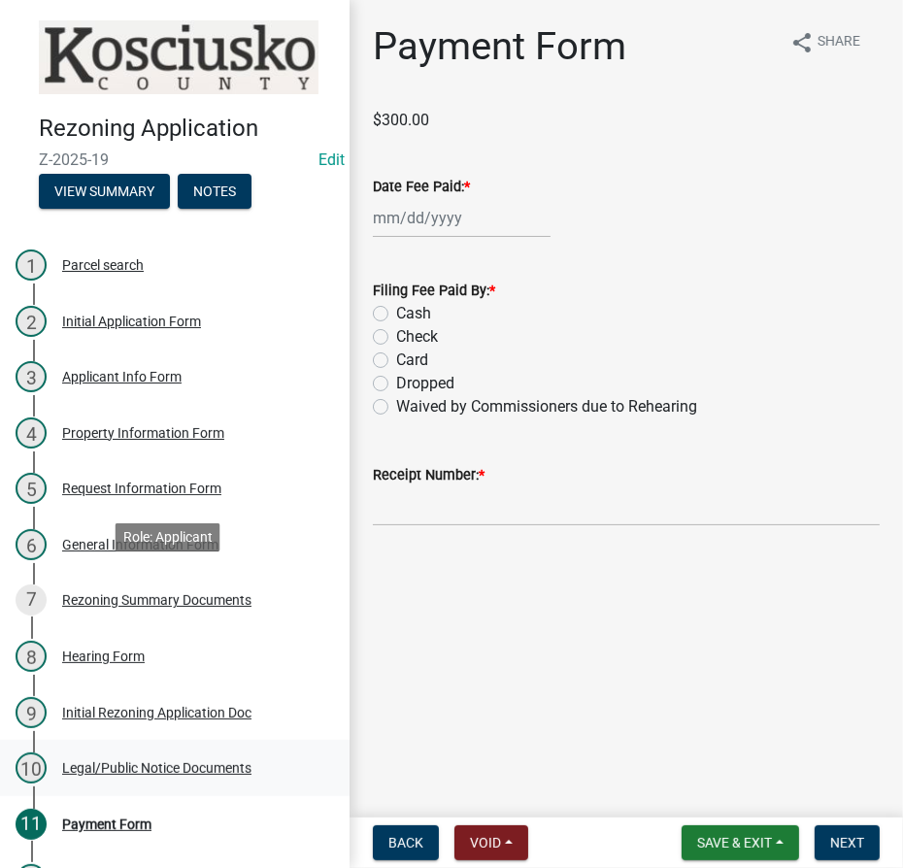
scroll to position [87, 0]
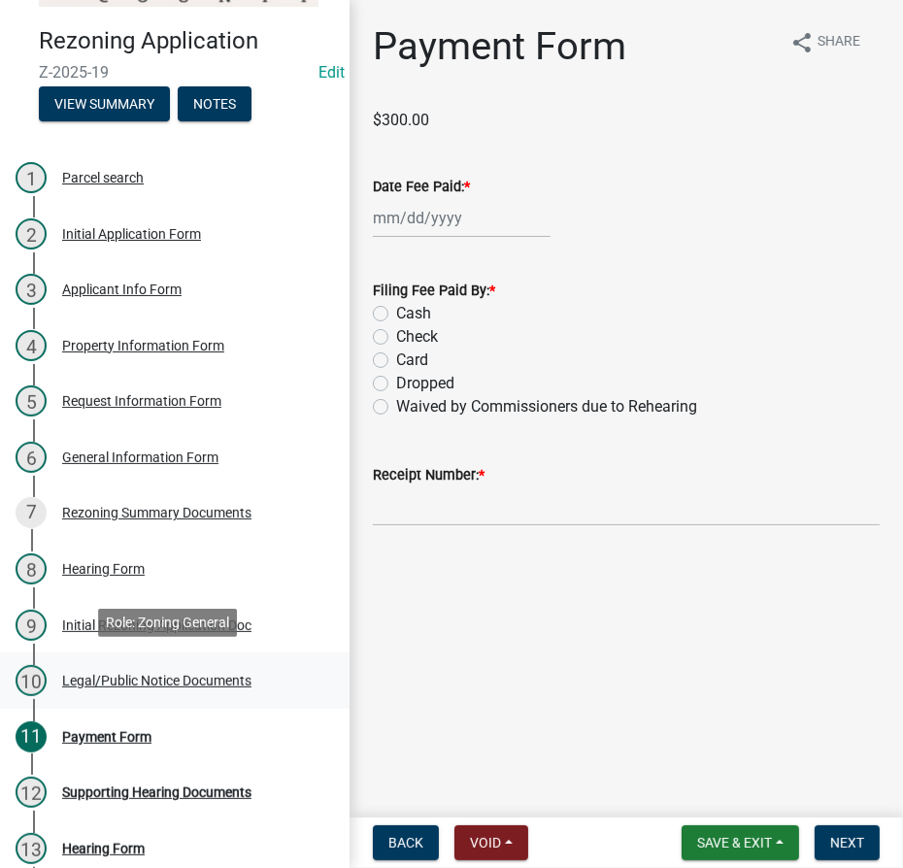
click at [113, 676] on div "Legal/Public Notice Documents" at bounding box center [156, 681] width 189 height 14
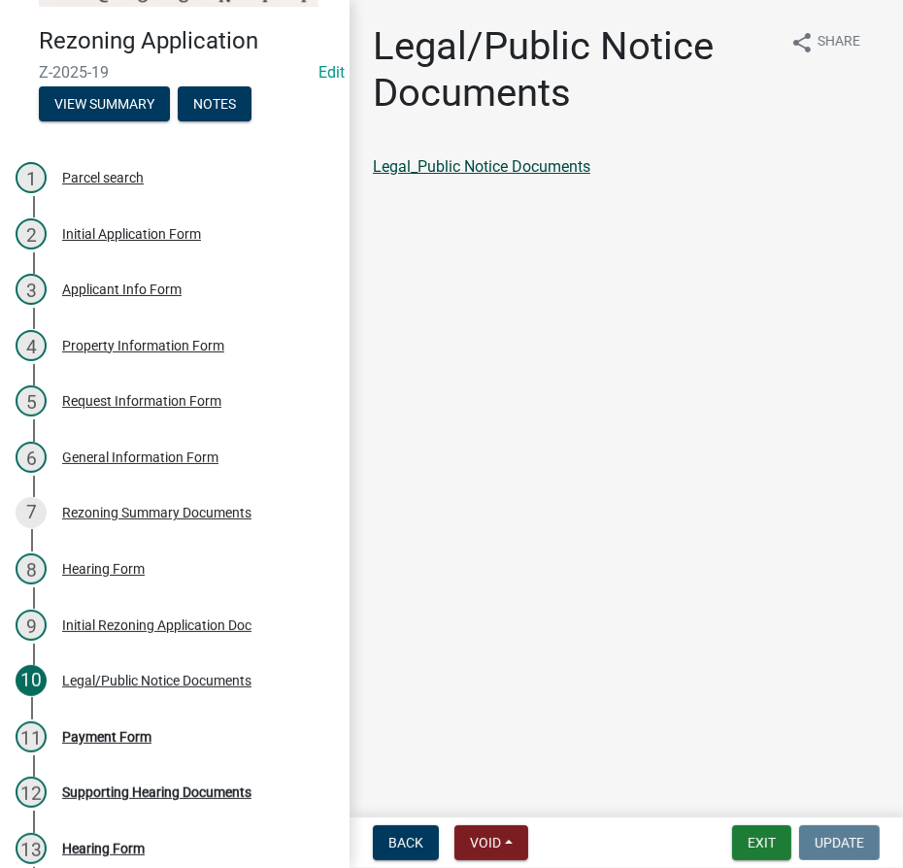
click at [486, 166] on link "Legal_Public Notice Documents" at bounding box center [481, 166] width 217 height 18
click at [95, 571] on div "Hearing Form" at bounding box center [103, 569] width 83 height 14
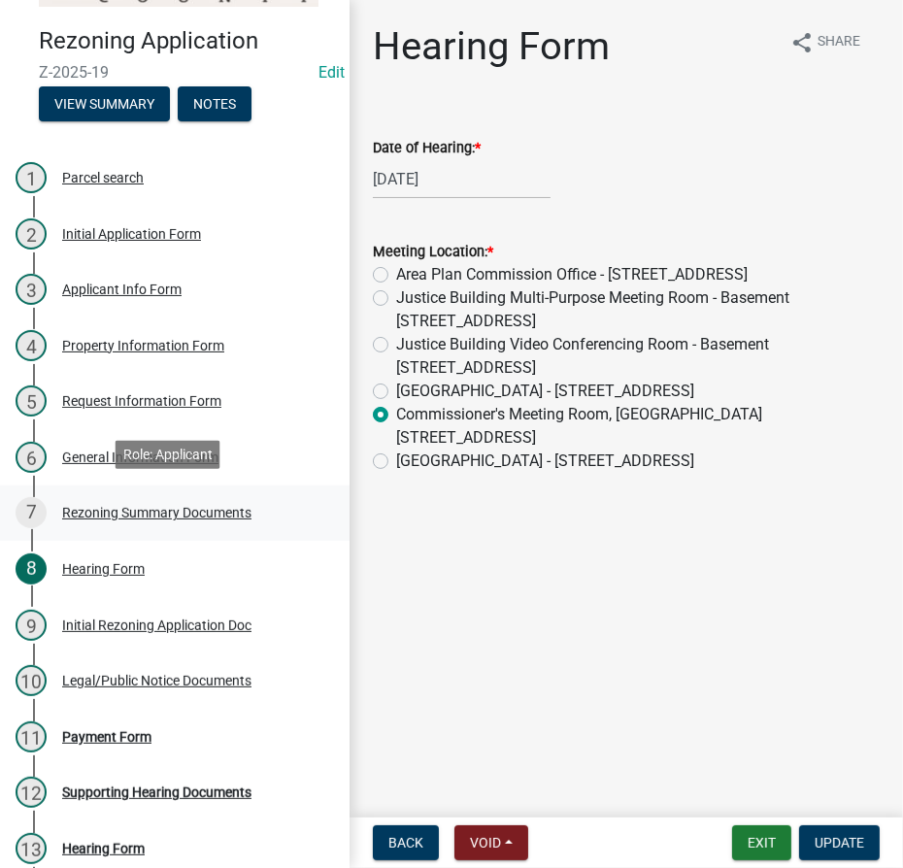
click at [106, 514] on div "Rezoning Summary Documents" at bounding box center [156, 513] width 189 height 14
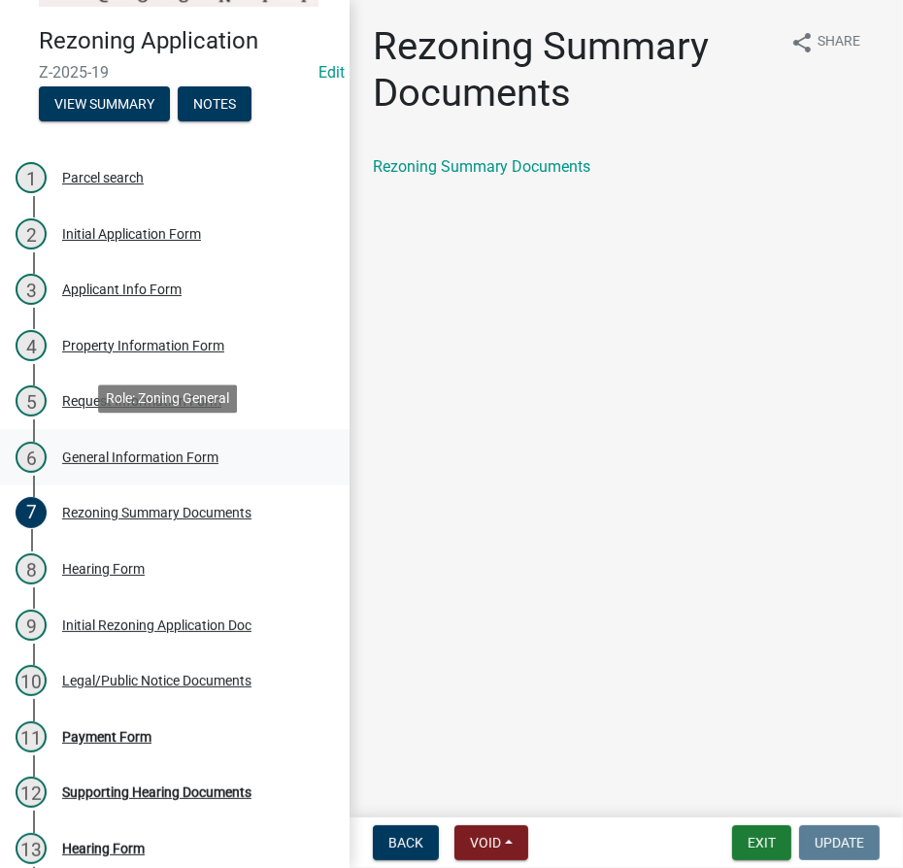
click at [128, 458] on div "General Information Form" at bounding box center [140, 457] width 156 height 14
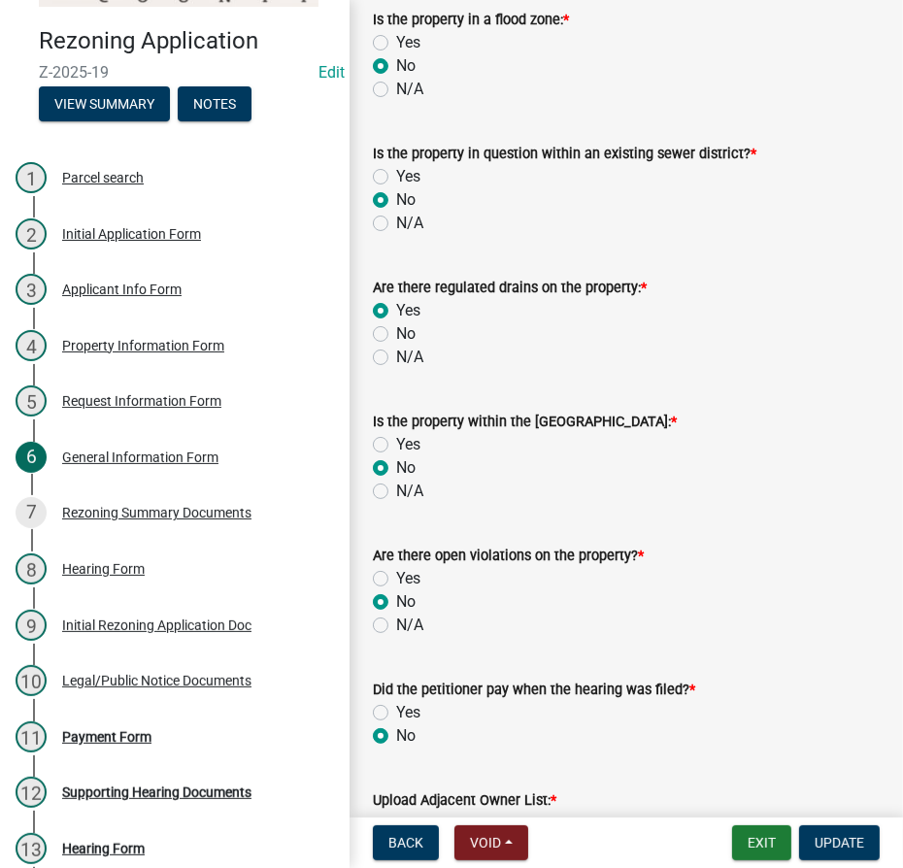
scroll to position [415, 0]
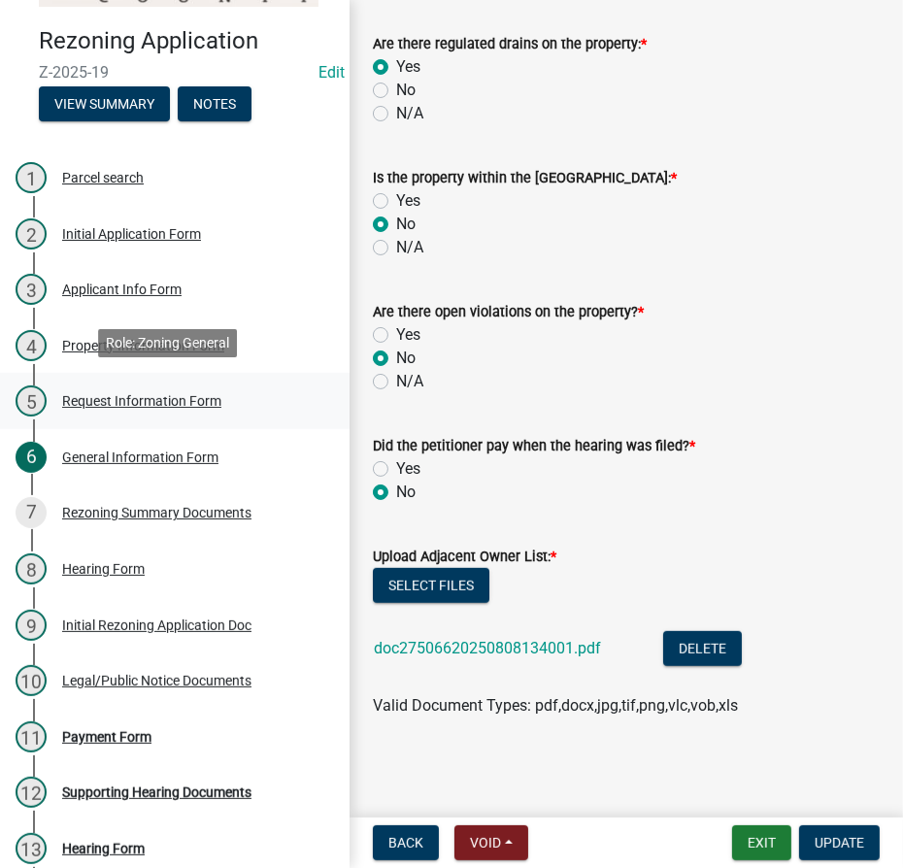
click at [96, 408] on div "5 Request Information Form" at bounding box center [167, 400] width 303 height 31
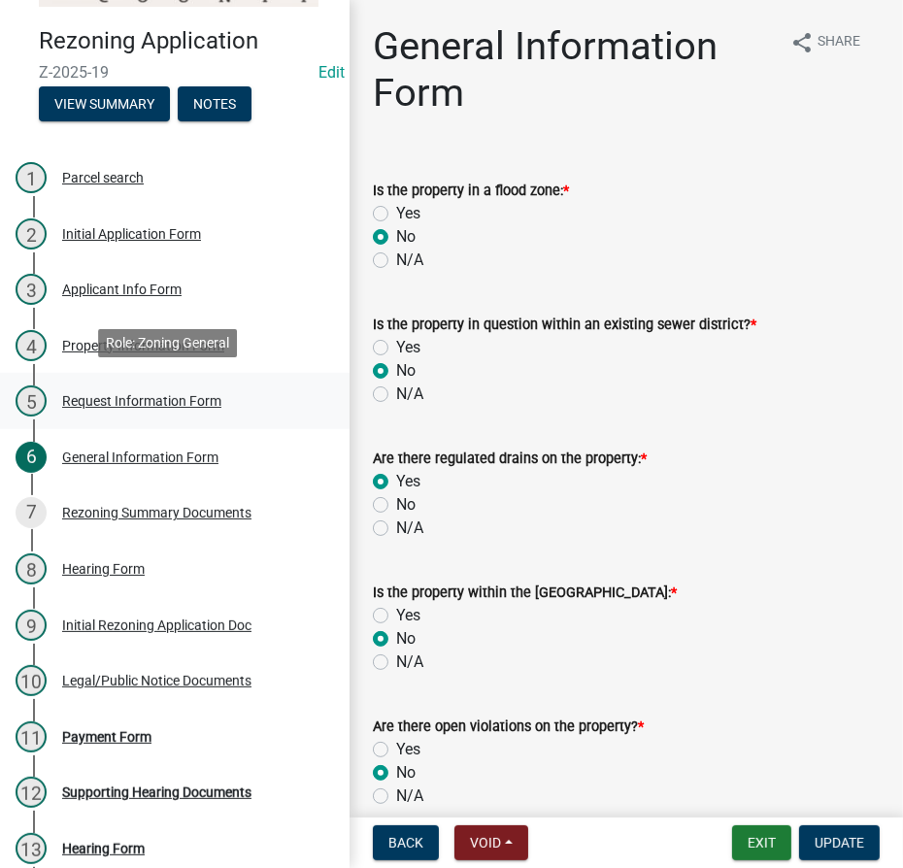
select select "ea119d11-e52e-4559-b746-af06211fe819"
select select "1a0df9d1-9b85-4f0f-a9bd-f69fcb724106"
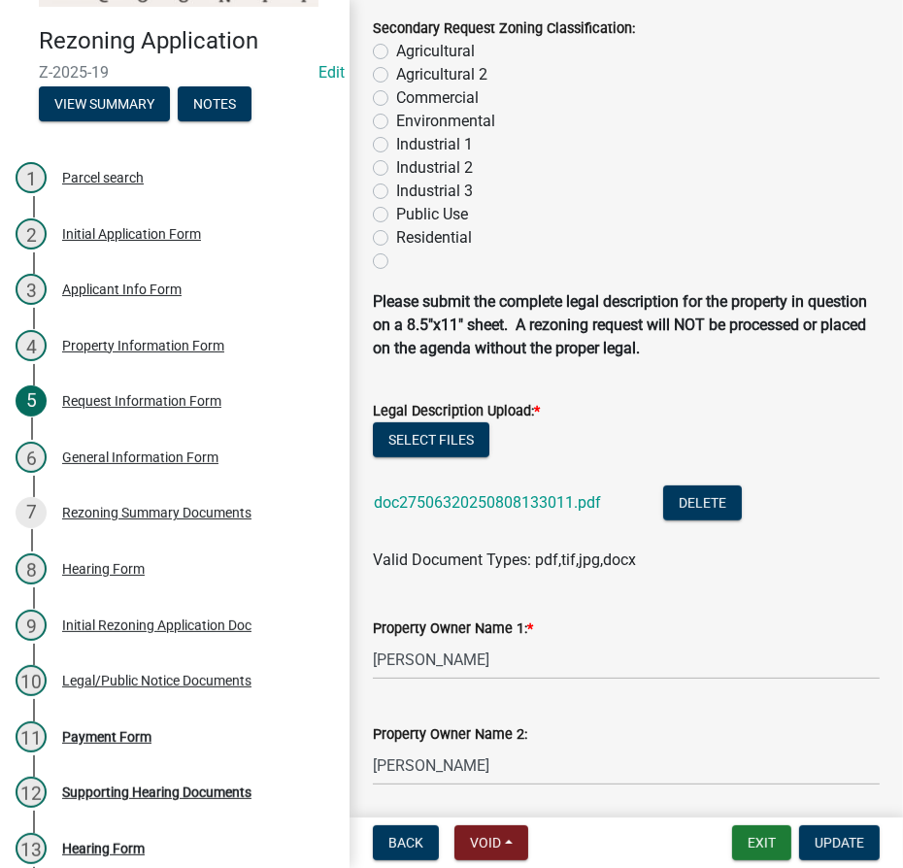
scroll to position [441, 0]
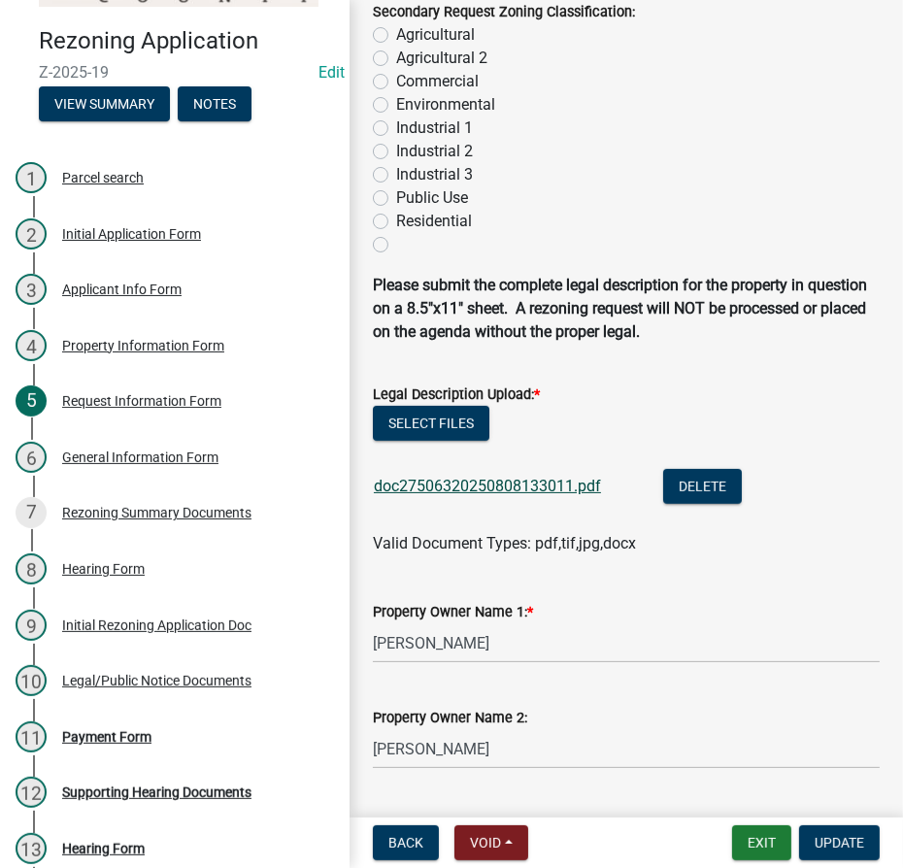
click at [514, 486] on link "doc27506320250808133011.pdf" at bounding box center [487, 486] width 227 height 18
click at [148, 451] on div "General Information Form" at bounding box center [140, 457] width 156 height 14
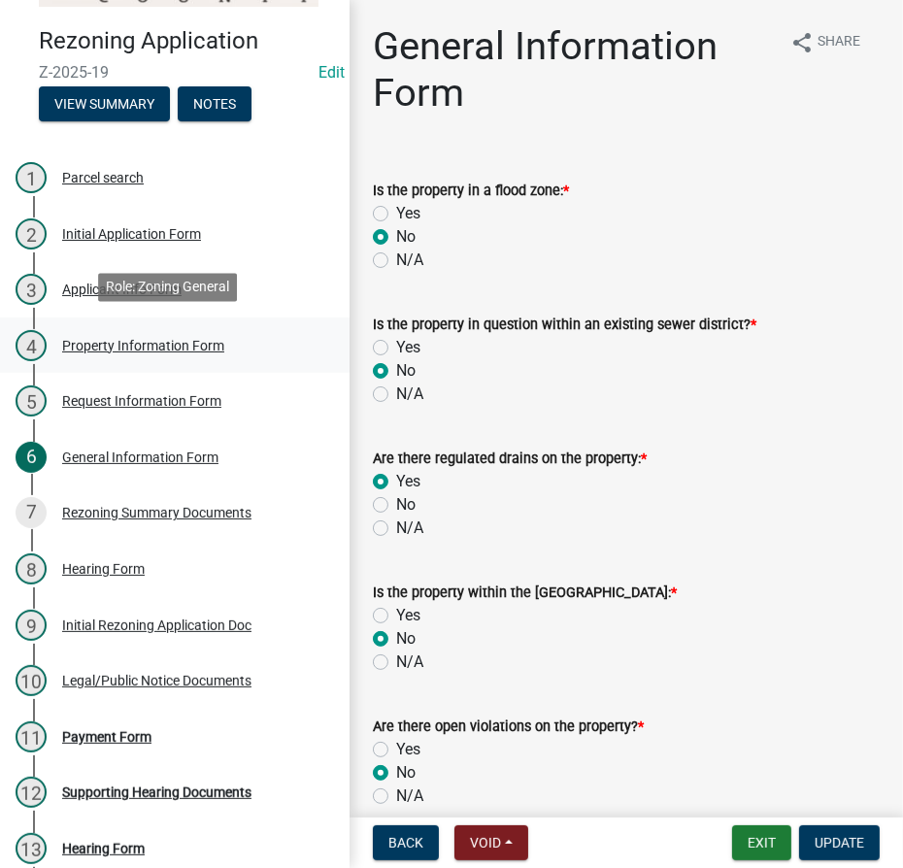
drag, startPoint x: 95, startPoint y: 338, endPoint x: 64, endPoint y: 350, distance: 33.2
click at [95, 339] on div "Property Information Form" at bounding box center [143, 346] width 162 height 14
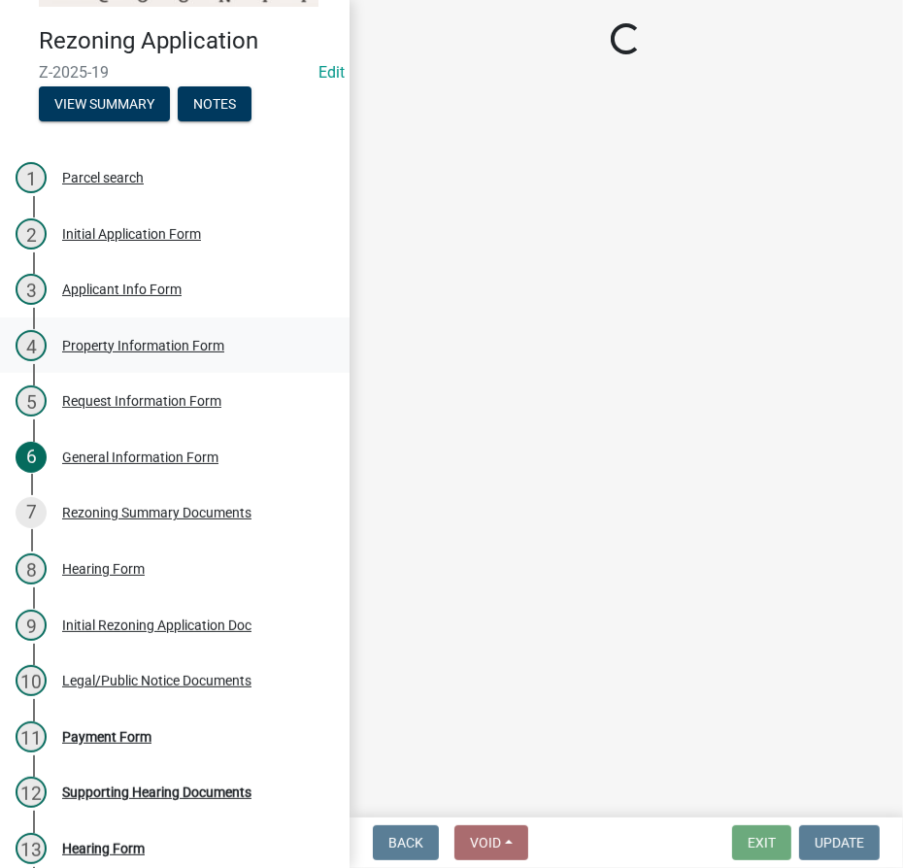
select select "c5432333-845b-46da-a57c-12115248792e"
select select "ad7cb692-d3a2-4504-bf9b-1c90717f2ce6"
select select "4176fecb-d316-4212-8a07-a2c2b108a9ea"
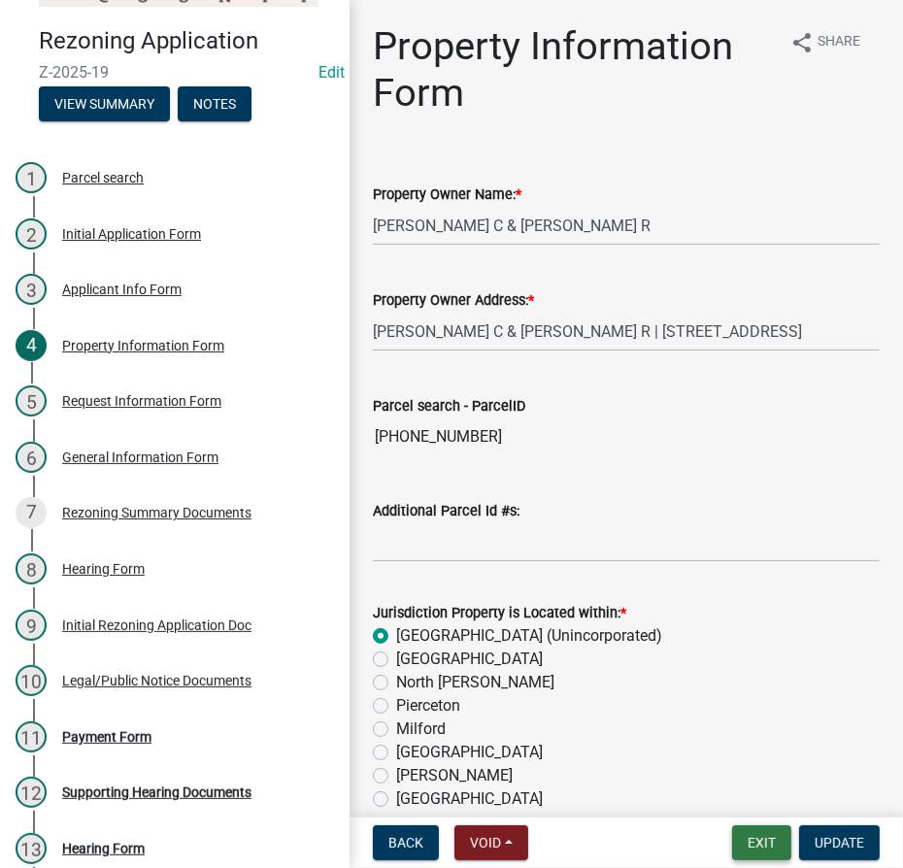
click at [768, 847] on button "Exit" at bounding box center [761, 842] width 59 height 35
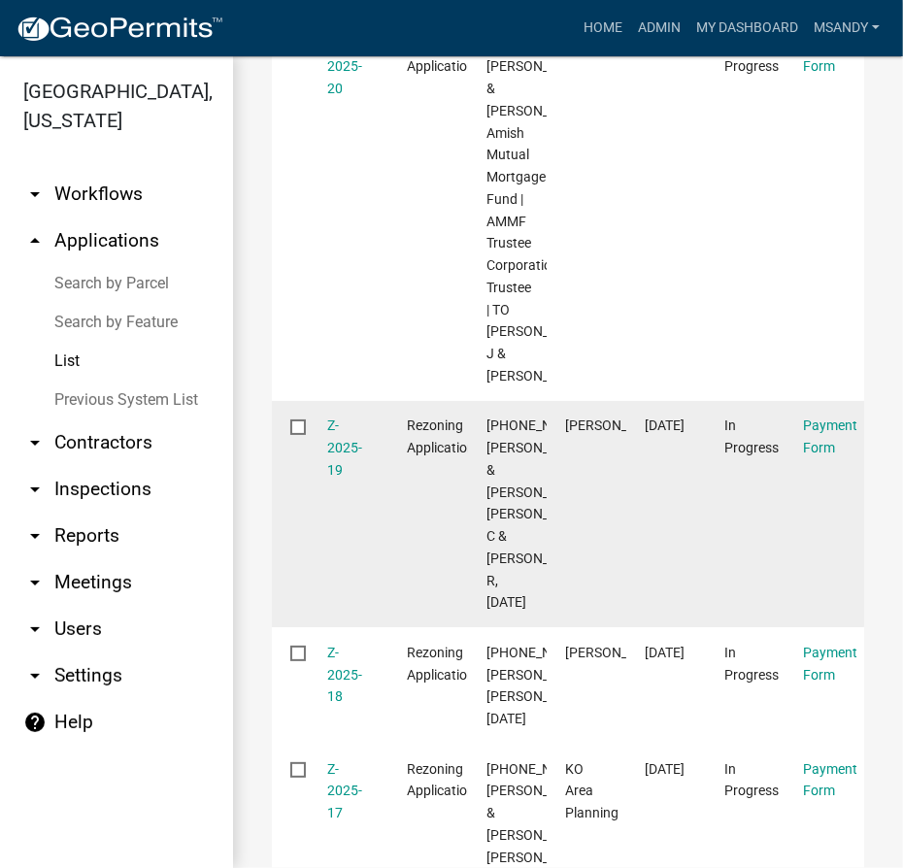
scroll to position [352, 0]
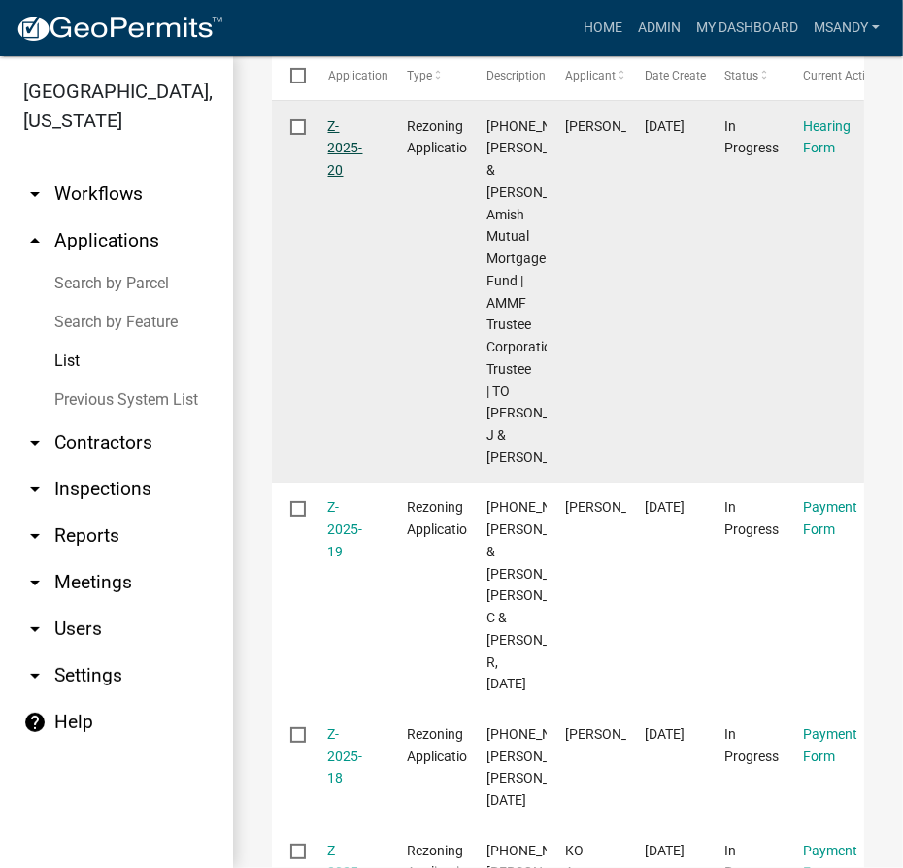
click at [351, 150] on link "Z-2025-20" at bounding box center [345, 148] width 35 height 60
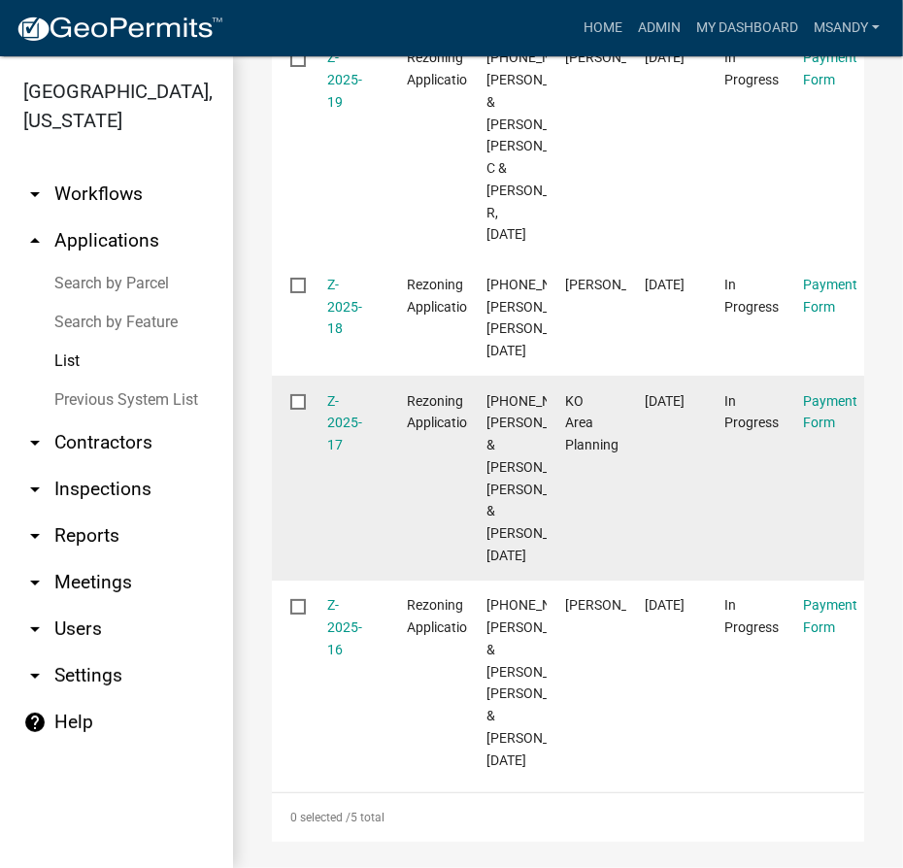
scroll to position [791, 0]
